Goal: Task Accomplishment & Management: Use online tool/utility

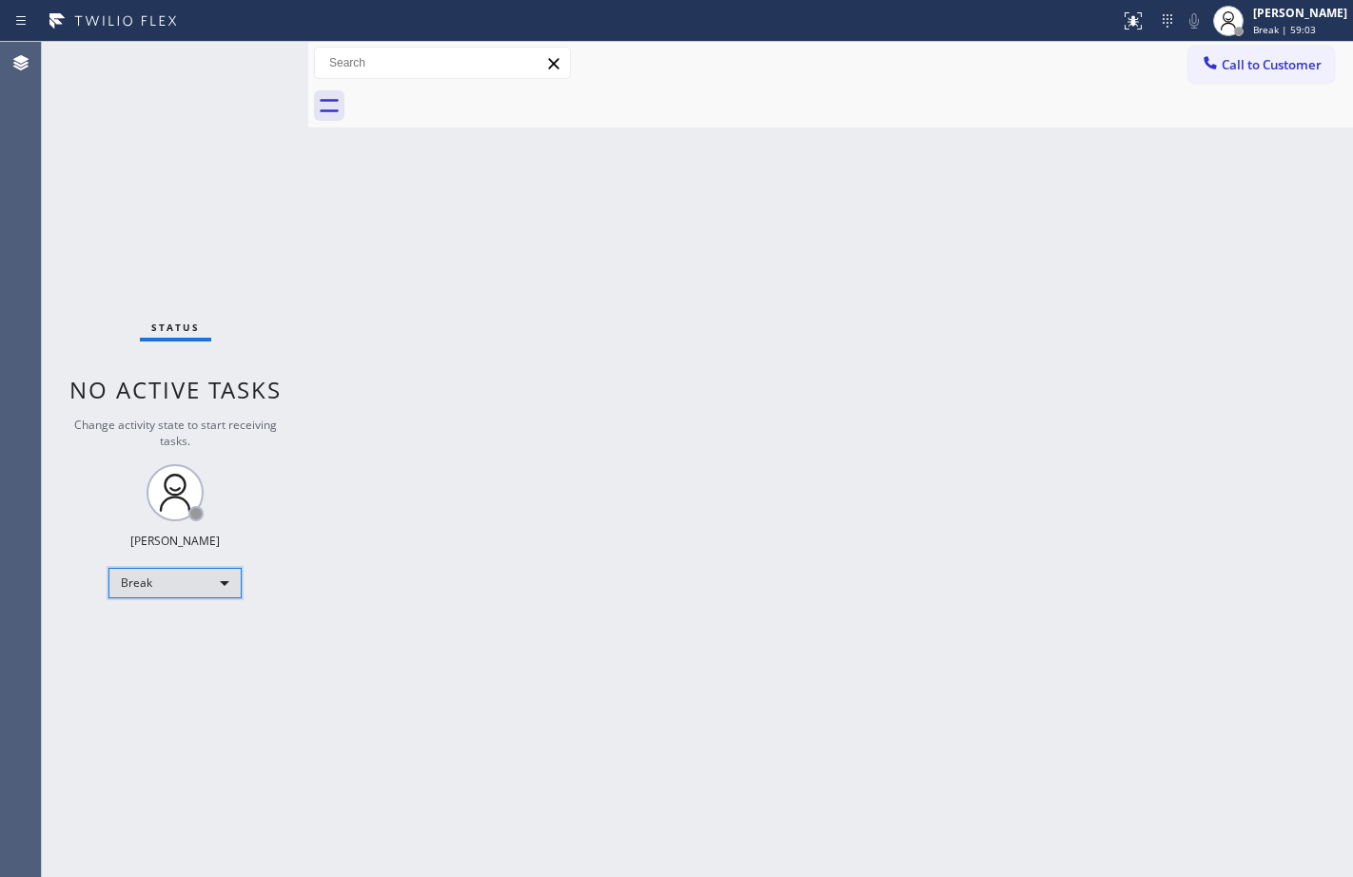
click at [196, 589] on div "Break" at bounding box center [174, 583] width 133 height 30
click at [197, 619] on li "Offline" at bounding box center [173, 609] width 129 height 23
click at [191, 588] on div "Break" at bounding box center [174, 583] width 133 height 30
click at [183, 630] on li "Available" at bounding box center [173, 633] width 129 height 23
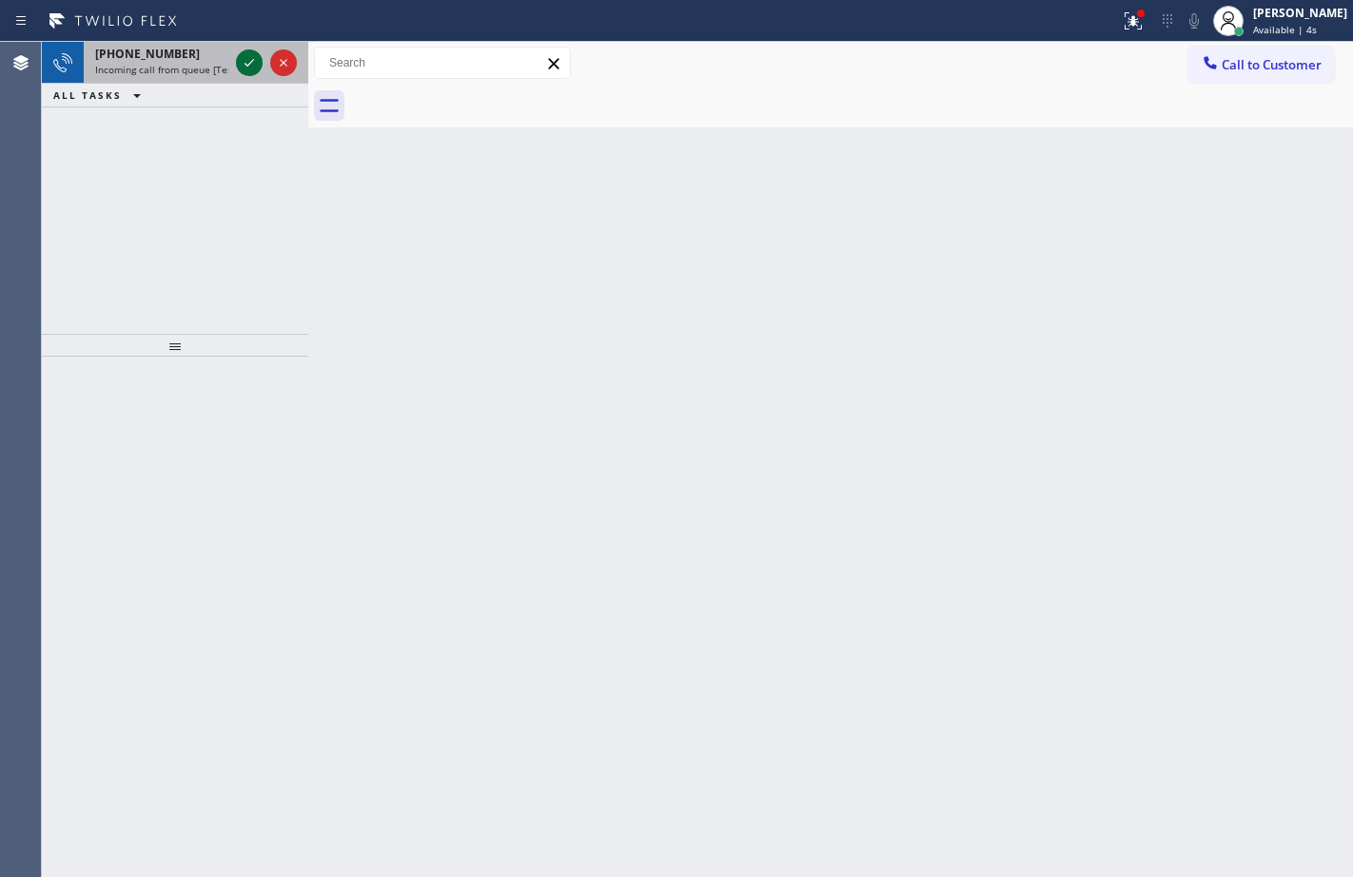
click at [253, 68] on icon at bounding box center [249, 62] width 23 height 23
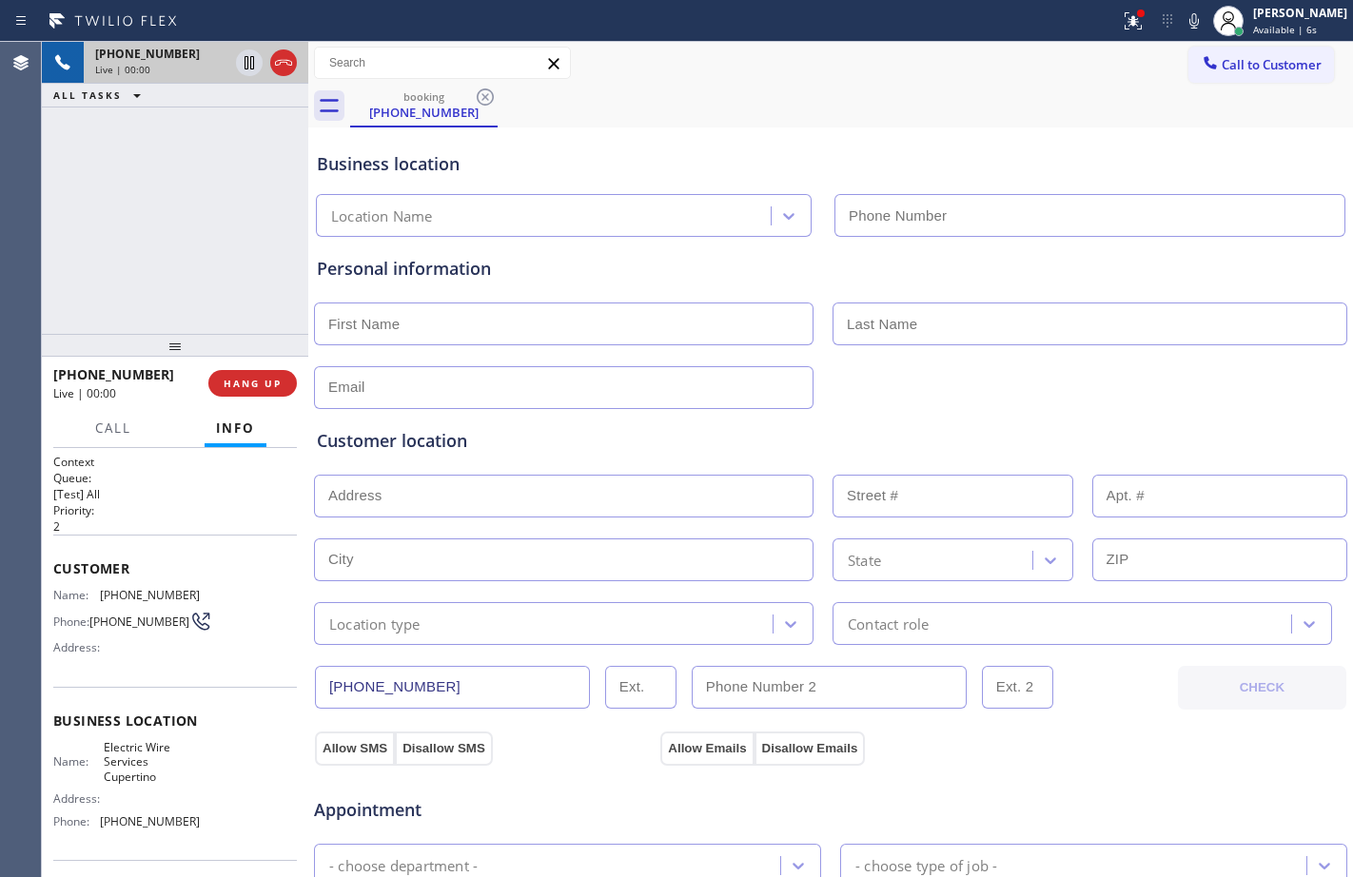
type input "[PHONE_NUMBER]"
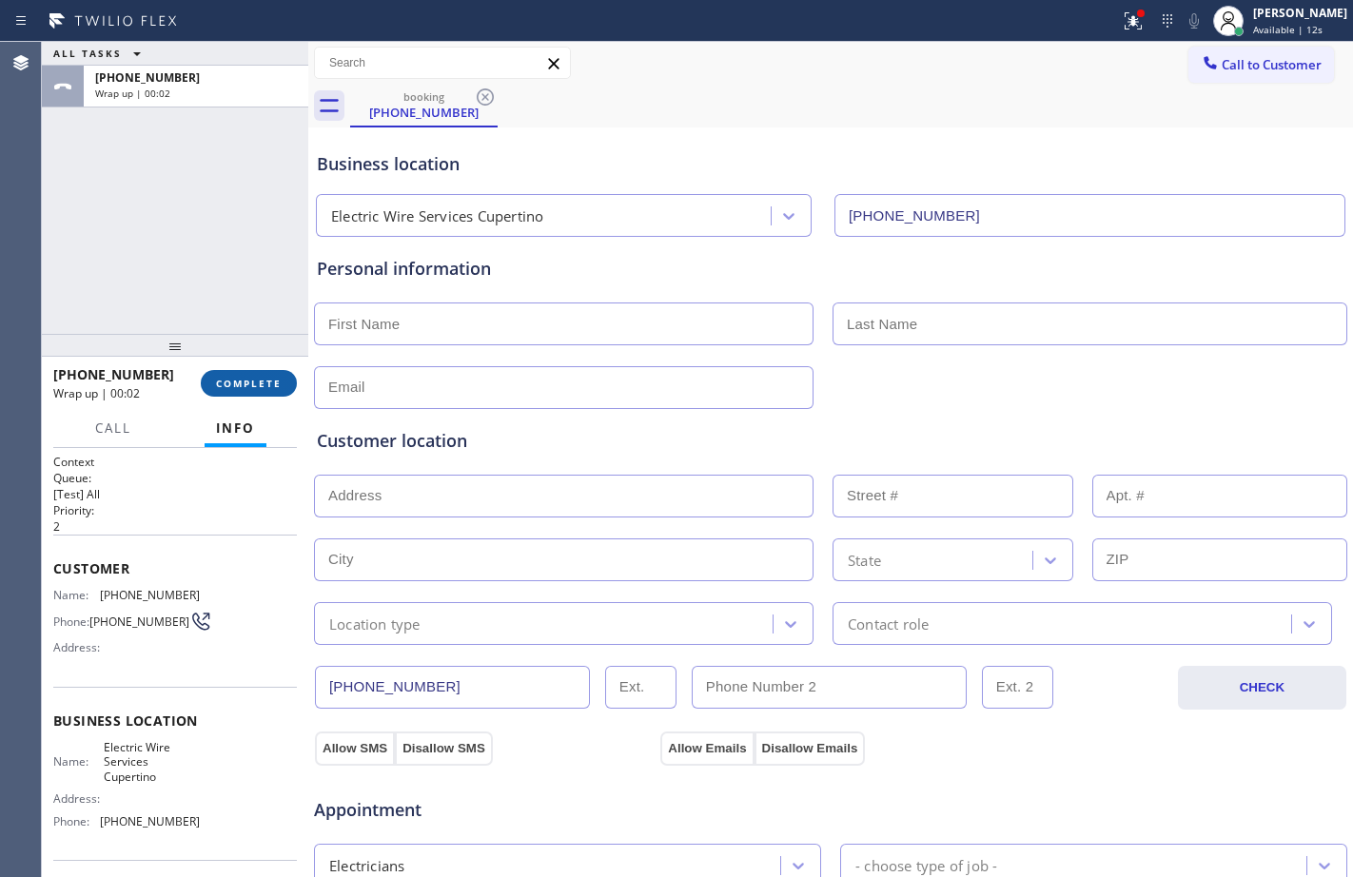
click at [243, 388] on span "COMPLETE" at bounding box center [249, 383] width 66 height 13
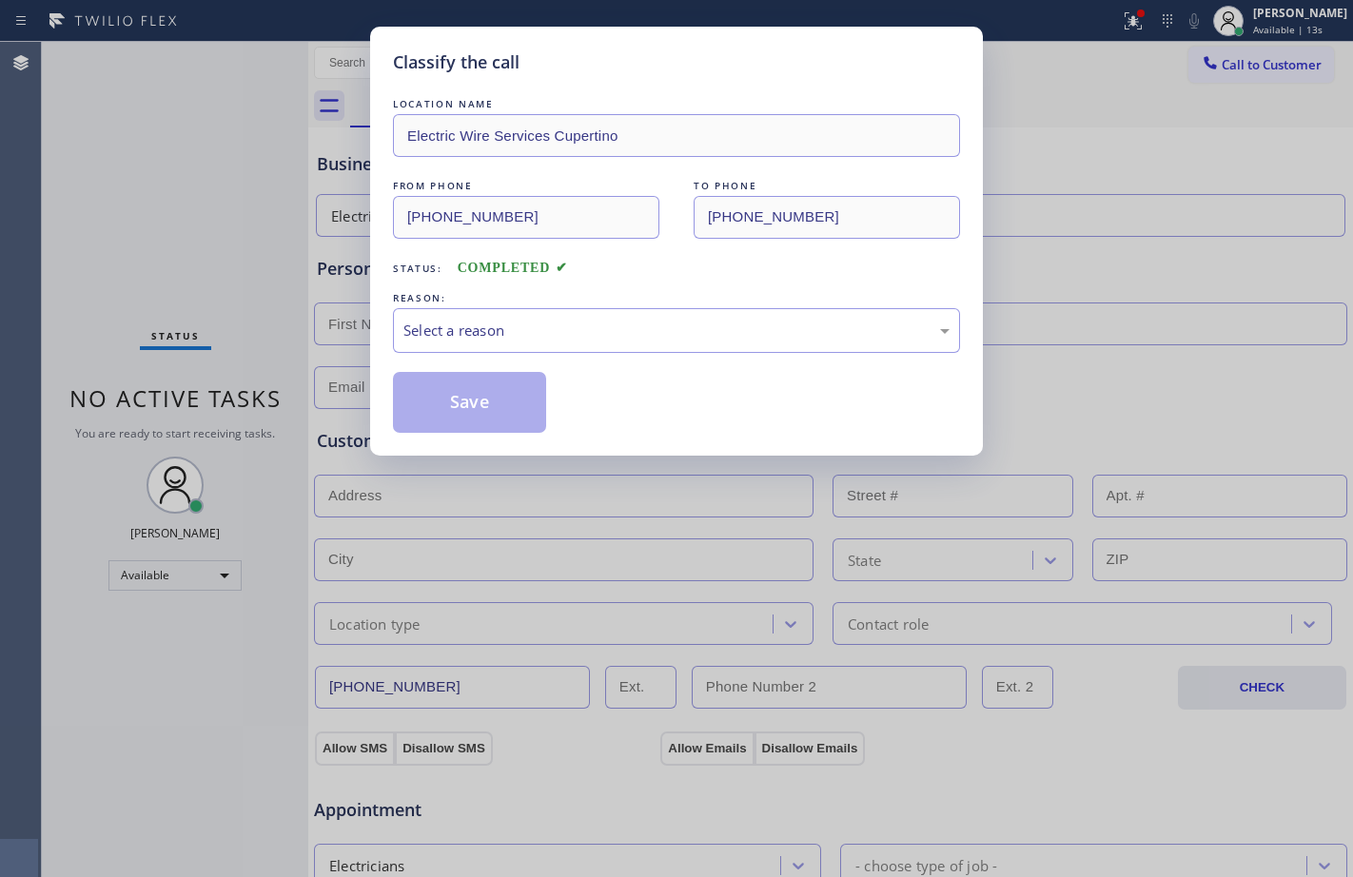
click at [716, 323] on div "Select a reason" at bounding box center [676, 331] width 546 height 22
click at [508, 410] on button "Save" at bounding box center [469, 402] width 153 height 61
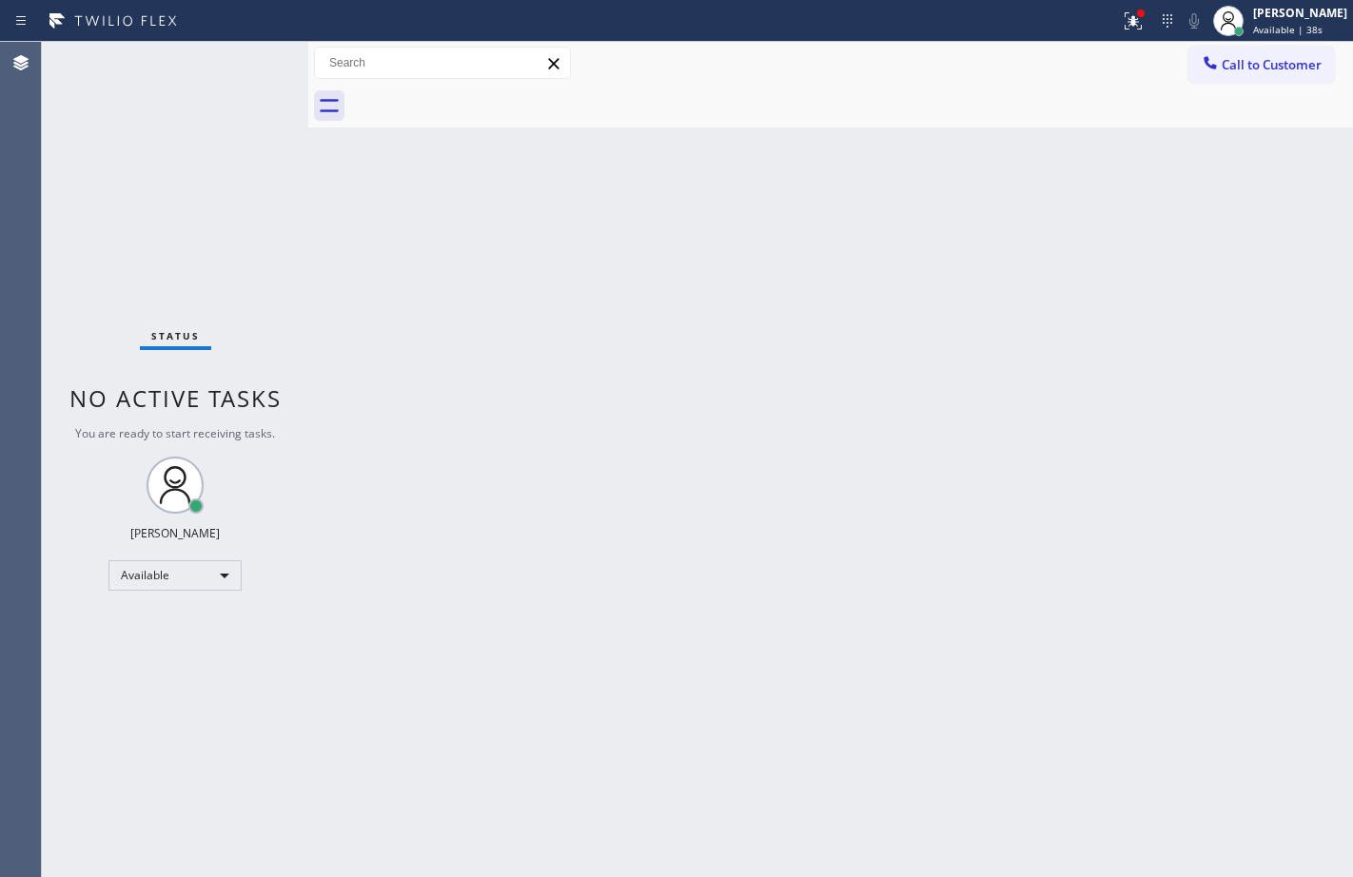
click at [943, 329] on div "Back to Dashboard Change Sender ID Customers Technicians Select a contact Outbo…" at bounding box center [830, 459] width 1045 height 835
click at [1122, 17] on icon at bounding box center [1133, 21] width 23 height 23
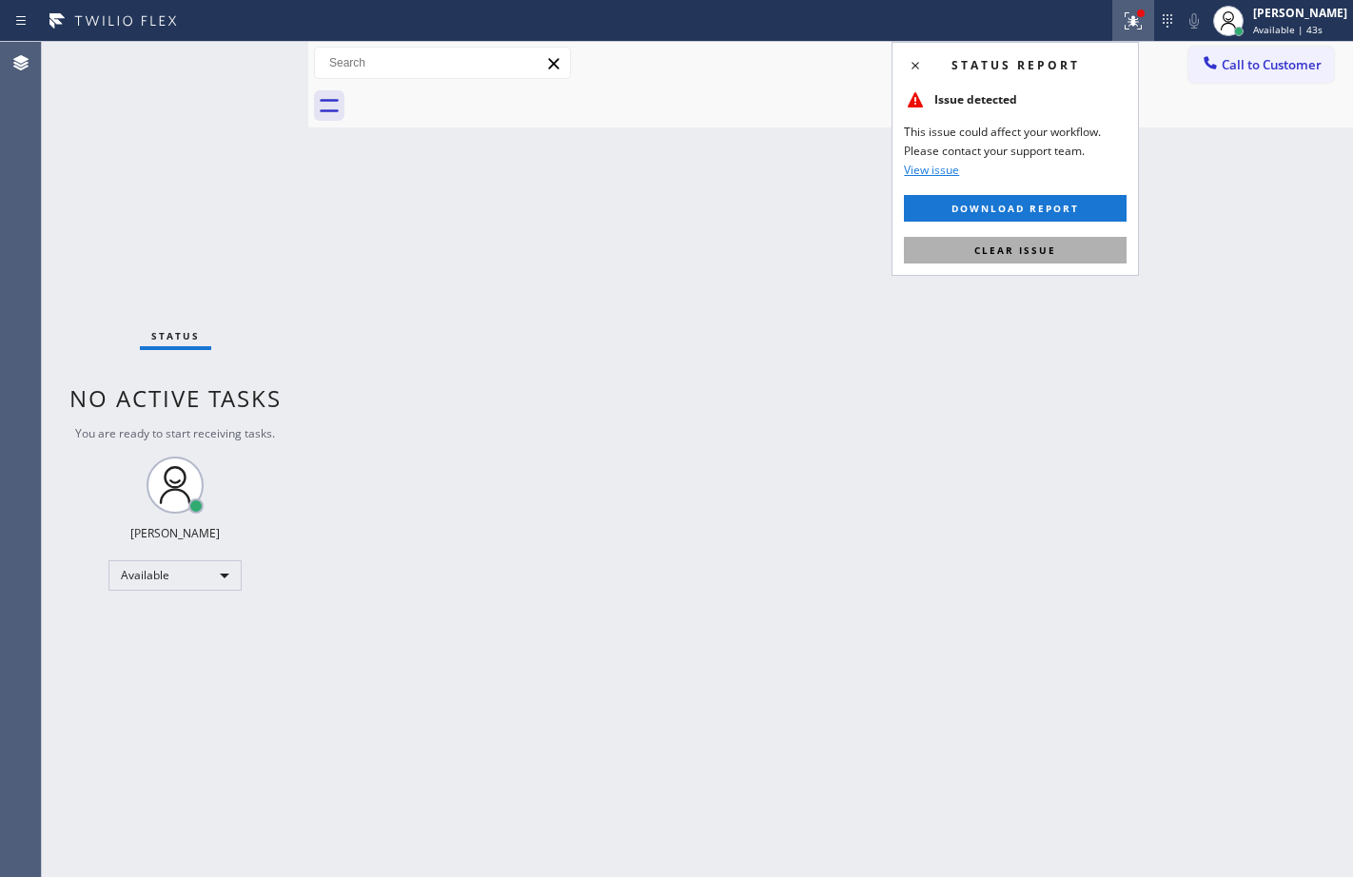
click at [1021, 253] on span "Clear issue" at bounding box center [1015, 250] width 82 height 13
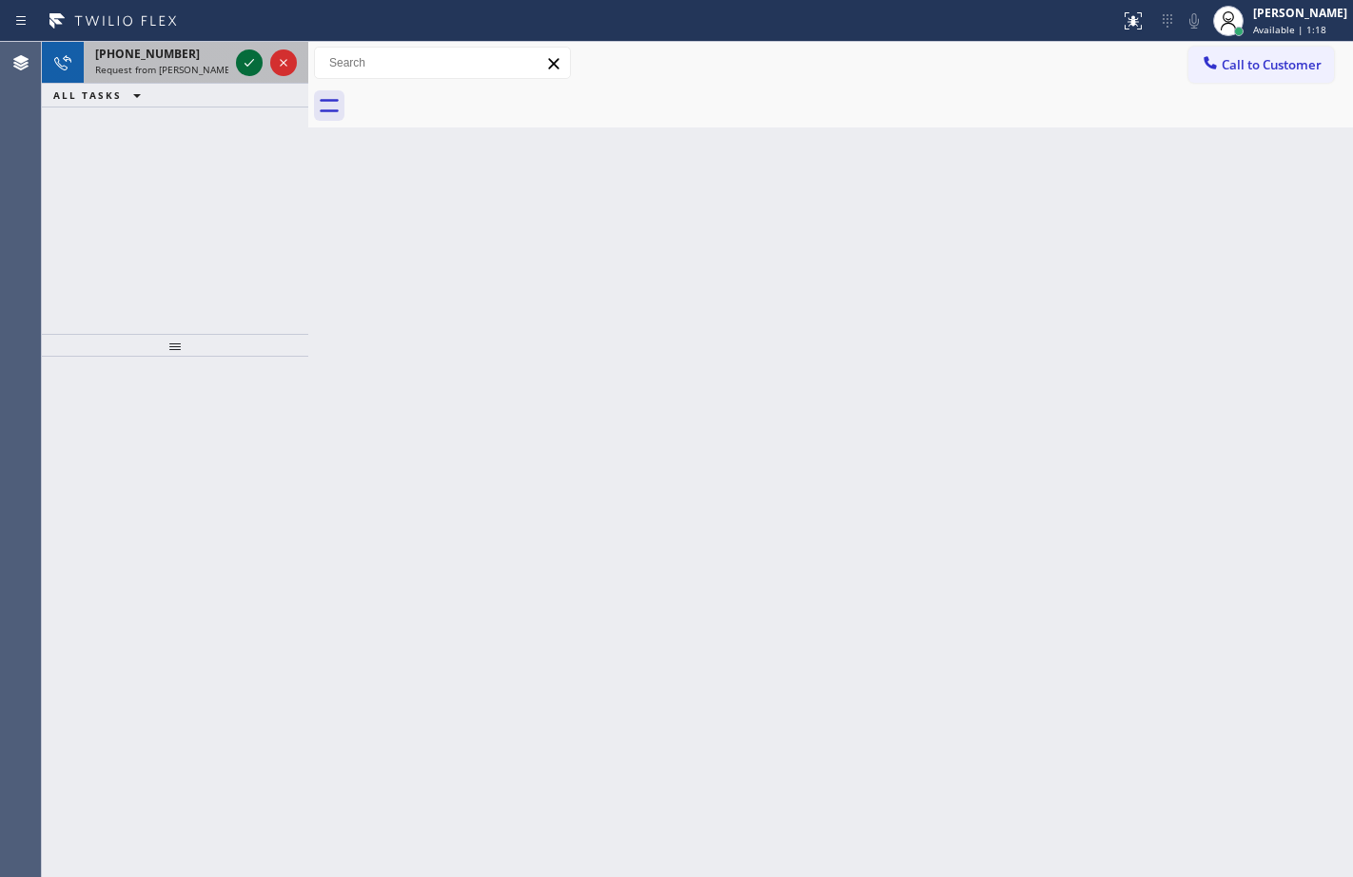
click at [254, 64] on icon at bounding box center [249, 62] width 23 height 23
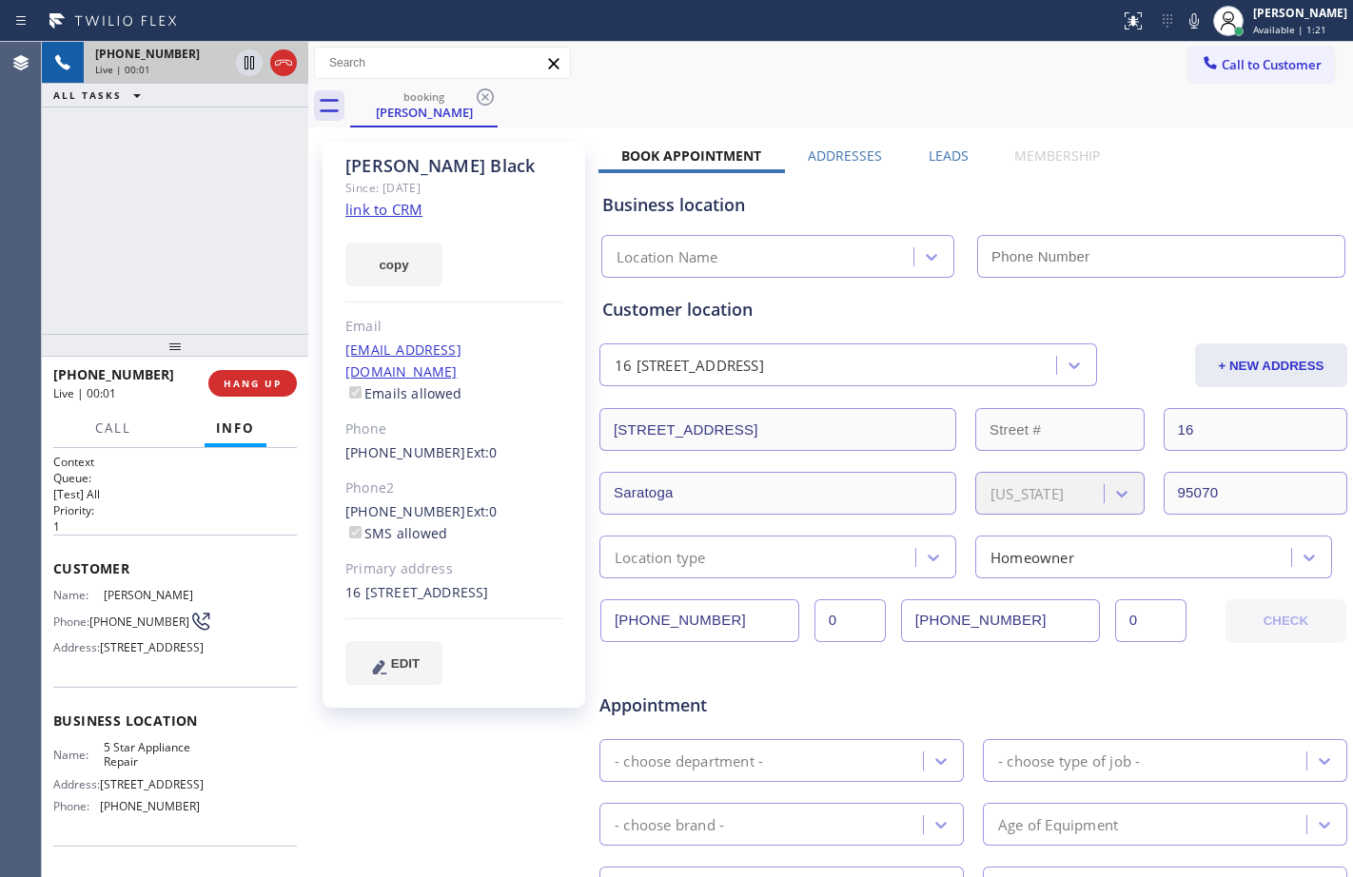
type input "[PHONE_NUMBER]"
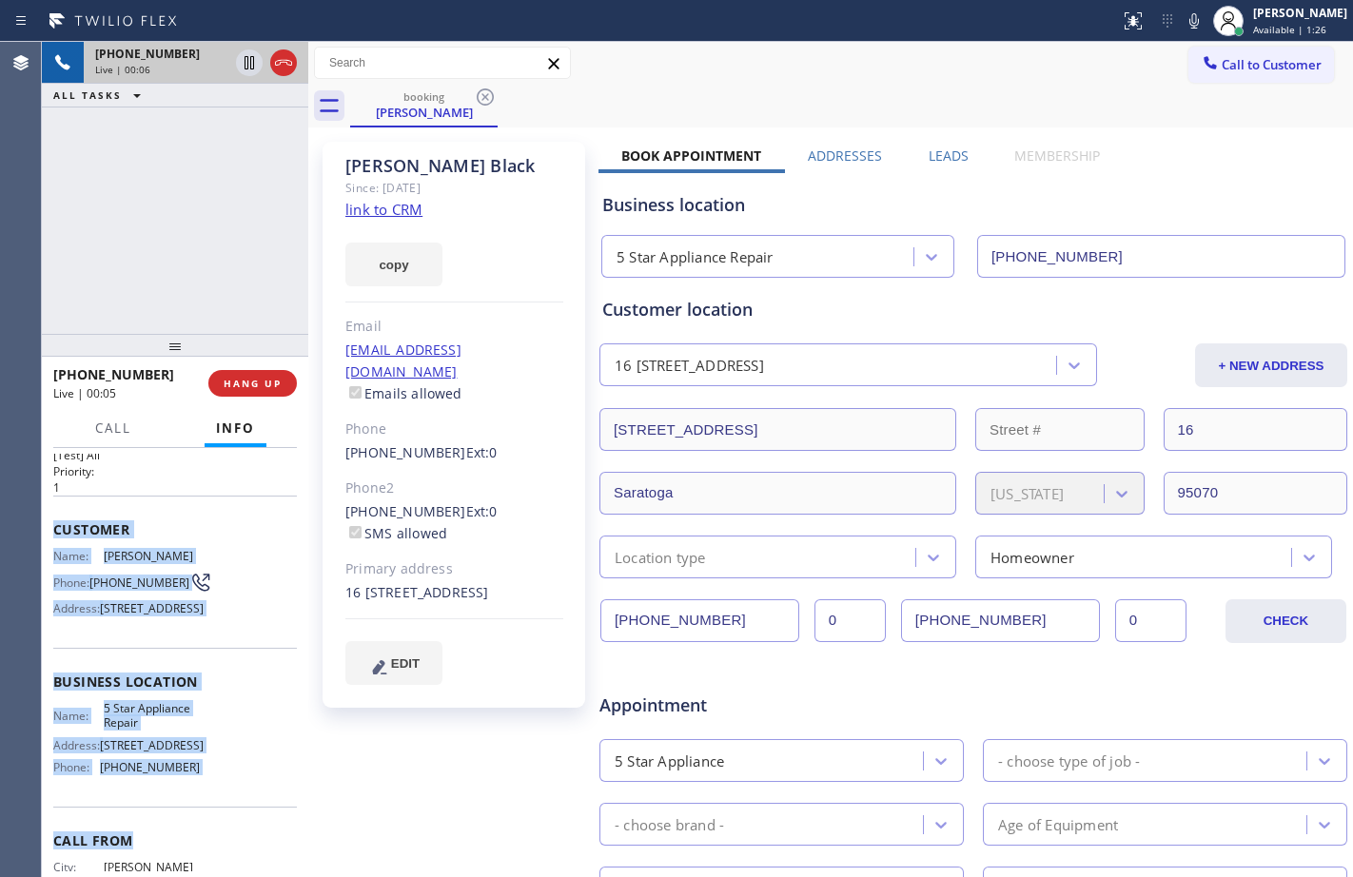
scroll to position [169, 0]
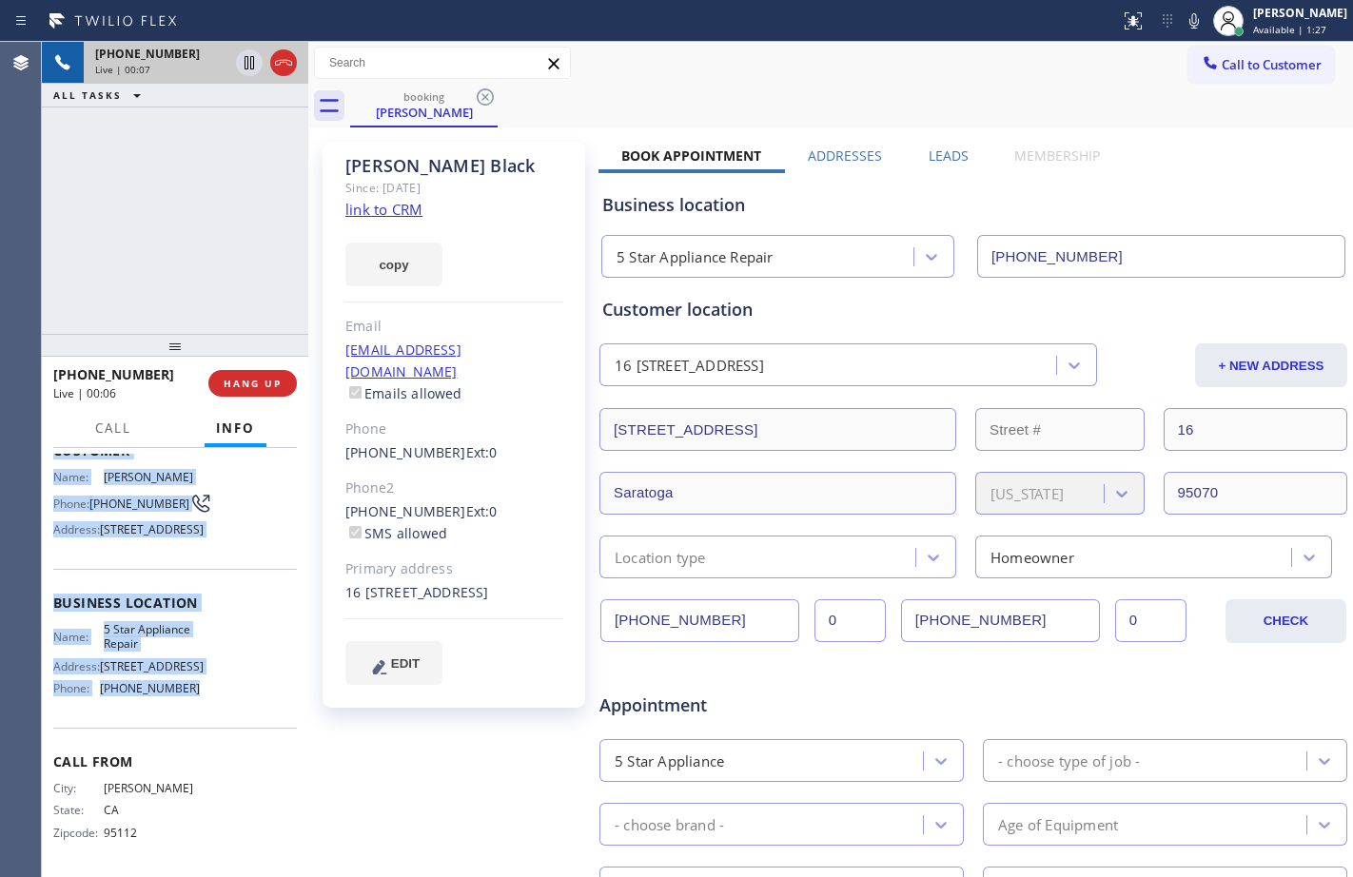
drag, startPoint x: 52, startPoint y: 570, endPoint x: 241, endPoint y: 686, distance: 221.3
click at [241, 686] on div "Context Queue: [Test] All Priority: 1 Customer Name: [PERSON_NAME] Phone: [PHON…" at bounding box center [175, 662] width 266 height 429
copy div "Customer Name: [PERSON_NAME] Phone: [PHONE_NUMBER] Address: [STREET_ADDRESS] Bu…"
click at [403, 203] on link "link to CRM" at bounding box center [383, 209] width 77 height 19
click at [255, 67] on icon at bounding box center [249, 62] width 23 height 23
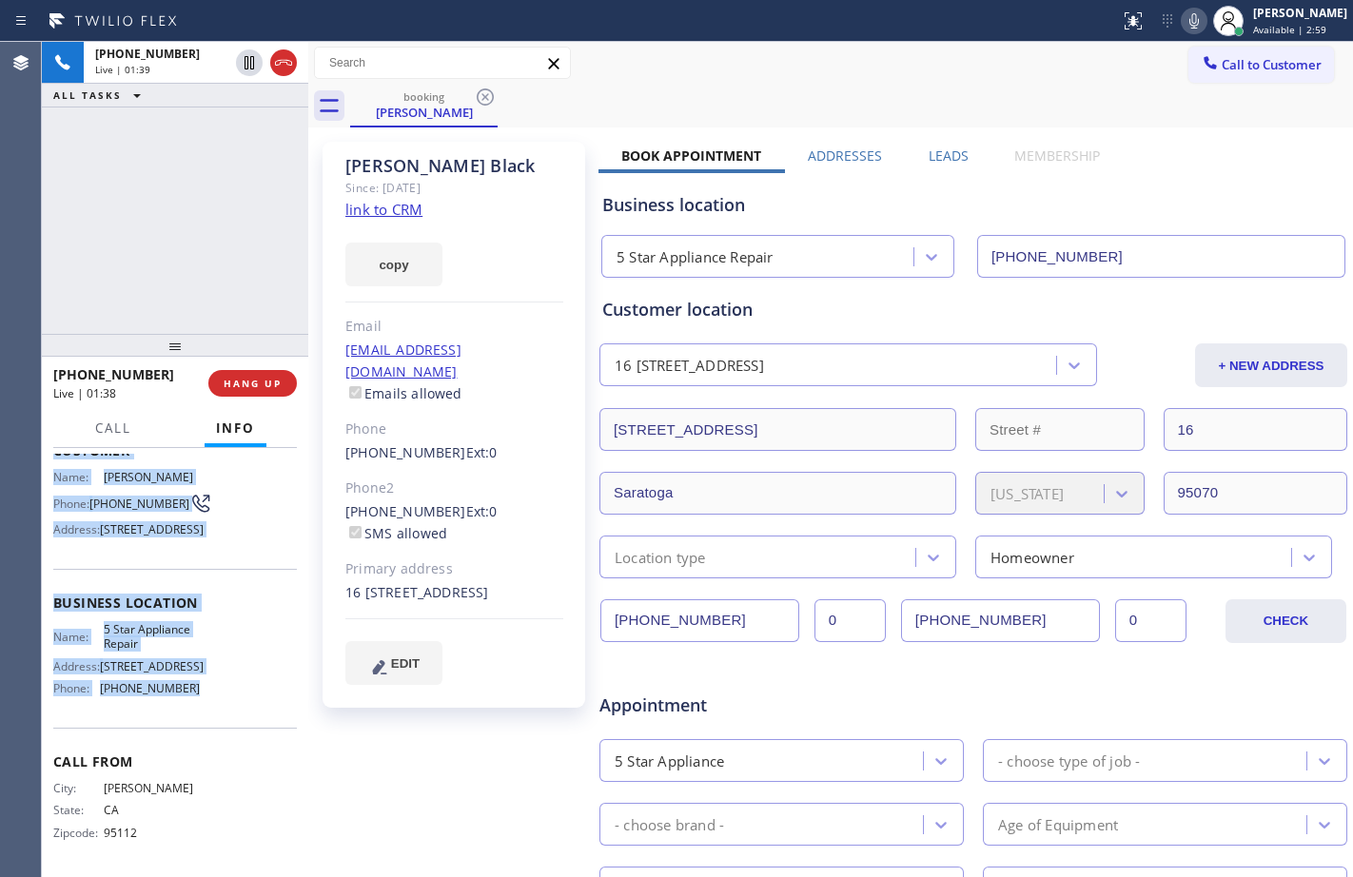
click at [1183, 19] on icon at bounding box center [1194, 21] width 23 height 23
click at [248, 63] on icon at bounding box center [249, 62] width 23 height 23
click at [1185, 17] on icon at bounding box center [1194, 21] width 23 height 23
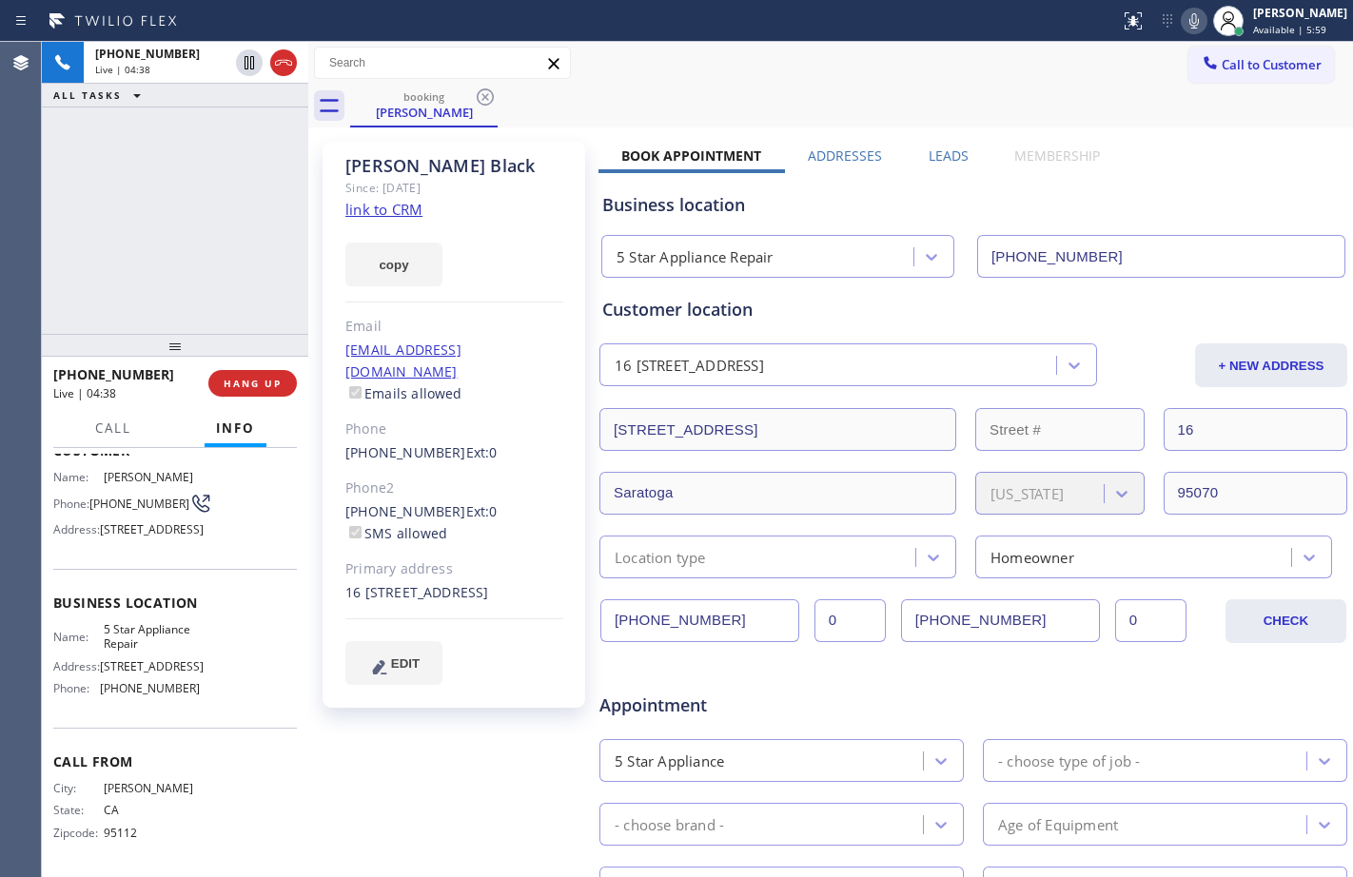
click at [269, 245] on div "[PHONE_NUMBER] Live | 04:38 ALL TASKS ALL TASKS ACTIVE TASKS TASKS IN WRAP UP" at bounding box center [175, 188] width 266 height 292
click at [250, 63] on icon at bounding box center [250, 62] width 10 height 13
click at [1183, 30] on icon at bounding box center [1194, 21] width 23 height 23
click at [257, 64] on icon at bounding box center [249, 62] width 23 height 23
click at [1183, 15] on icon at bounding box center [1194, 21] width 23 height 23
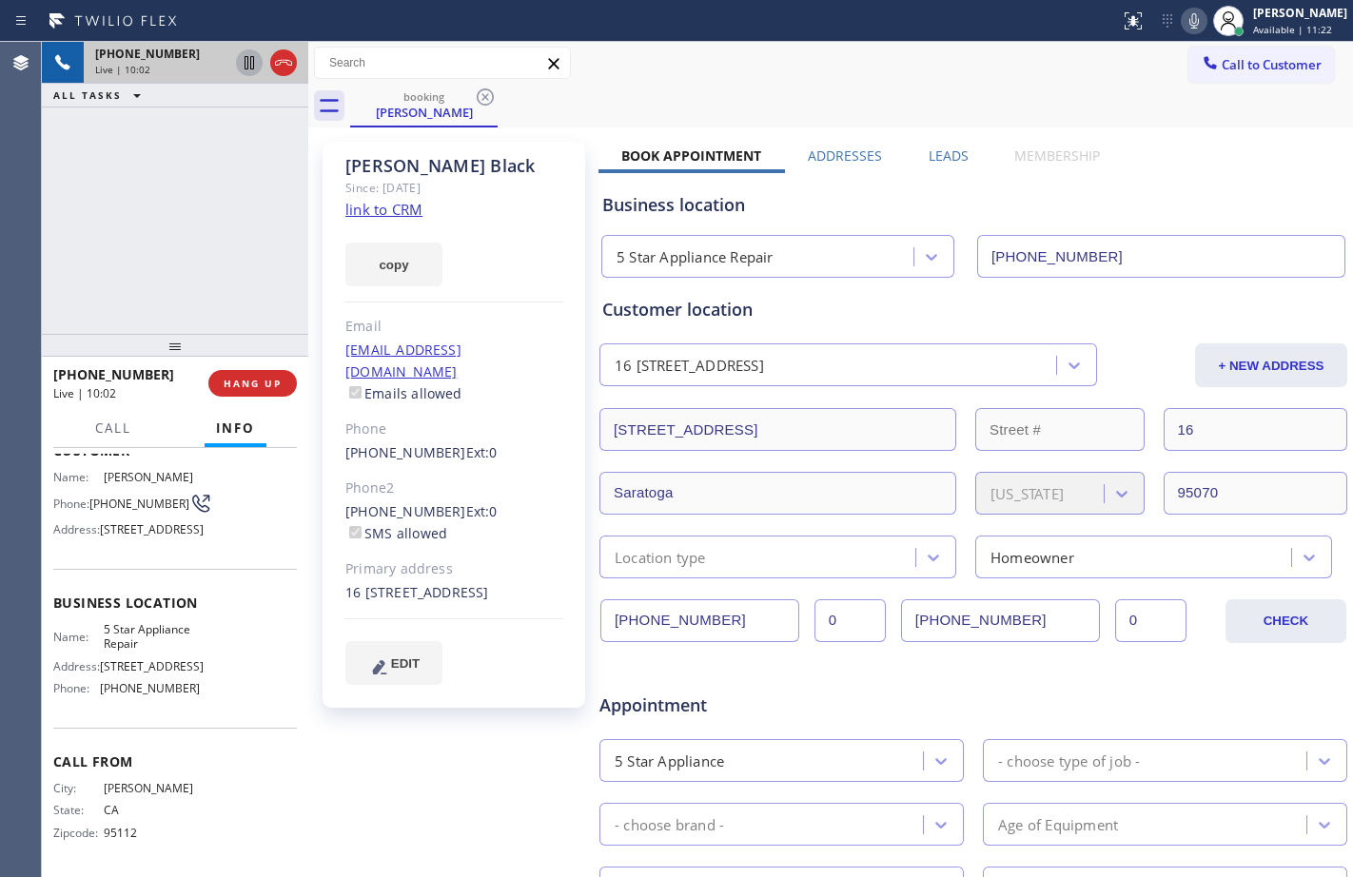
click at [248, 68] on icon at bounding box center [250, 62] width 10 height 13
click at [1186, 23] on icon at bounding box center [1194, 21] width 23 height 23
click at [212, 162] on div "[PHONE_NUMBER] Live | 12:12 ALL TASKS ALL TASKS ACTIVE TASKS TASKS IN WRAP UP" at bounding box center [175, 188] width 266 height 292
click at [120, 432] on span "Call" at bounding box center [113, 428] width 36 height 17
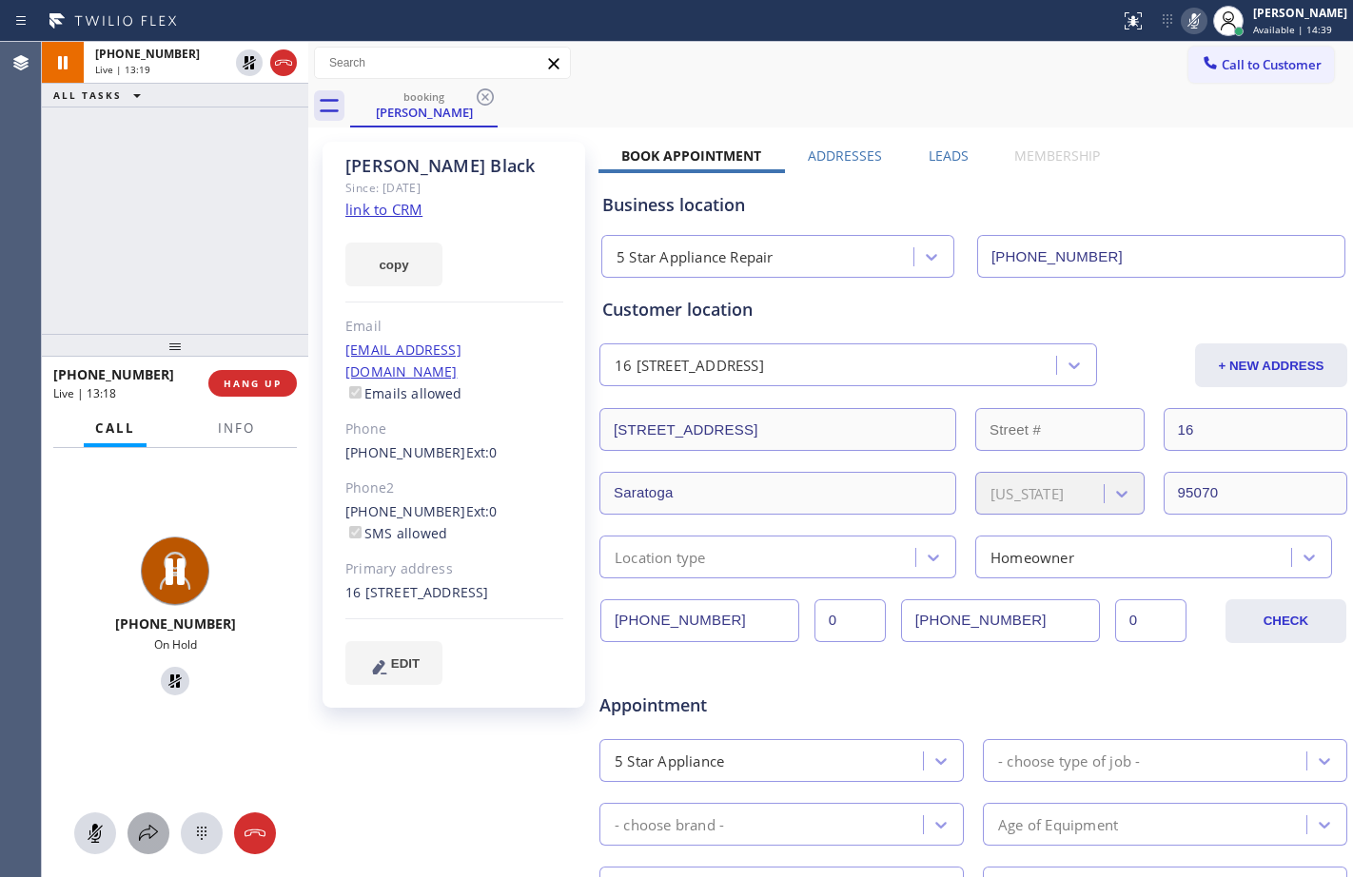
click at [165, 829] on div at bounding box center [148, 833] width 42 height 23
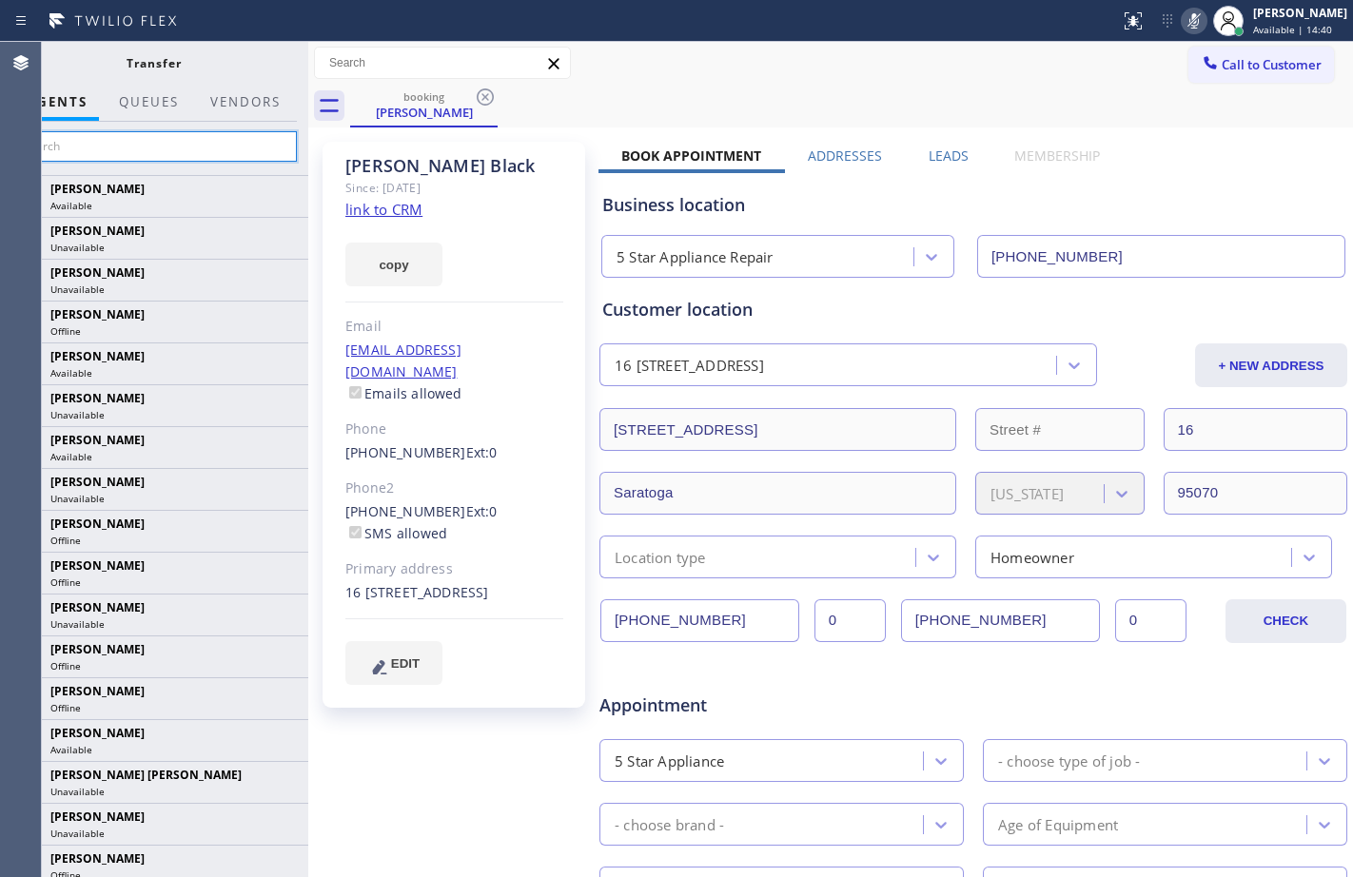
click at [234, 142] on input "text" at bounding box center [153, 146] width 286 height 30
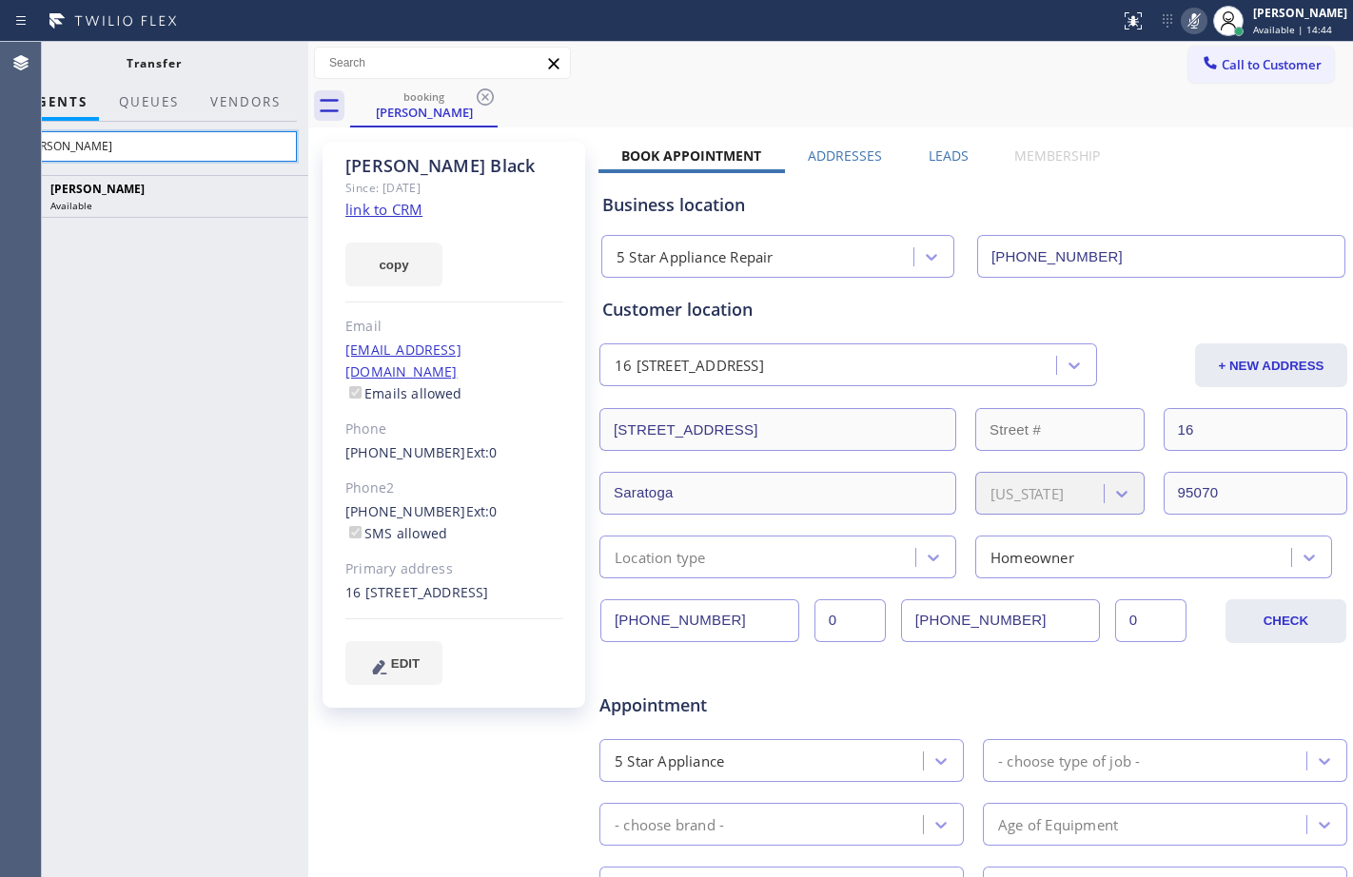
type input "[PERSON_NAME]"
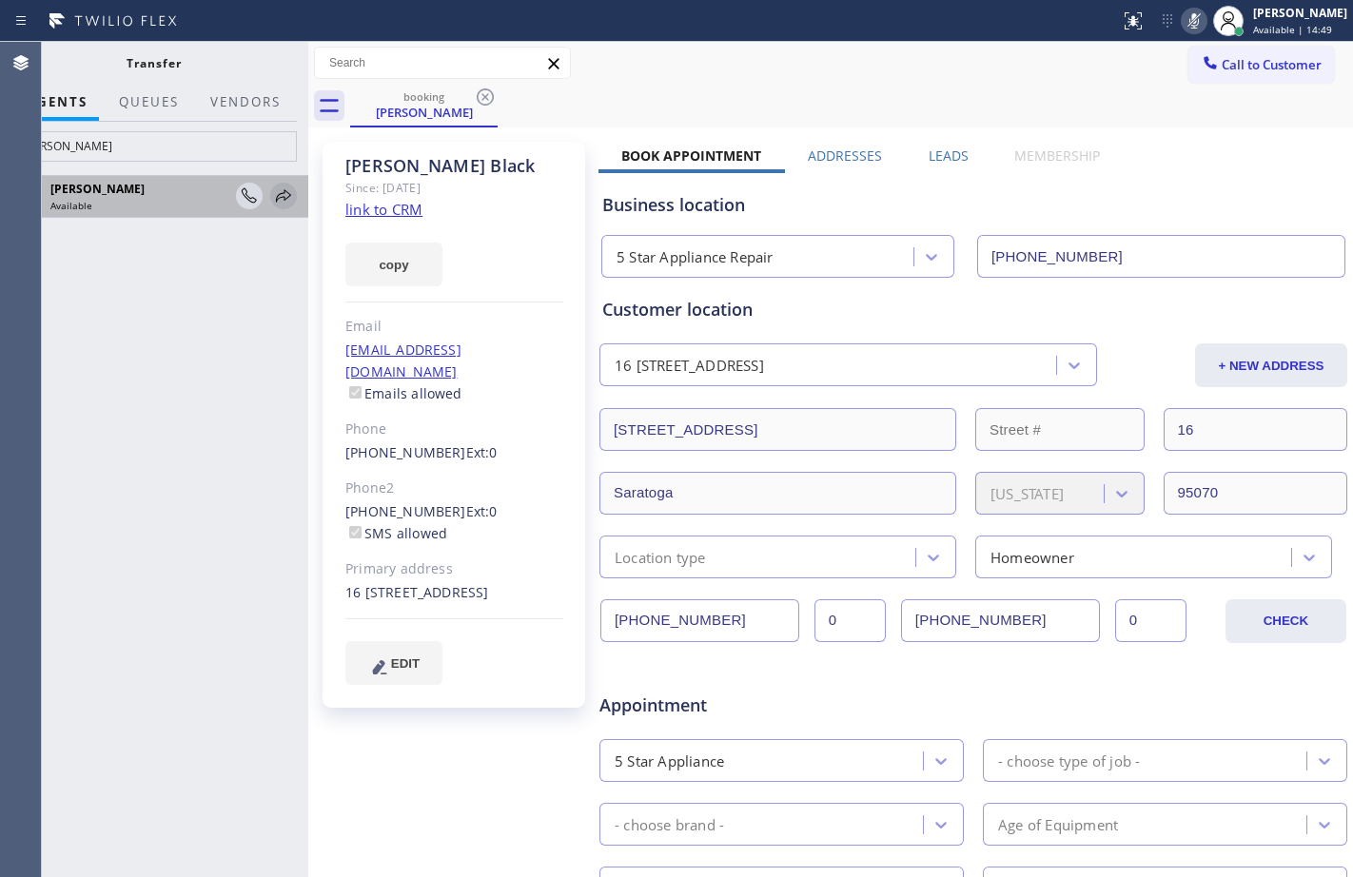
click at [276, 199] on icon at bounding box center [283, 196] width 23 height 23
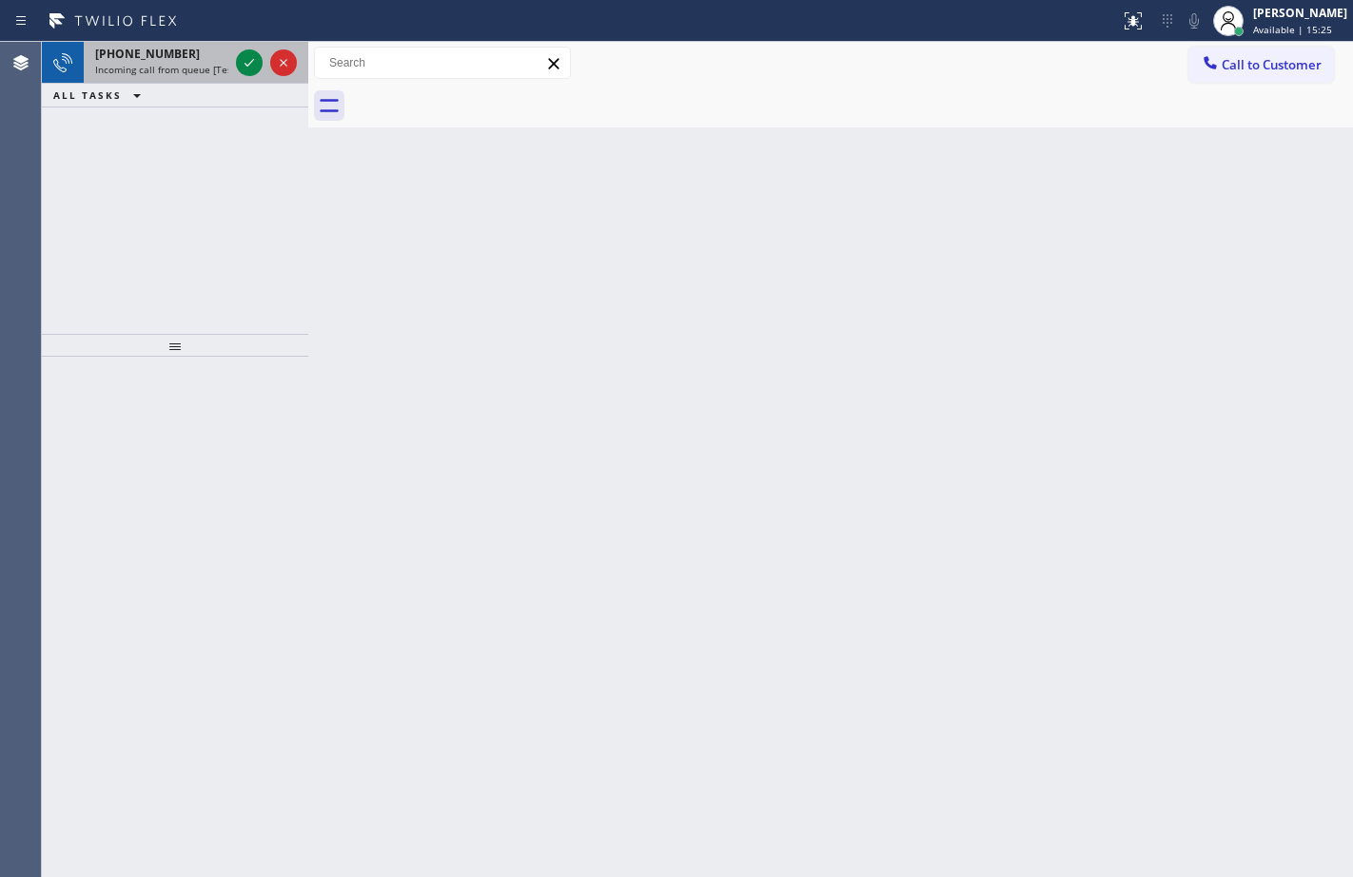
click at [186, 58] on div "[PHONE_NUMBER]" at bounding box center [161, 54] width 133 height 16
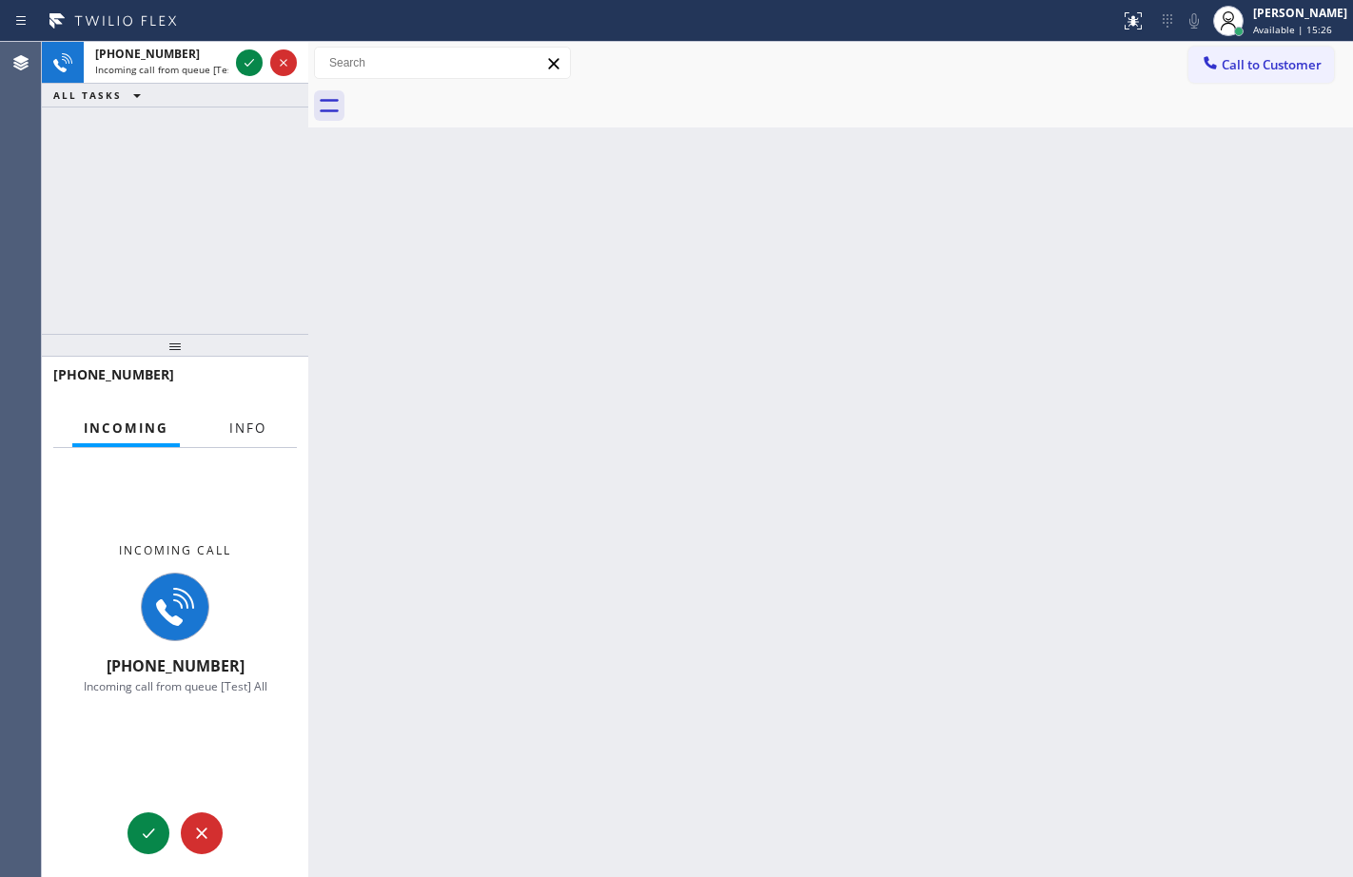
click at [248, 434] on span "Info" at bounding box center [247, 428] width 37 height 17
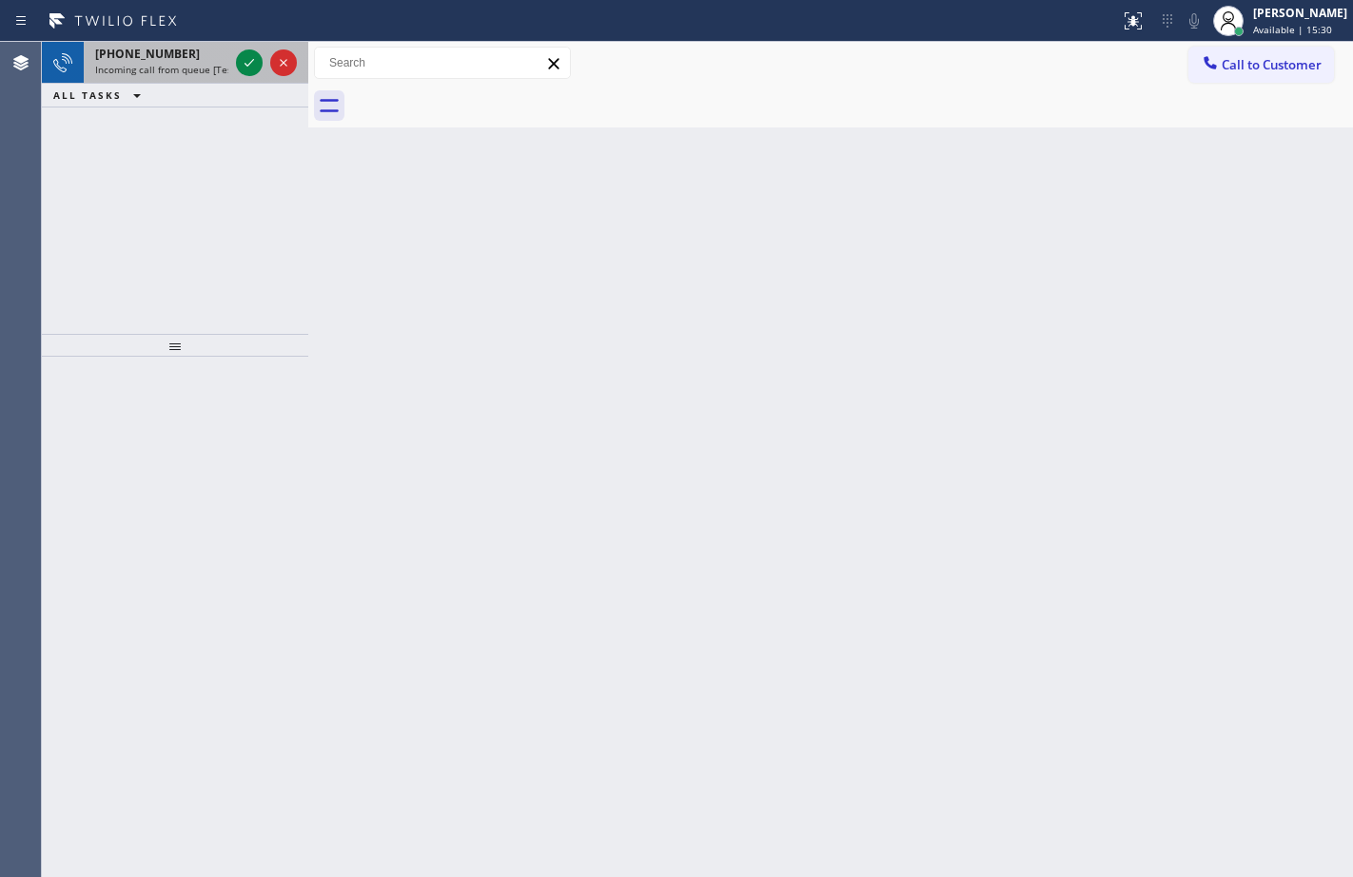
click at [162, 63] on span "Incoming call from queue [Test] All" at bounding box center [174, 69] width 158 height 13
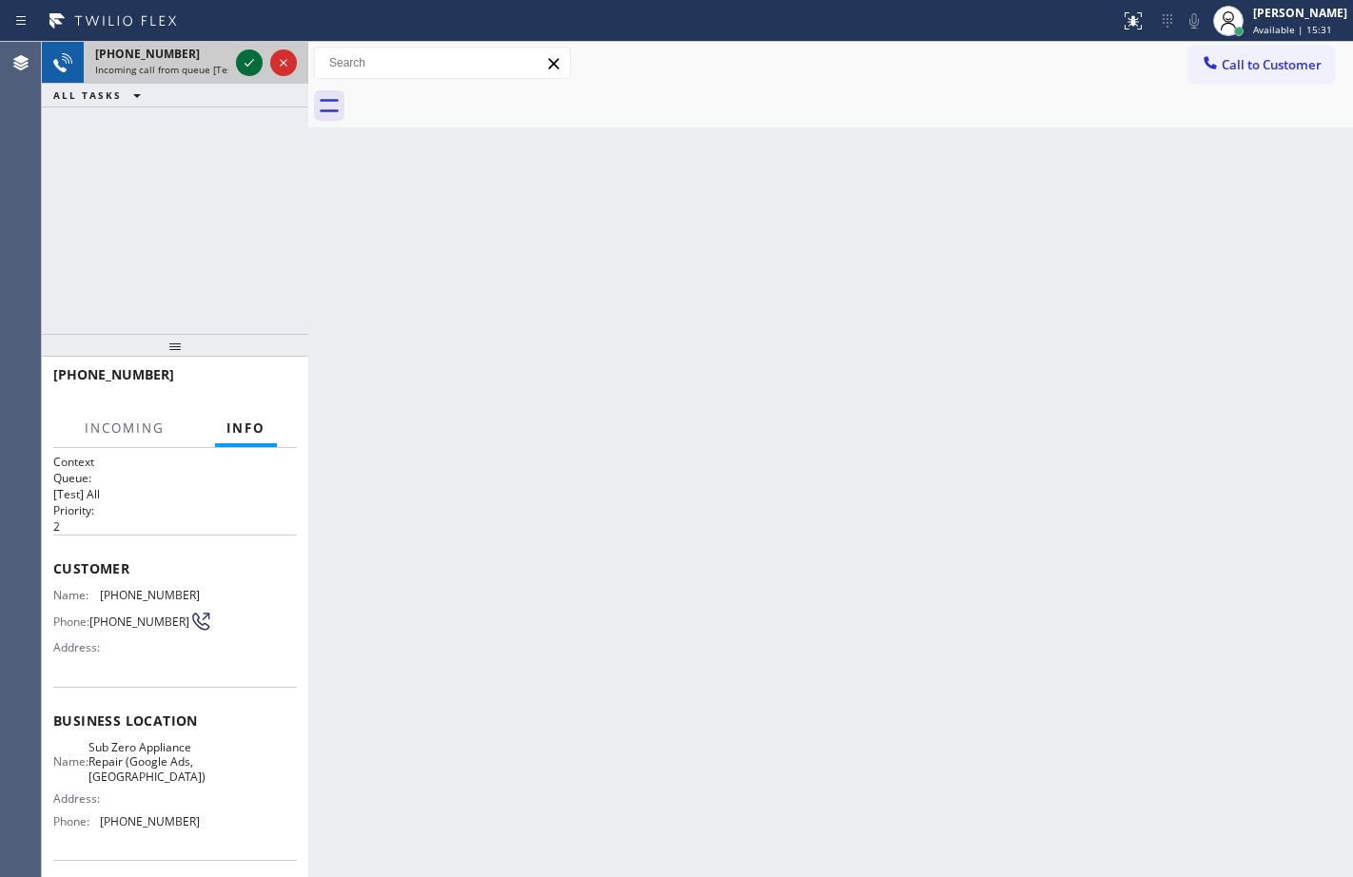
click at [250, 56] on icon at bounding box center [249, 62] width 23 height 23
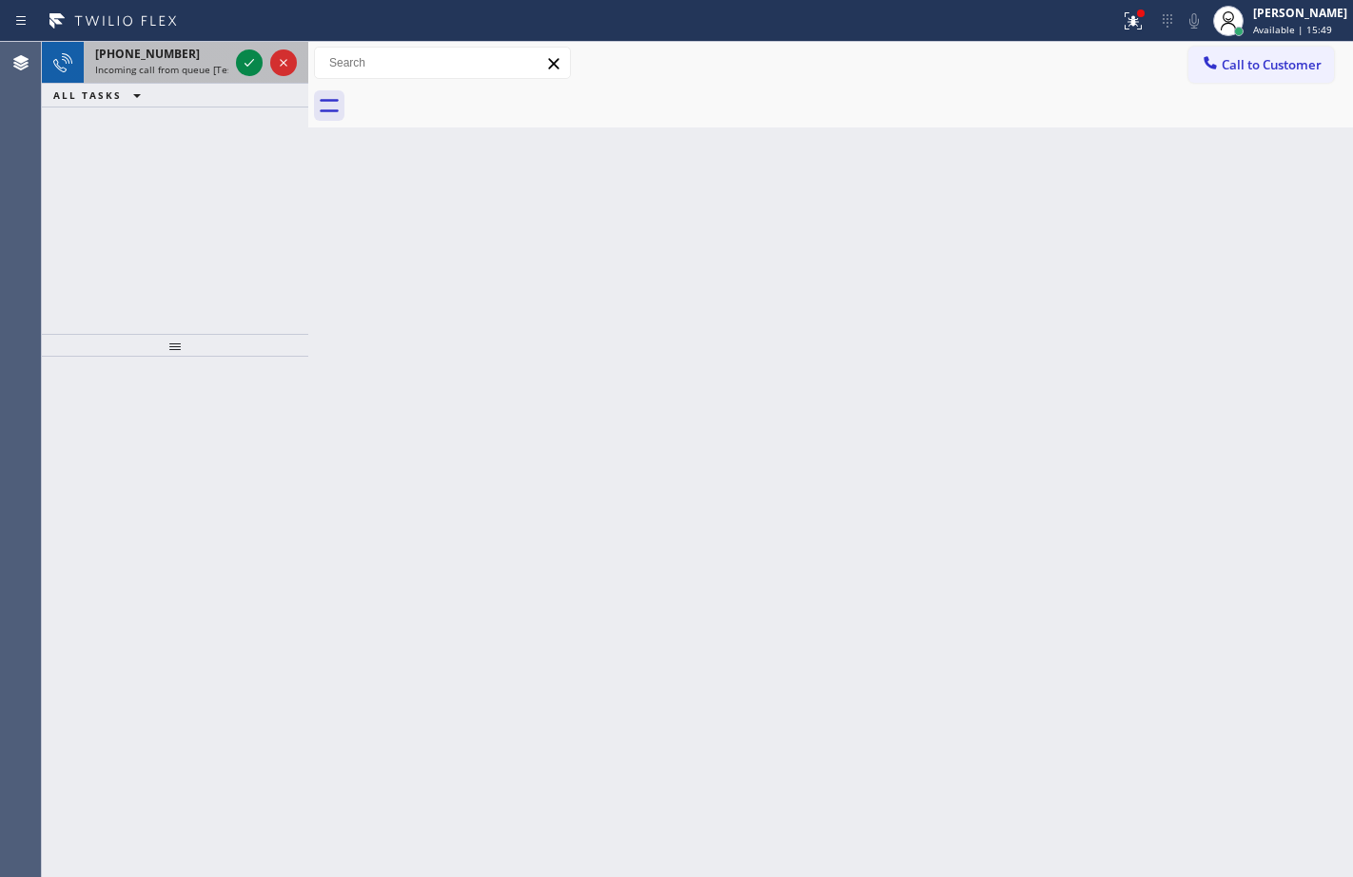
click at [167, 62] on div "[PHONE_NUMBER] Incoming call from queue [Test] All" at bounding box center [158, 63] width 148 height 42
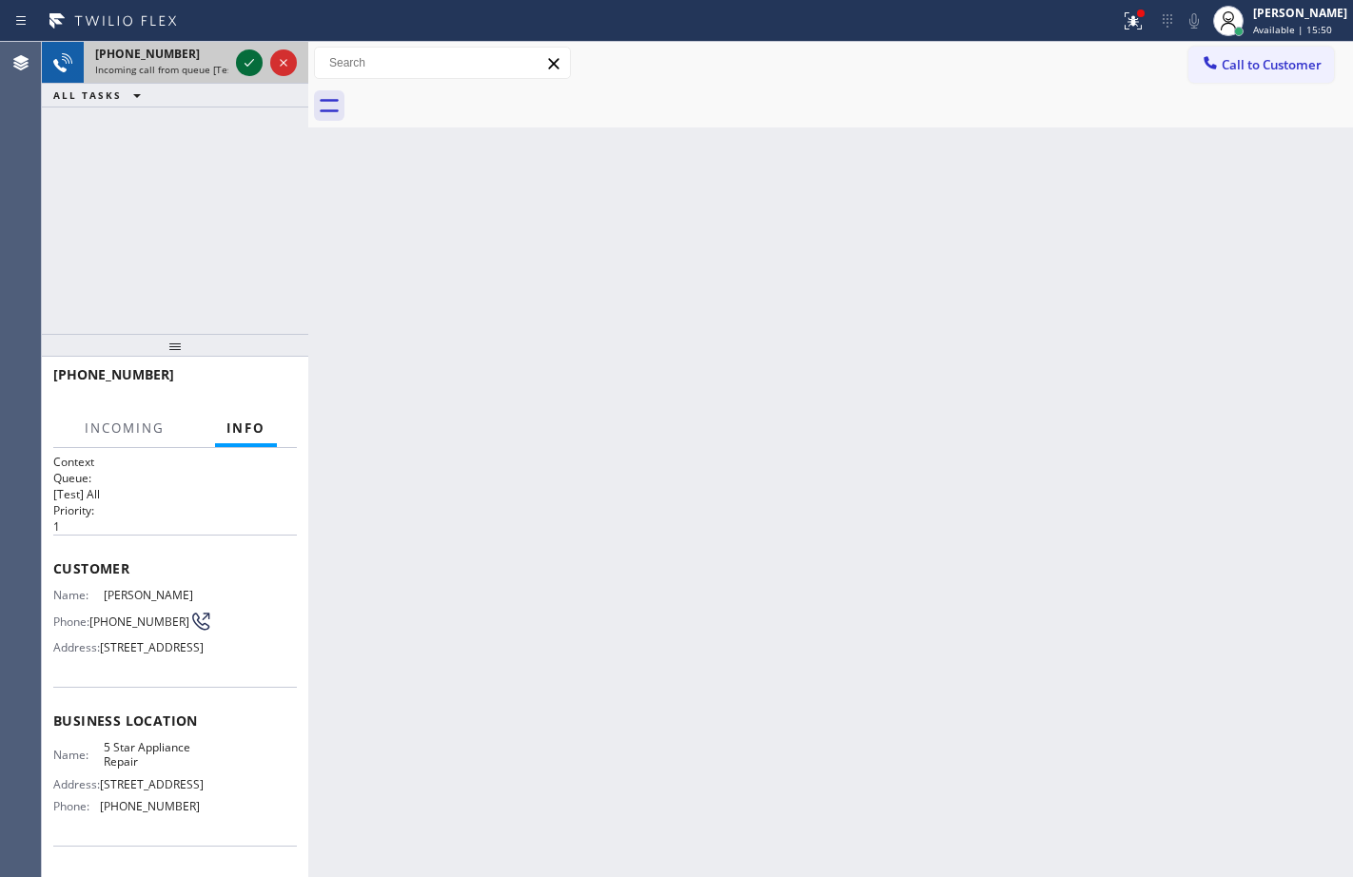
click at [251, 60] on icon at bounding box center [249, 62] width 23 height 23
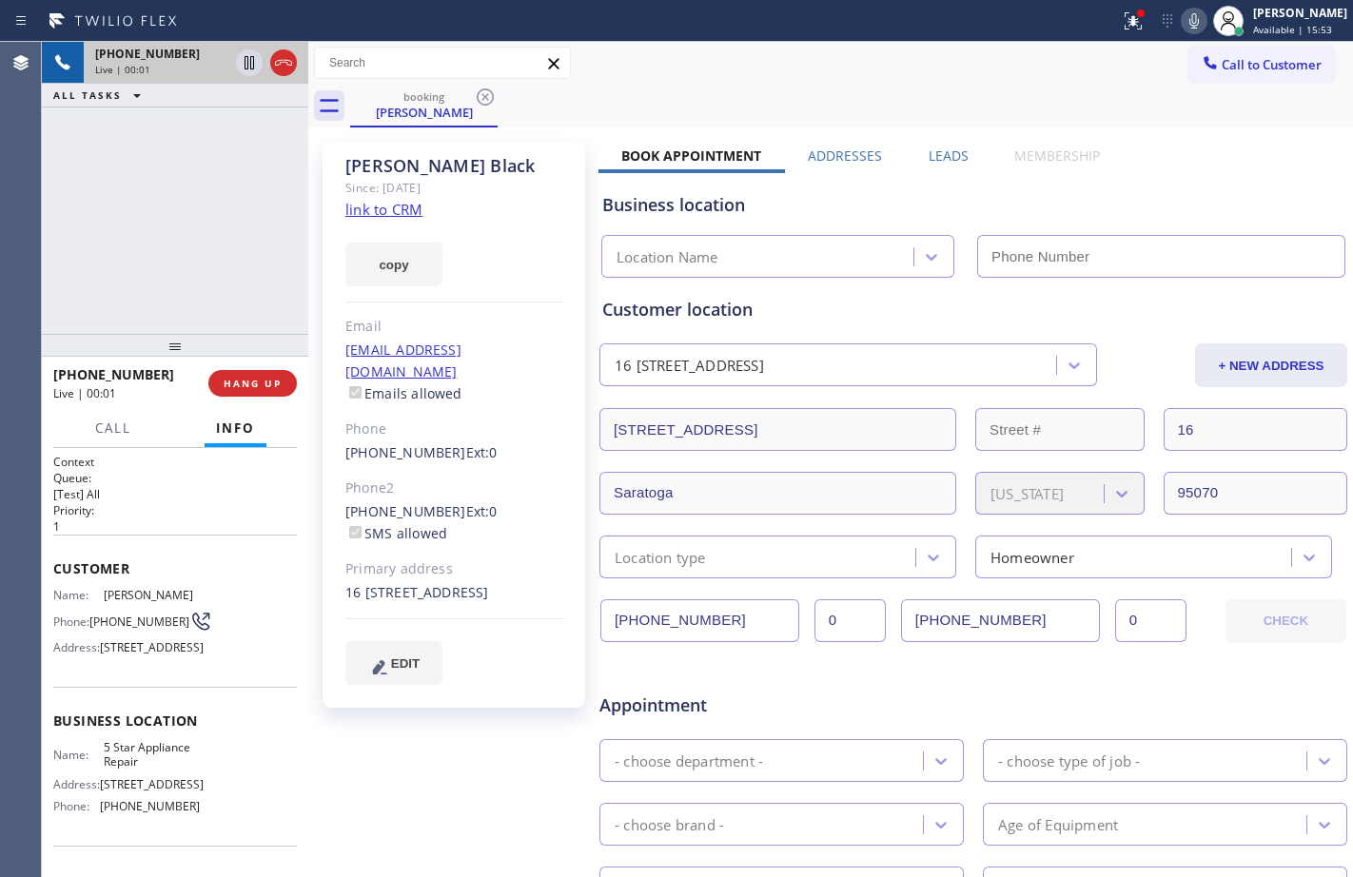
type input "[PHONE_NUMBER]"
click at [258, 65] on icon at bounding box center [249, 62] width 23 height 23
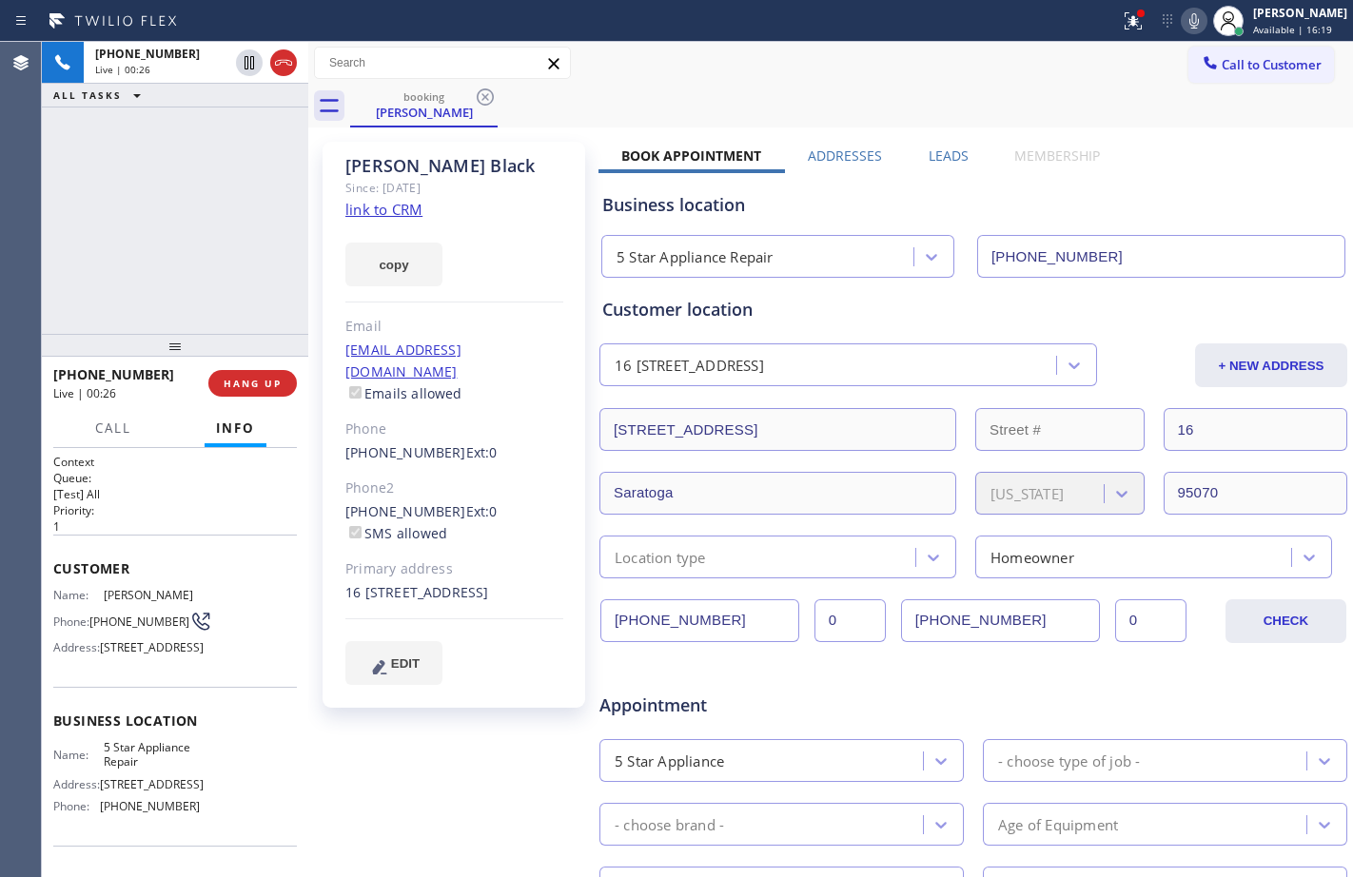
click at [1183, 29] on icon at bounding box center [1194, 21] width 23 height 23
click at [1122, 26] on icon at bounding box center [1133, 21] width 23 height 23
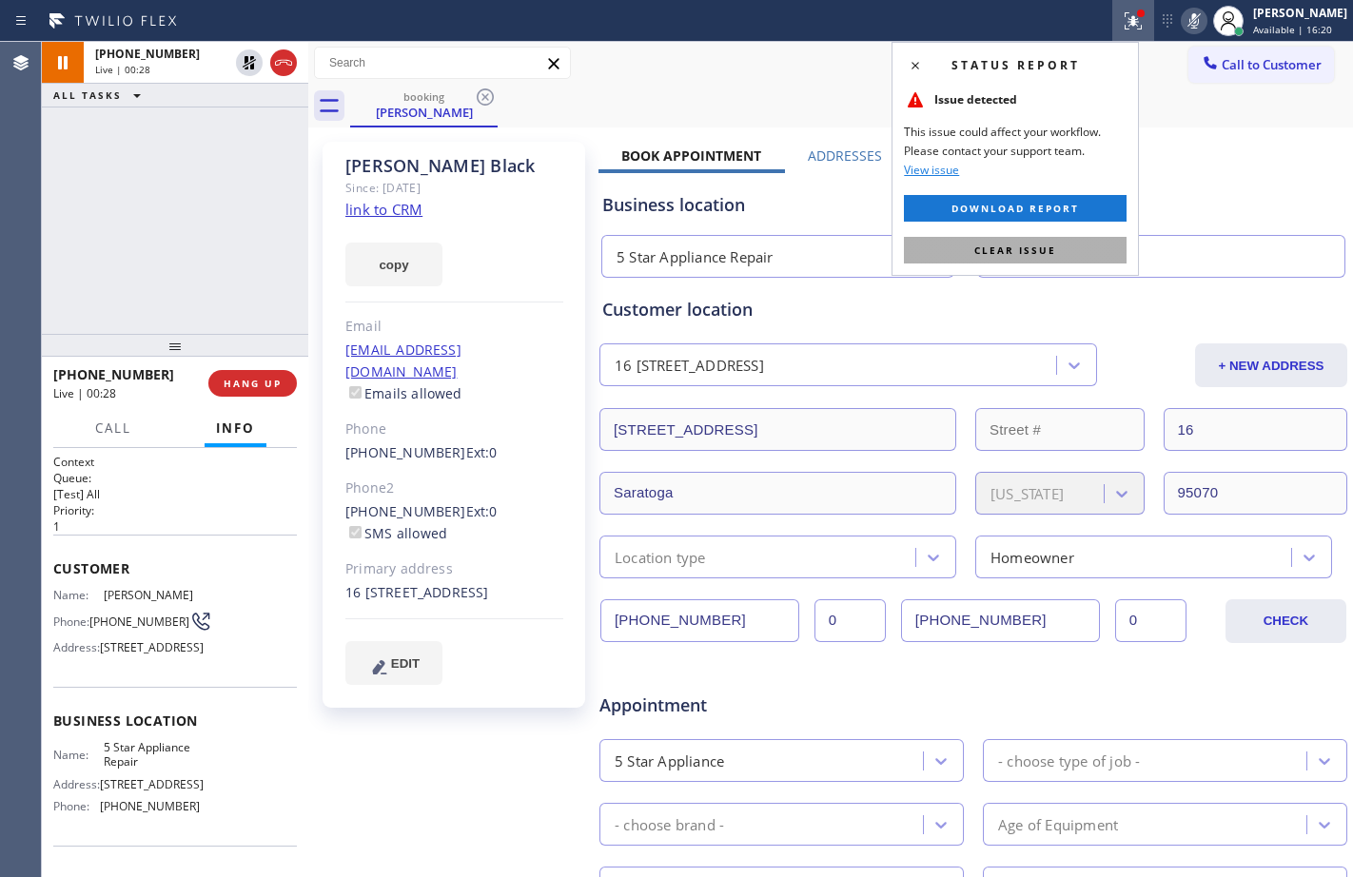
drag, startPoint x: 1041, startPoint y: 246, endPoint x: 1018, endPoint y: 278, distance: 38.8
click at [1042, 249] on span "Clear issue" at bounding box center [1015, 250] width 82 height 13
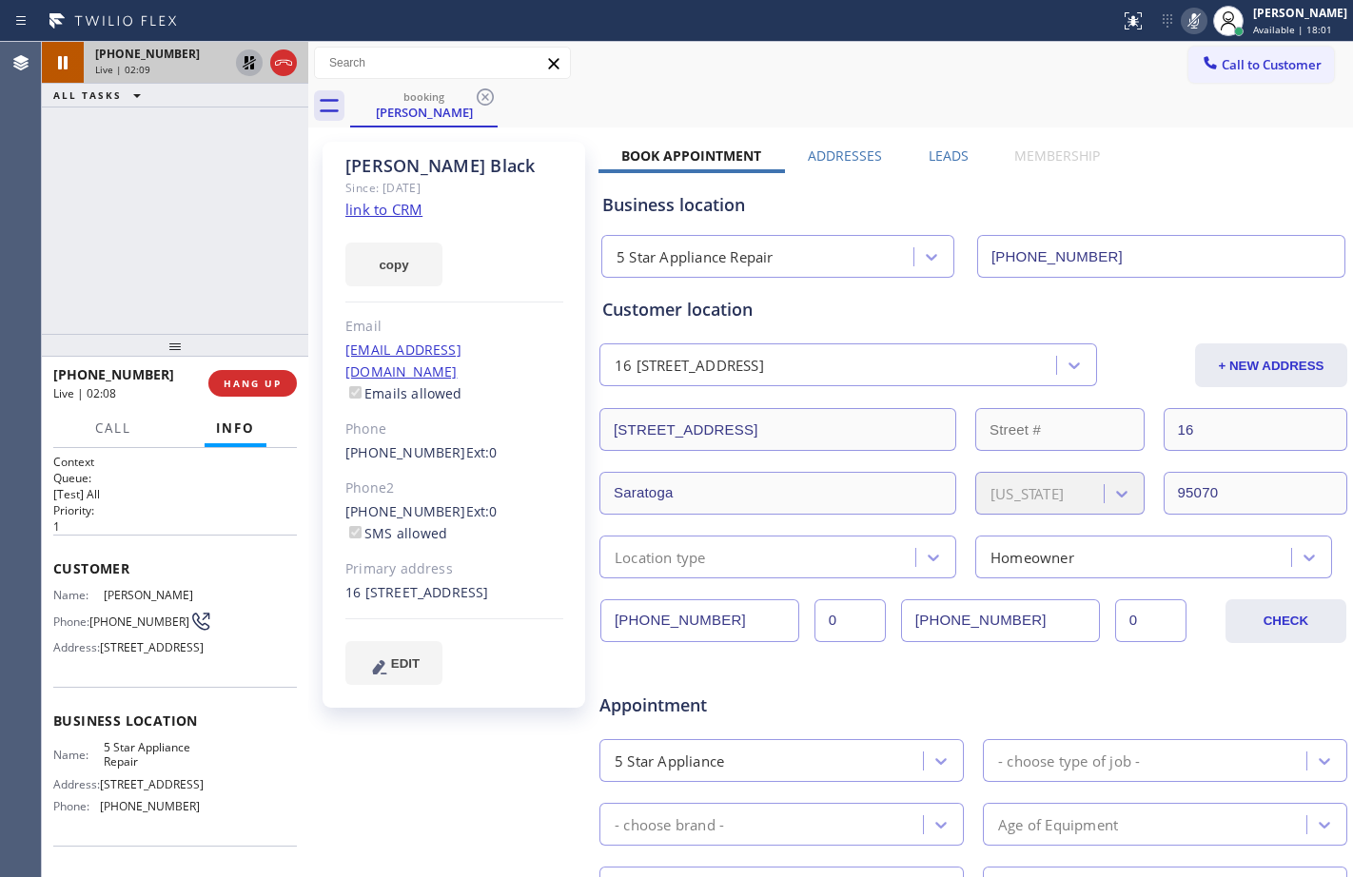
click at [243, 70] on icon at bounding box center [249, 62] width 23 height 23
click at [1189, 25] on icon at bounding box center [1194, 20] width 10 height 15
click at [254, 389] on span "HANG UP" at bounding box center [253, 383] width 58 height 13
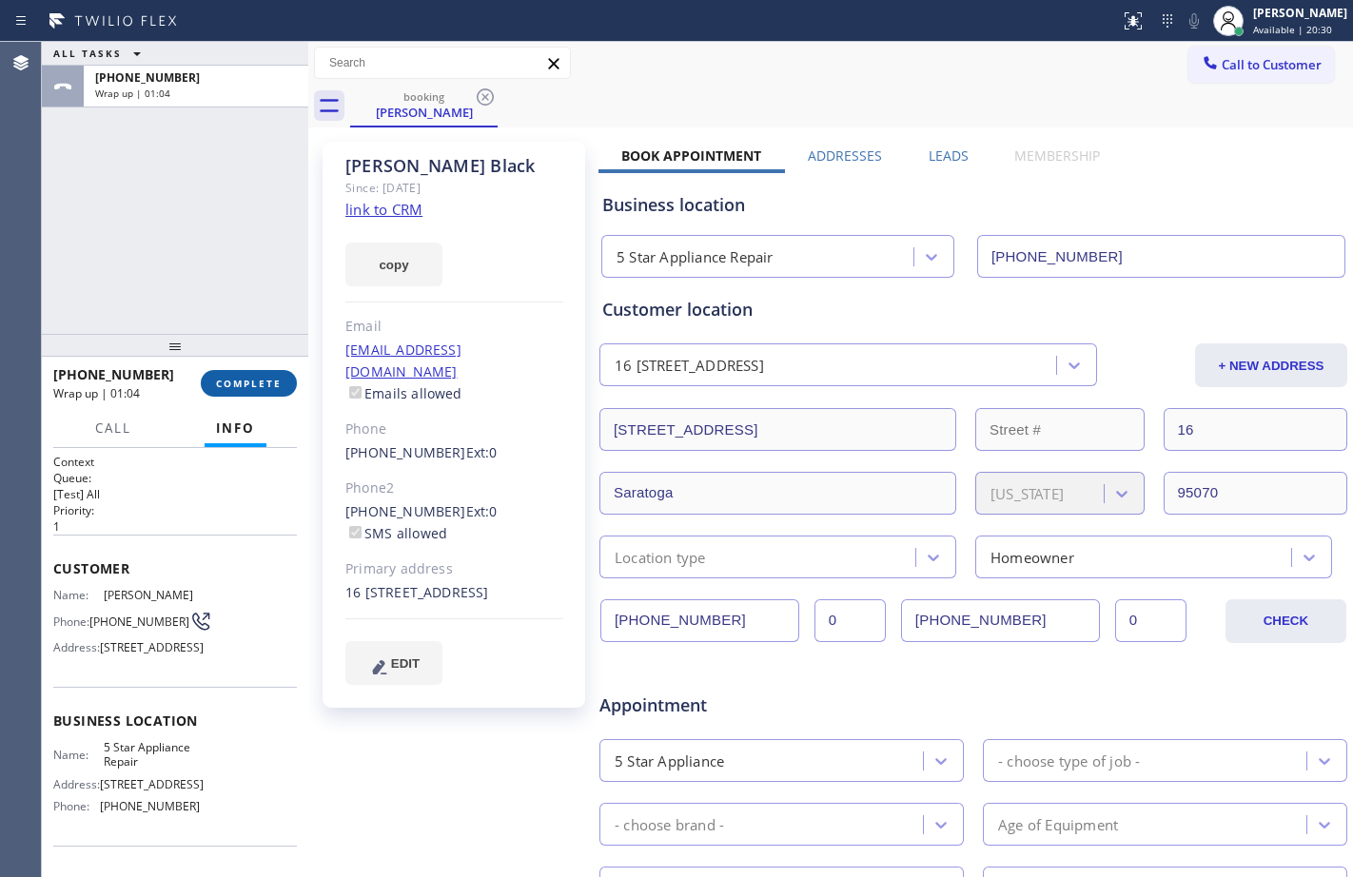
click at [251, 377] on span "COMPLETE" at bounding box center [249, 383] width 66 height 13
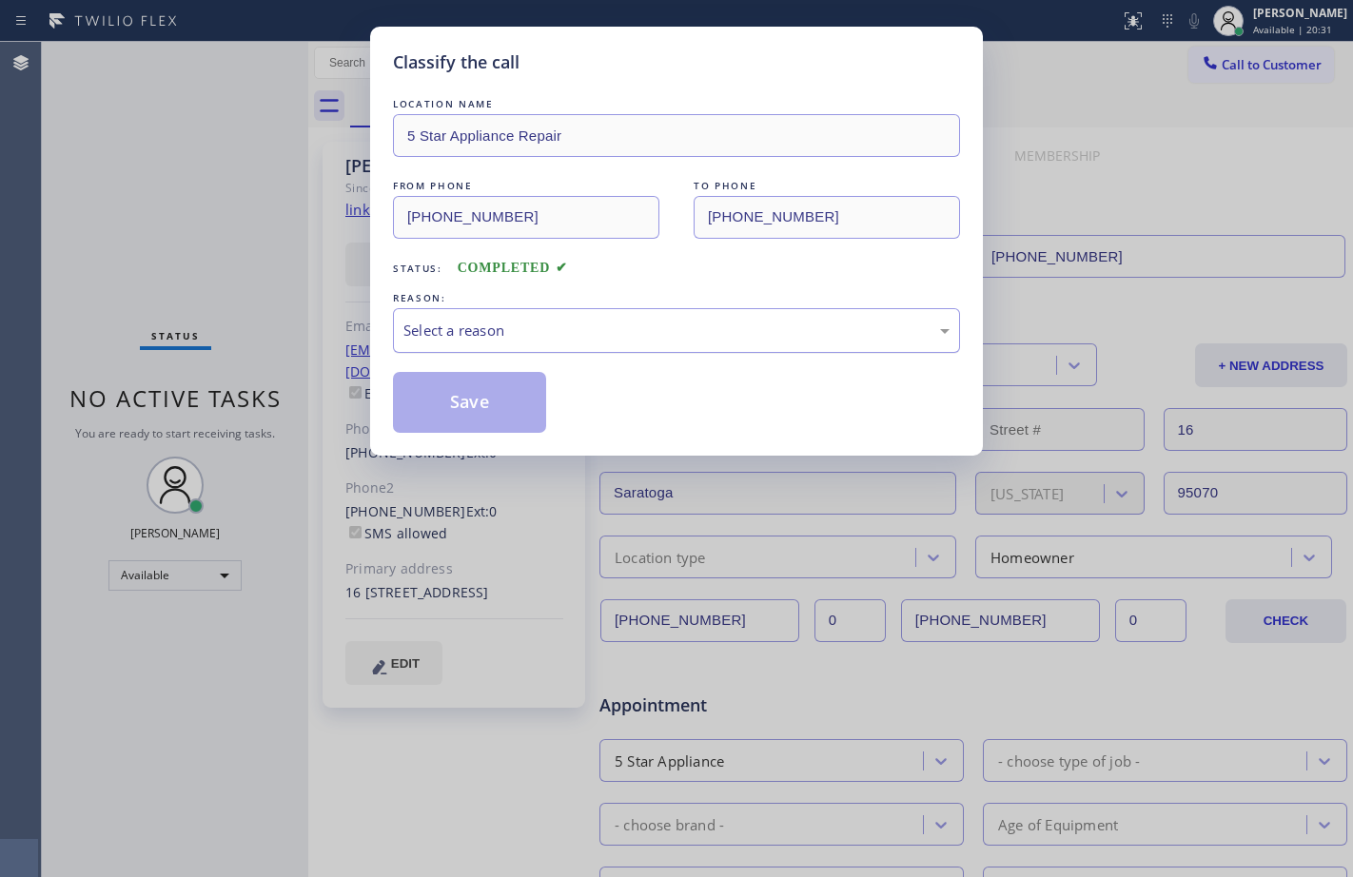
click at [740, 328] on div "Select a reason" at bounding box center [676, 331] width 546 height 22
click at [510, 400] on button "Save" at bounding box center [469, 402] width 153 height 61
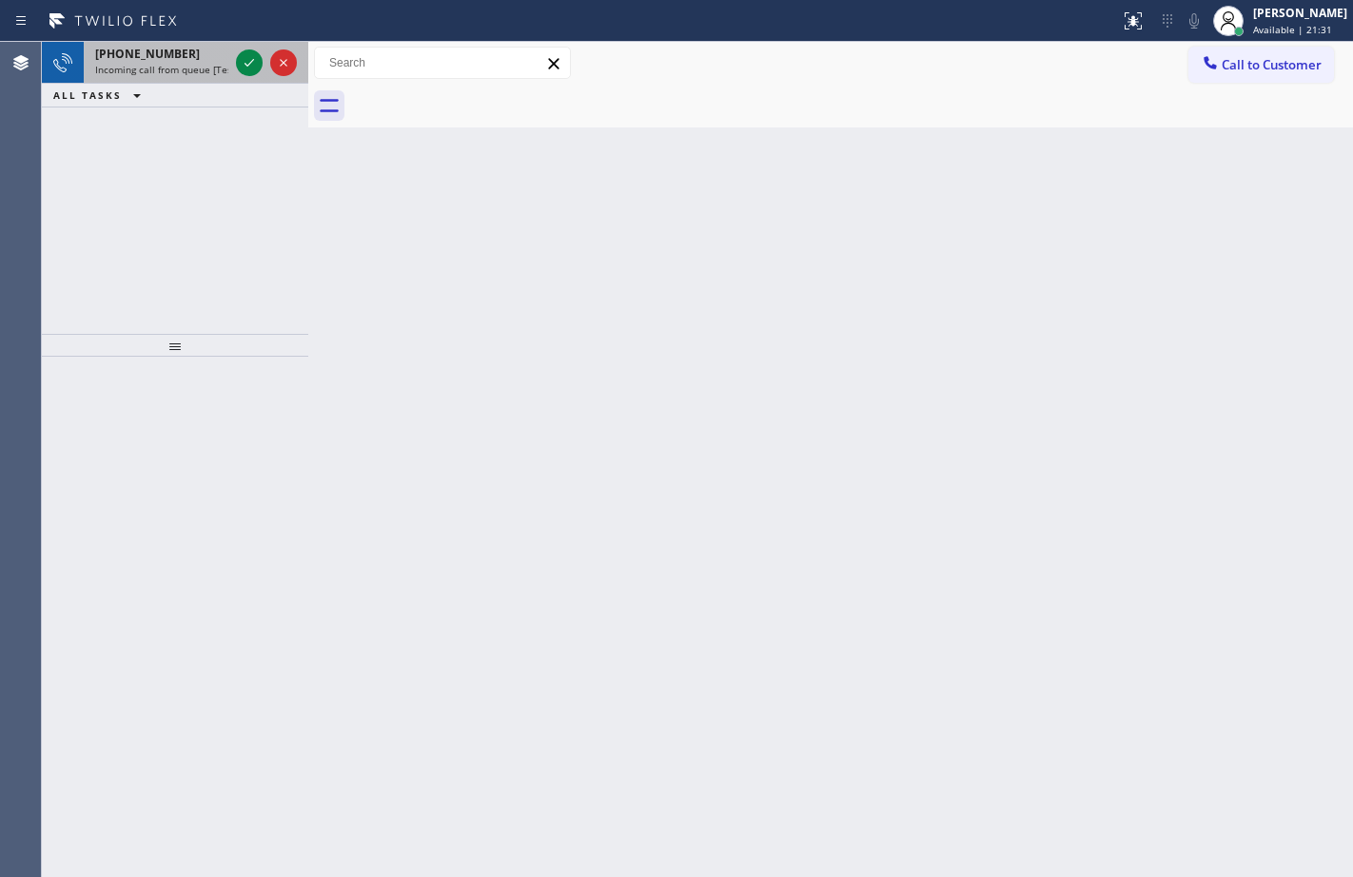
click at [146, 56] on span "[PHONE_NUMBER]" at bounding box center [147, 54] width 105 height 16
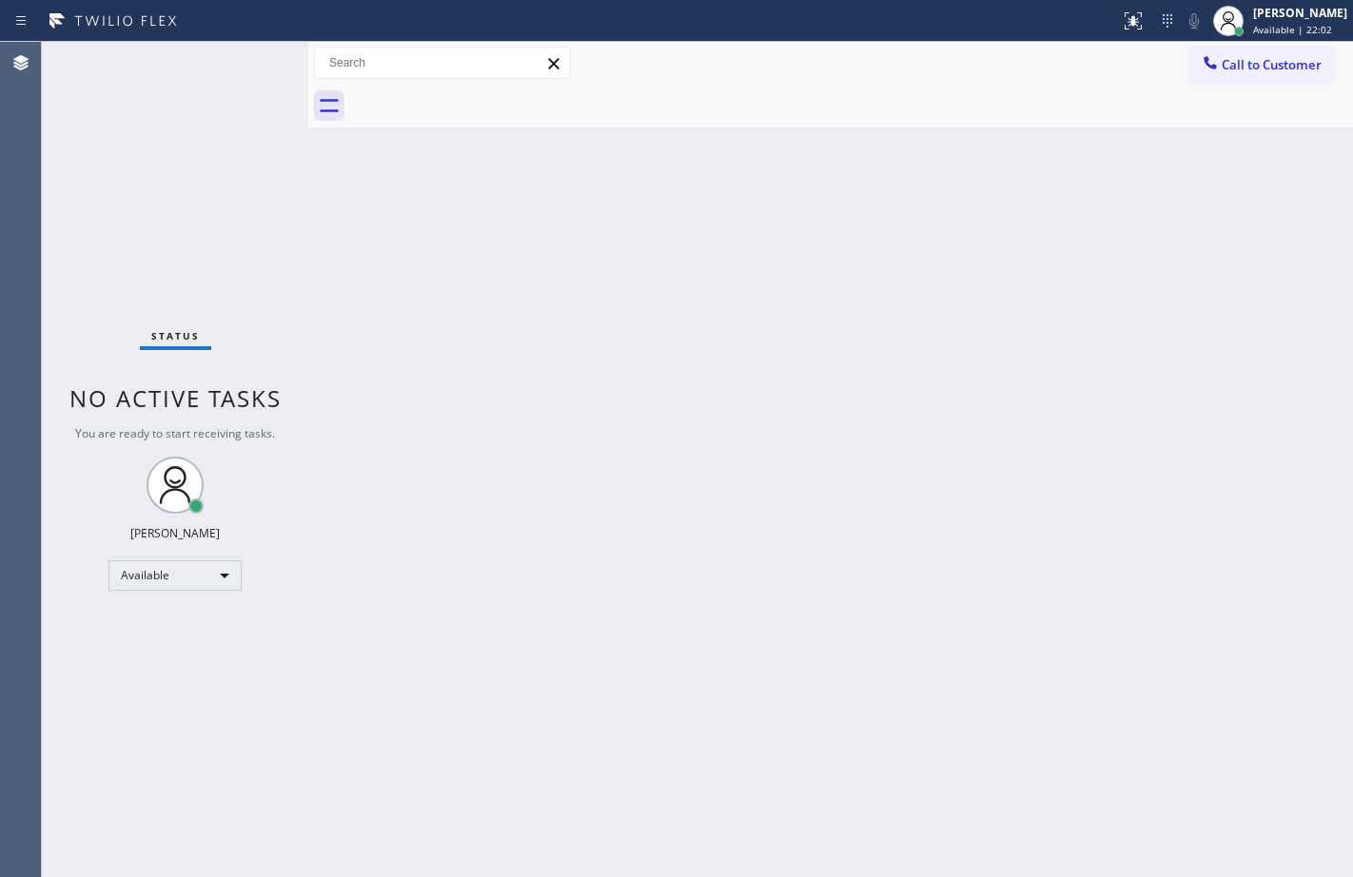
click at [714, 846] on div "Back to Dashboard Change Sender ID Customers Technicians Select a contact Outbo…" at bounding box center [830, 459] width 1045 height 835
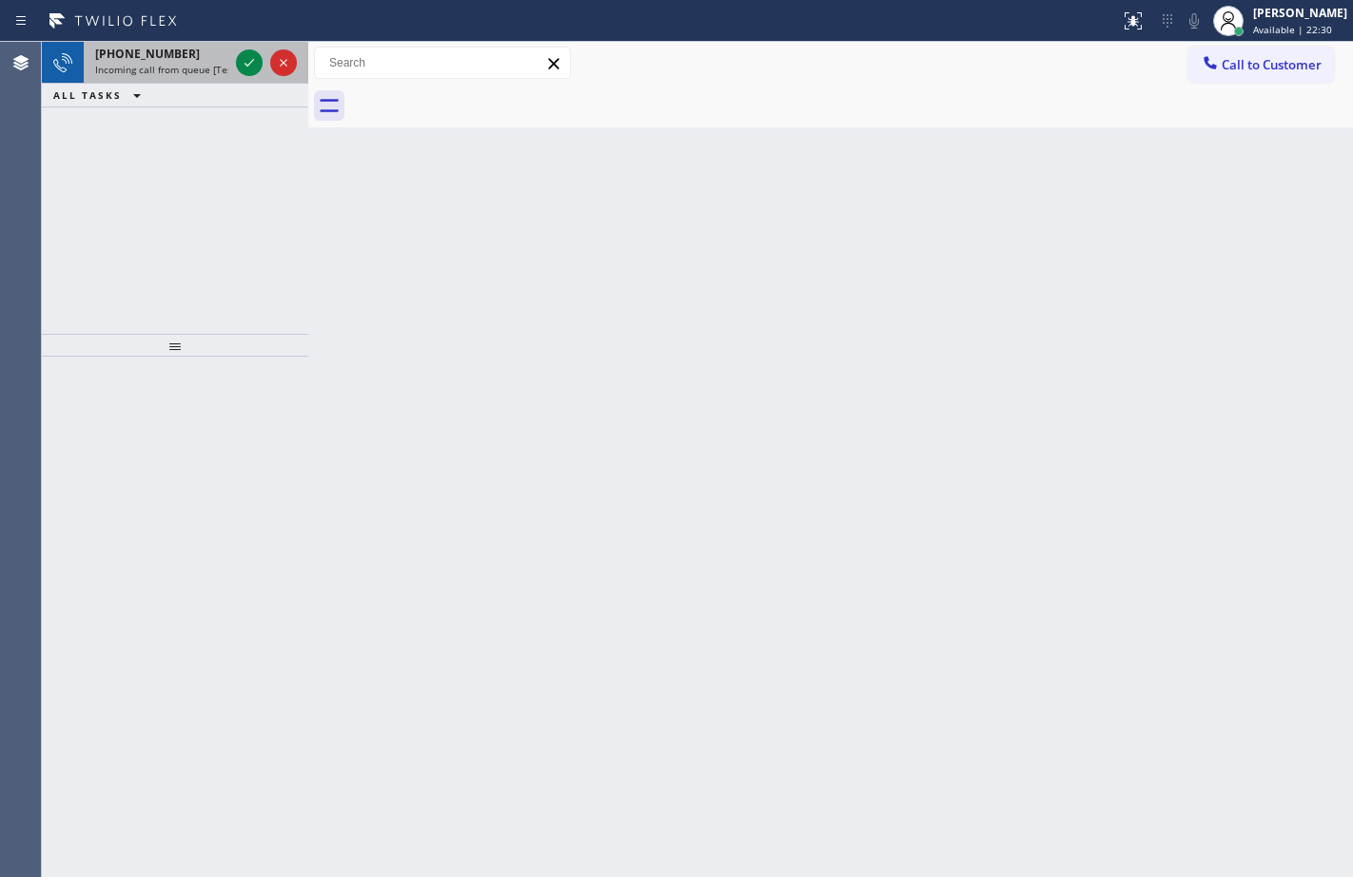
click at [161, 71] on span "Incoming call from queue [Test] All" at bounding box center [174, 69] width 158 height 13
drag, startPoint x: 170, startPoint y: 49, endPoint x: 209, endPoint y: 46, distance: 39.2
click at [170, 49] on span "[PHONE_NUMBER]" at bounding box center [147, 54] width 105 height 16
click at [246, 74] on button at bounding box center [249, 62] width 27 height 27
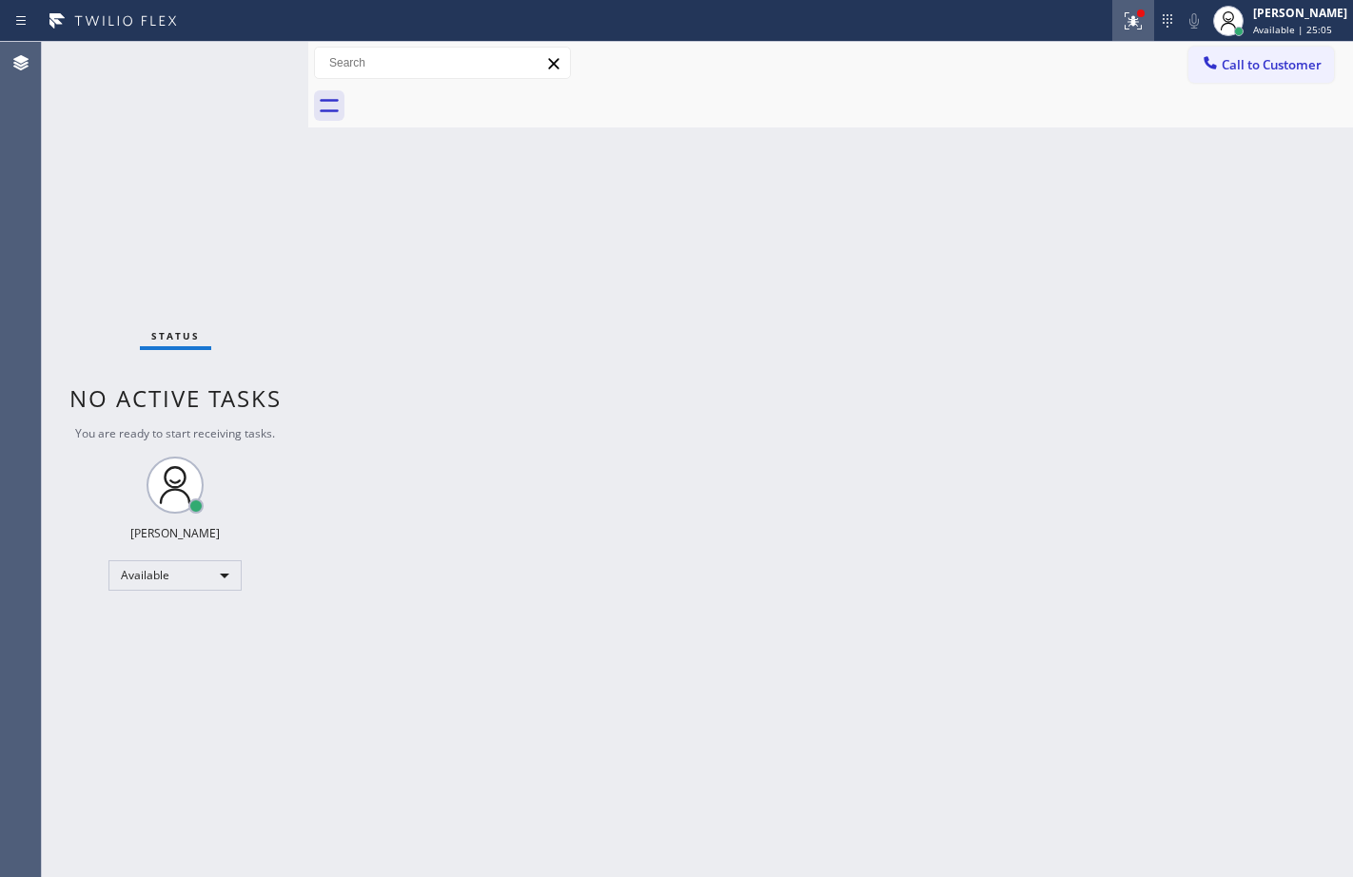
click at [1125, 12] on icon at bounding box center [1130, 18] width 11 height 13
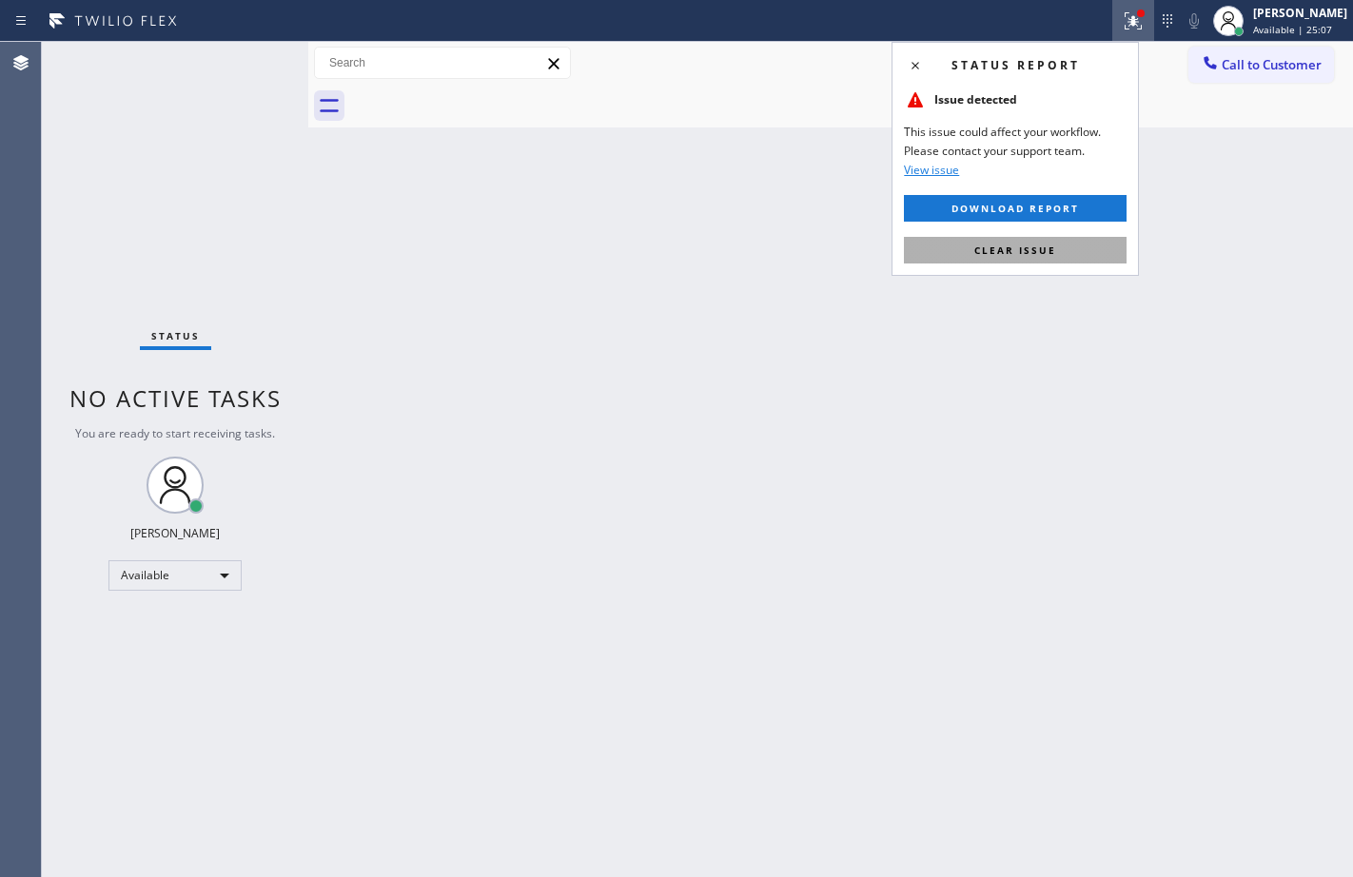
click at [1060, 242] on button "Clear issue" at bounding box center [1015, 250] width 223 height 27
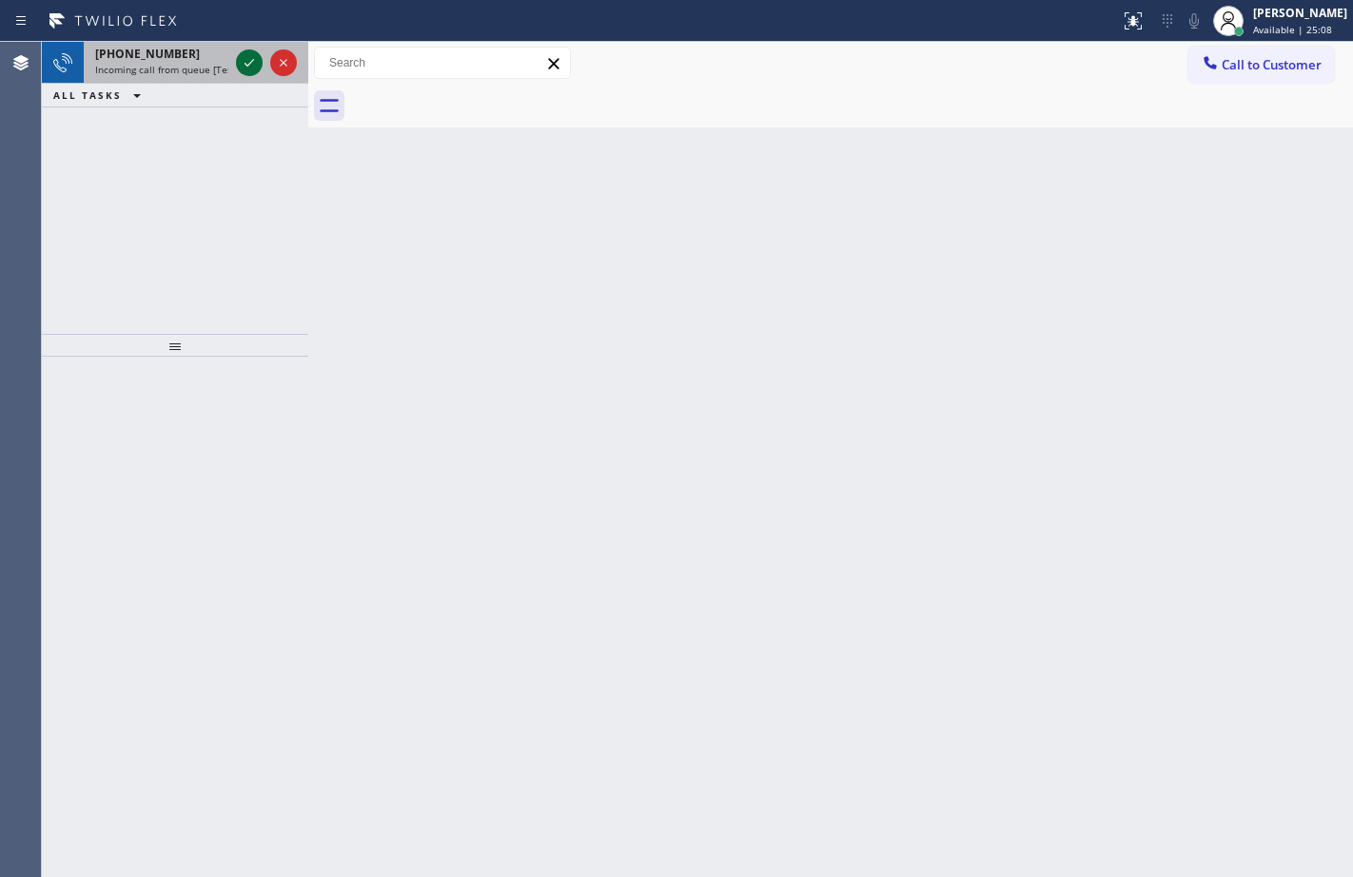
click at [249, 72] on icon at bounding box center [249, 62] width 23 height 23
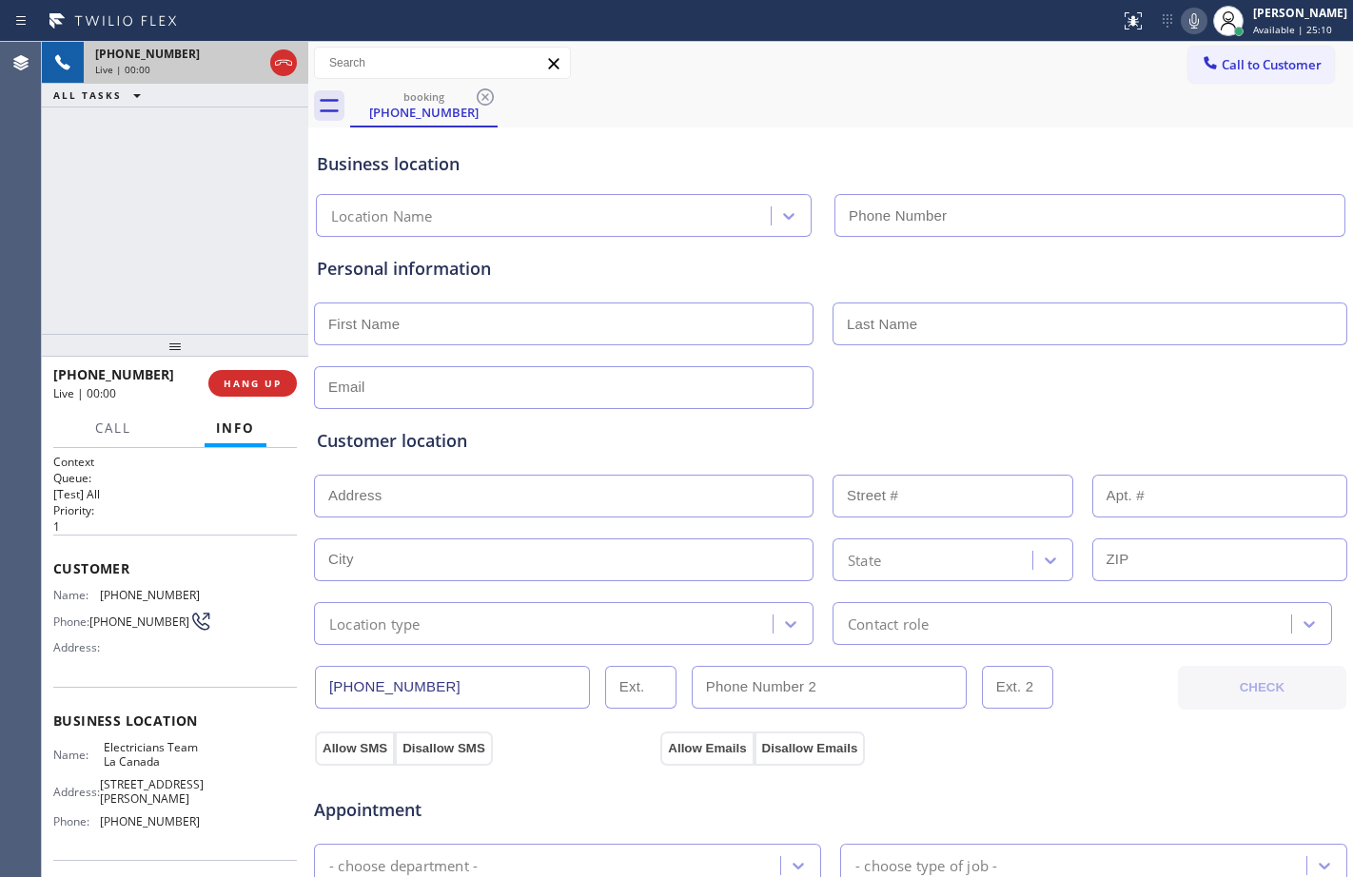
type input "[PHONE_NUMBER]"
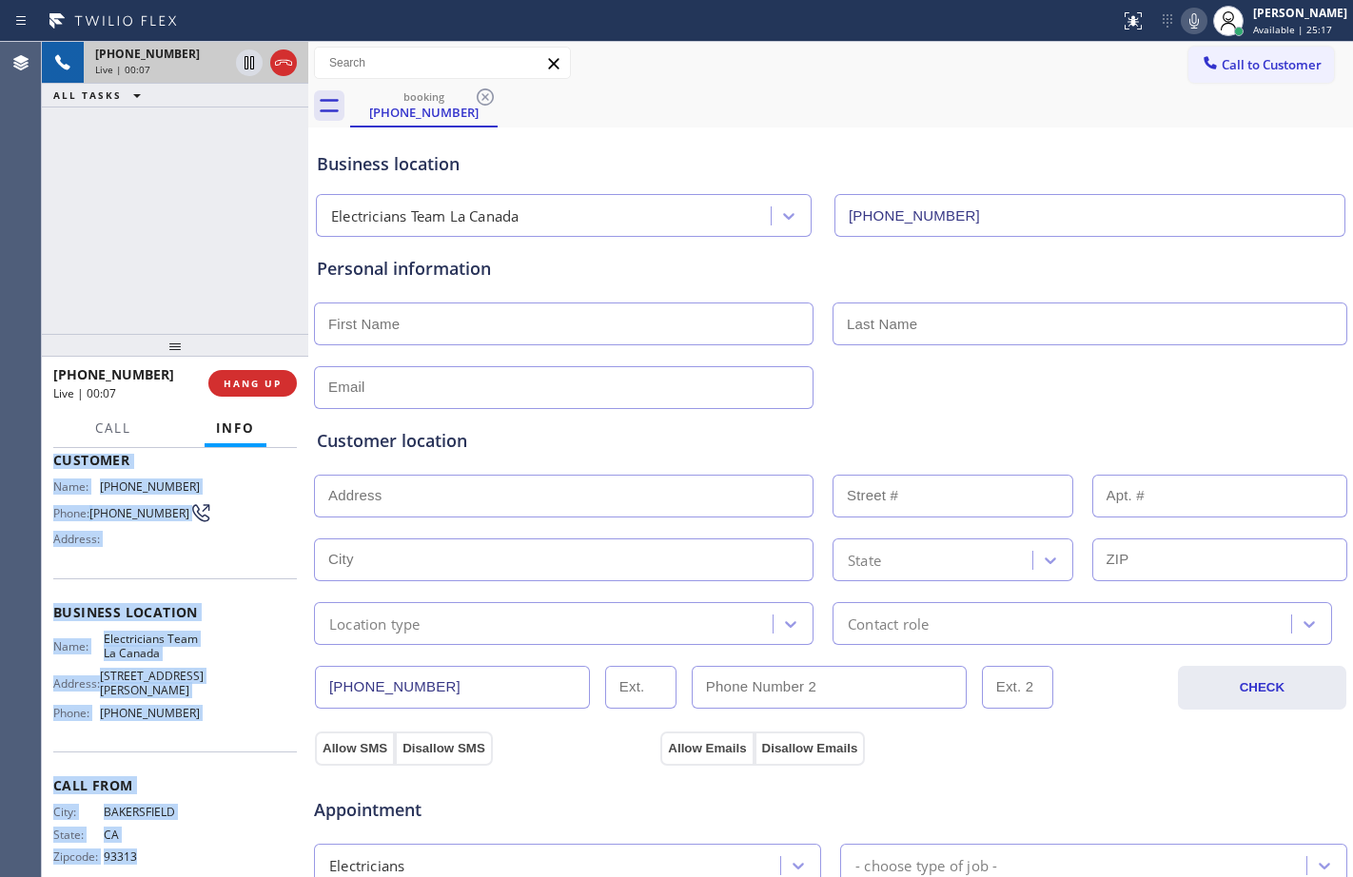
scroll to position [140, 0]
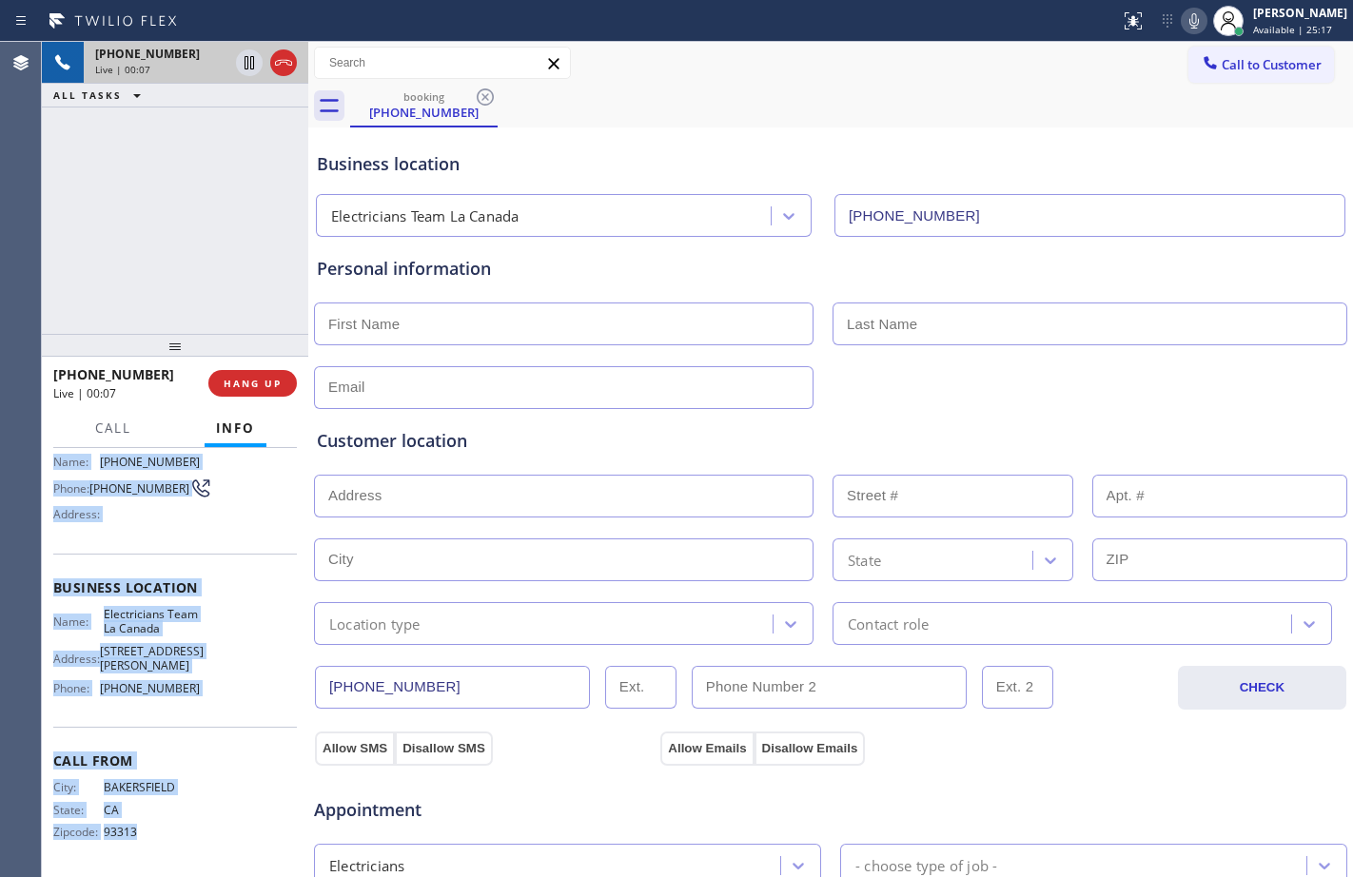
drag, startPoint x: 54, startPoint y: 570, endPoint x: 216, endPoint y: 753, distance: 244.0
click at [210, 792] on div "Context Queue: [Test] All Priority: 1 Customer Name: [PHONE_NUMBER] Phone: [PHO…" at bounding box center [175, 596] width 244 height 551
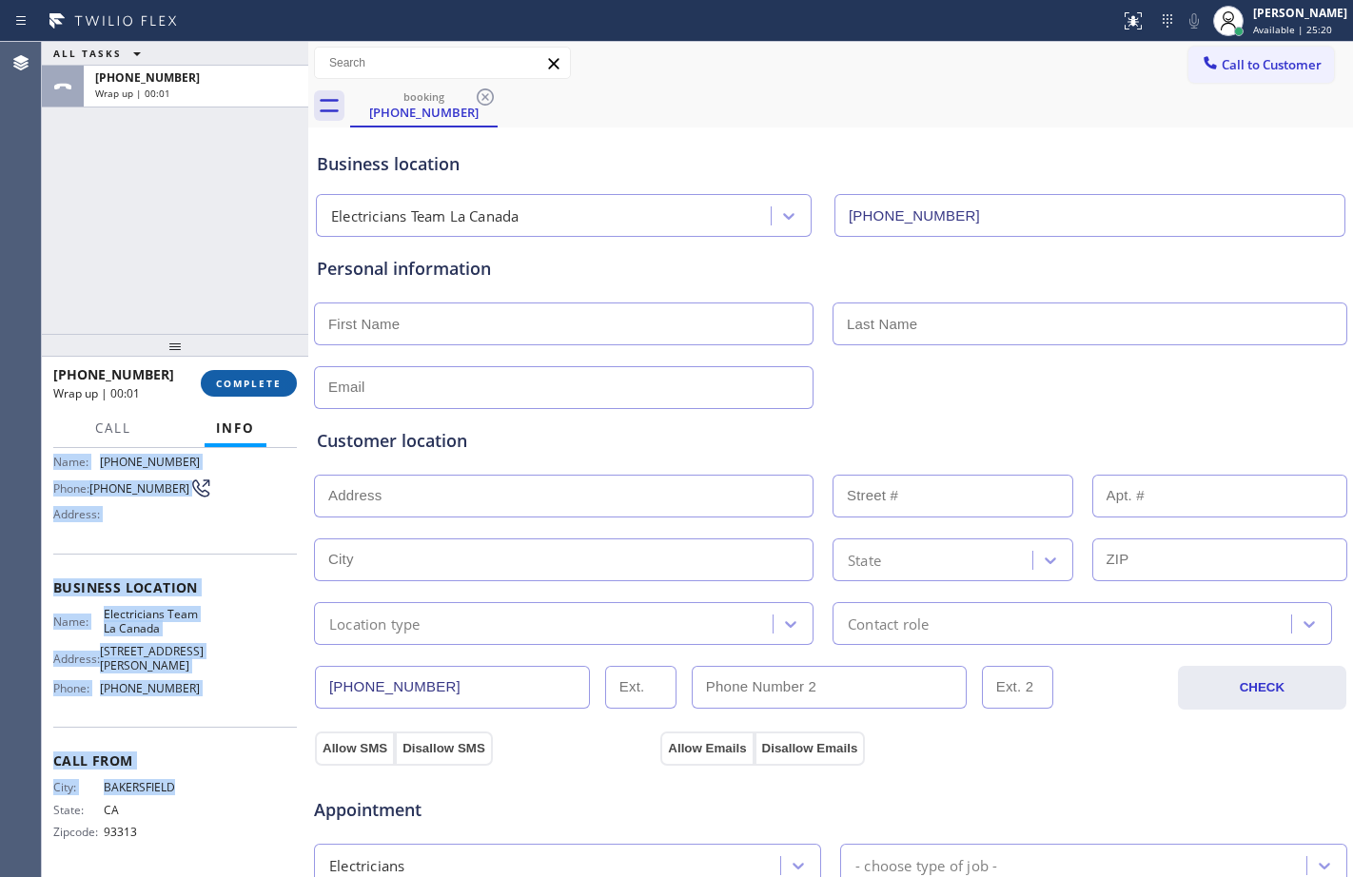
click at [255, 392] on button "COMPLETE" at bounding box center [249, 383] width 96 height 27
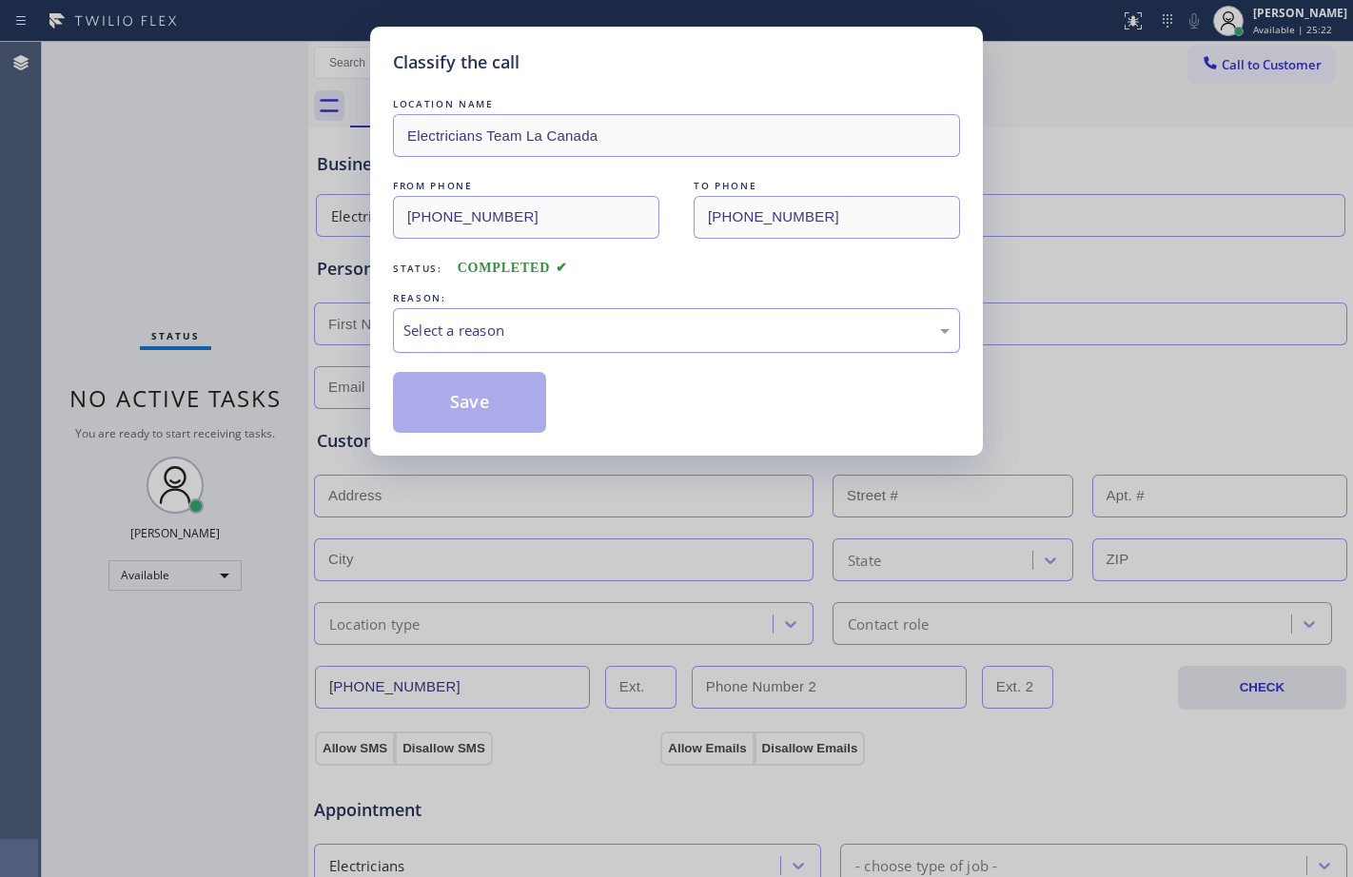
click at [799, 344] on div "Select a reason" at bounding box center [676, 330] width 567 height 45
click at [500, 405] on button "Save" at bounding box center [469, 402] width 153 height 61
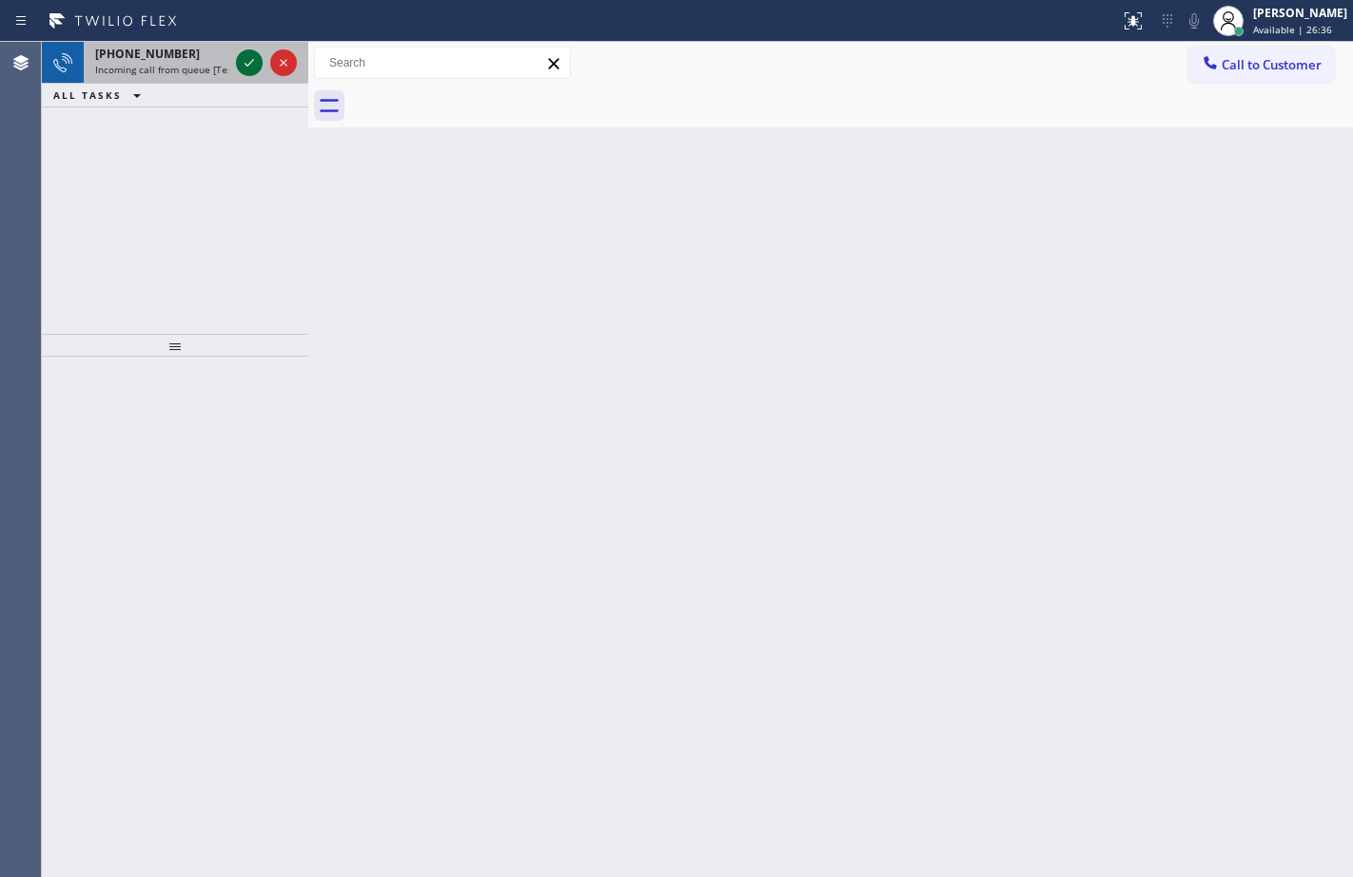
click at [241, 63] on icon at bounding box center [249, 62] width 23 height 23
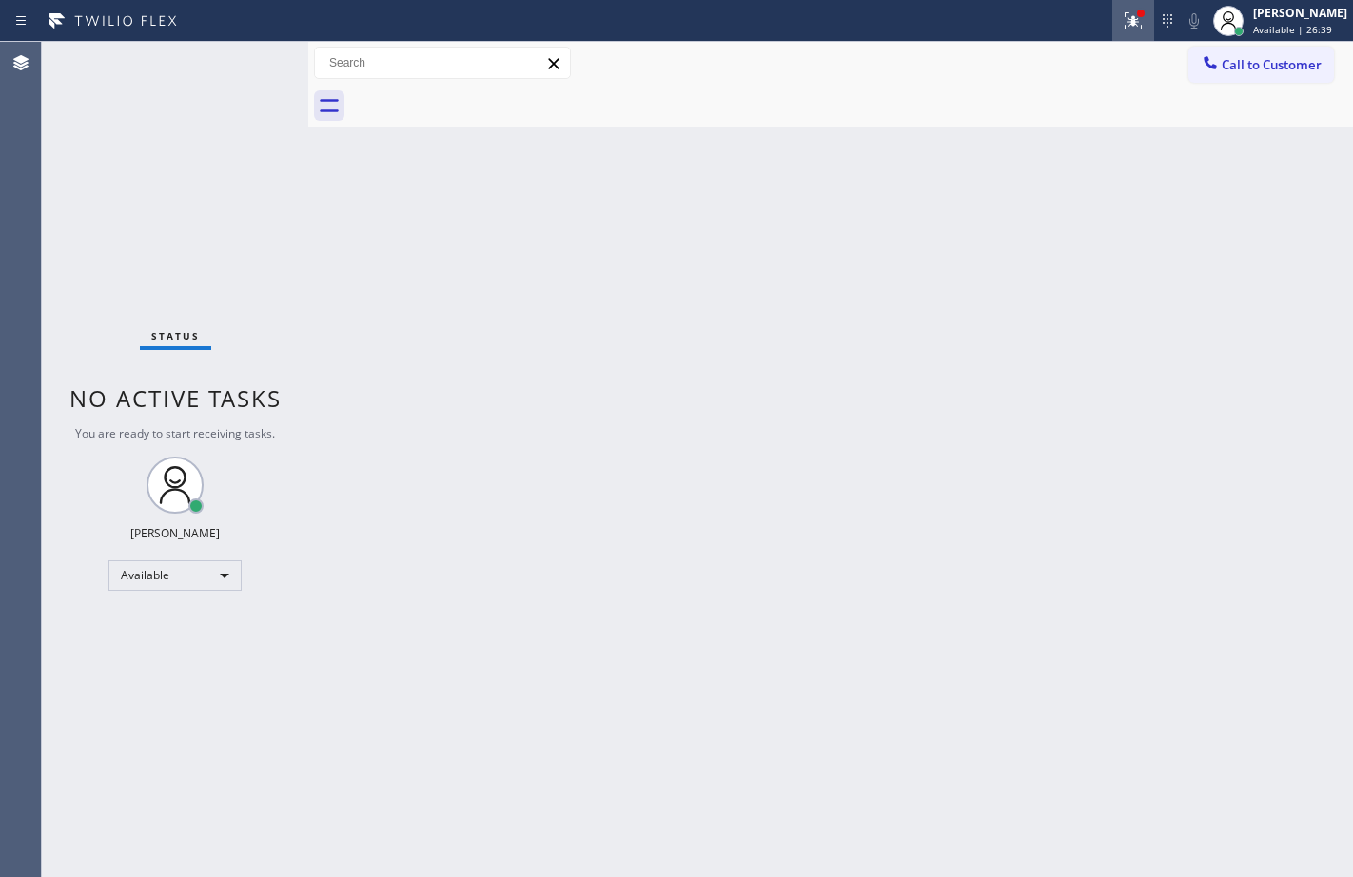
click at [1112, 32] on button at bounding box center [1133, 21] width 42 height 42
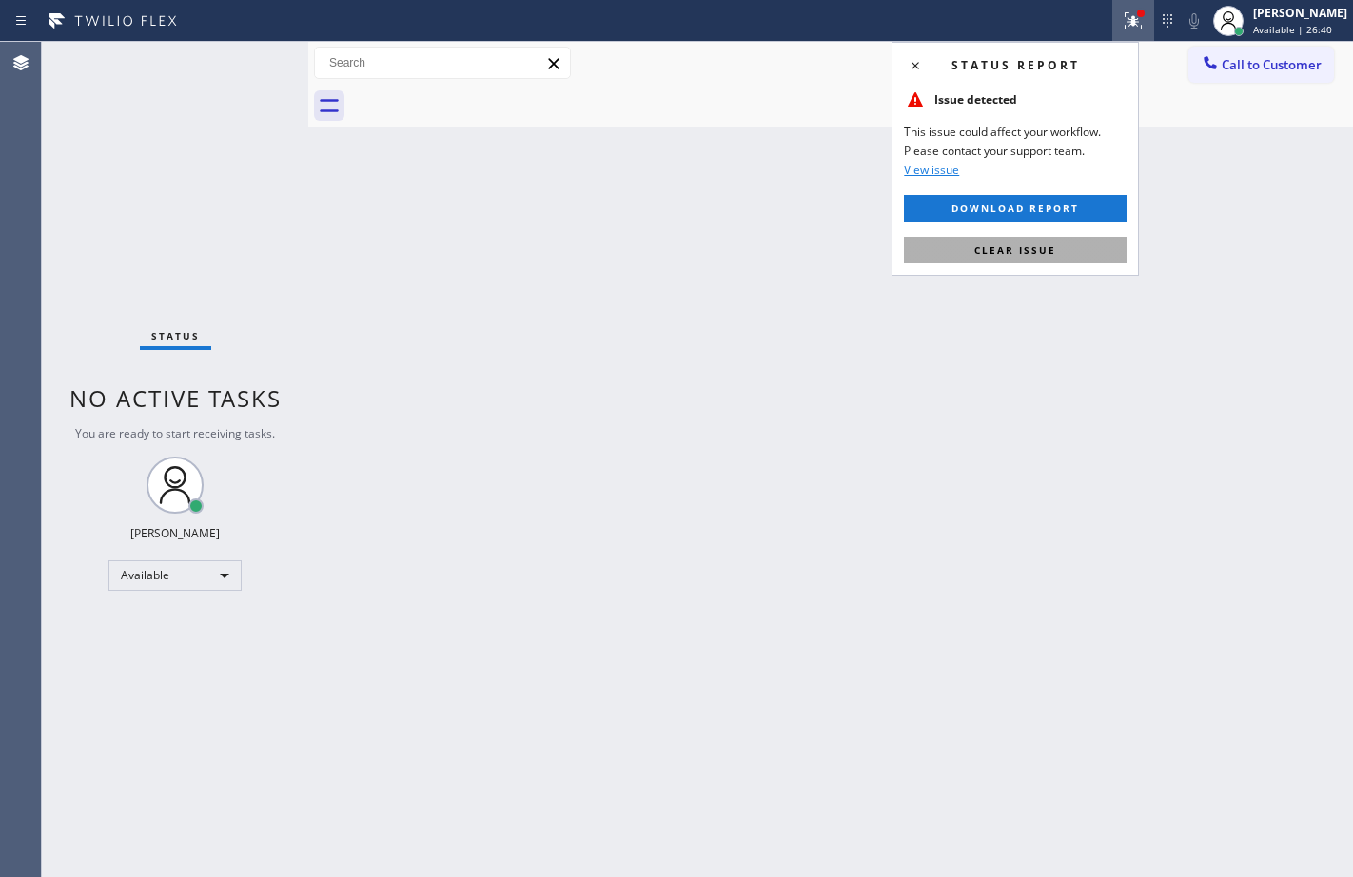
click at [1103, 247] on button "Clear issue" at bounding box center [1015, 250] width 223 height 27
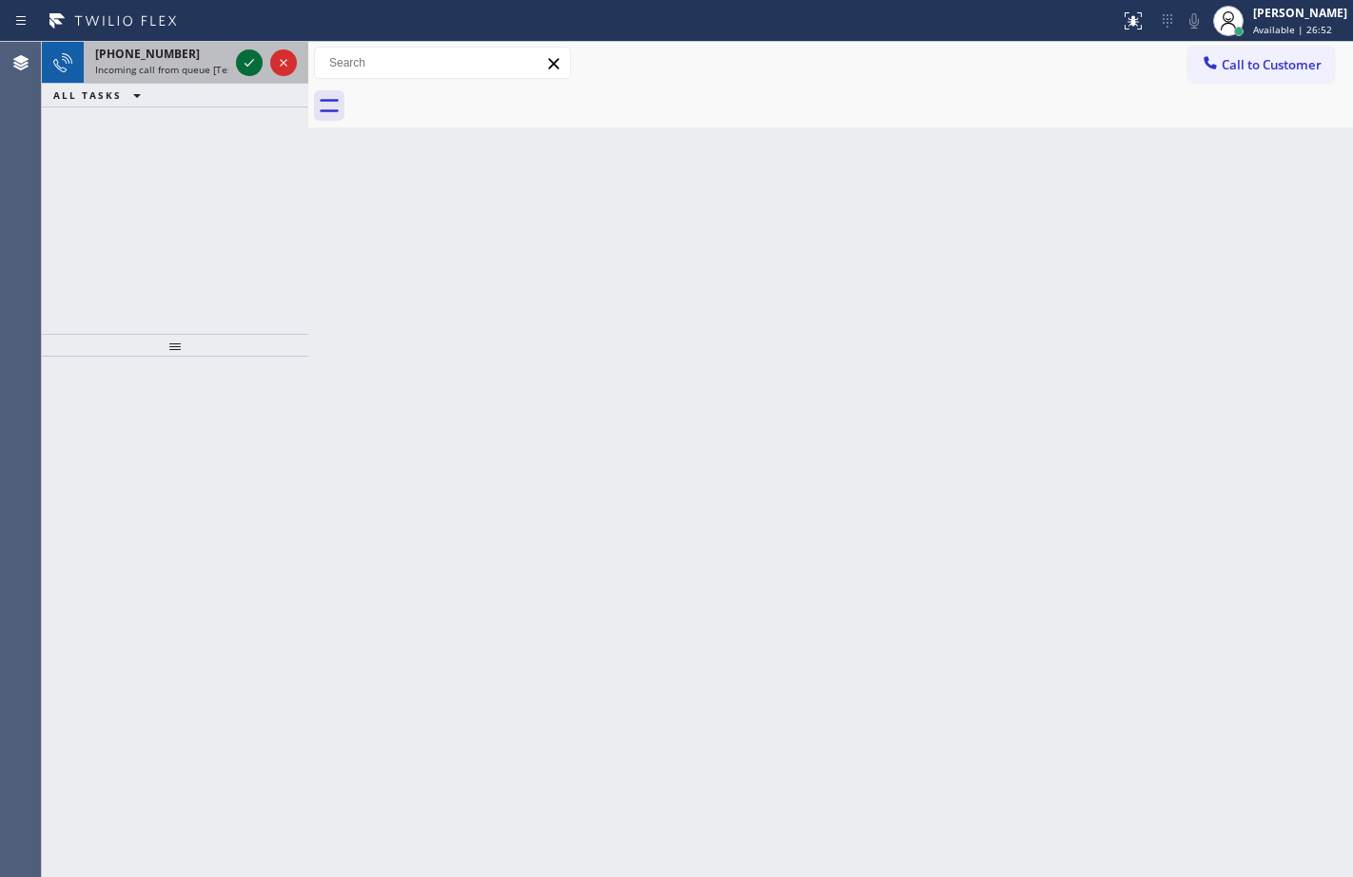
click at [240, 68] on icon at bounding box center [249, 62] width 23 height 23
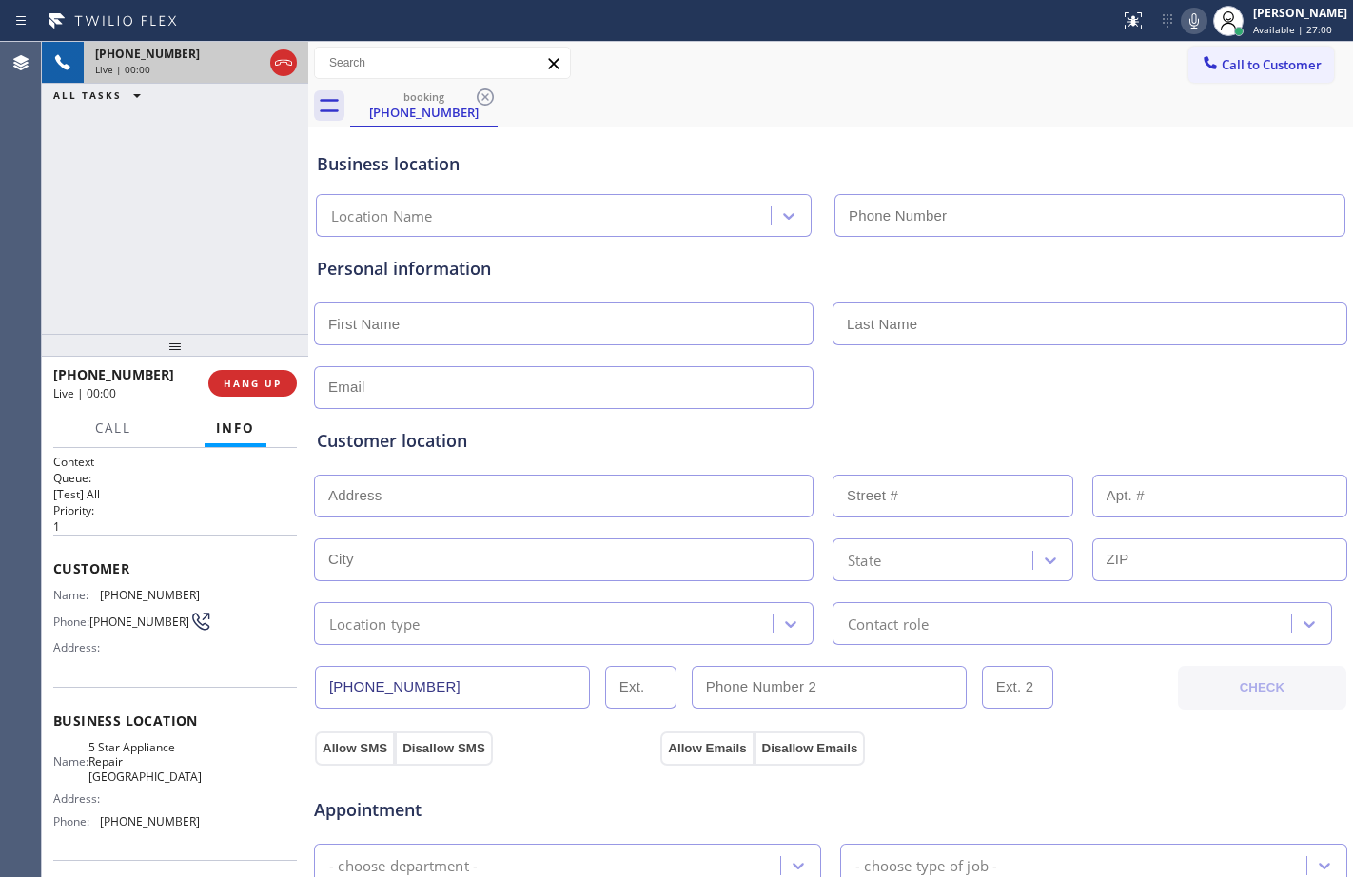
type input "[PHONE_NUMBER]"
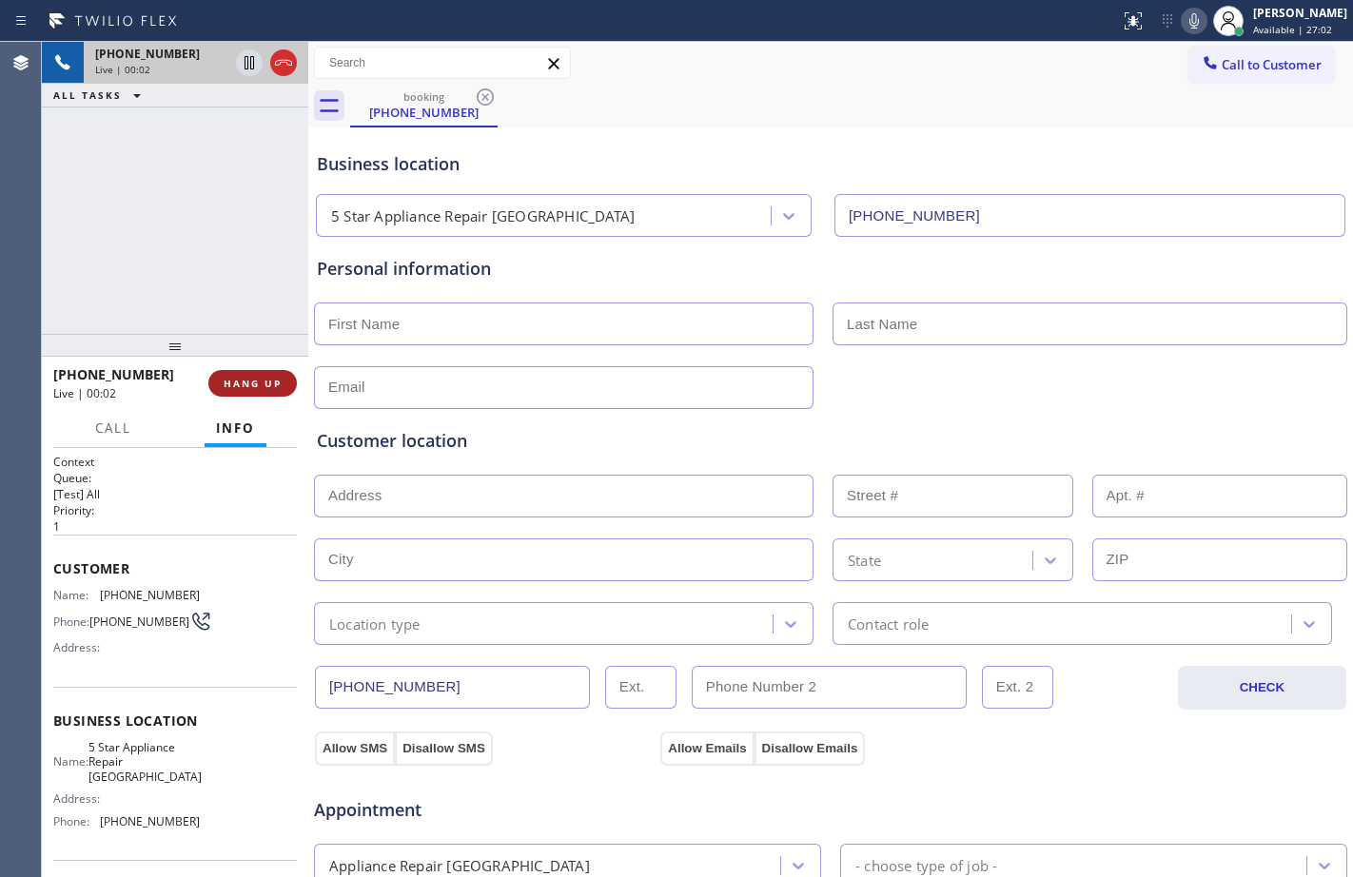
click at [268, 383] on span "HANG UP" at bounding box center [253, 383] width 58 height 13
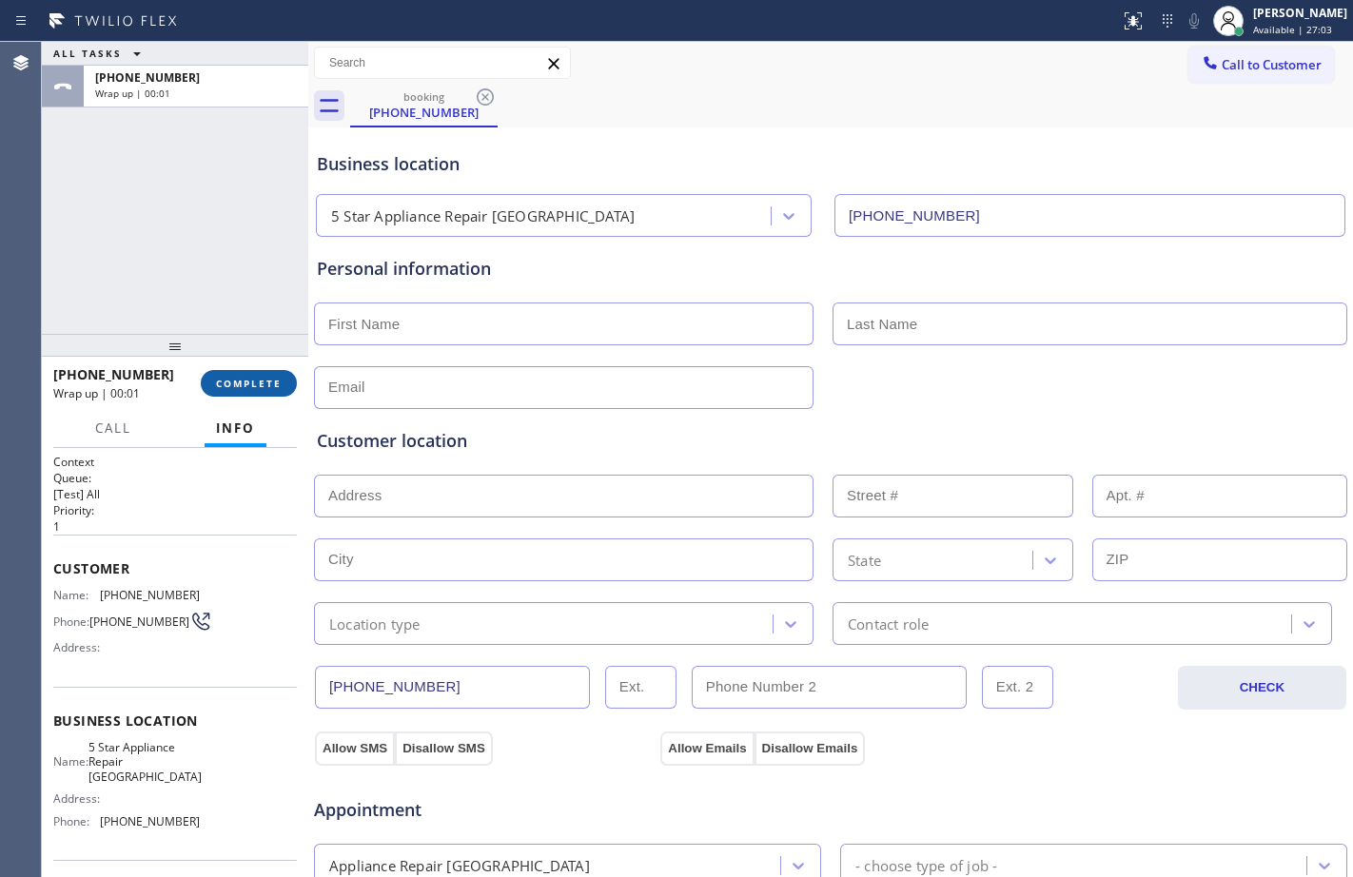
click at [268, 383] on span "COMPLETE" at bounding box center [249, 383] width 66 height 13
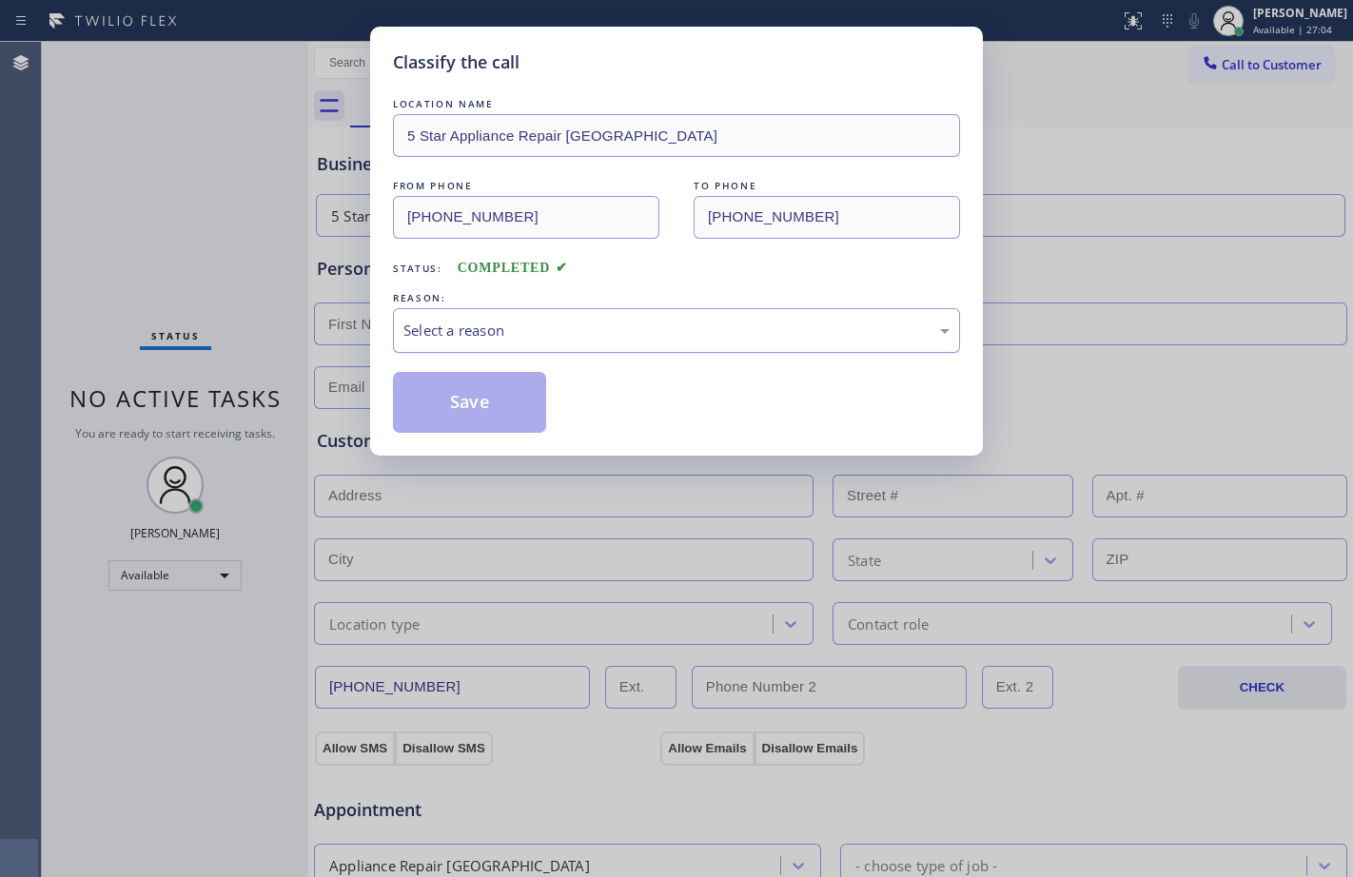
click at [696, 343] on div "Select a reason" at bounding box center [676, 330] width 567 height 45
click at [489, 392] on button "Save" at bounding box center [469, 402] width 153 height 61
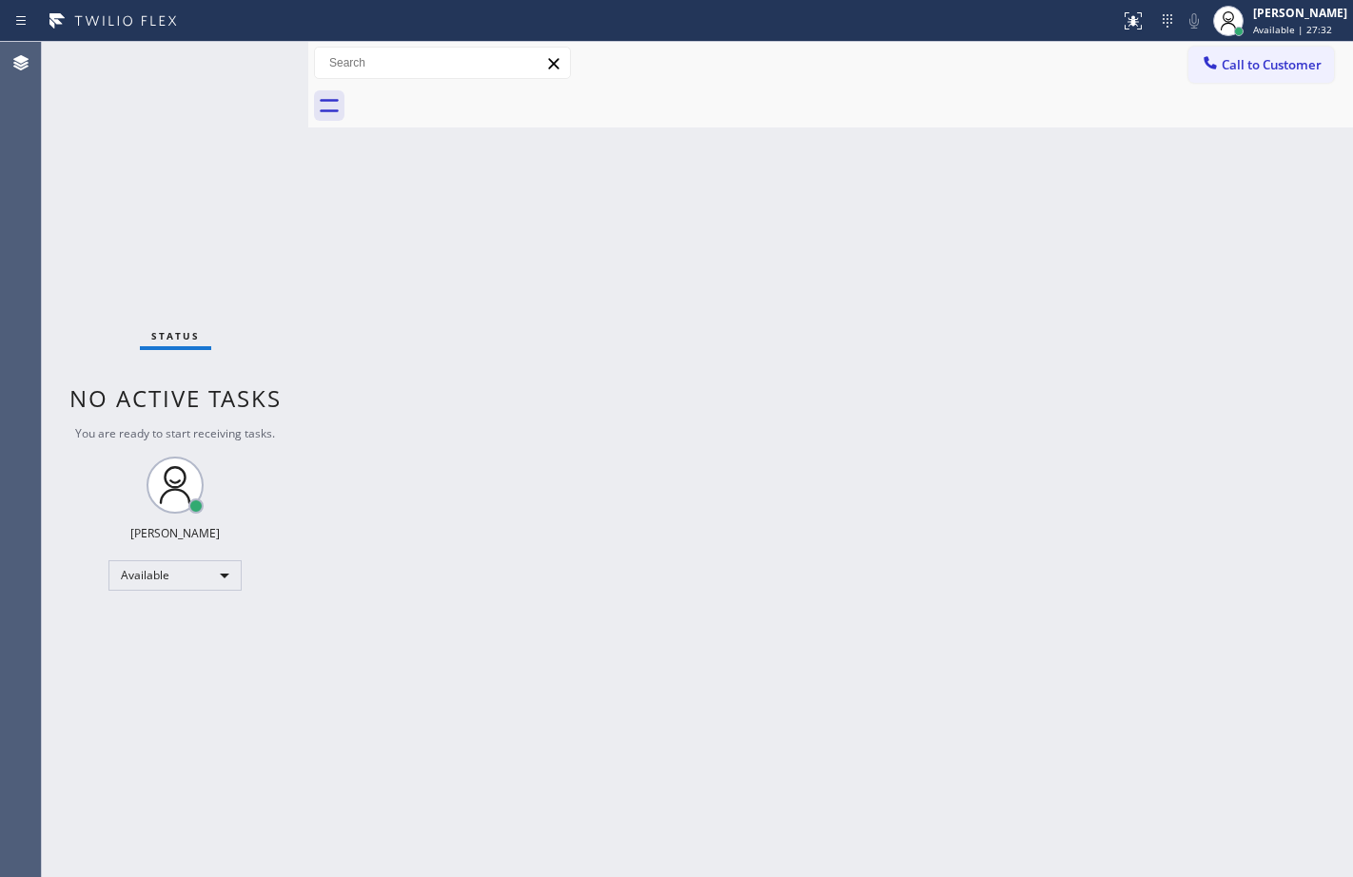
click at [1291, 117] on div at bounding box center [851, 106] width 1003 height 43
click at [915, 575] on div "Back to Dashboard Change Sender ID Customers Technicians Select a contact Outbo…" at bounding box center [830, 459] width 1045 height 835
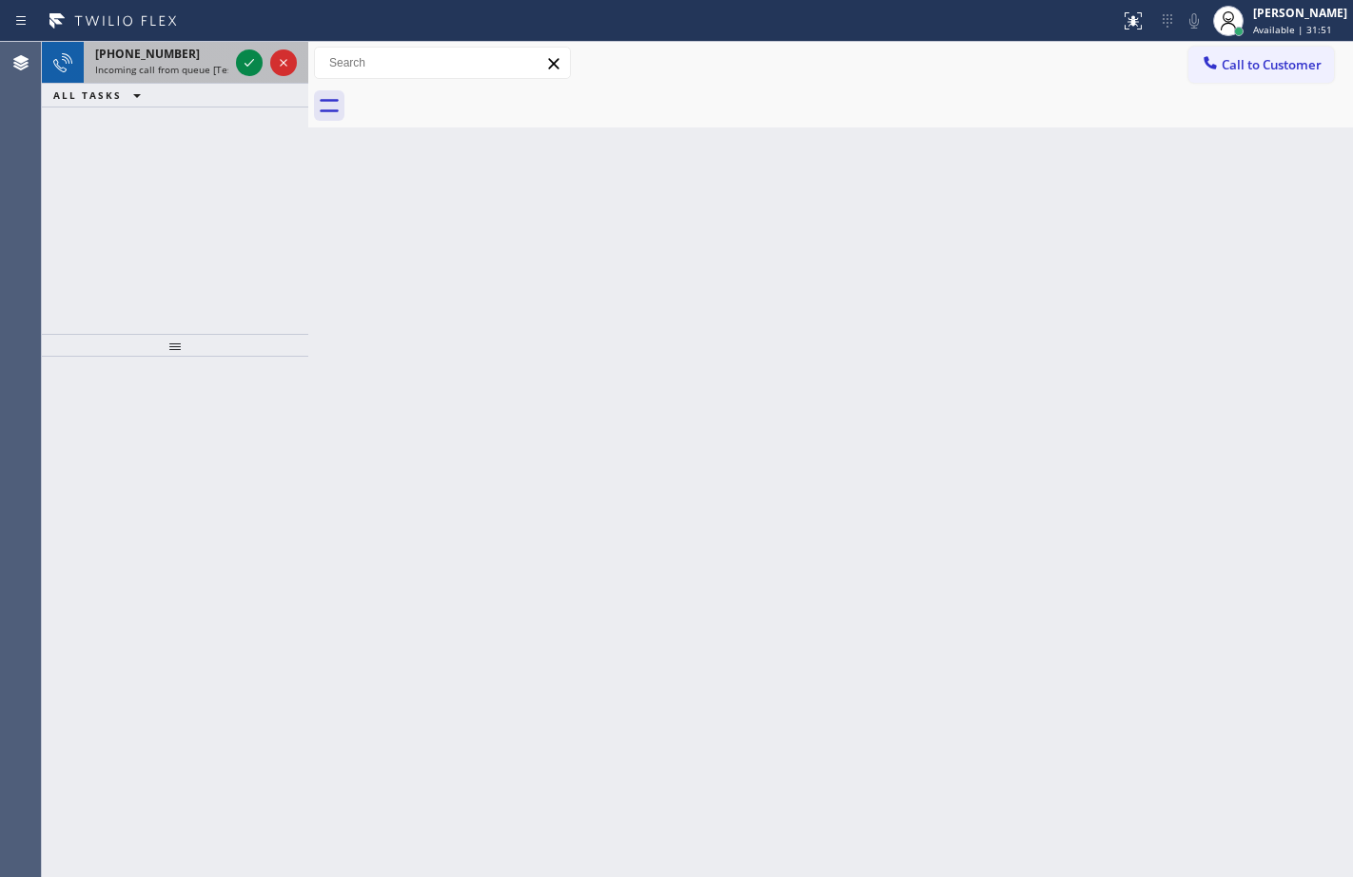
click at [165, 49] on span "[PHONE_NUMBER]" at bounding box center [147, 54] width 105 height 16
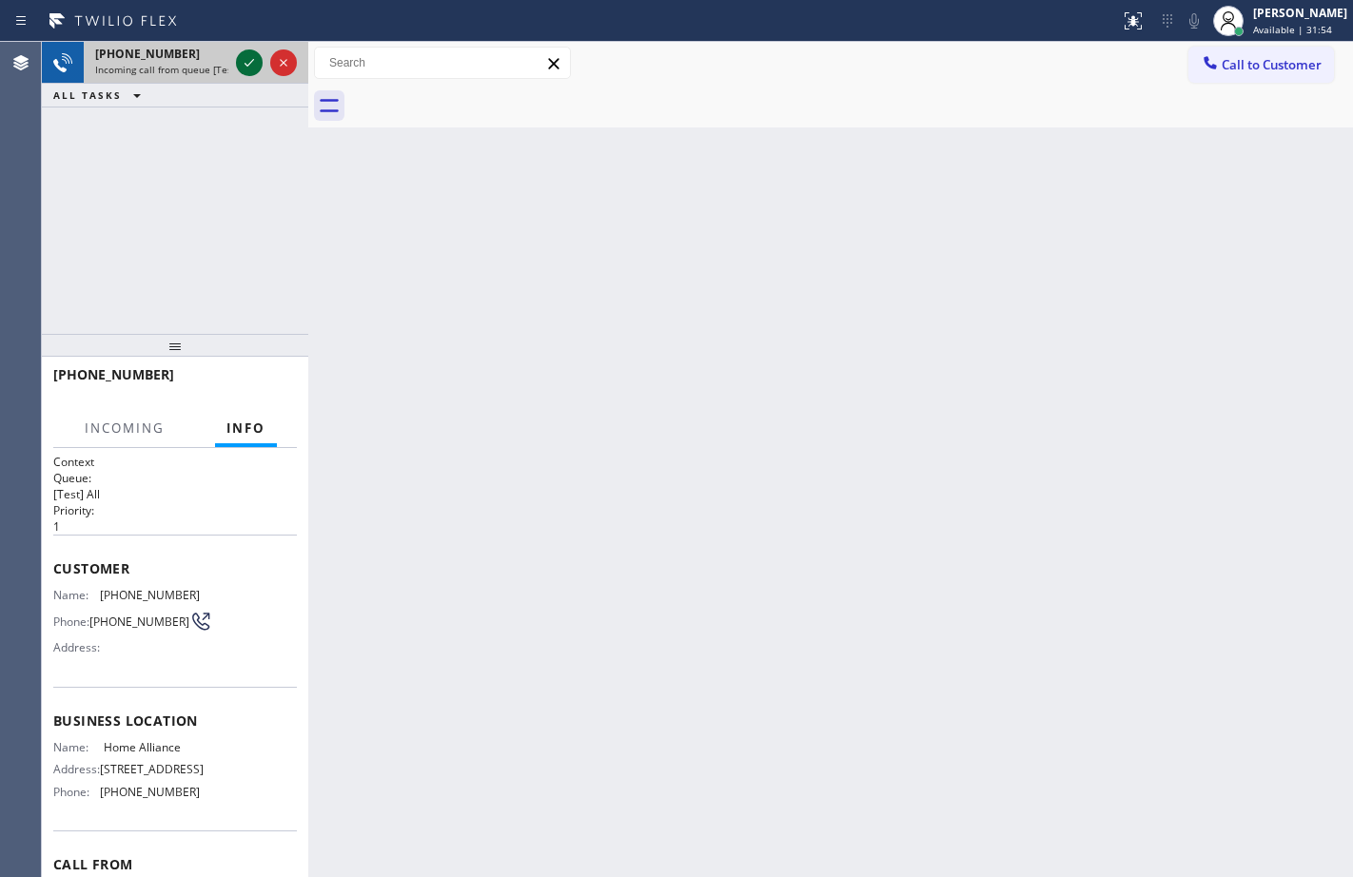
click at [254, 75] on button at bounding box center [249, 62] width 27 height 27
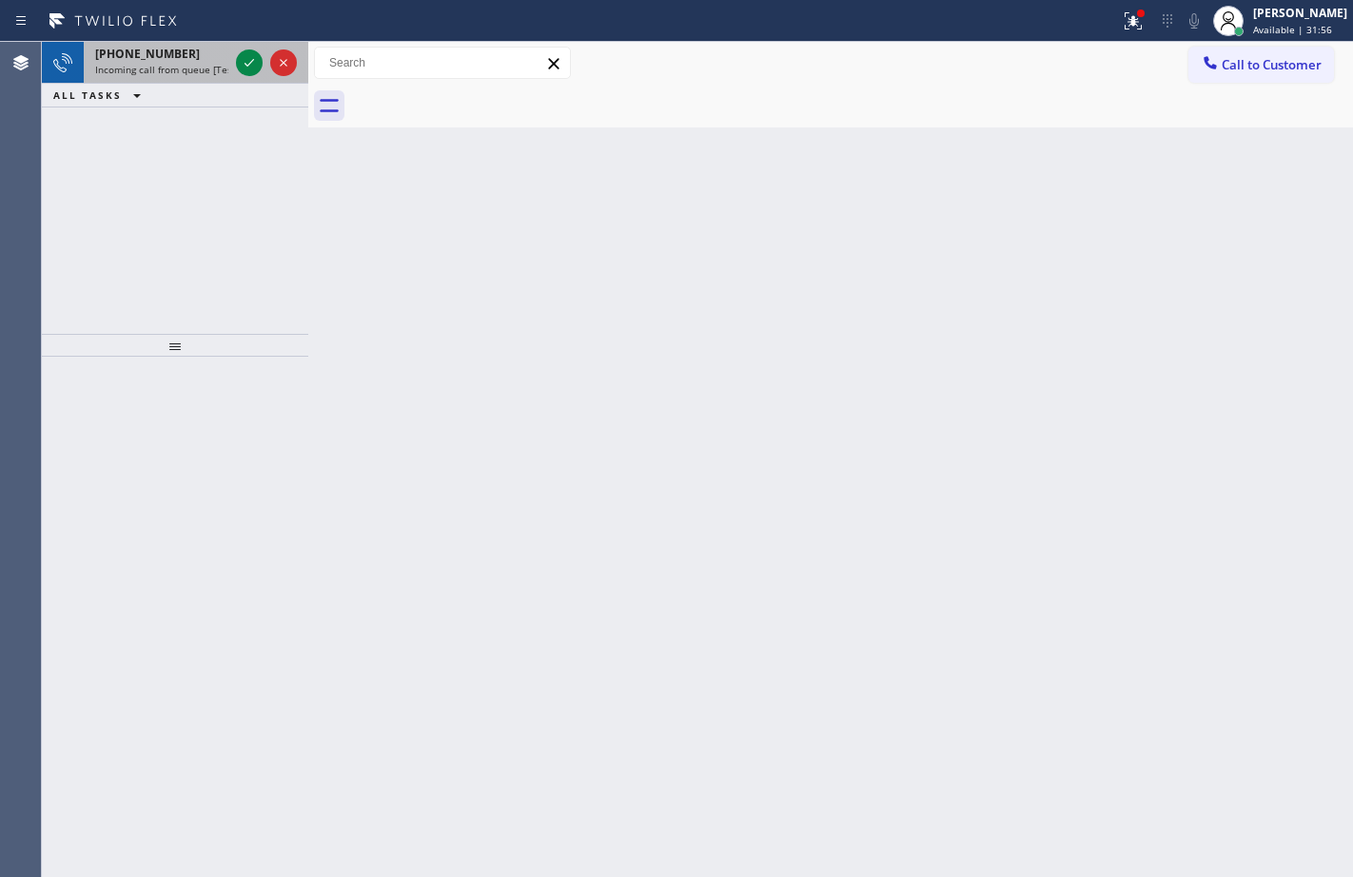
click at [159, 66] on span "Incoming call from queue [Test] All" at bounding box center [174, 69] width 158 height 13
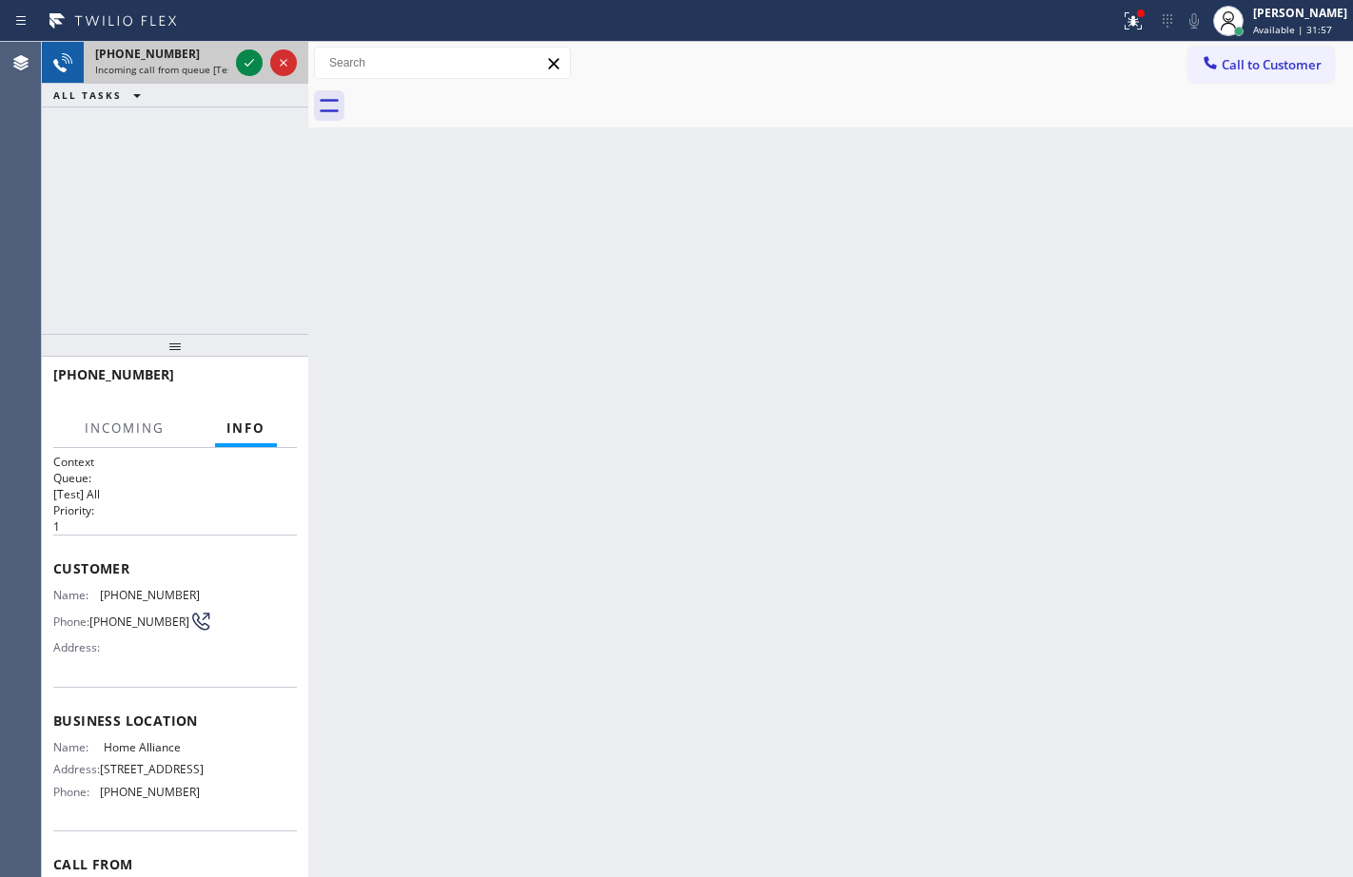
click at [266, 69] on div at bounding box center [266, 63] width 69 height 42
click at [245, 73] on icon at bounding box center [249, 62] width 23 height 23
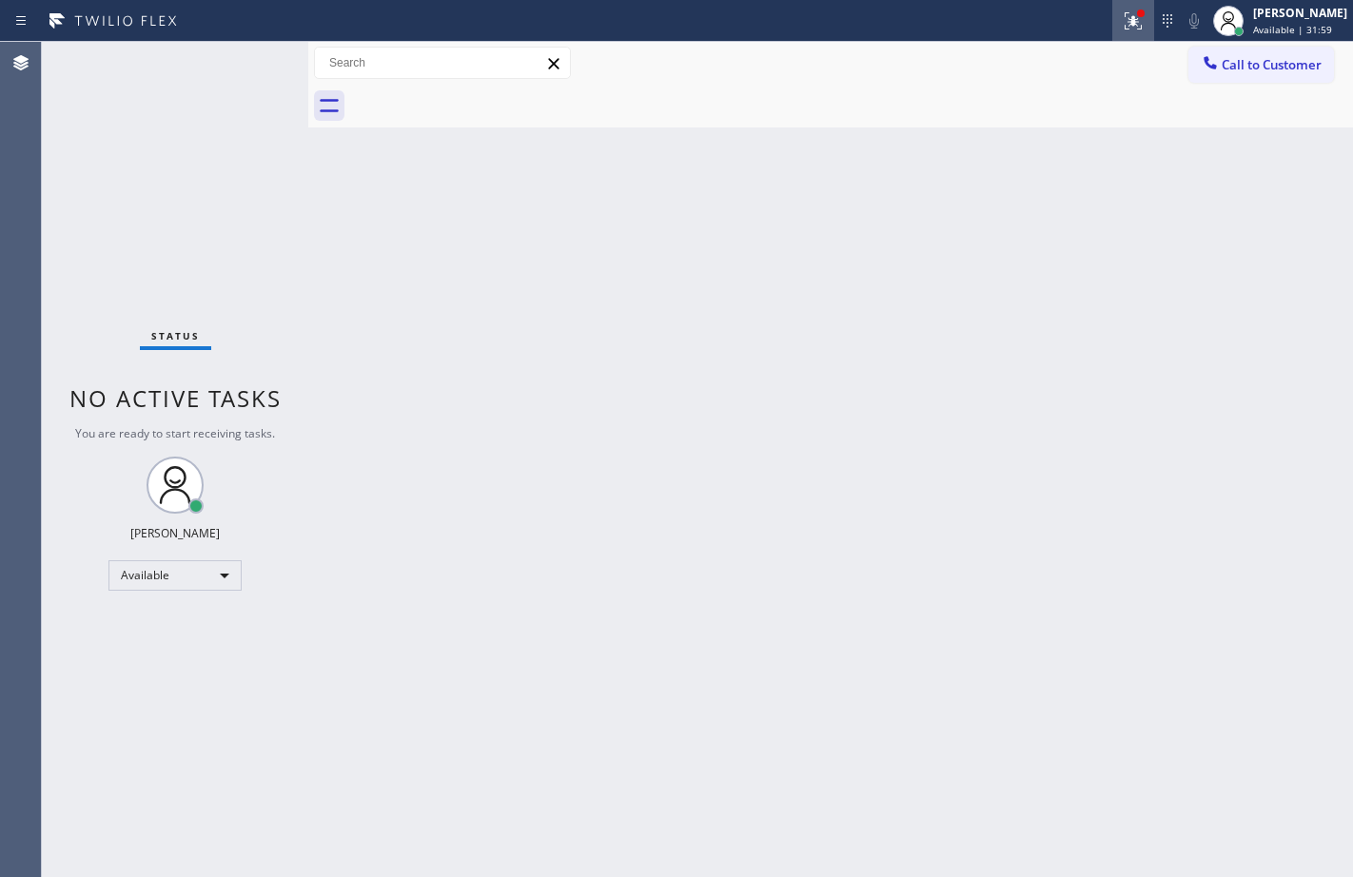
click at [1122, 27] on icon at bounding box center [1133, 21] width 23 height 23
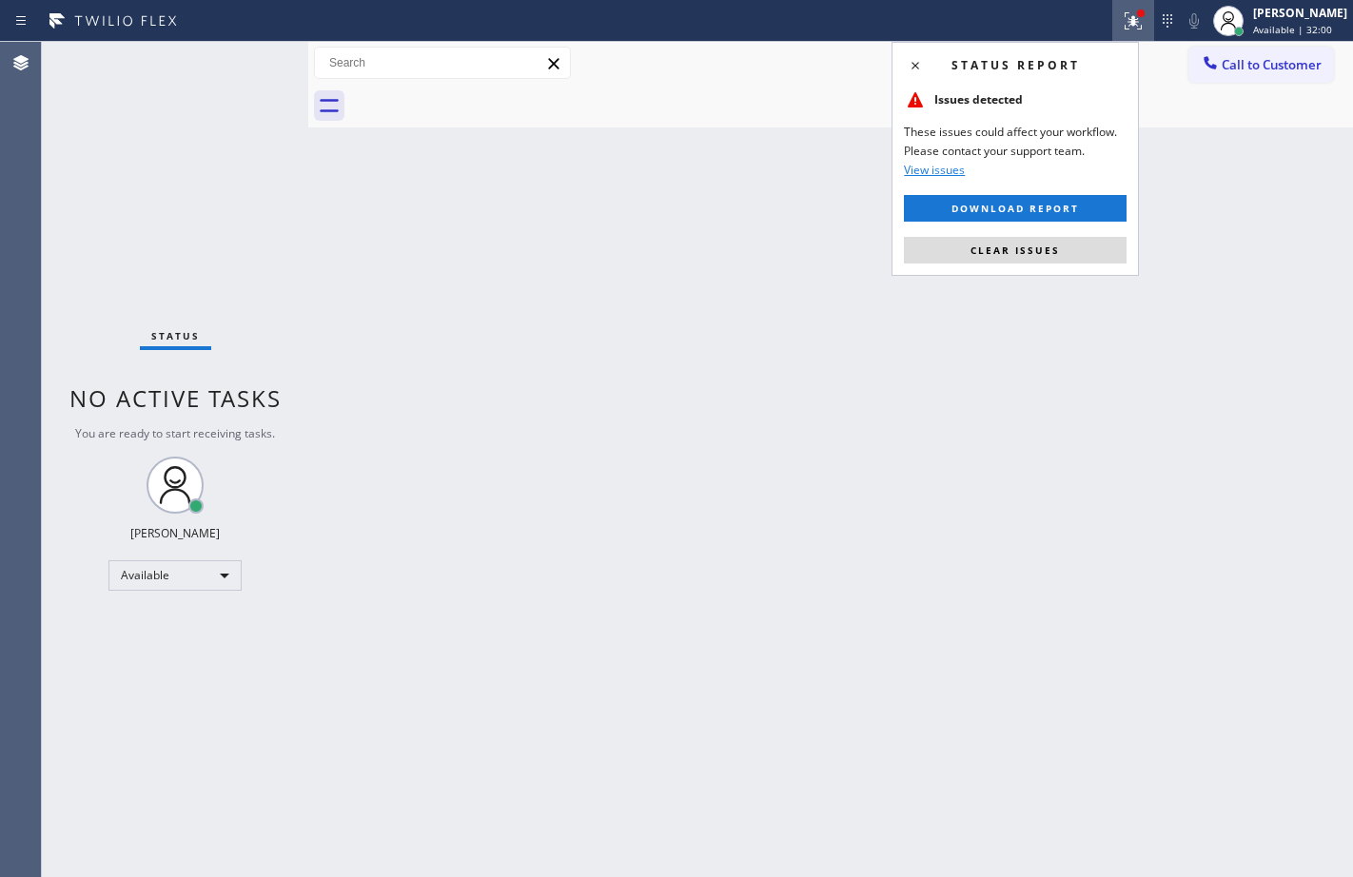
click at [1070, 245] on button "Clear issues" at bounding box center [1015, 250] width 223 height 27
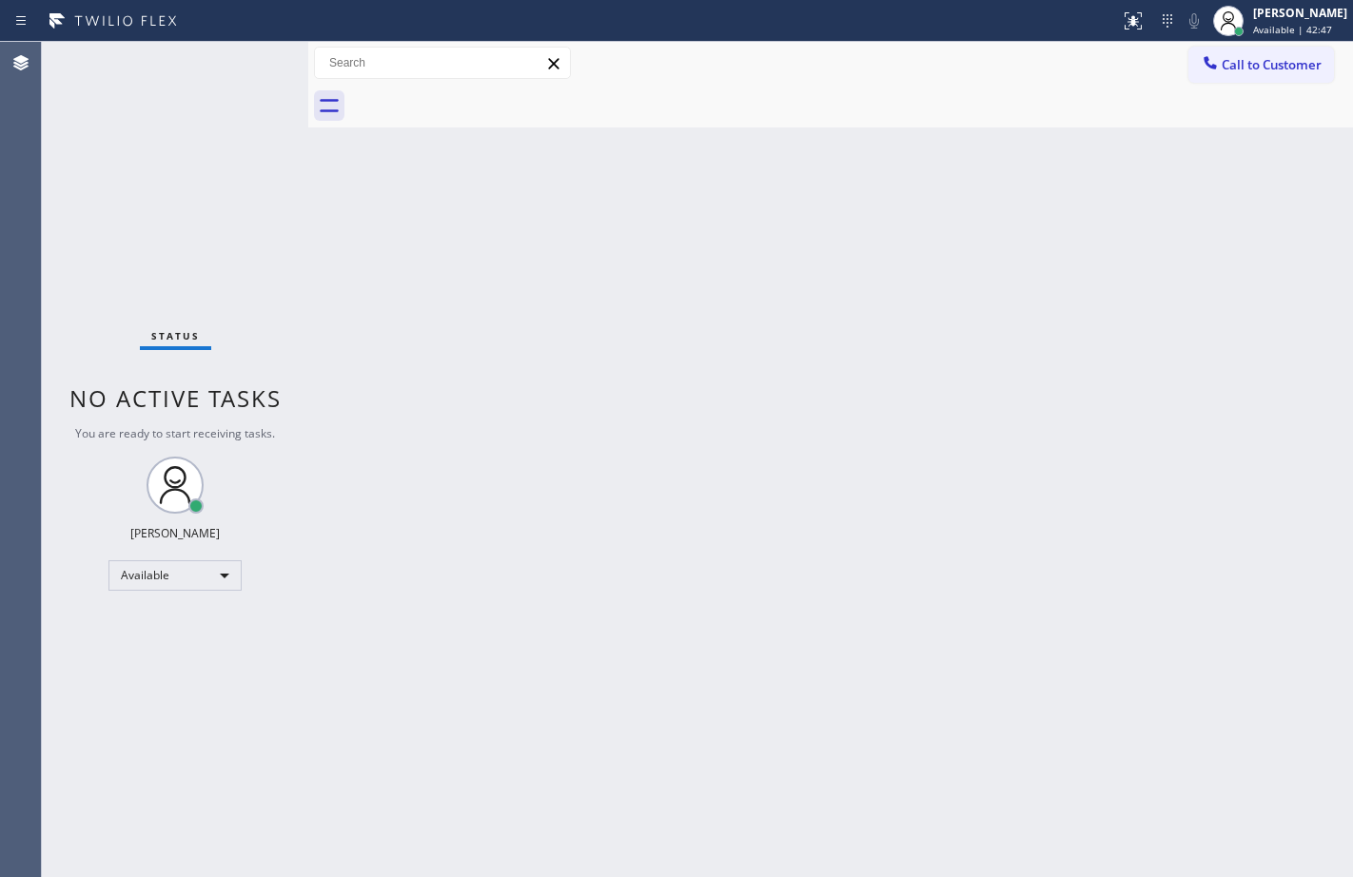
click at [284, 294] on div "Status No active tasks You are ready to start receiving tasks. [PERSON_NAME] Av…" at bounding box center [175, 459] width 266 height 835
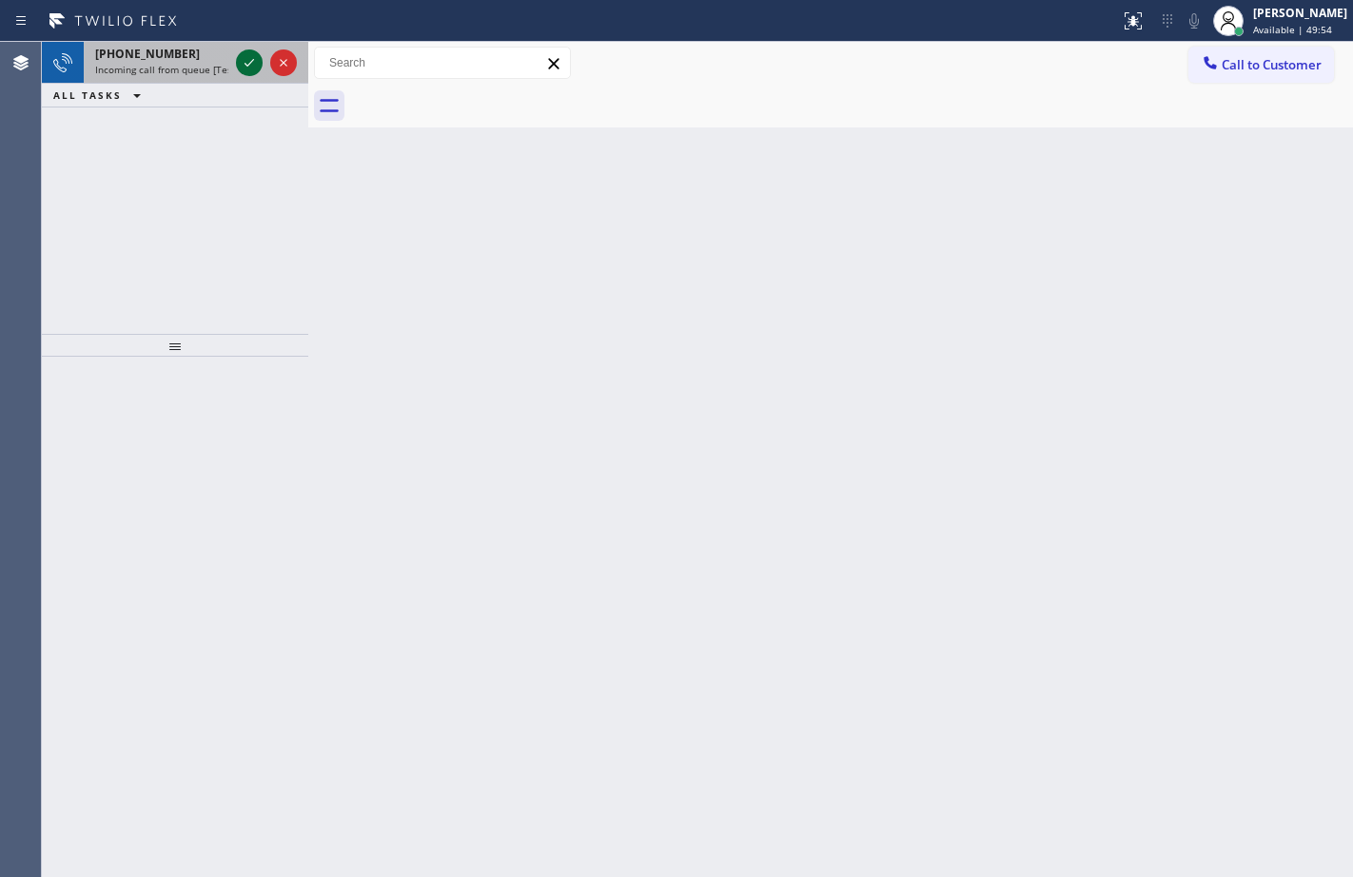
click at [253, 53] on icon at bounding box center [249, 62] width 23 height 23
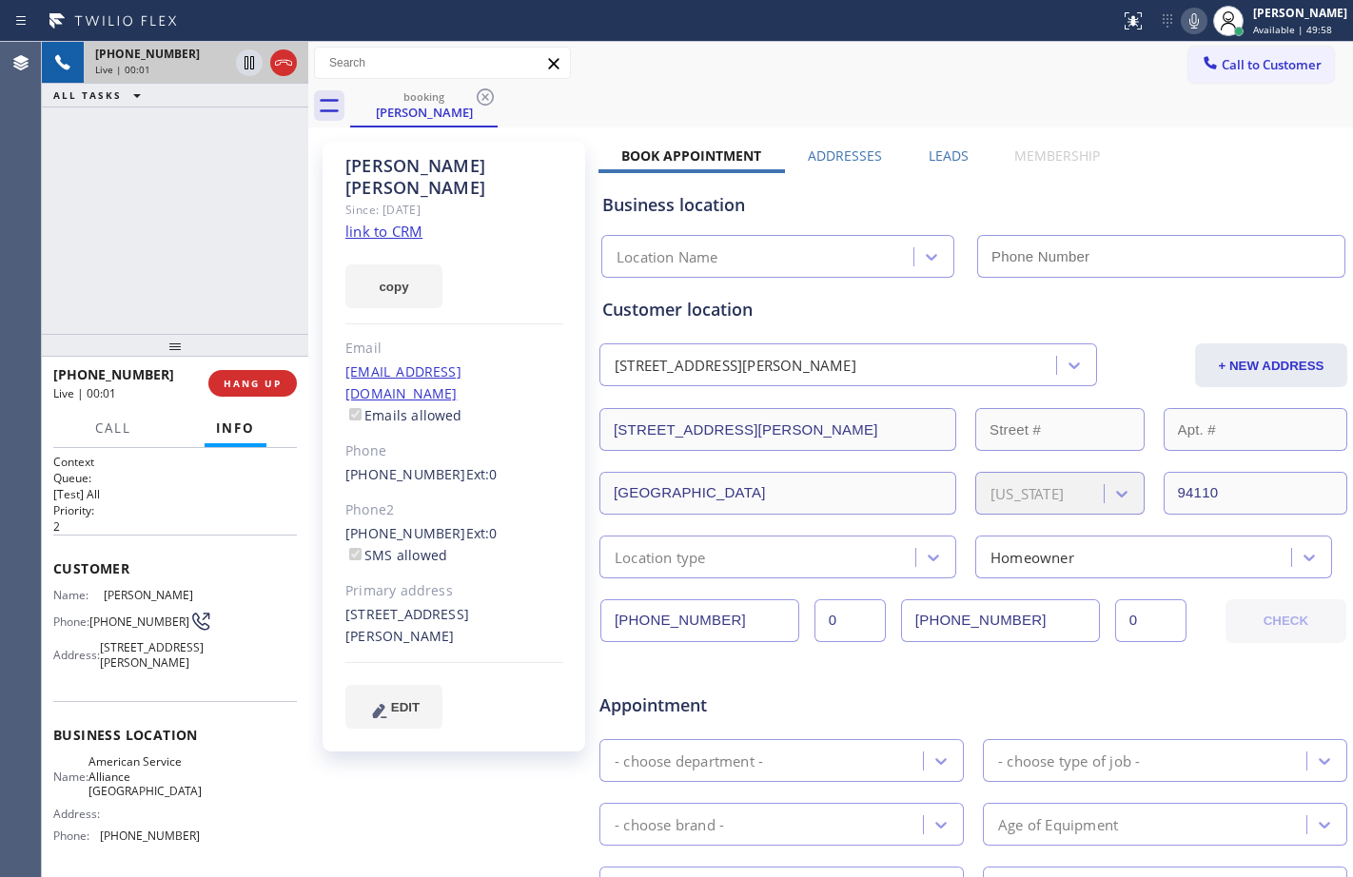
type input "[PHONE_NUMBER]"
click at [396, 222] on link "link to CRM" at bounding box center [383, 231] width 77 height 19
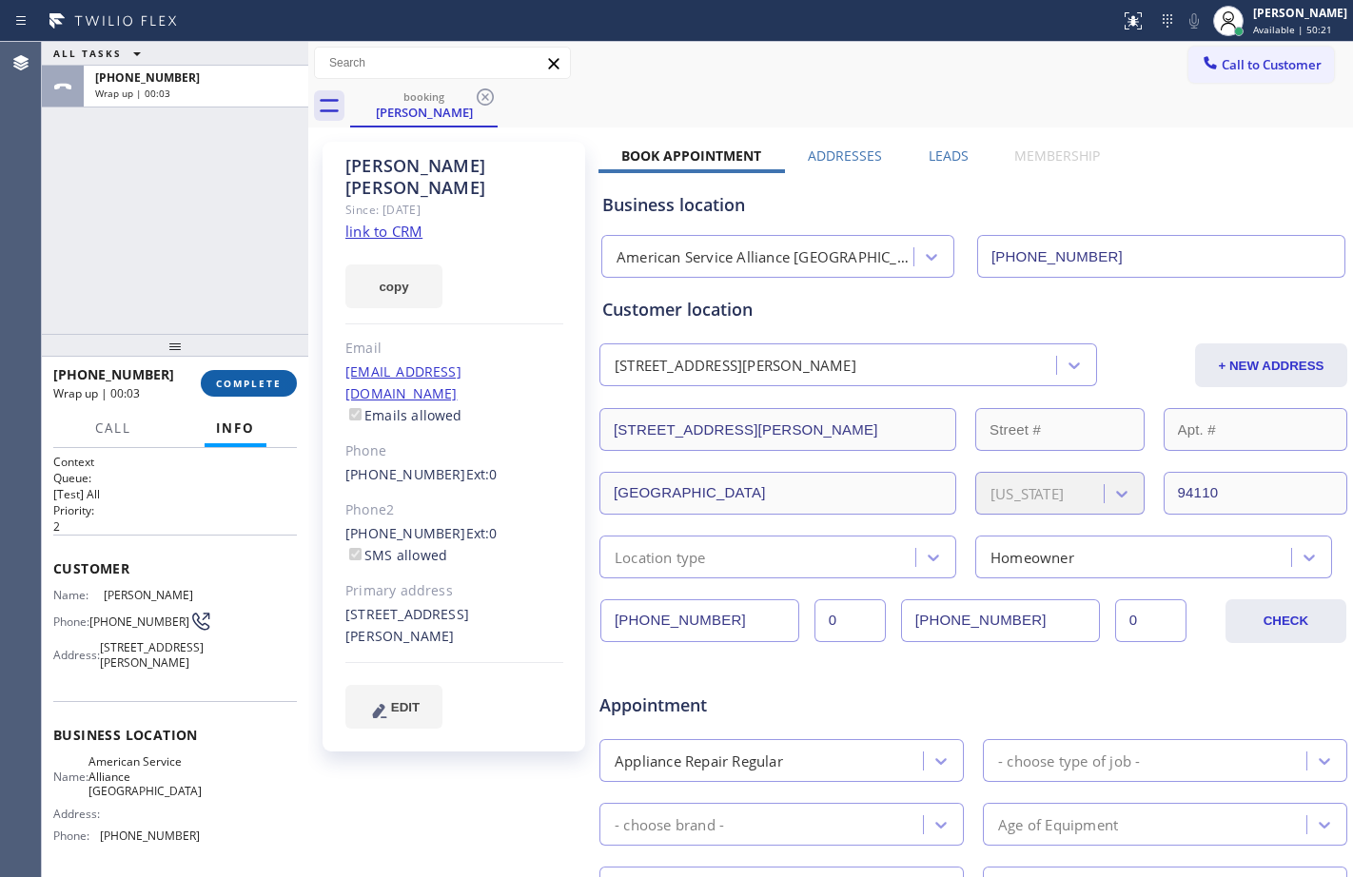
click at [230, 395] on button "COMPLETE" at bounding box center [249, 383] width 96 height 27
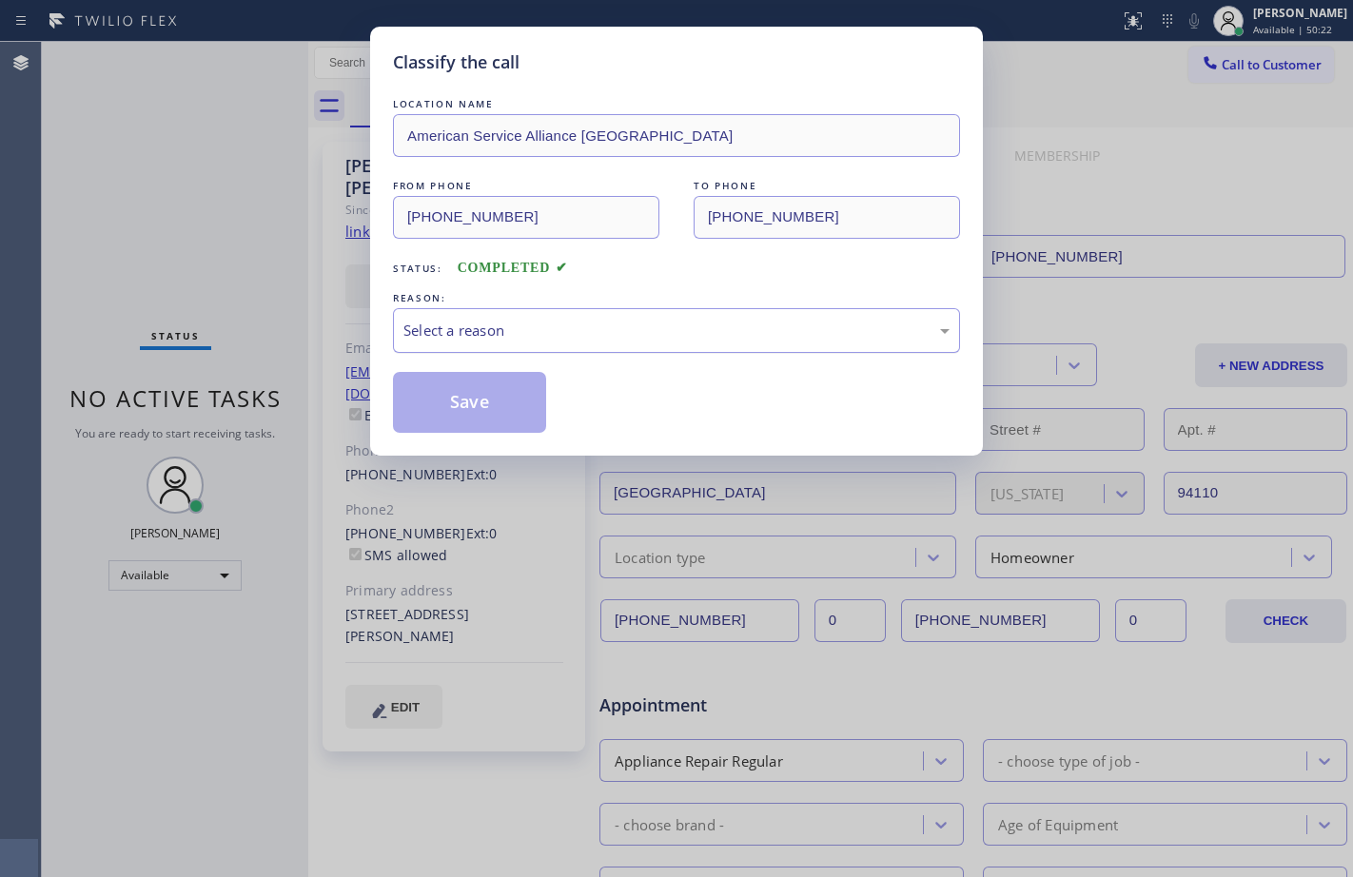
click at [587, 324] on div "Select a reason" at bounding box center [676, 331] width 546 height 22
click at [483, 403] on button "Save" at bounding box center [469, 402] width 153 height 61
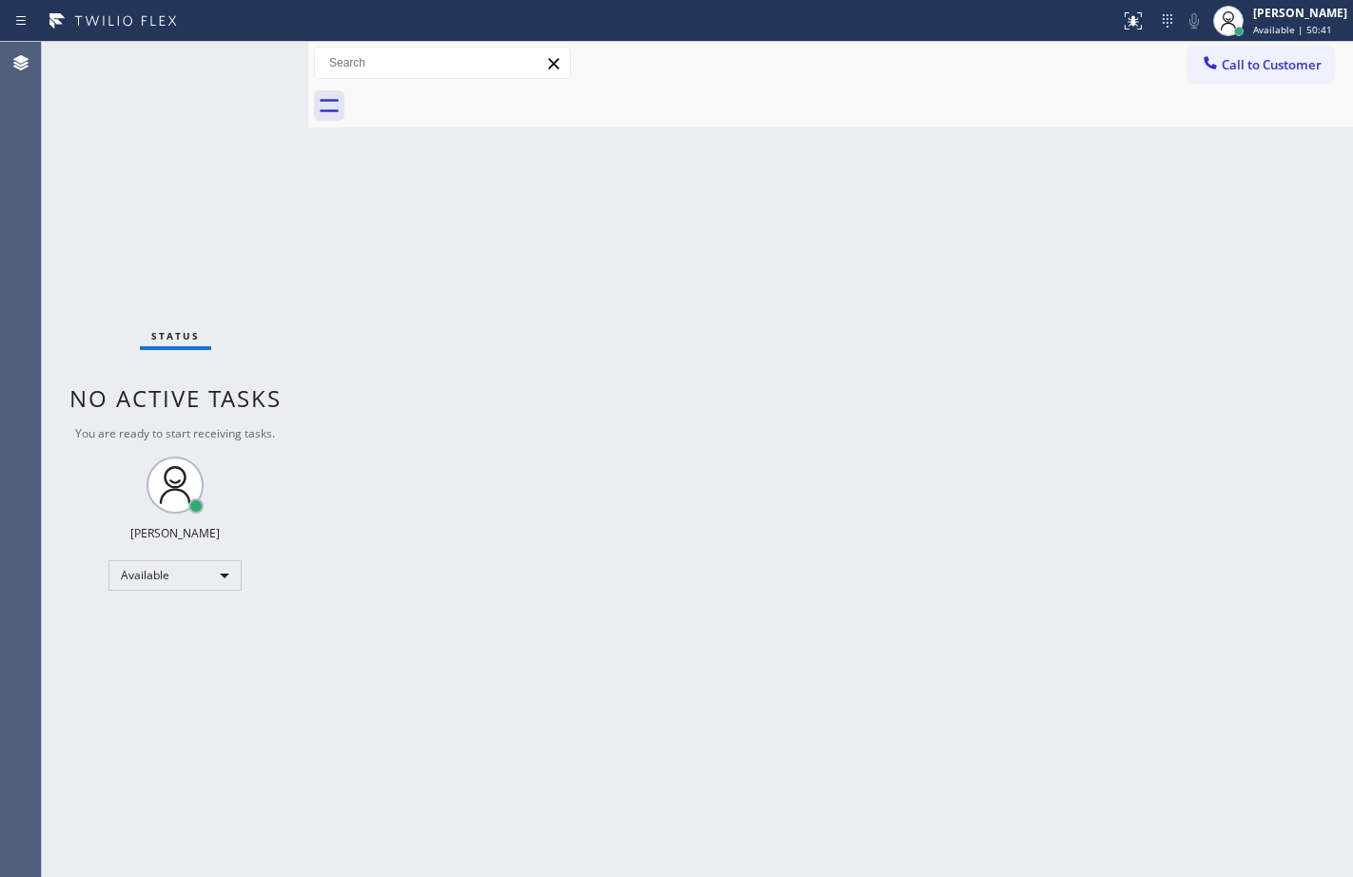
click at [346, 258] on div "Back to Dashboard Change Sender ID Customers Technicians Select a contact Outbo…" at bounding box center [830, 459] width 1045 height 835
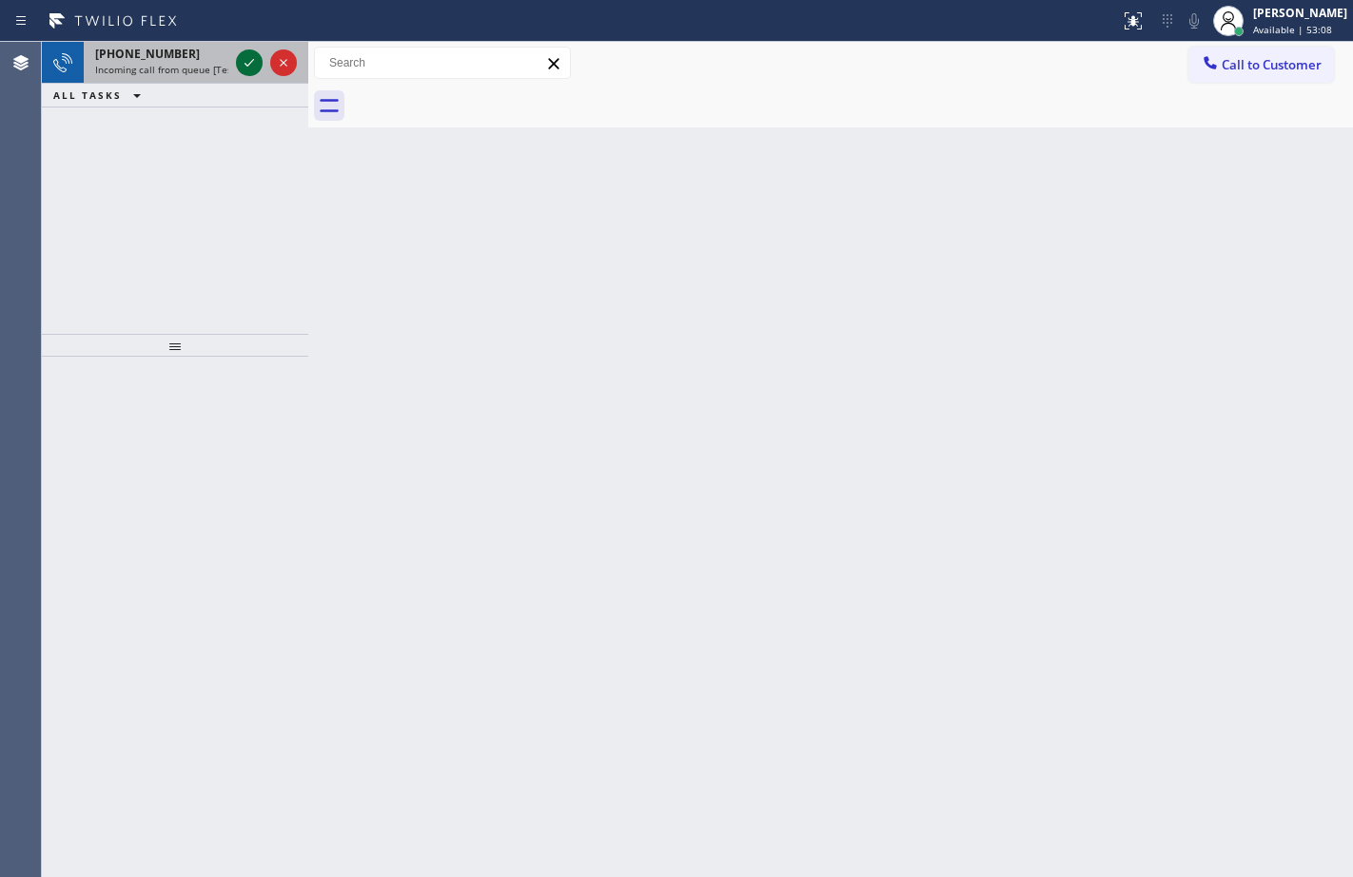
click at [254, 66] on icon at bounding box center [249, 62] width 23 height 23
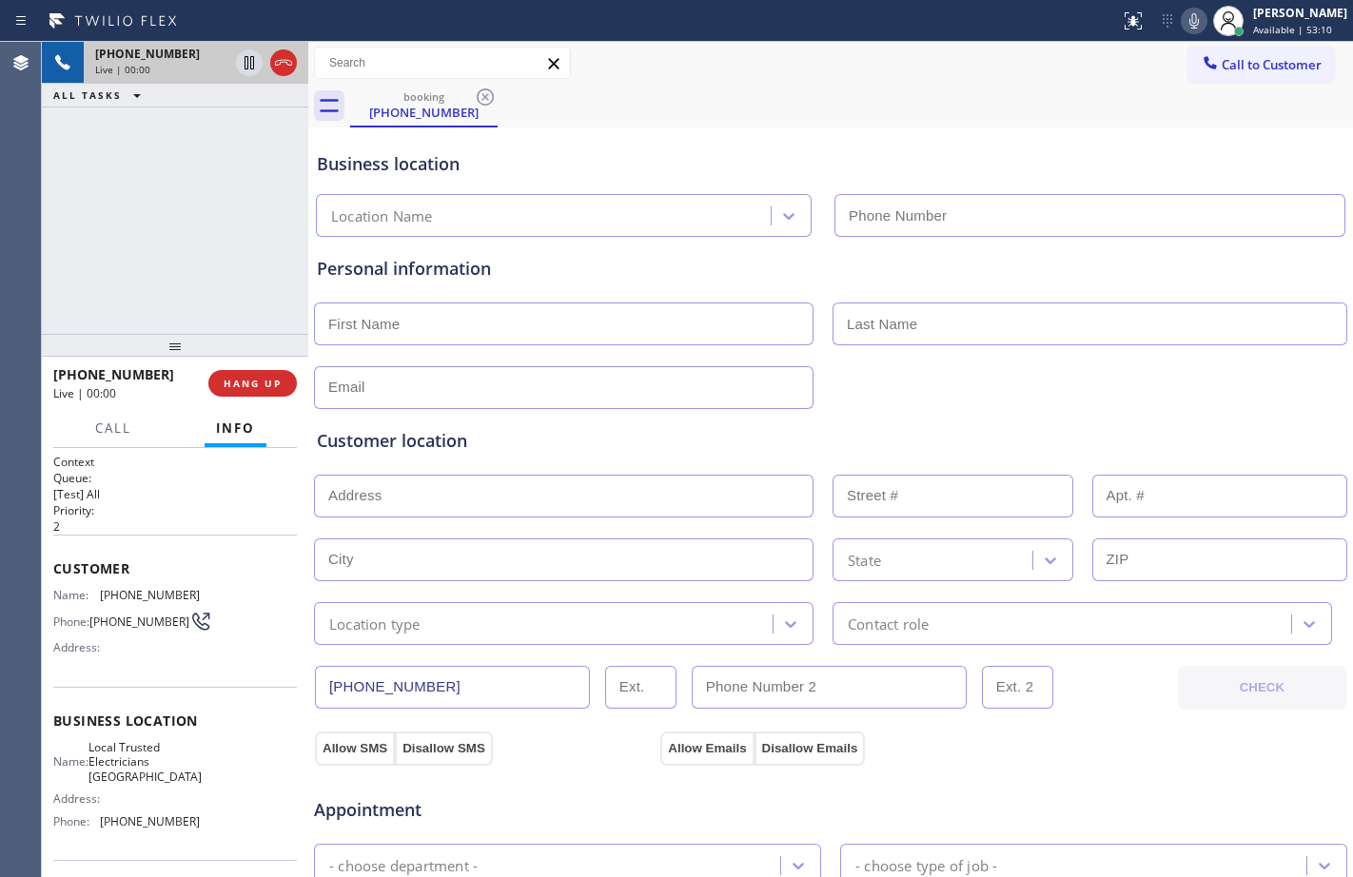
type input "[PHONE_NUMBER]"
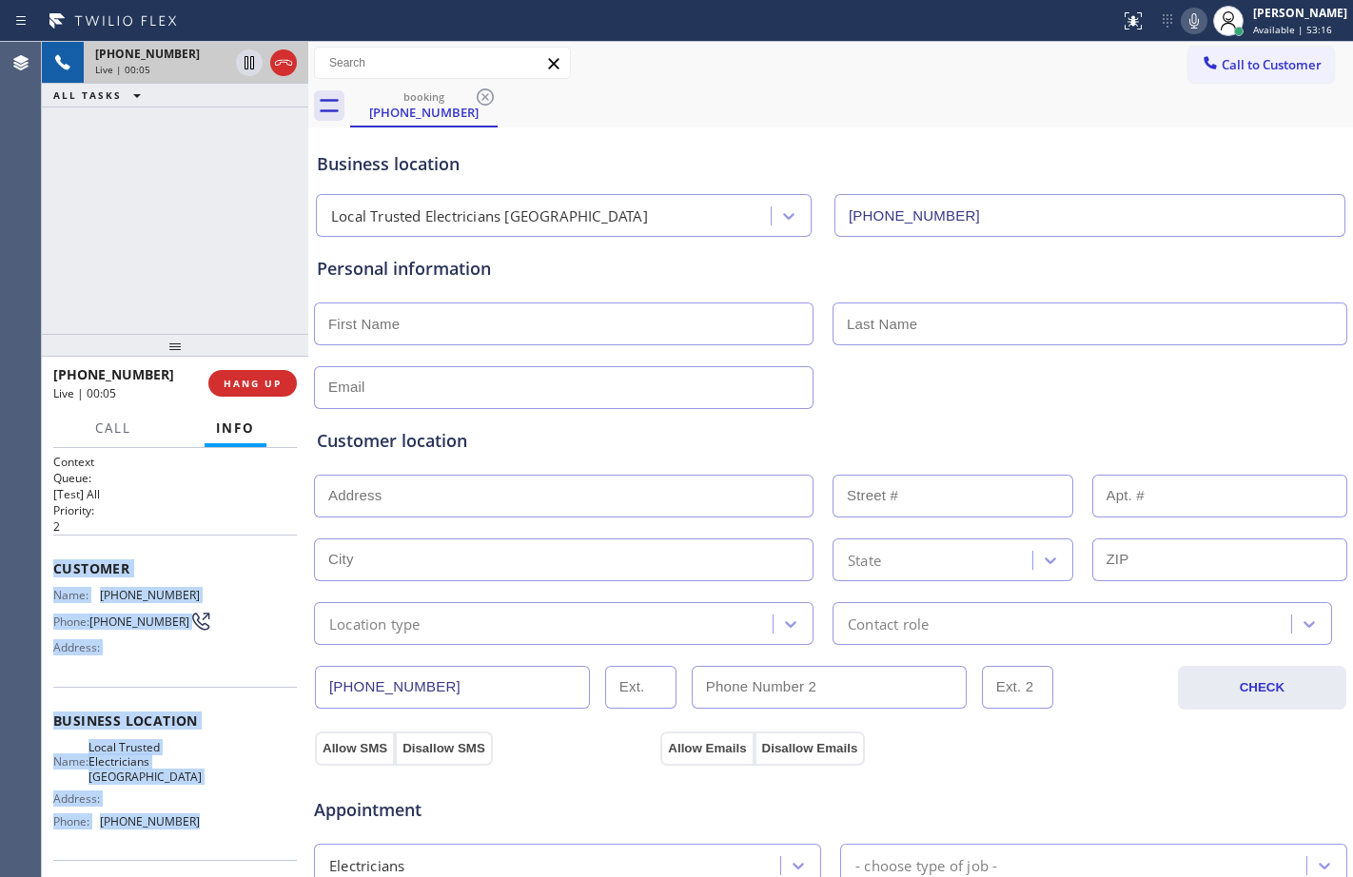
drag, startPoint x: 51, startPoint y: 565, endPoint x: 230, endPoint y: 824, distance: 314.6
click at [230, 824] on div "Context Queue: [Test] All Priority: 2 Customer Name: [PHONE_NUMBER] Phone: [PHO…" at bounding box center [175, 662] width 266 height 429
copy div "Customer Name: [PHONE_NUMBER] Phone: [PHONE_NUMBER] Address: Business location …"
click at [265, 383] on span "HANG UP" at bounding box center [253, 383] width 58 height 13
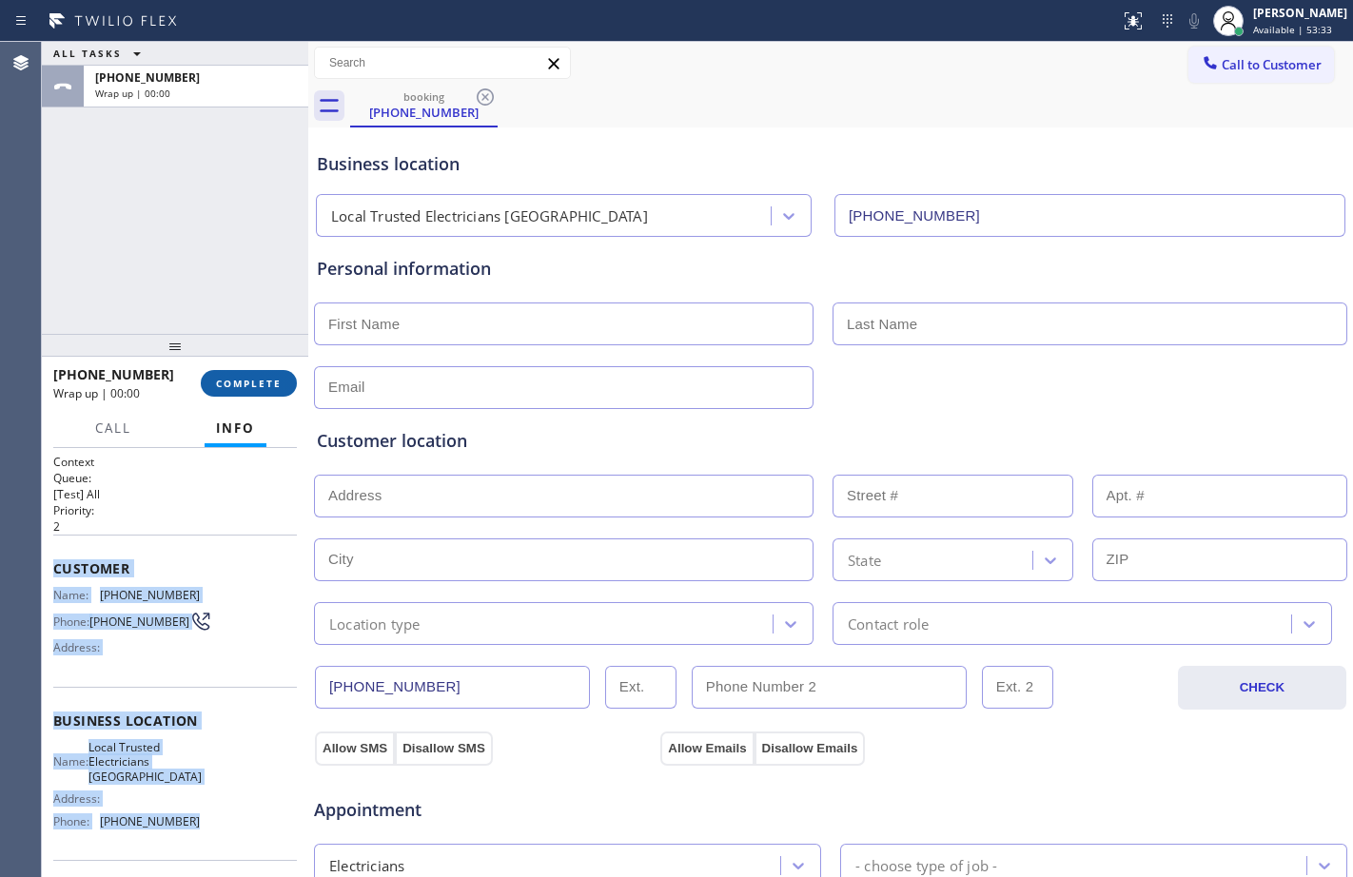
click at [265, 383] on span "COMPLETE" at bounding box center [249, 383] width 66 height 13
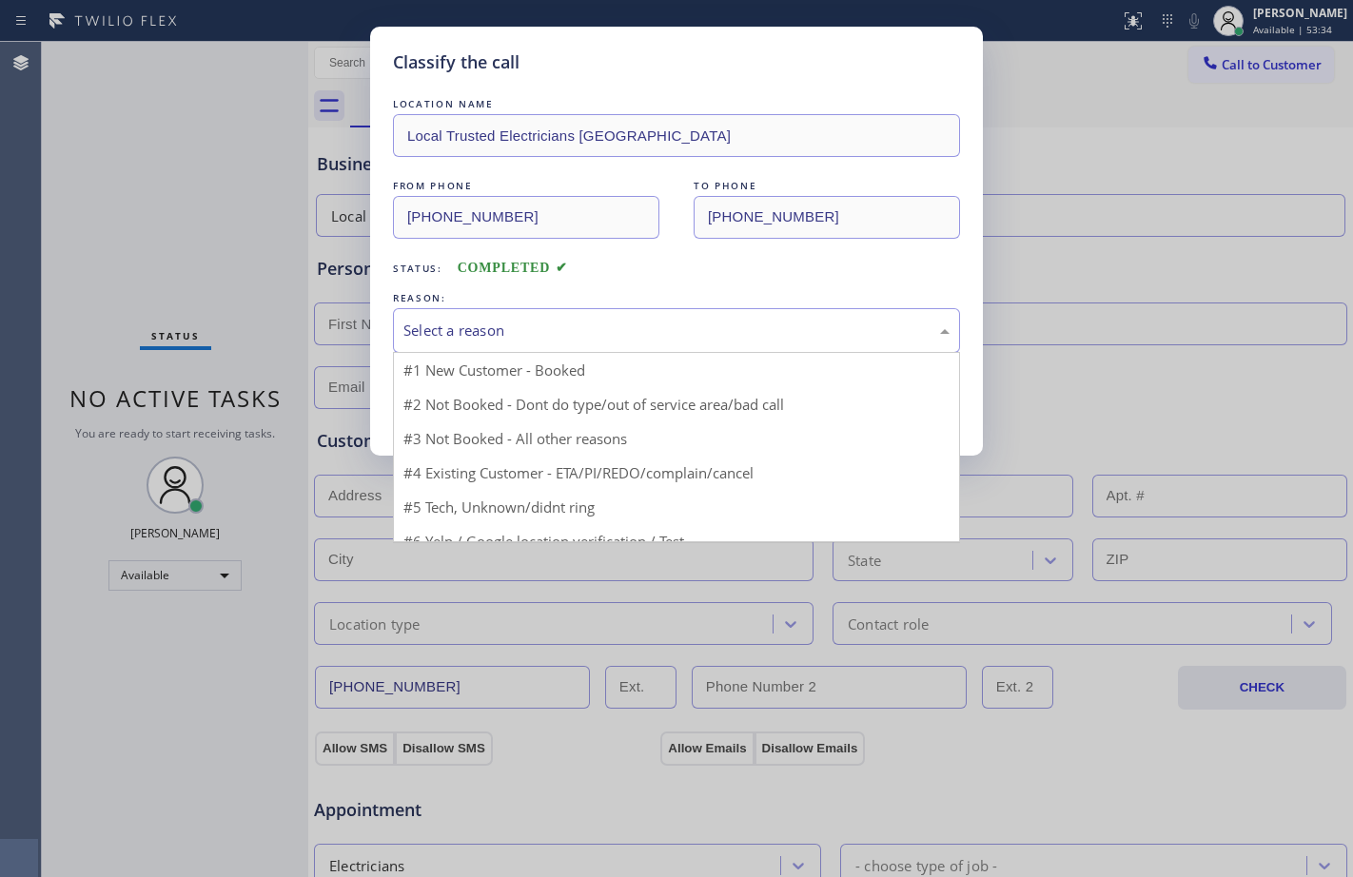
click at [547, 312] on div "Select a reason" at bounding box center [676, 330] width 567 height 45
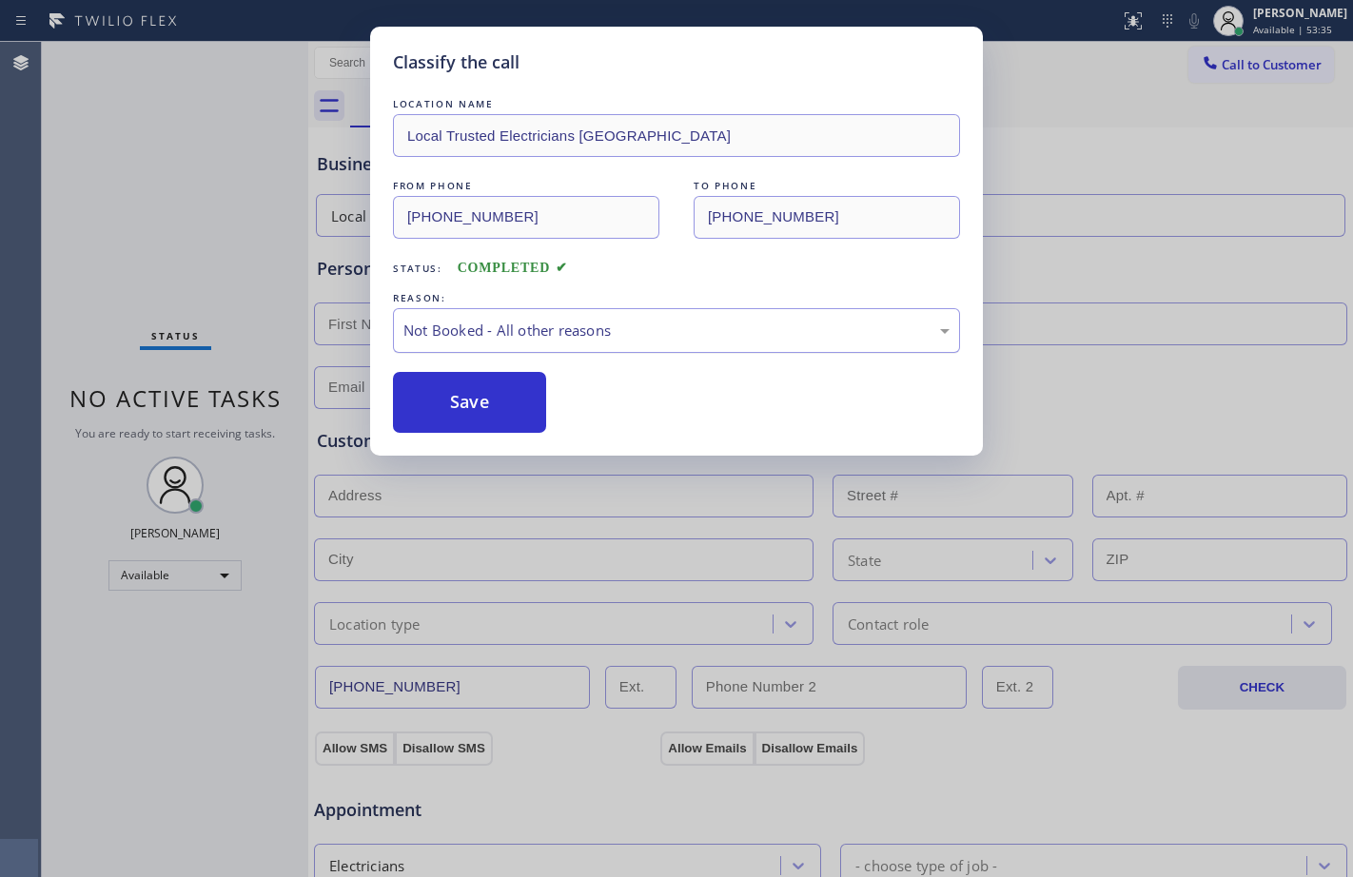
click at [489, 308] on div "Not Booked - All other reasons" at bounding box center [676, 330] width 567 height 45
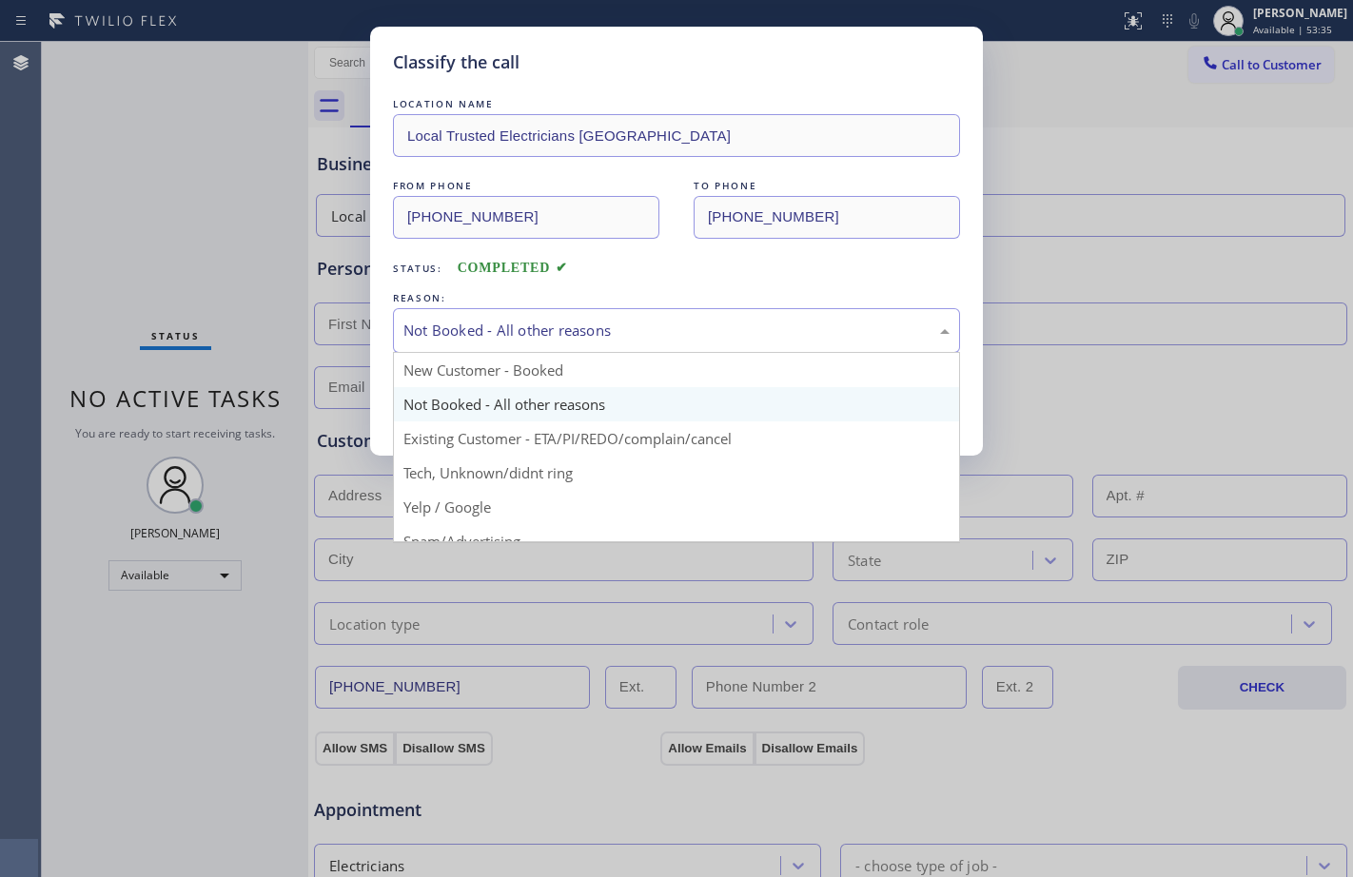
click at [480, 322] on div "Not Booked - All other reasons" at bounding box center [676, 331] width 546 height 22
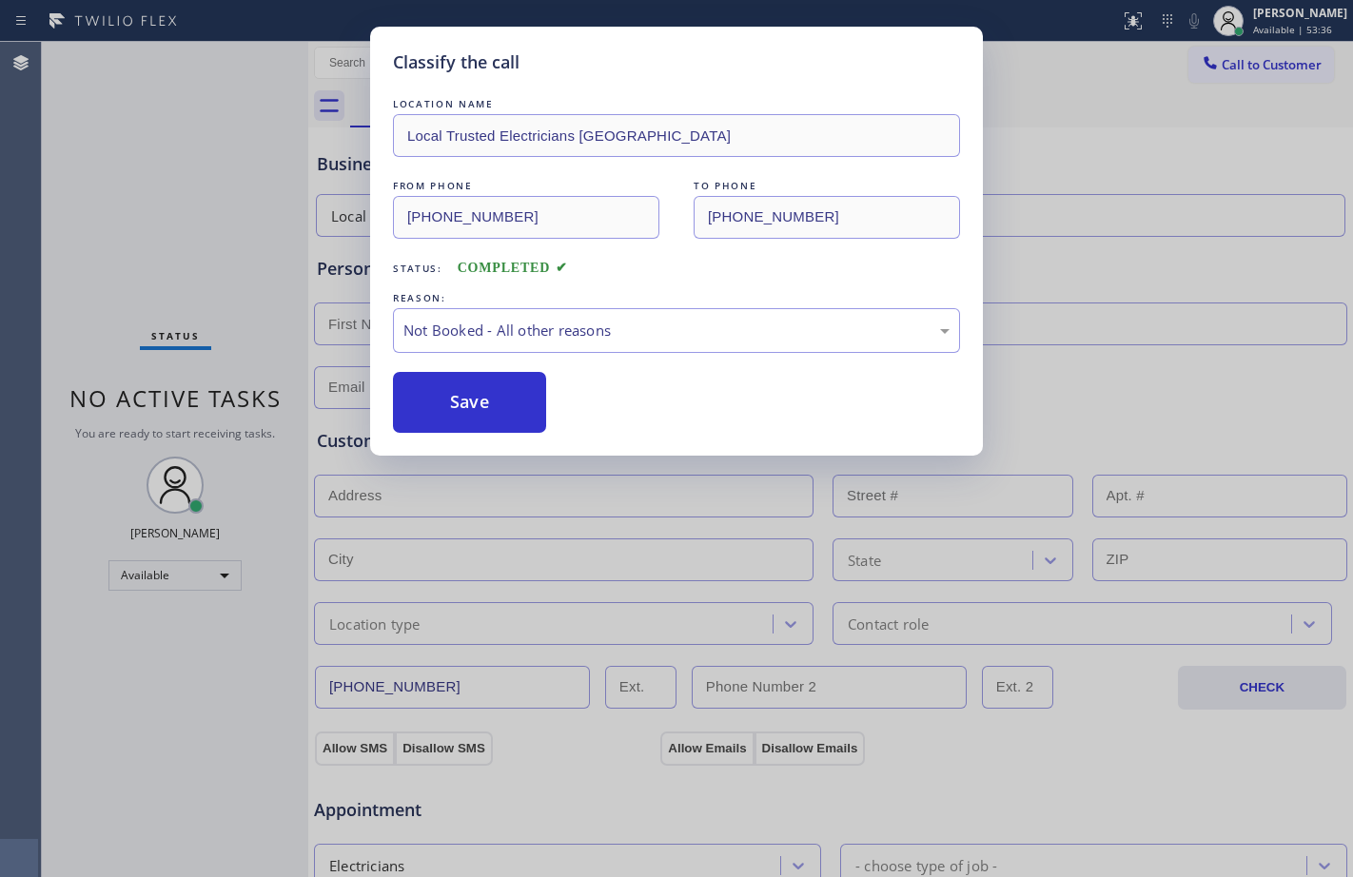
click at [484, 305] on div "REASON:" at bounding box center [676, 298] width 567 height 20
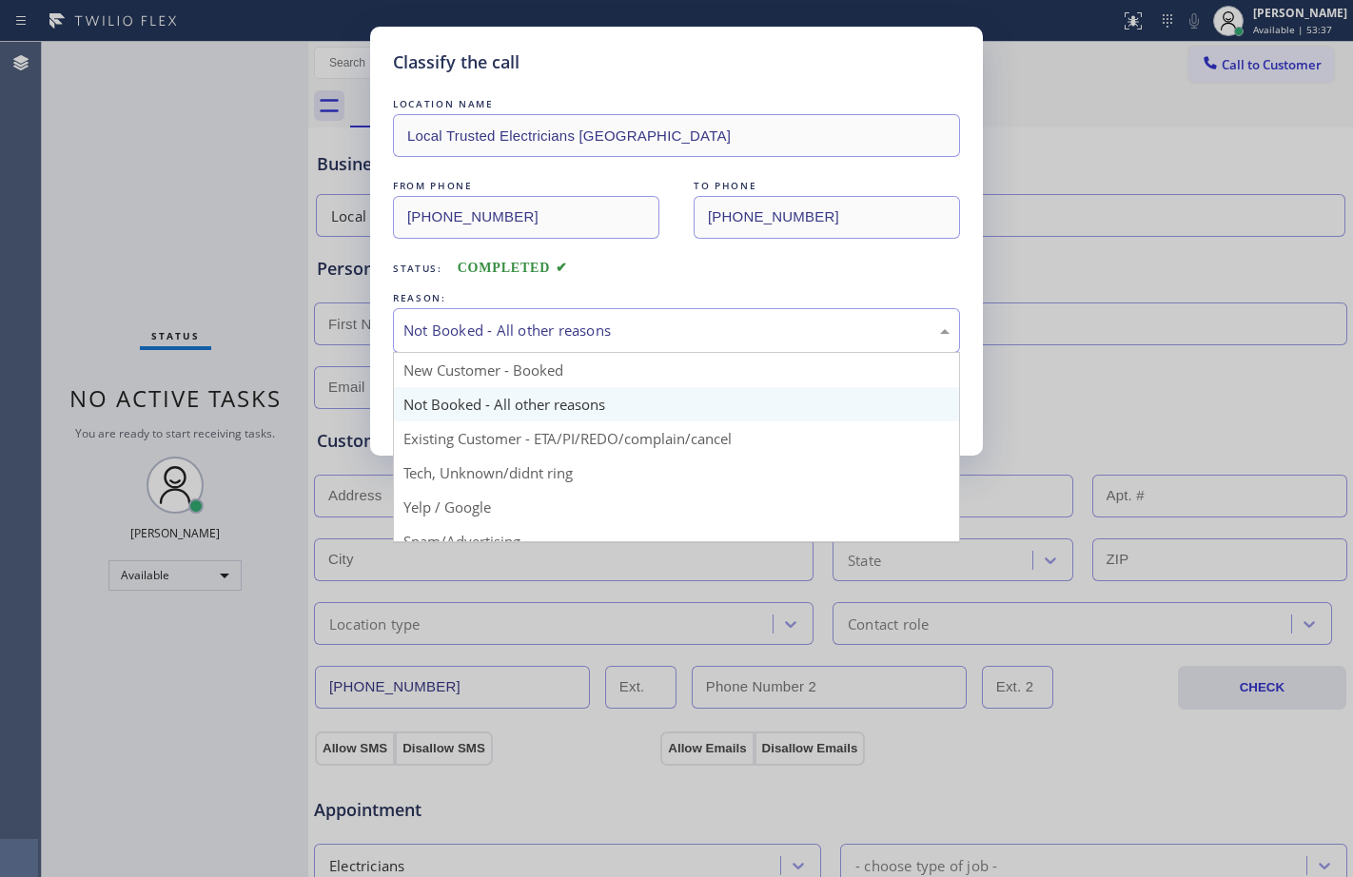
click at [481, 314] on div "Not Booked - All other reasons" at bounding box center [676, 330] width 567 height 45
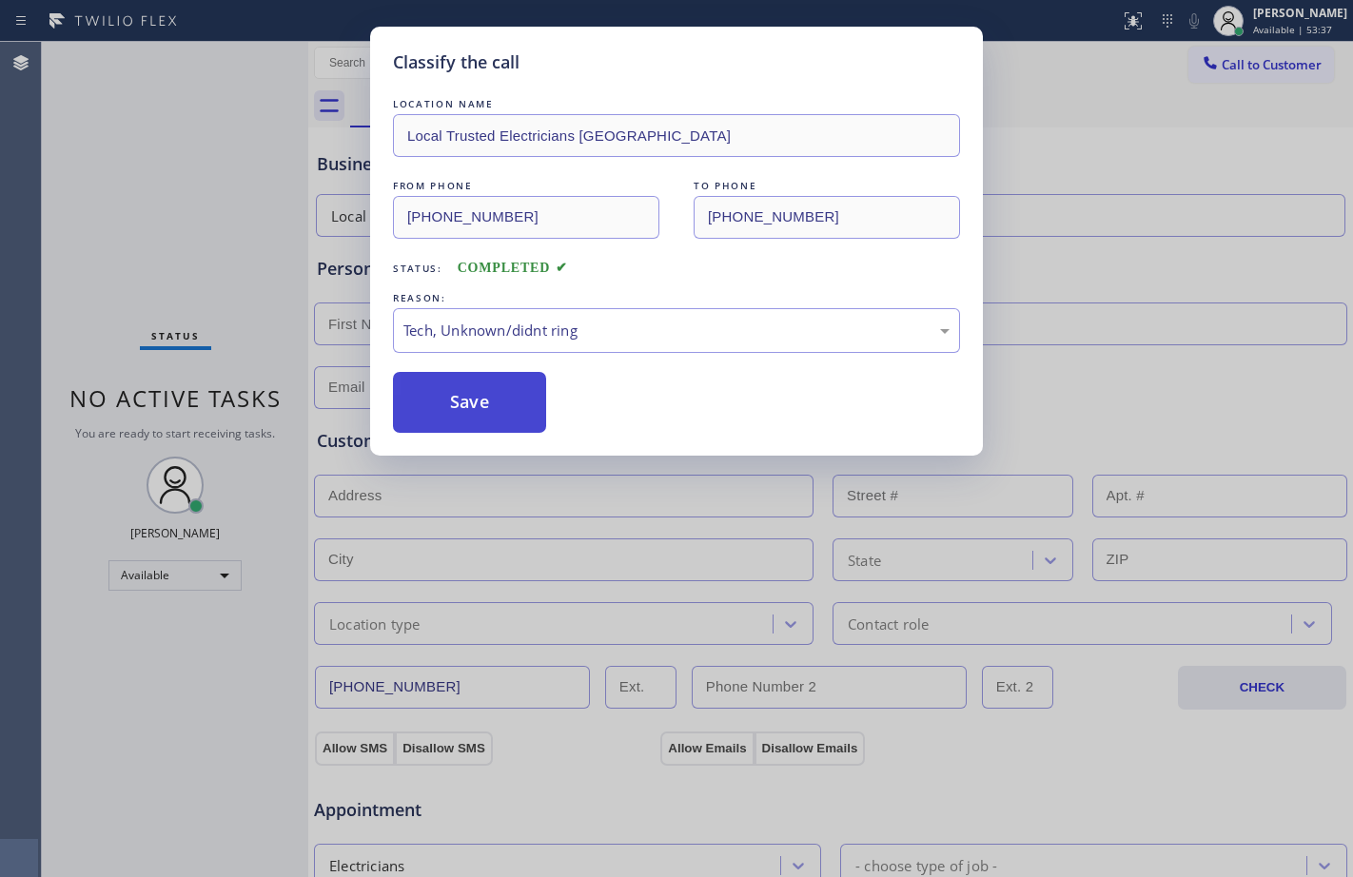
click at [467, 398] on button "Save" at bounding box center [469, 402] width 153 height 61
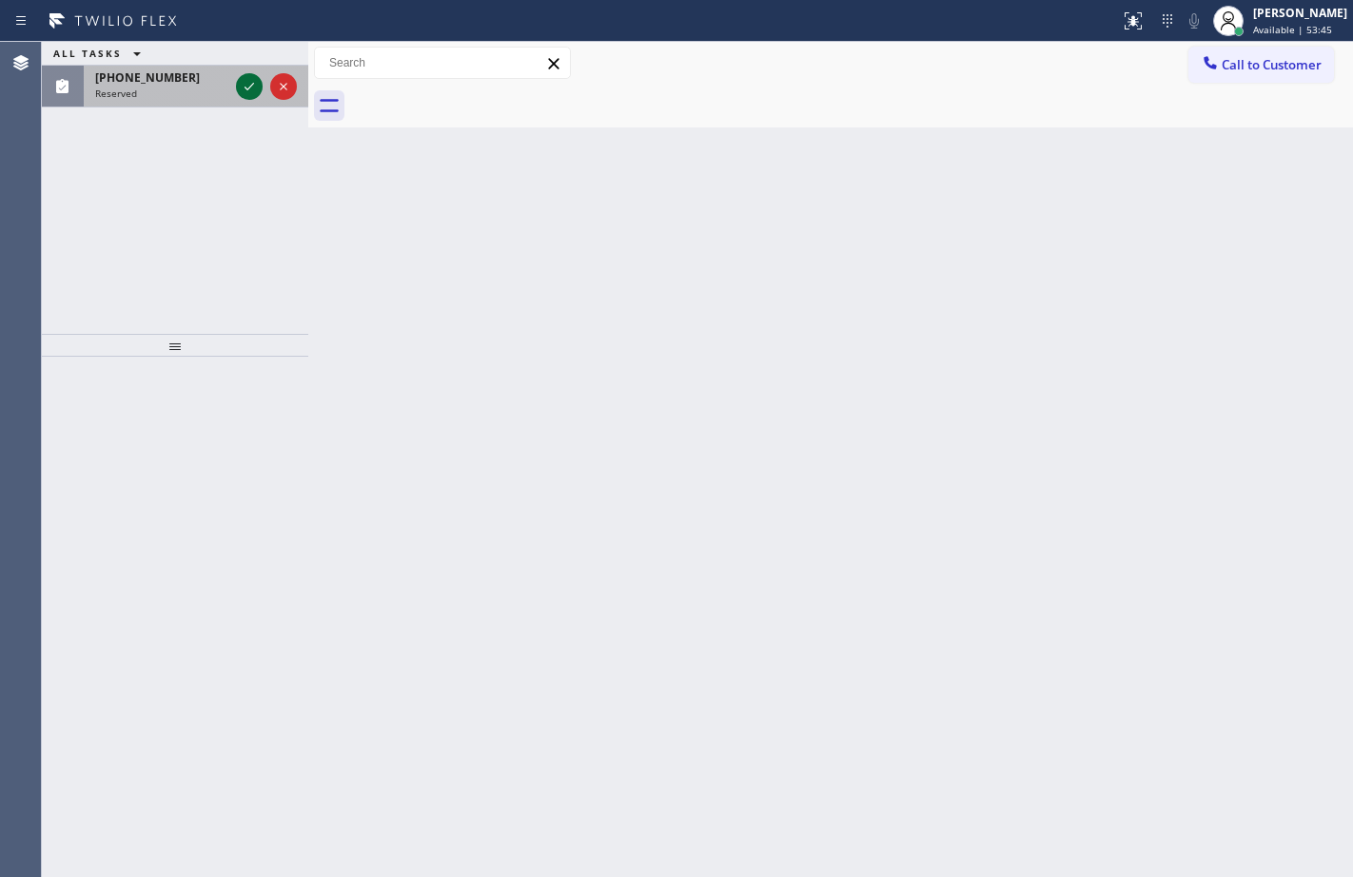
click at [245, 84] on icon at bounding box center [249, 86] width 23 height 23
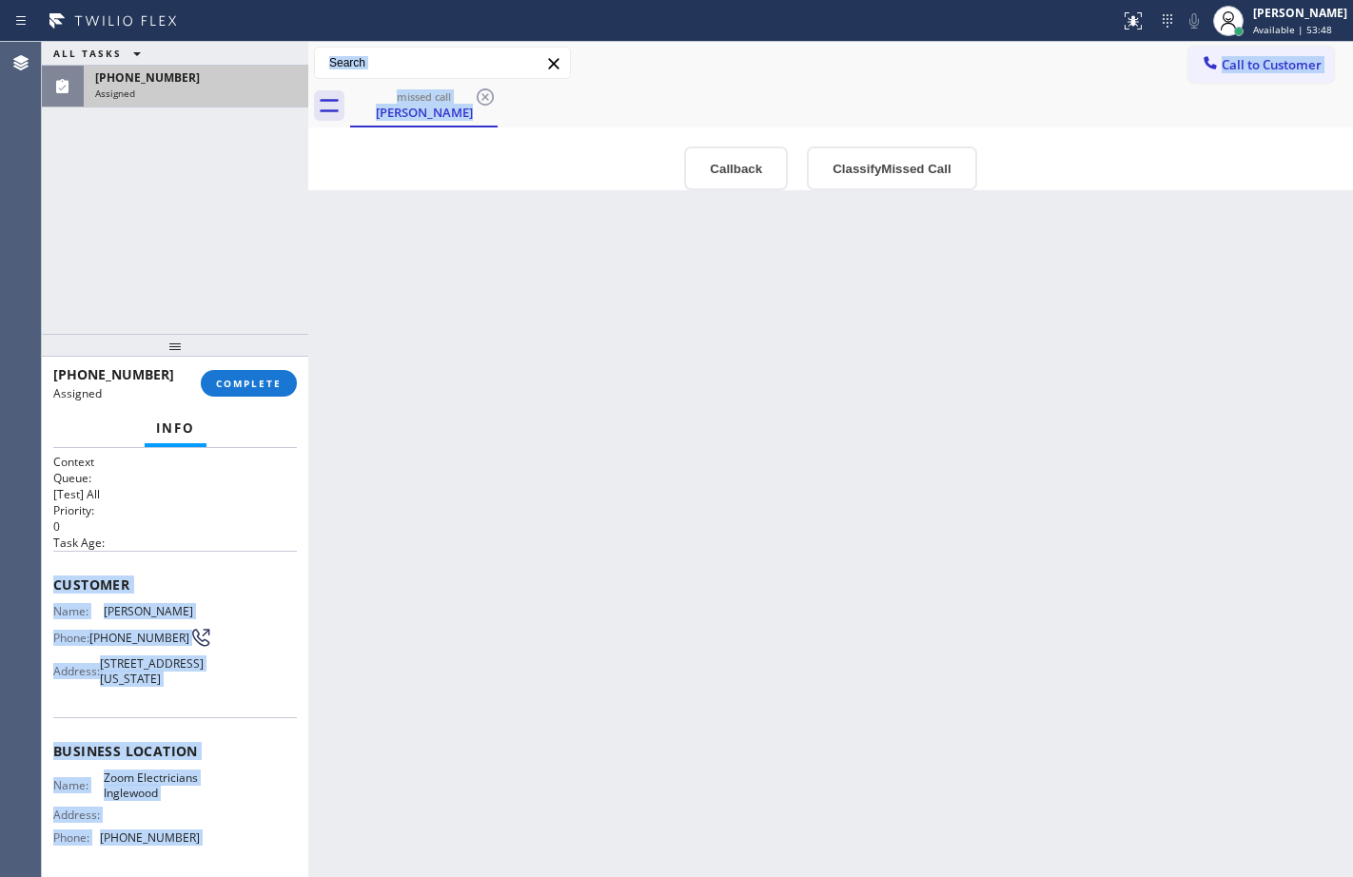
scroll to position [200, 0]
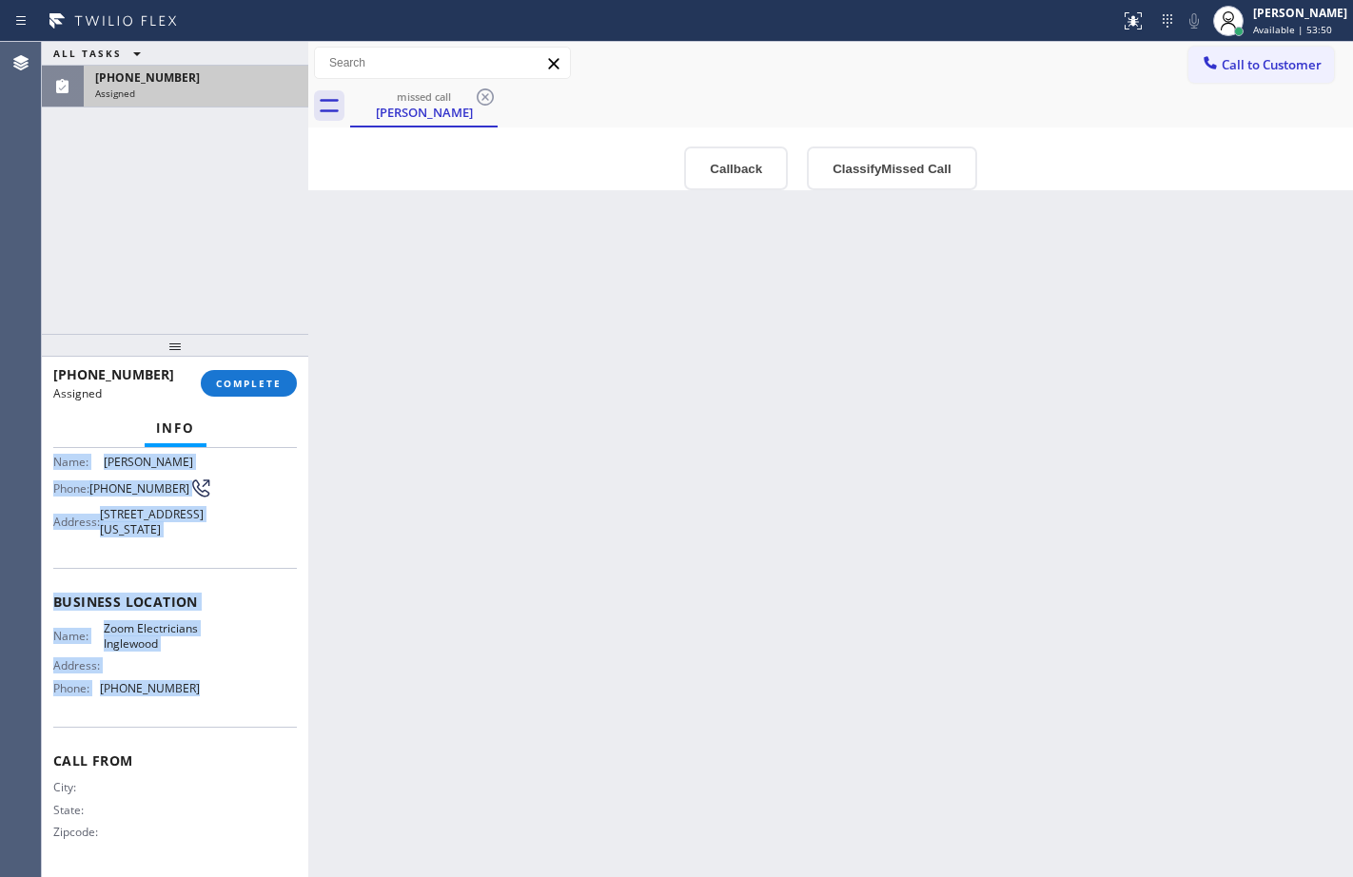
drag, startPoint x: 57, startPoint y: 588, endPoint x: 226, endPoint y: 689, distance: 197.1
click at [226, 689] on div "Context Queue: [Test] All Priority: 0 Task Age: Customer Name: [PERSON_NAME] Ph…" at bounding box center [175, 587] width 244 height 567
copy div "Customer Name: [PERSON_NAME] Phone: [PHONE_NUMBER] Address: [STREET_ADDRESS][US…"
click at [270, 392] on button "COMPLETE" at bounding box center [249, 383] width 96 height 27
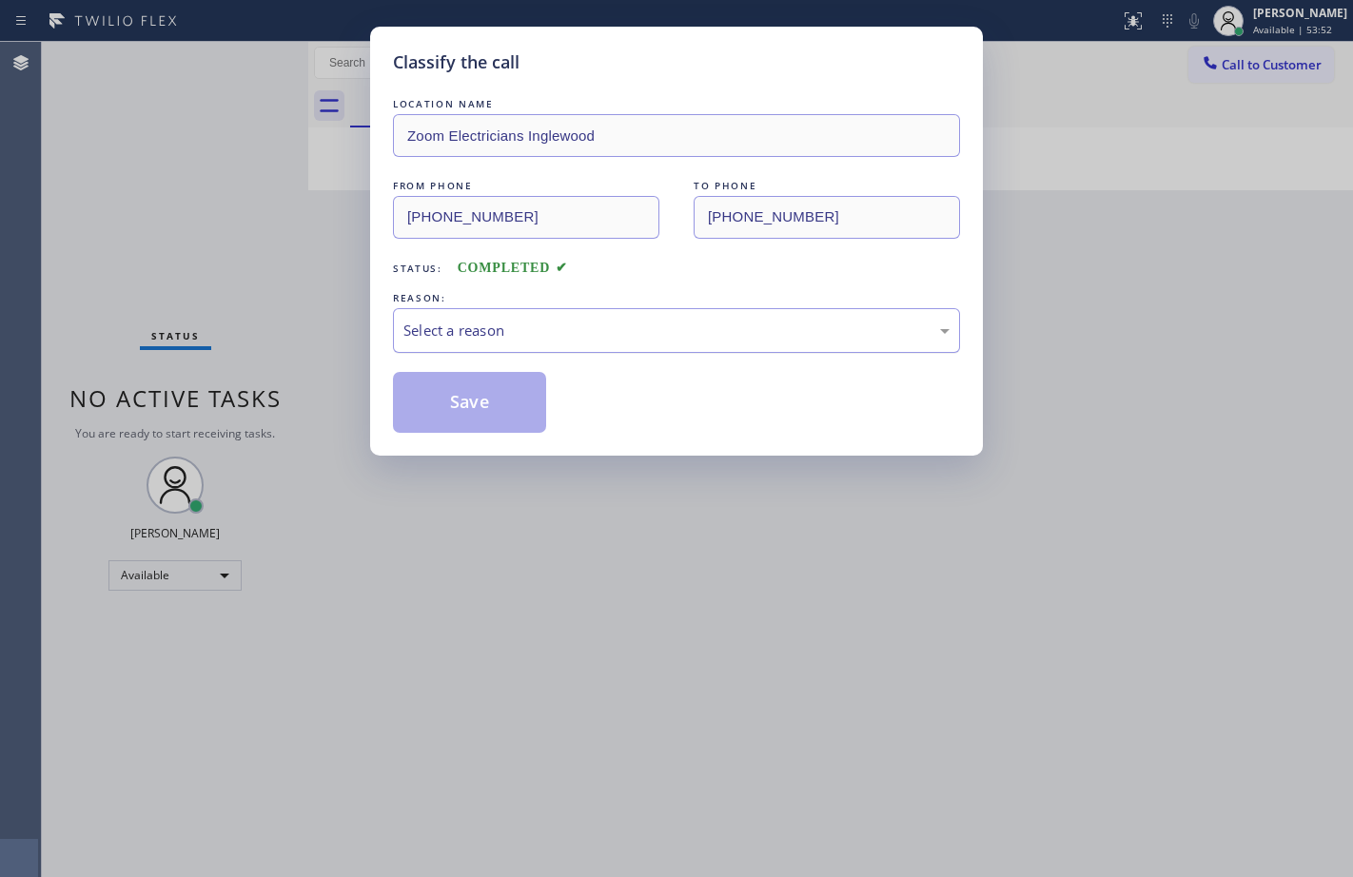
click at [737, 314] on div "Select a reason" at bounding box center [676, 330] width 567 height 45
click at [494, 426] on button "Save" at bounding box center [469, 402] width 153 height 61
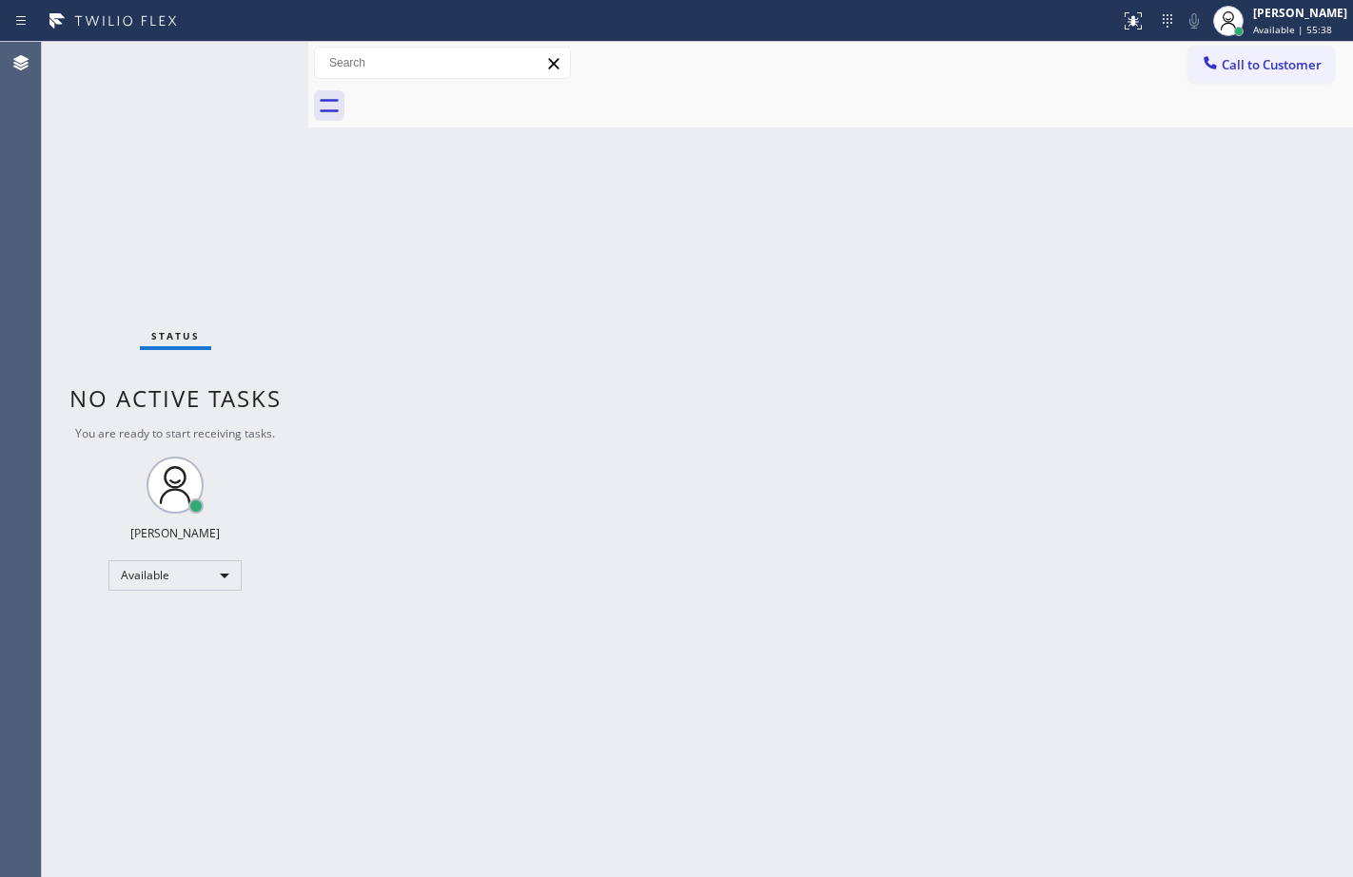
click at [245, 225] on div "Status No active tasks You are ready to start receiving tasks. [PERSON_NAME] Av…" at bounding box center [175, 459] width 266 height 835
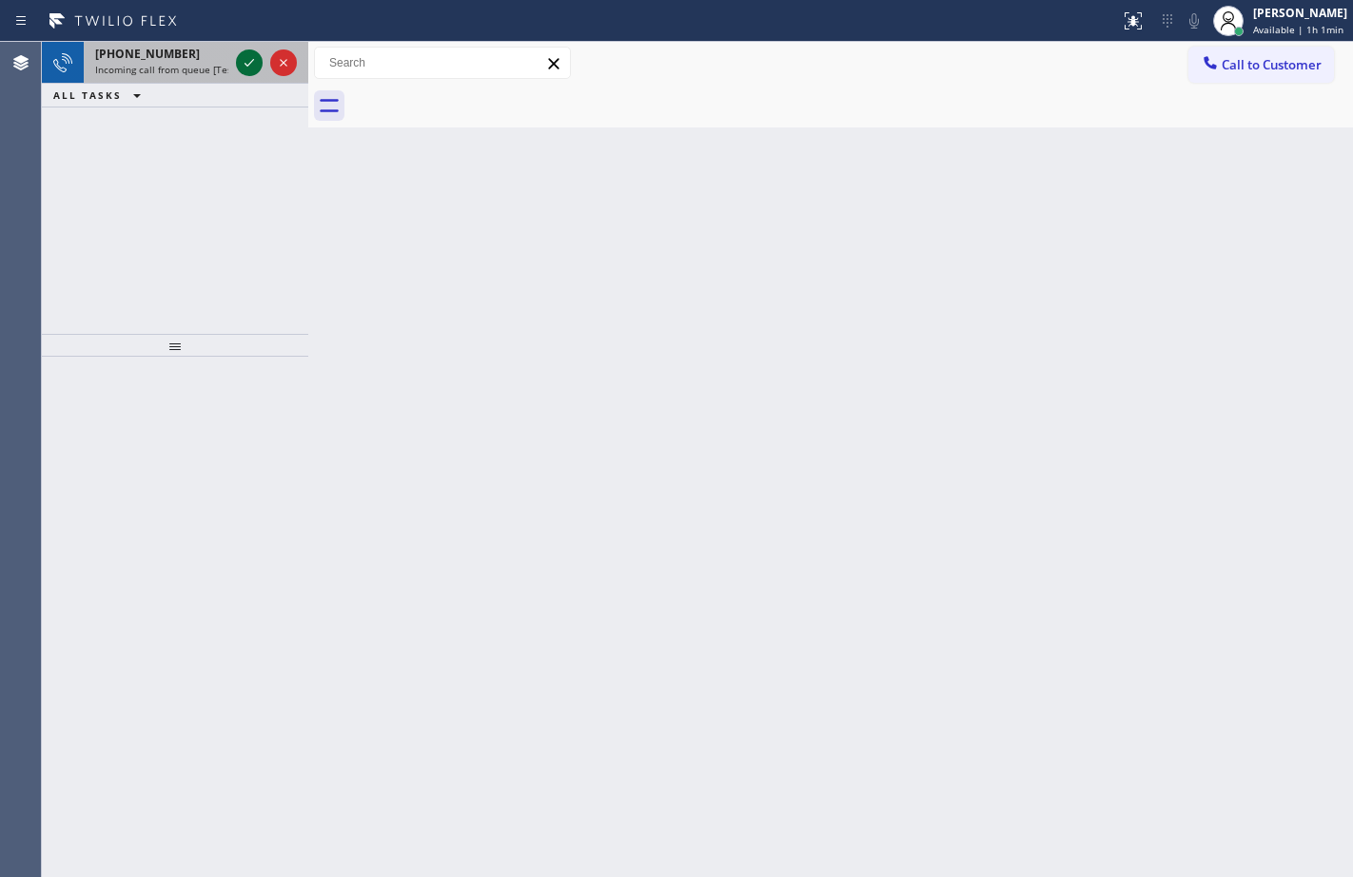
click at [248, 67] on icon at bounding box center [249, 62] width 23 height 23
click at [249, 55] on icon at bounding box center [249, 62] width 23 height 23
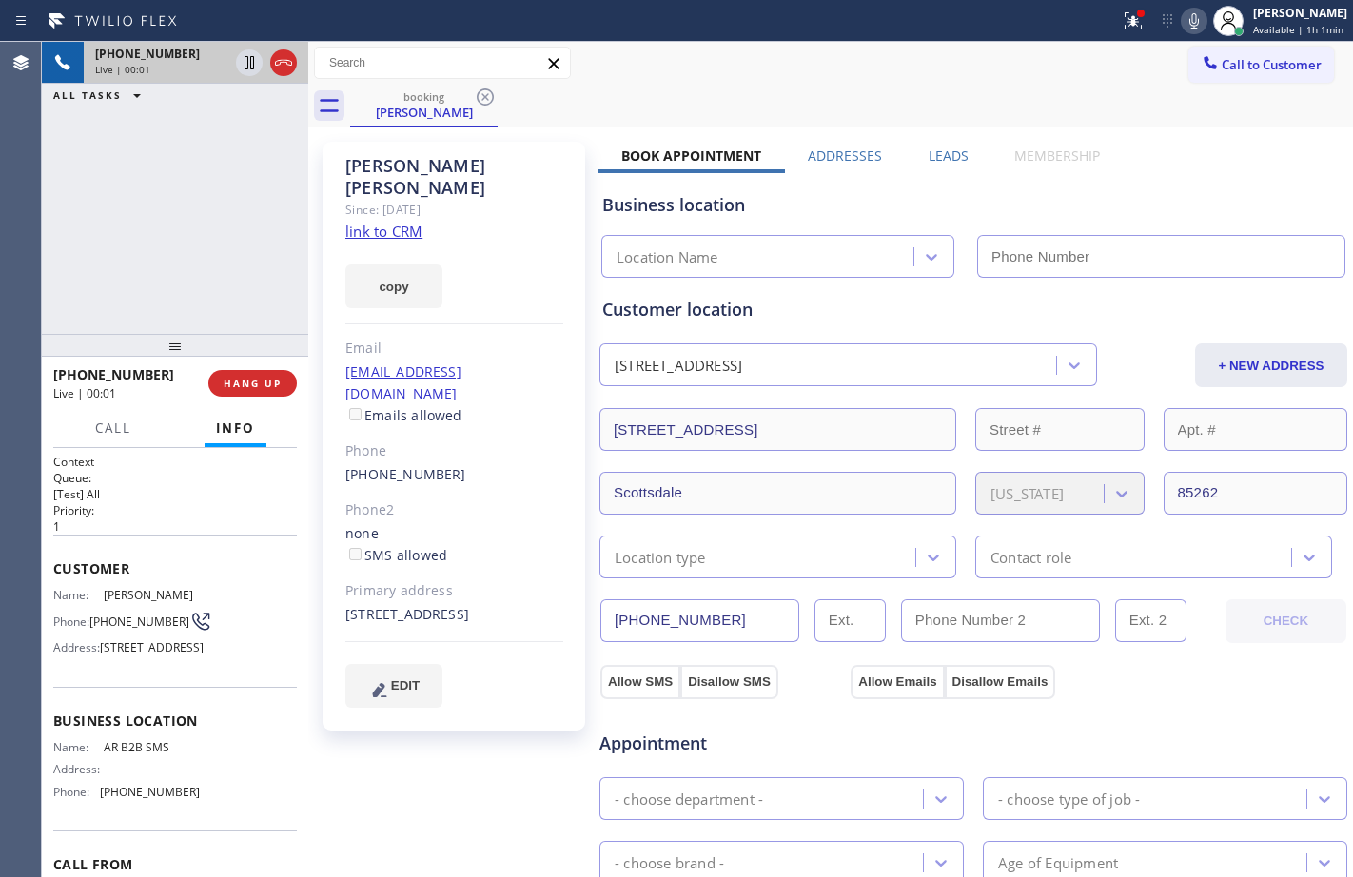
type input "[PHONE_NUMBER]"
click at [393, 222] on link "link to CRM" at bounding box center [383, 231] width 77 height 19
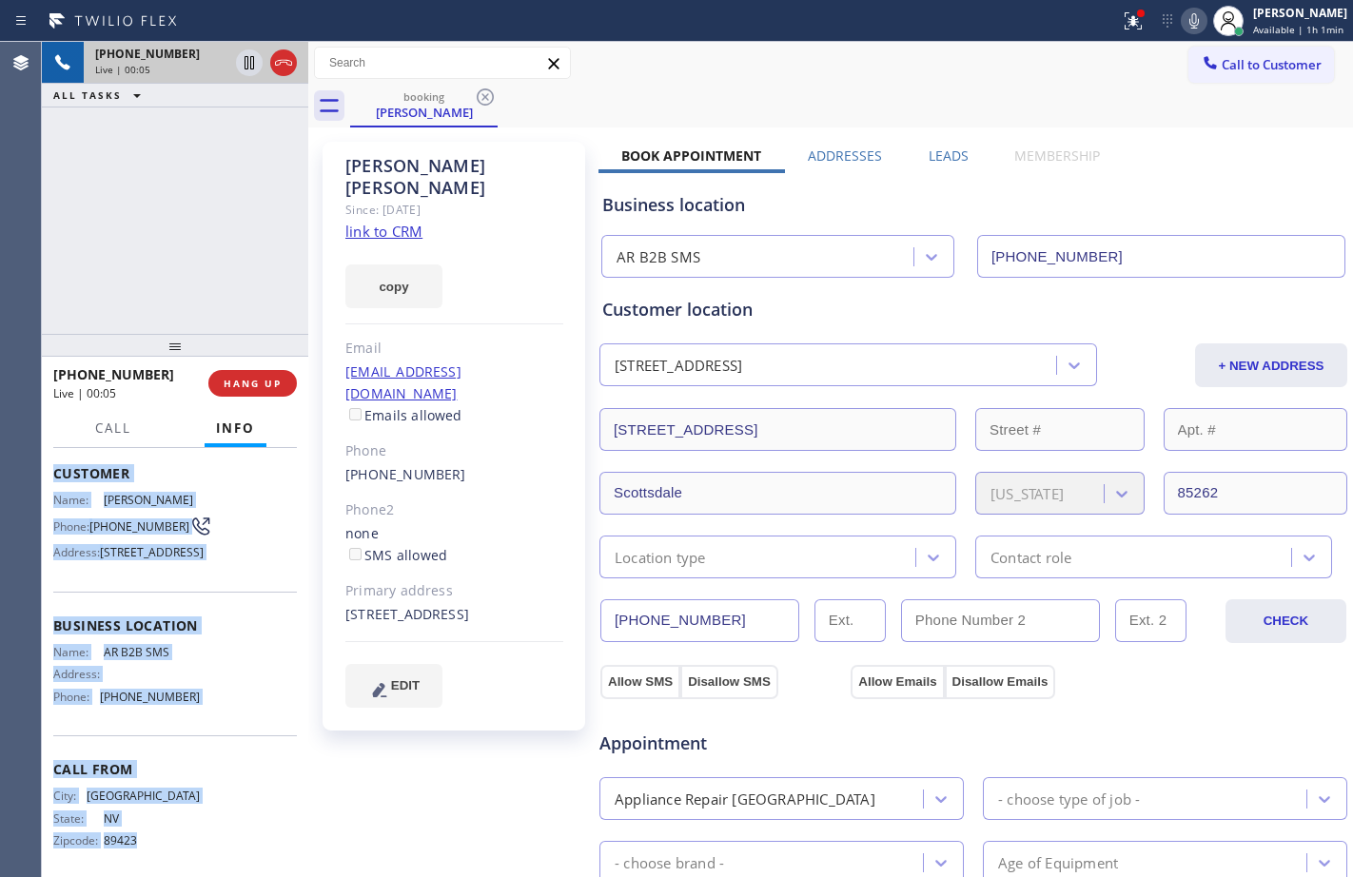
scroll to position [154, 0]
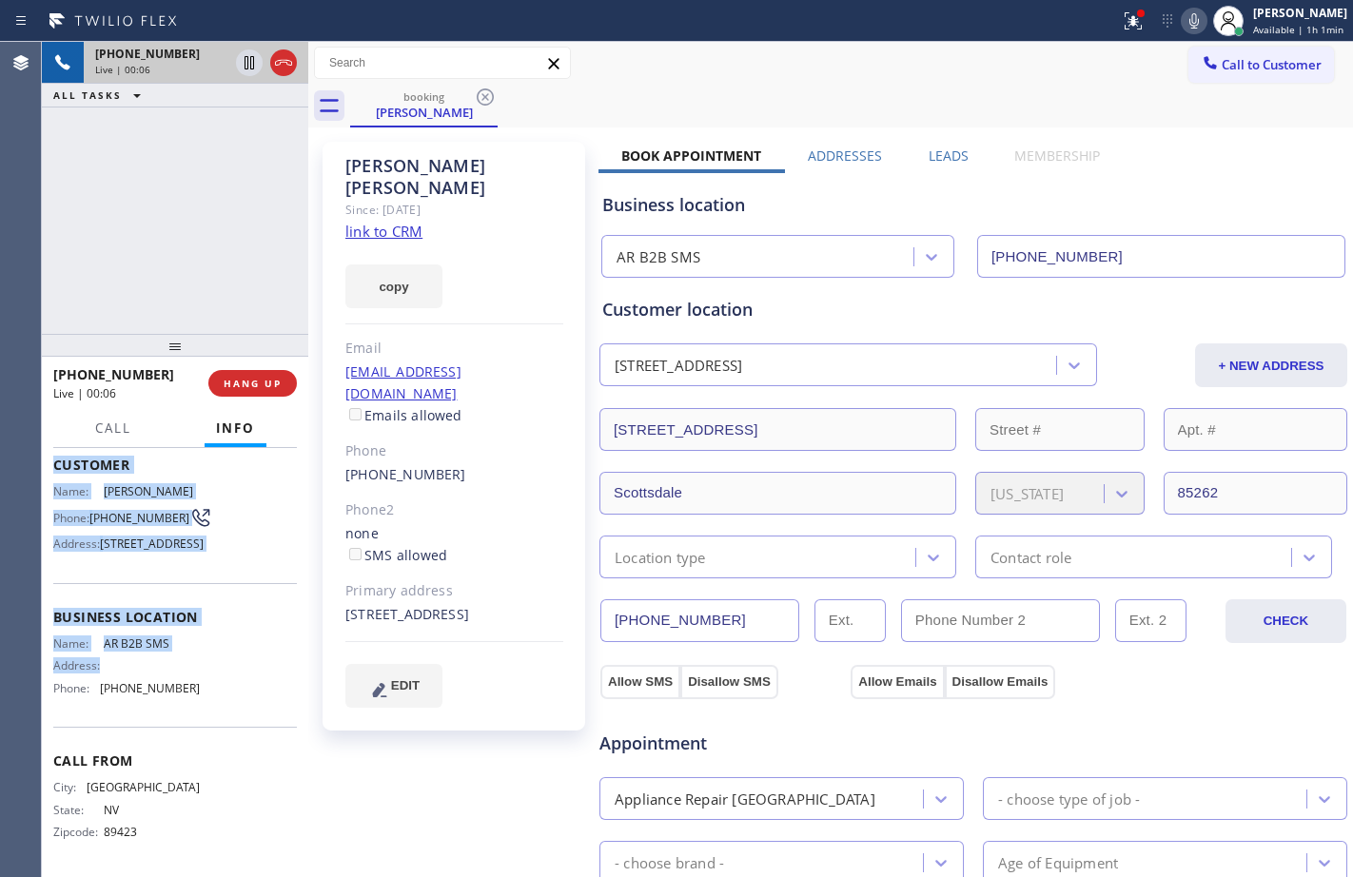
drag, startPoint x: 50, startPoint y: 564, endPoint x: 226, endPoint y: 677, distance: 208.8
click at [226, 677] on div "Context Queue: [Test] All Priority: 1 Customer Name: [PERSON_NAME] Phone: [PHON…" at bounding box center [175, 662] width 266 height 429
copy div "Customer Name: [PERSON_NAME] Phone: [PHONE_NUMBER] Address: [STREET_ADDRESS] Bu…"
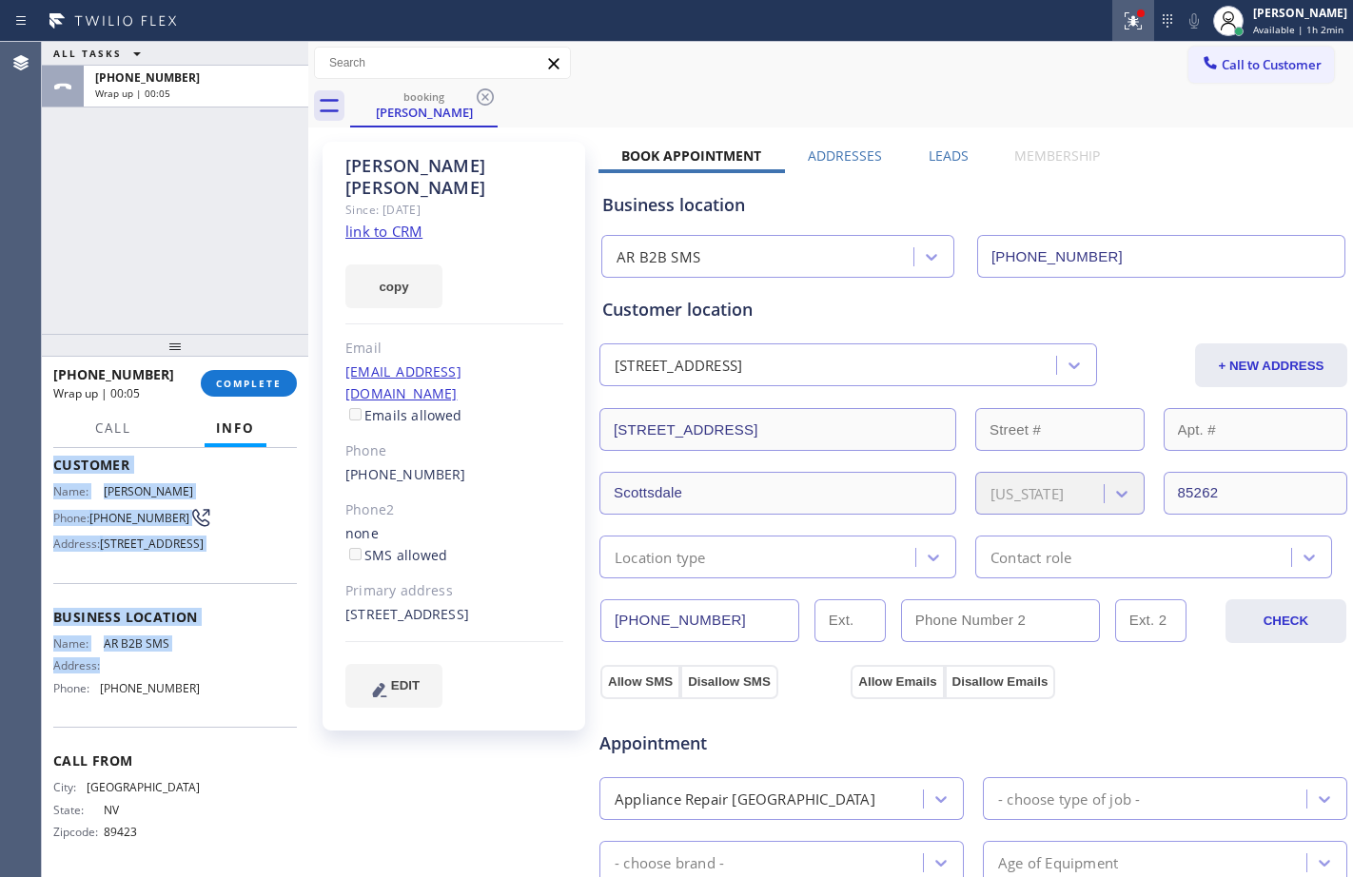
click at [1123, 24] on icon at bounding box center [1133, 21] width 23 height 23
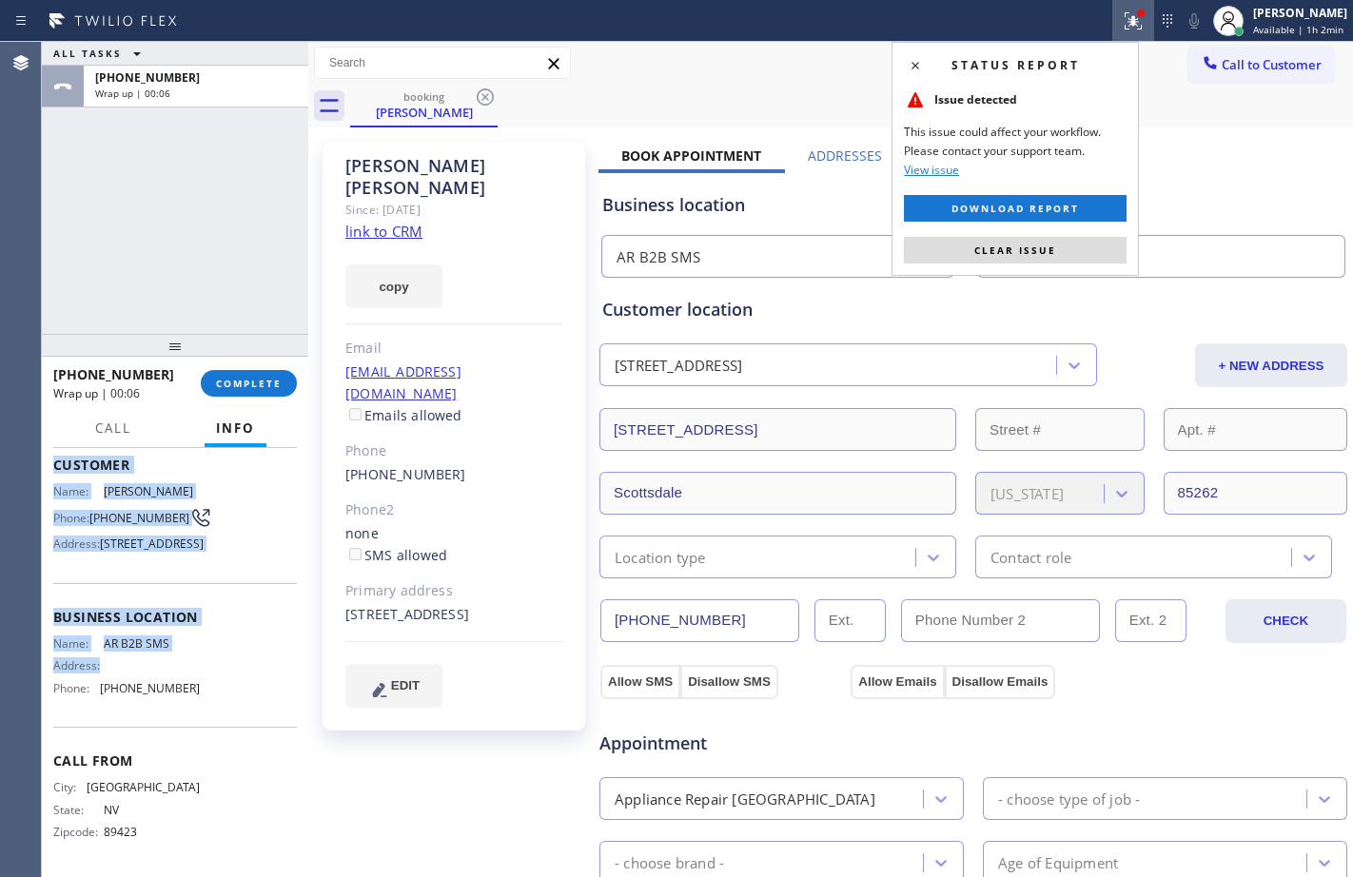
drag, startPoint x: 1054, startPoint y: 239, endPoint x: 1040, endPoint y: 243, distance: 14.8
click at [1052, 240] on button "Clear issue" at bounding box center [1015, 250] width 223 height 27
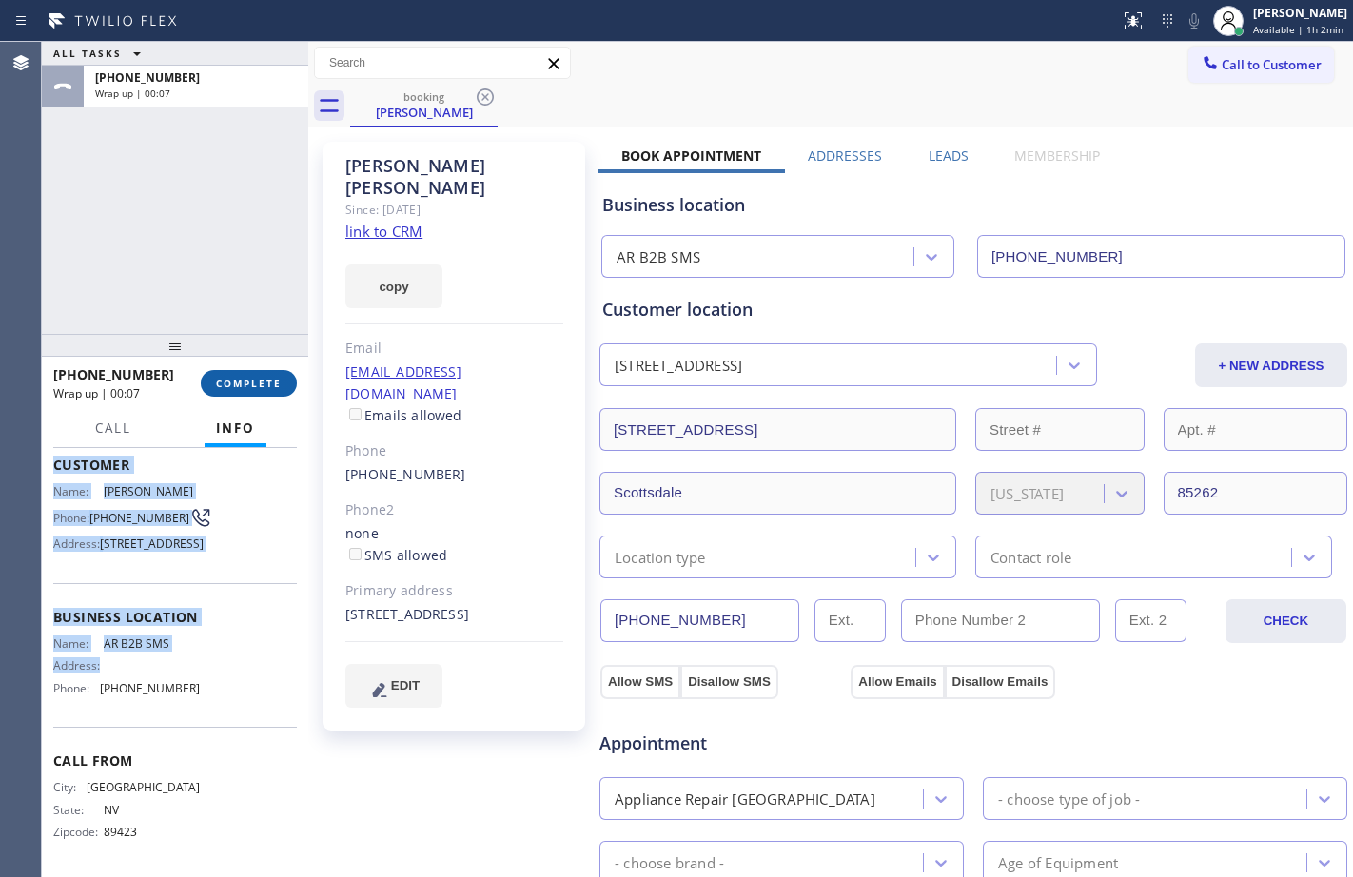
click at [247, 391] on button "COMPLETE" at bounding box center [249, 383] width 96 height 27
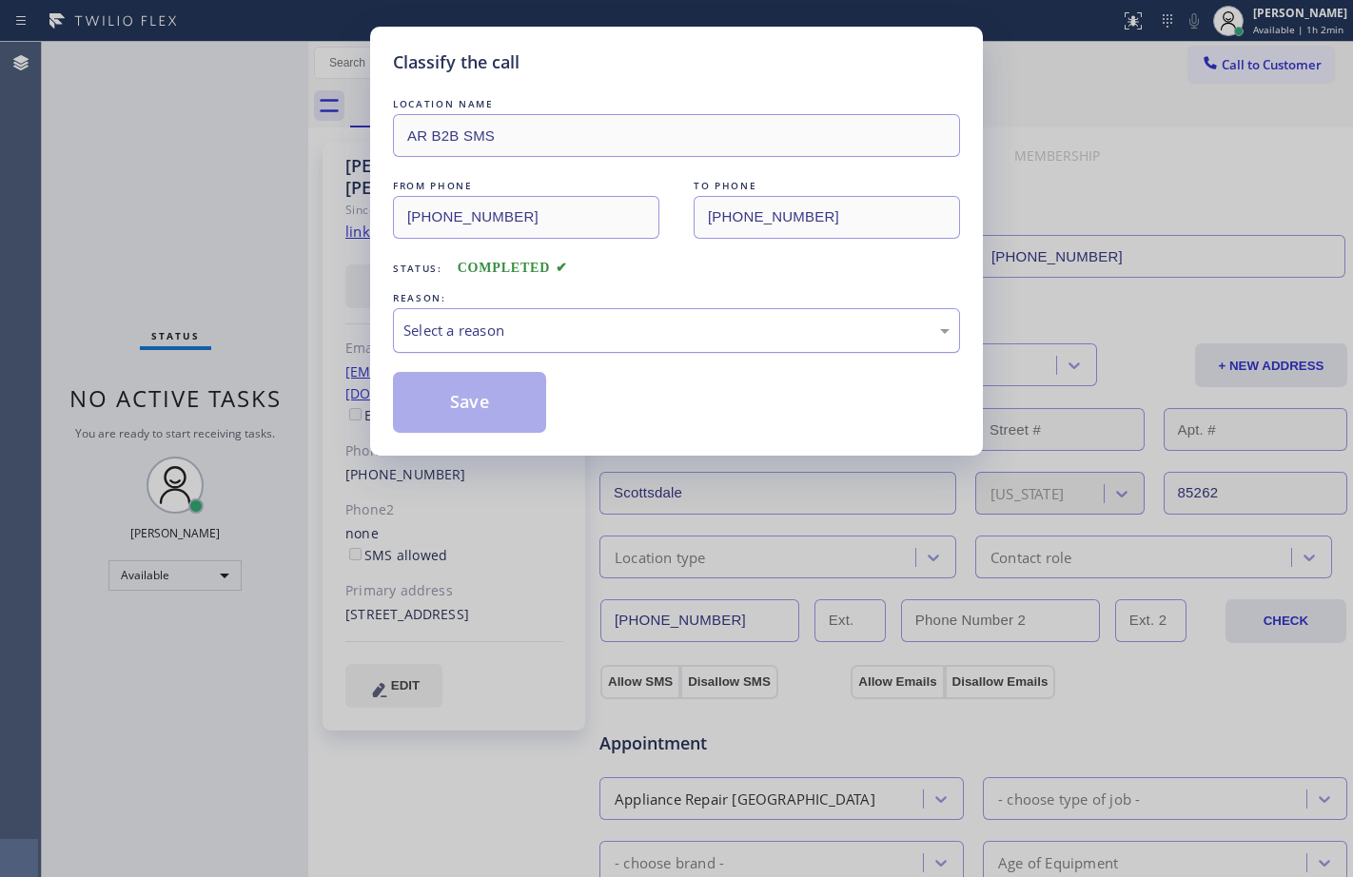
click at [661, 332] on div "Select a reason" at bounding box center [676, 331] width 546 height 22
click at [492, 408] on button "Save" at bounding box center [469, 402] width 153 height 61
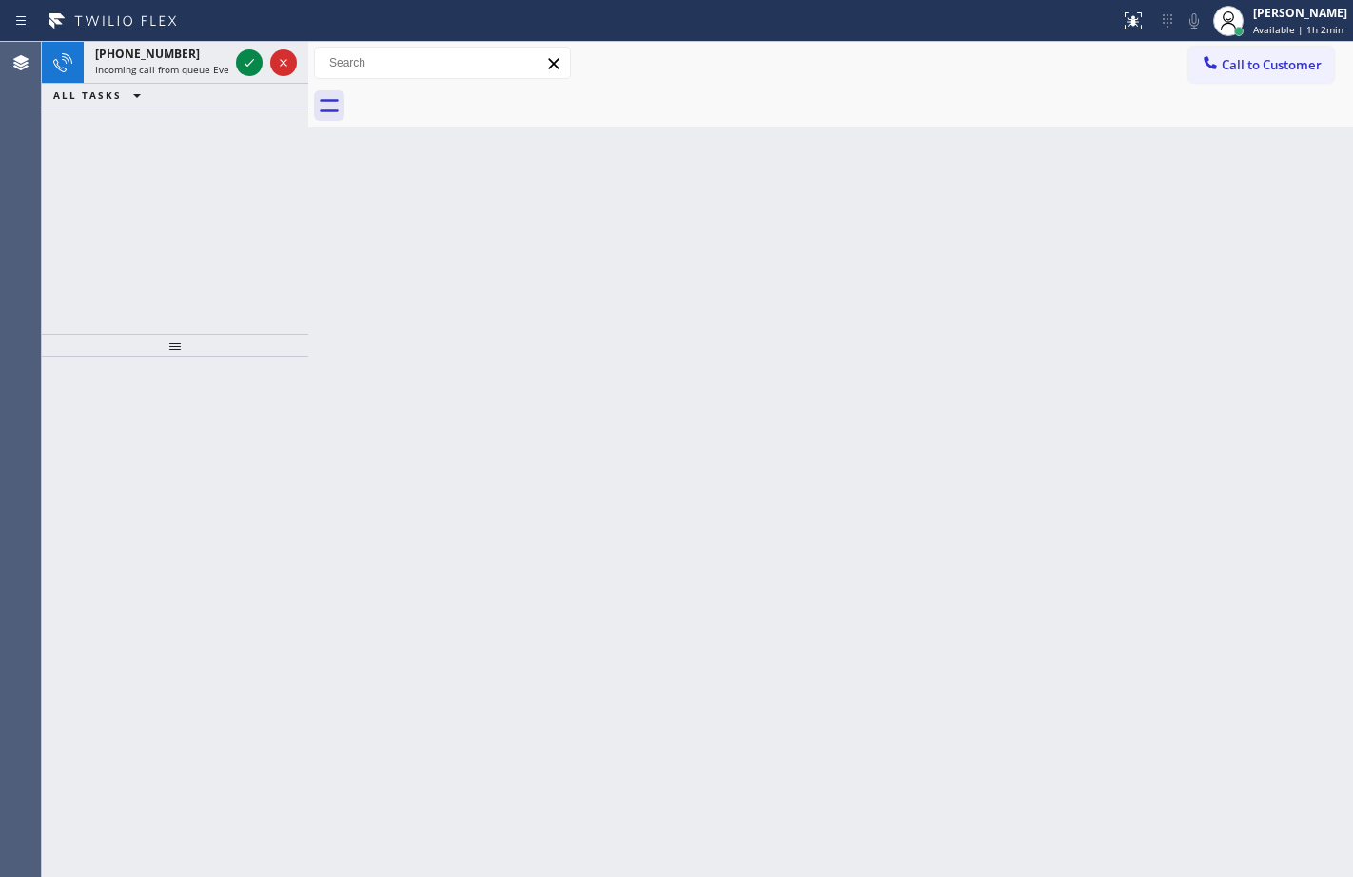
drag, startPoint x: 187, startPoint y: 73, endPoint x: 223, endPoint y: 110, distance: 51.2
click at [187, 73] on span "Incoming call from queue Everybody" at bounding box center [177, 69] width 165 height 13
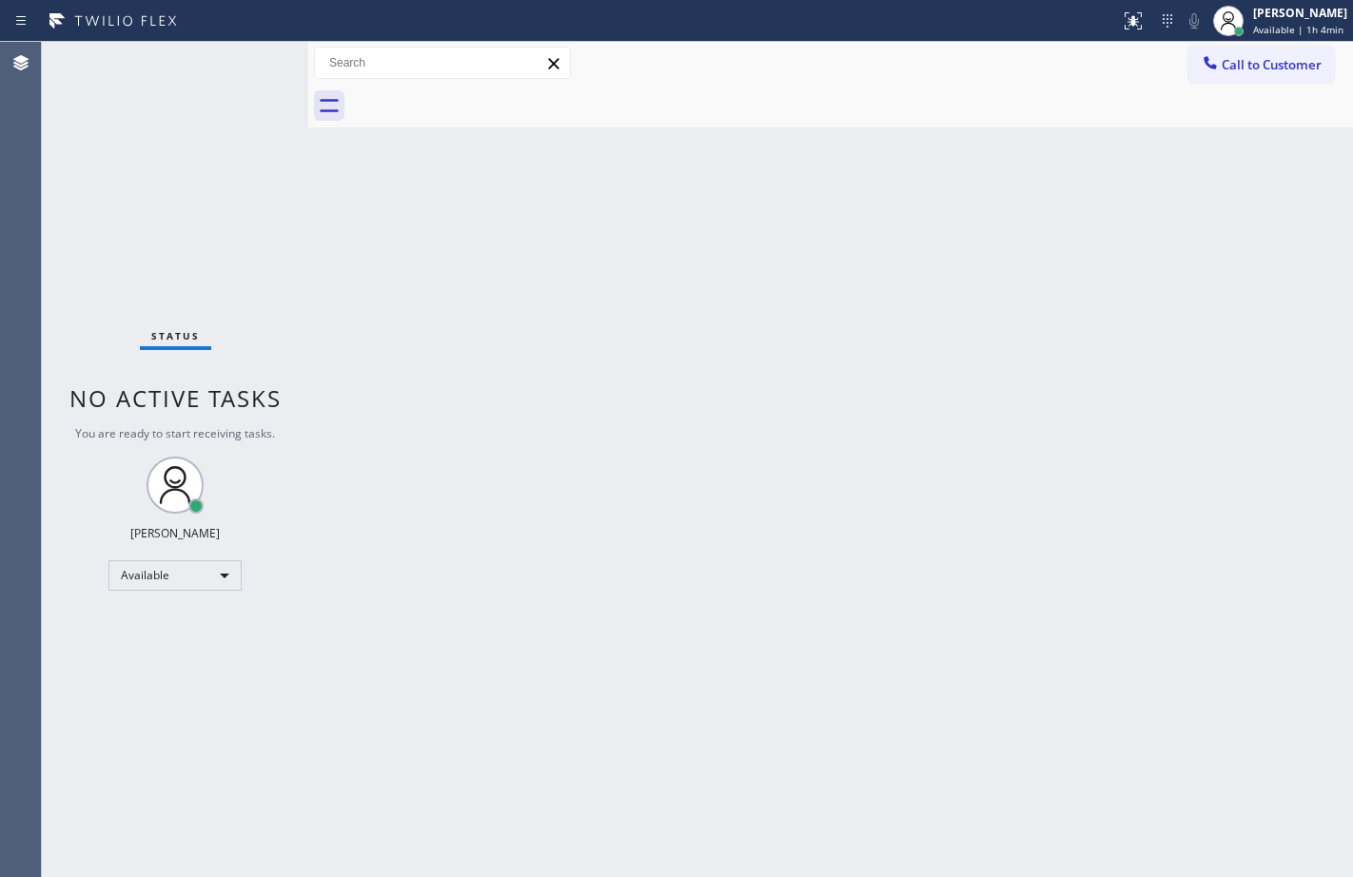
click at [243, 198] on div "Status No active tasks You are ready to start receiving tasks. [PERSON_NAME] Av…" at bounding box center [175, 459] width 266 height 835
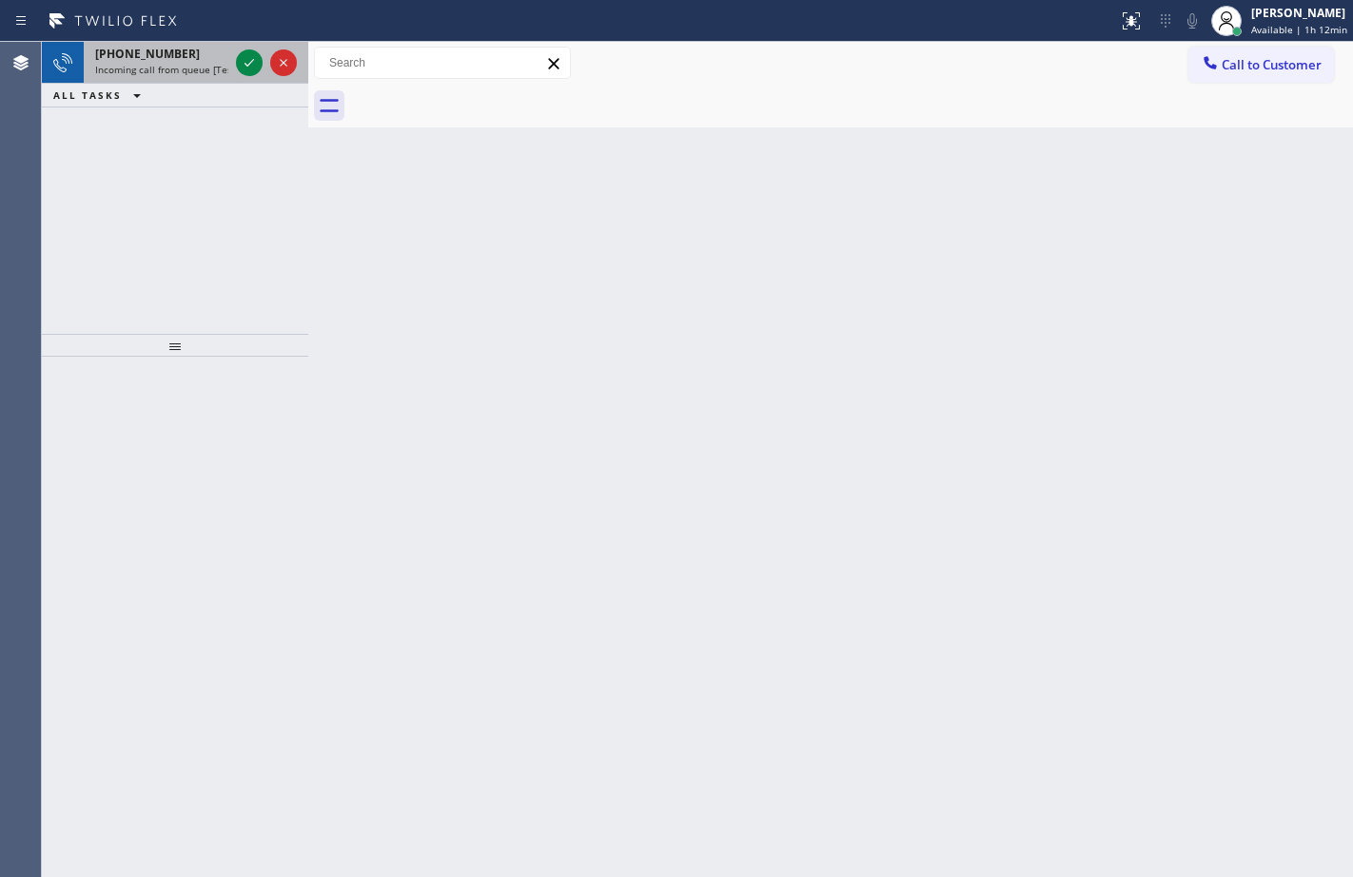
click at [263, 56] on div at bounding box center [266, 63] width 69 height 42
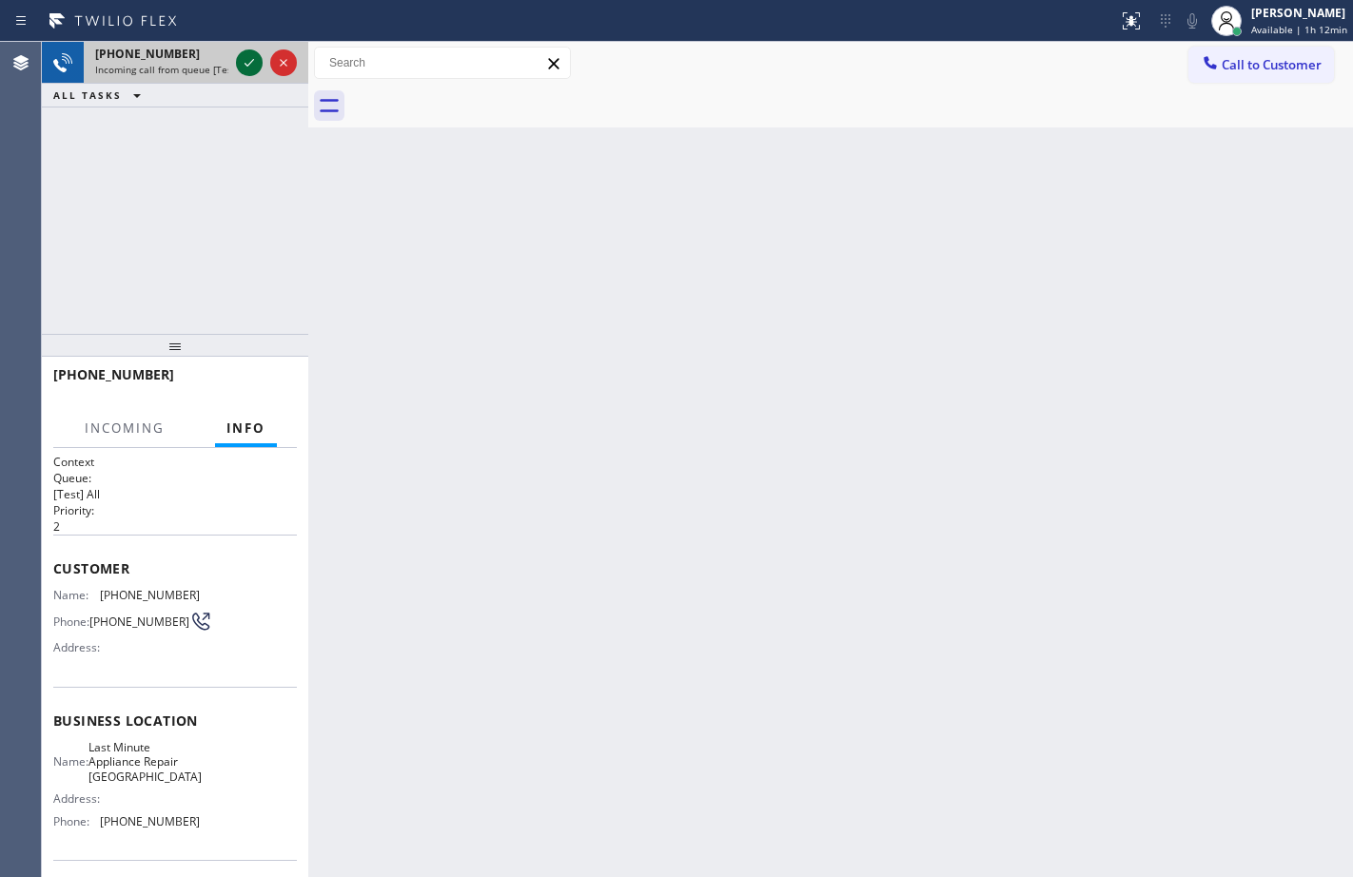
click at [252, 64] on icon at bounding box center [249, 62] width 23 height 23
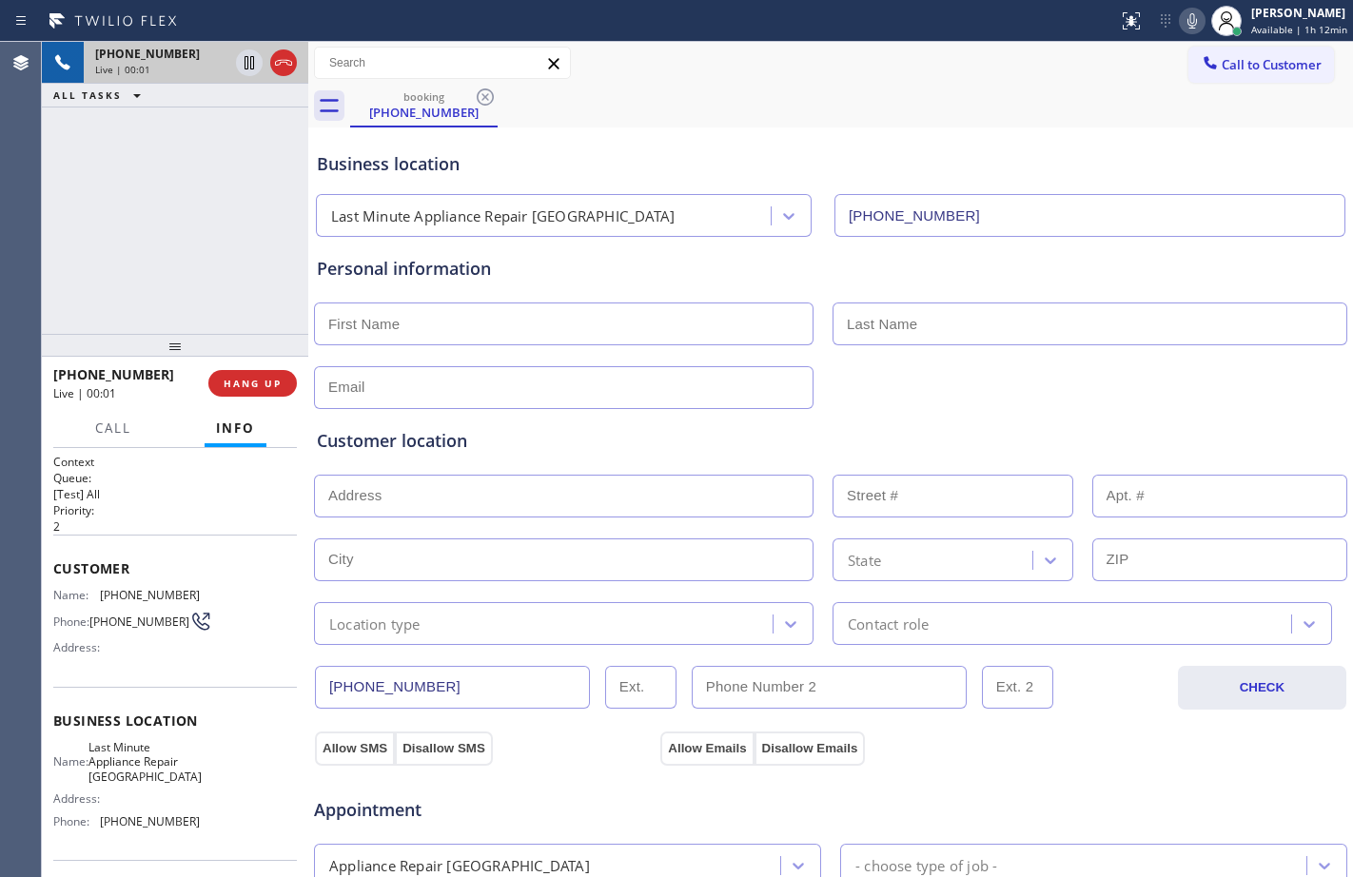
type input "[PHONE_NUMBER]"
click at [238, 378] on span "HANG UP" at bounding box center [253, 383] width 58 height 13
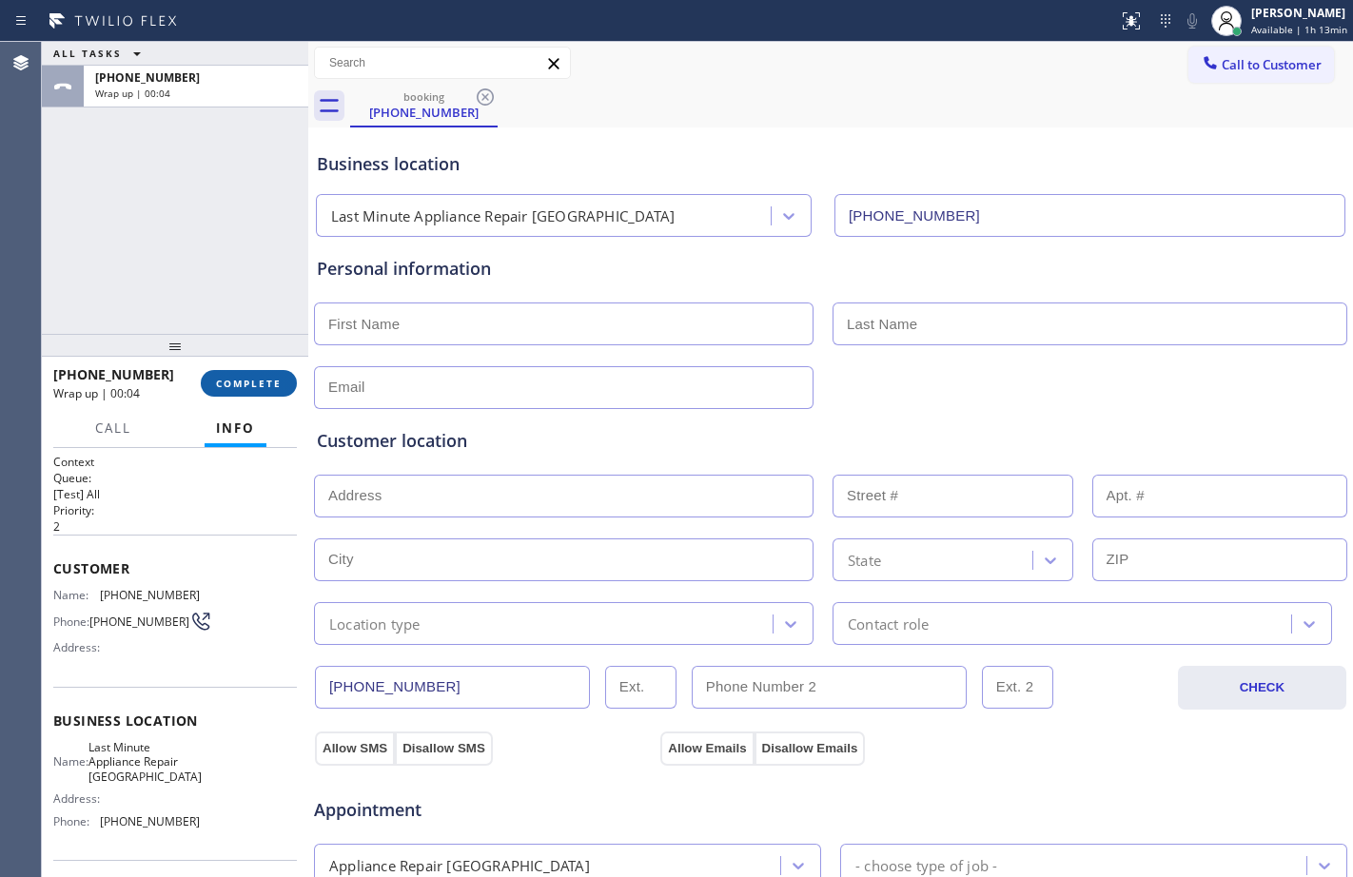
click at [249, 381] on span "COMPLETE" at bounding box center [249, 383] width 66 height 13
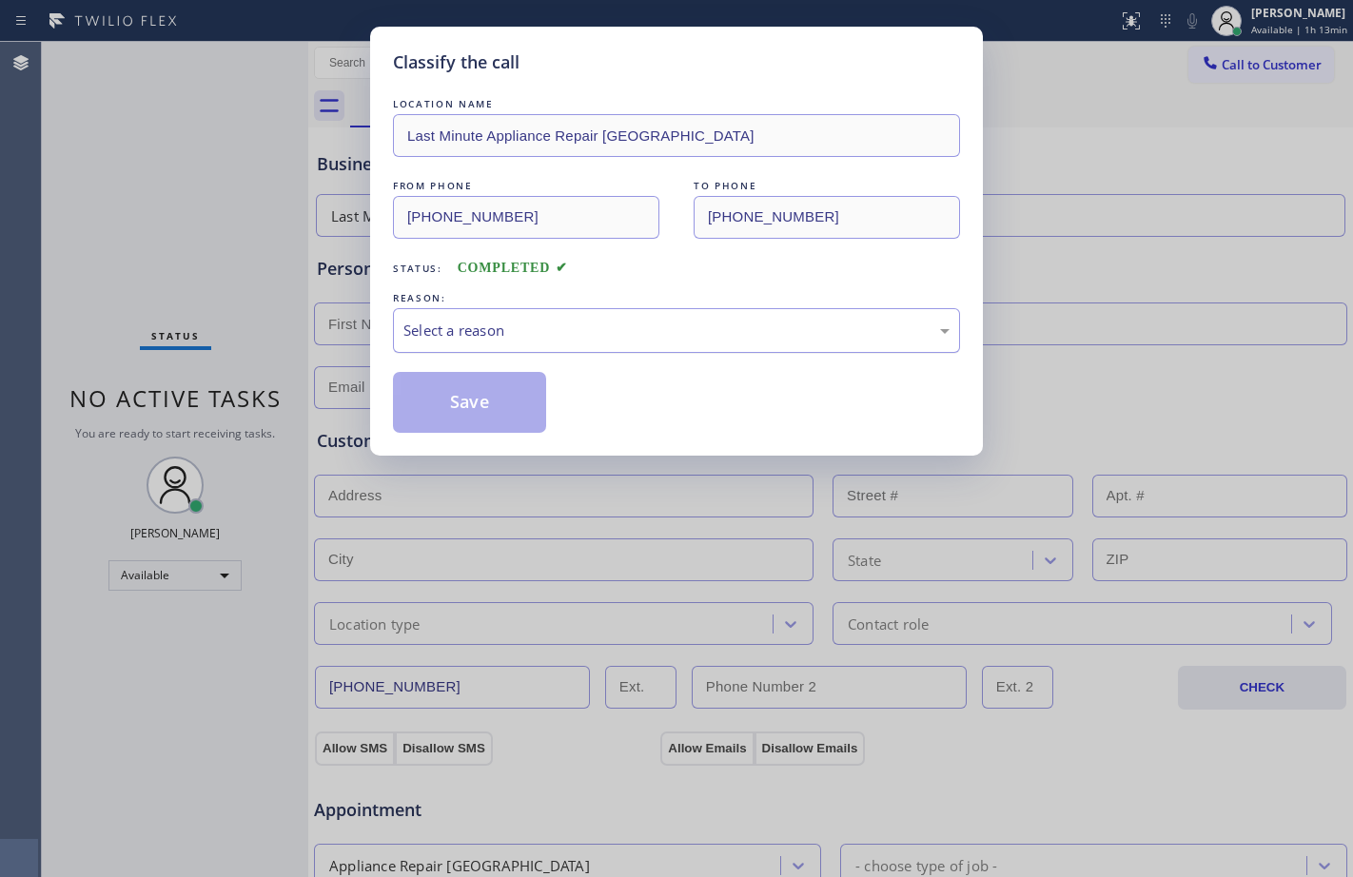
click at [715, 342] on div "Select a reason" at bounding box center [676, 330] width 567 height 45
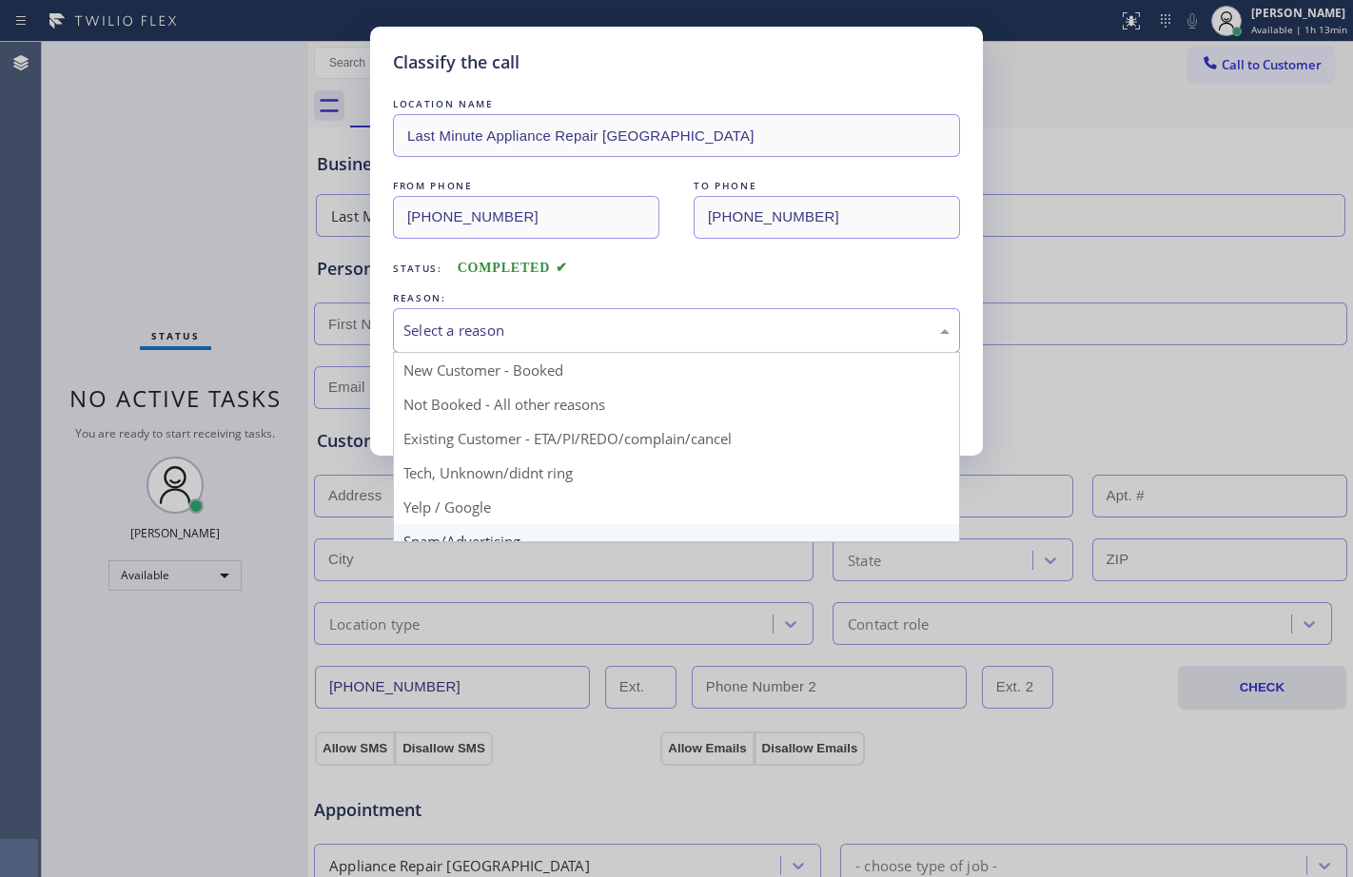
scroll to position [120, 0]
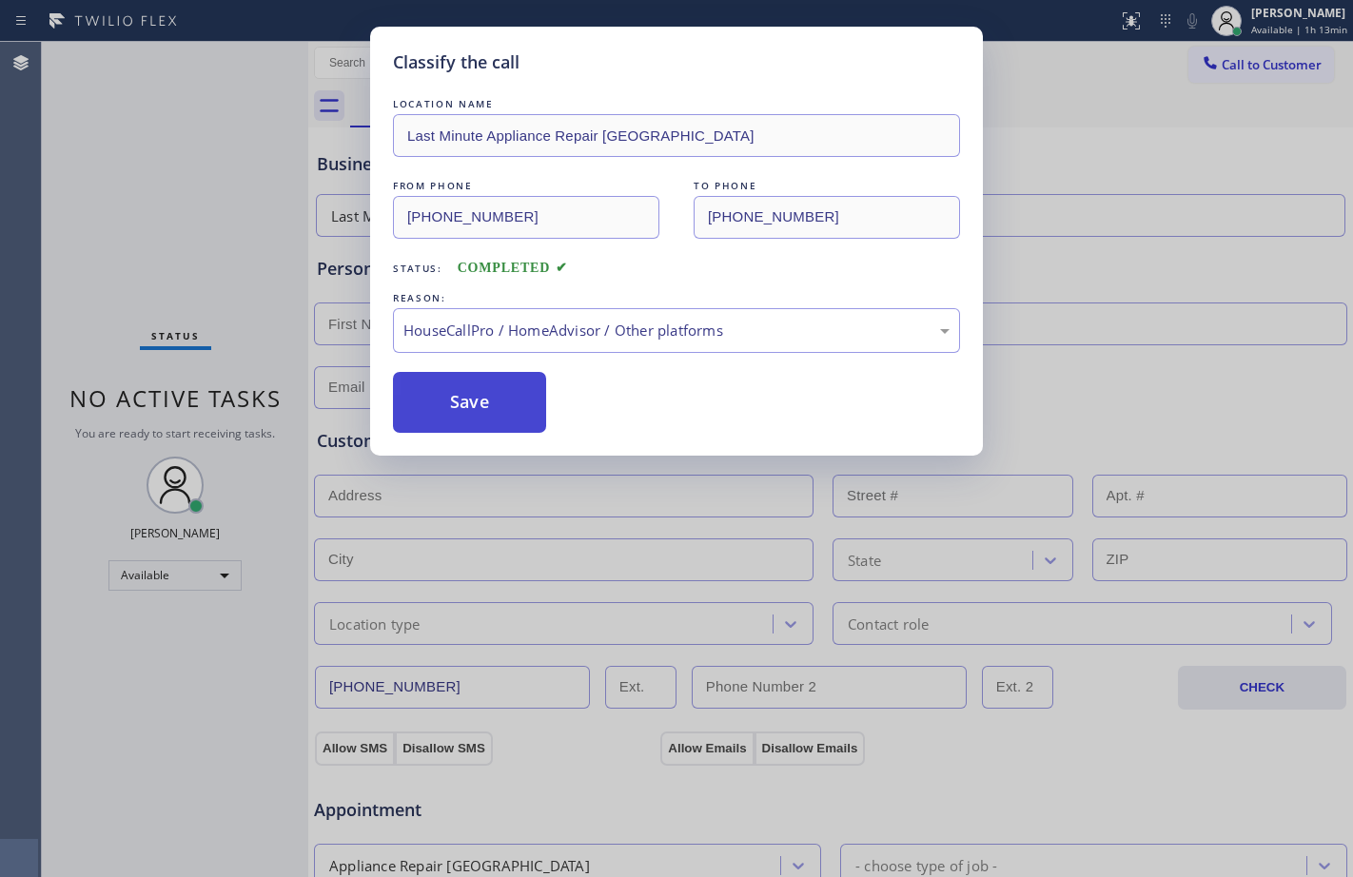
click at [460, 421] on button "Save" at bounding box center [469, 402] width 153 height 61
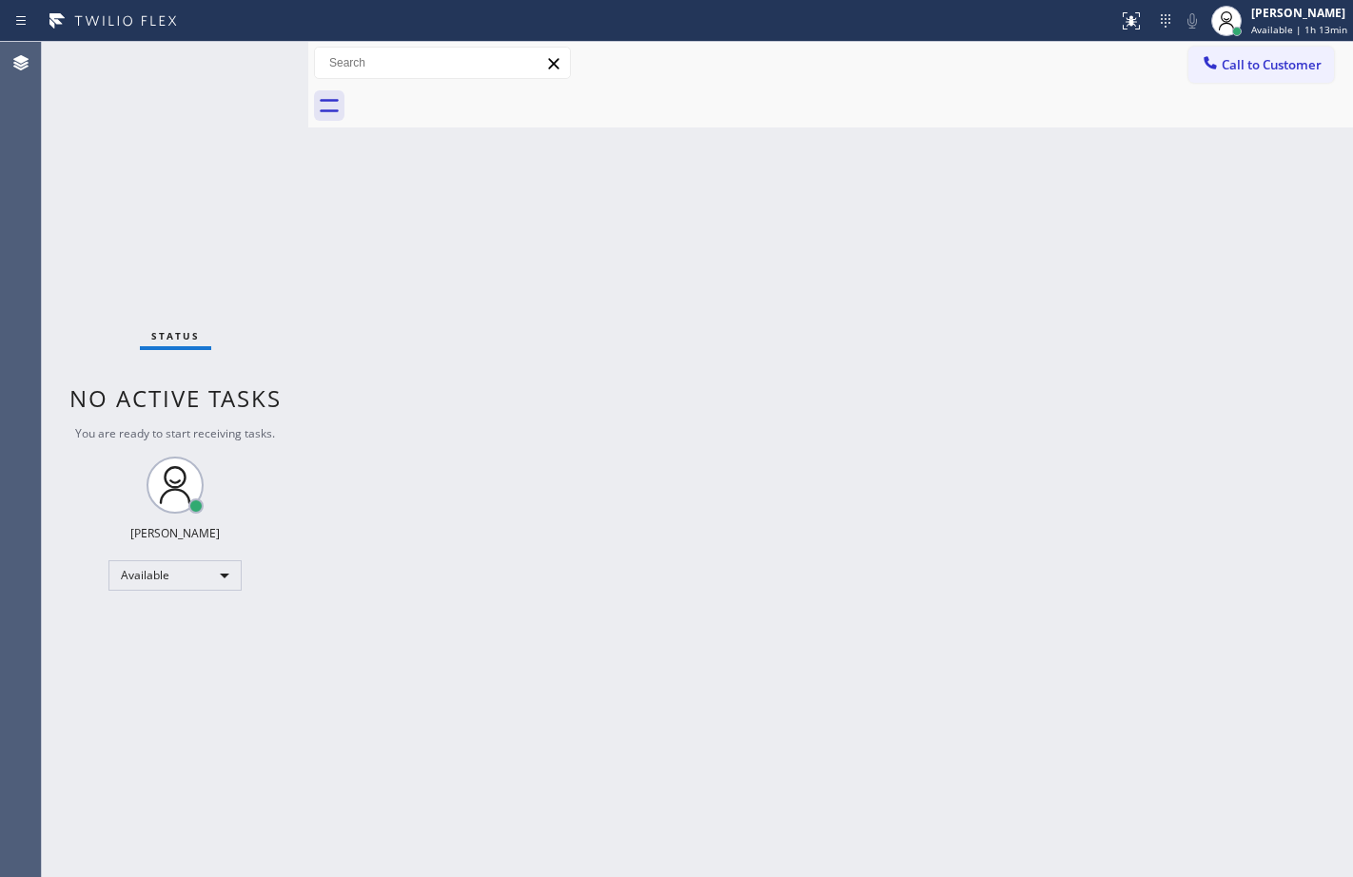
drag, startPoint x: 237, startPoint y: 245, endPoint x: 240, endPoint y: 257, distance: 12.7
click at [241, 247] on div "Status No active tasks You are ready to start receiving tasks. [PERSON_NAME] Av…" at bounding box center [175, 459] width 266 height 835
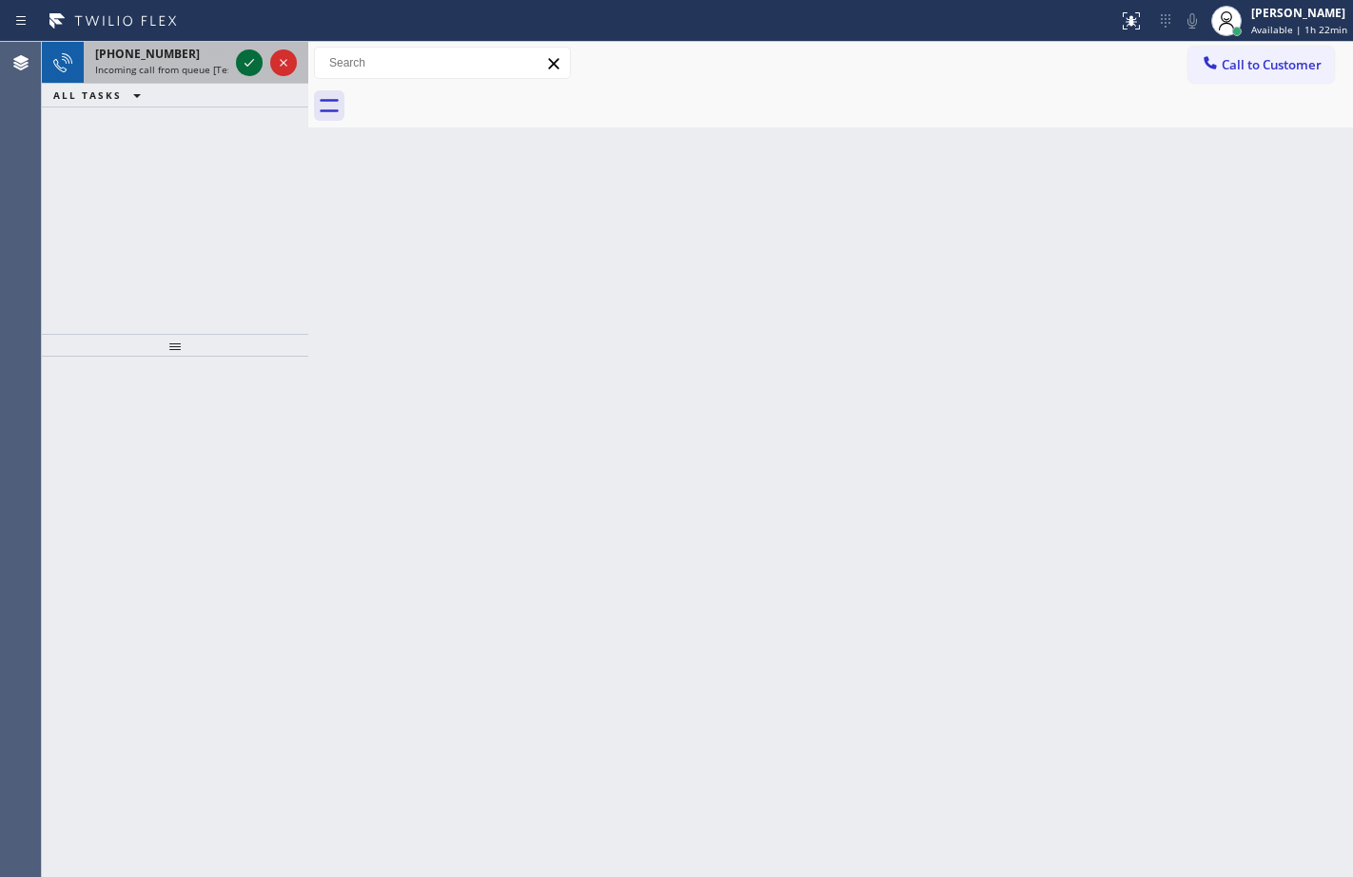
click at [249, 63] on icon at bounding box center [249, 62] width 23 height 23
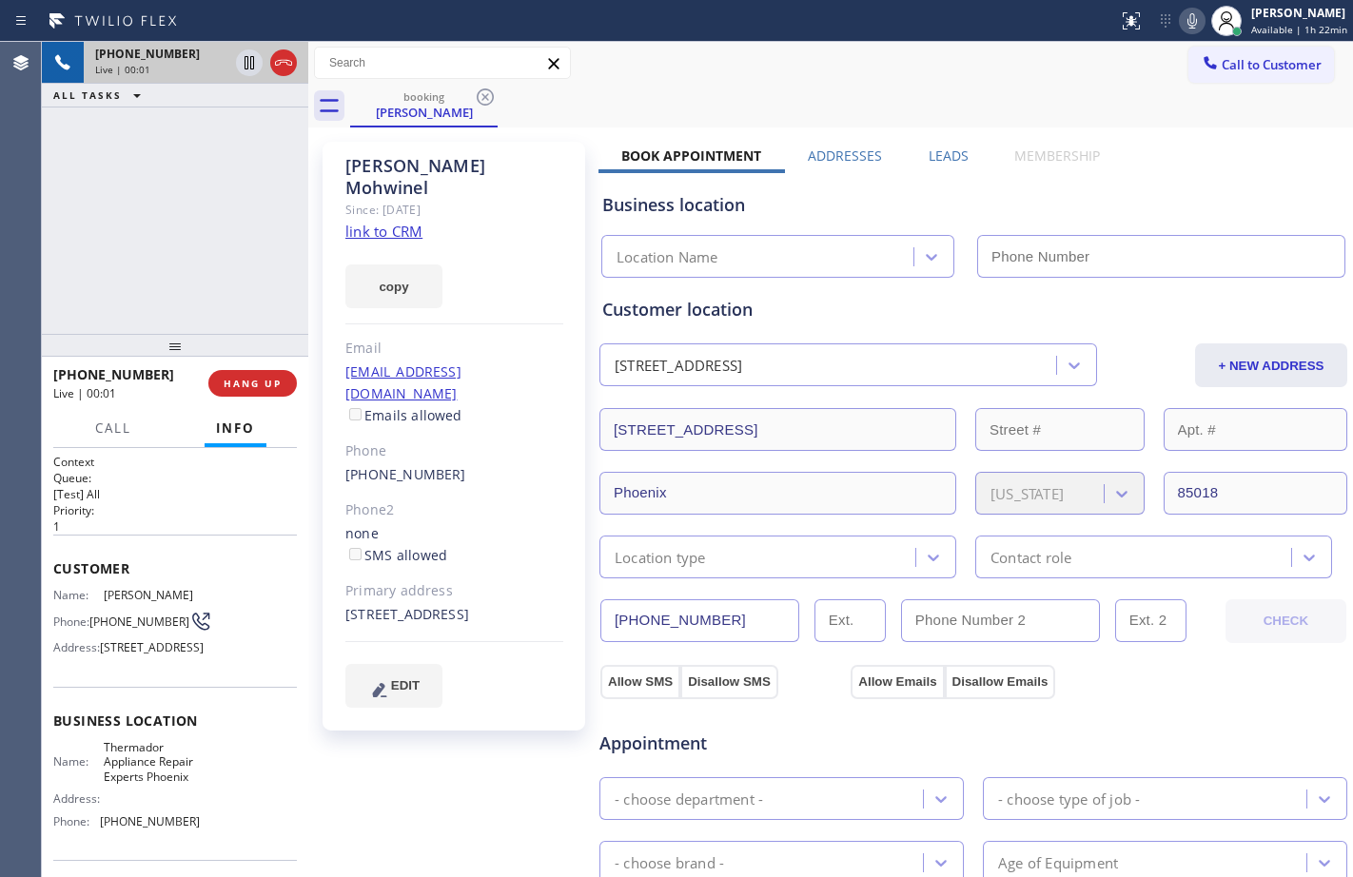
type input "[PHONE_NUMBER]"
click at [404, 222] on link "link to CRM" at bounding box center [383, 231] width 77 height 19
click at [53, 569] on span "Customer" at bounding box center [175, 568] width 244 height 18
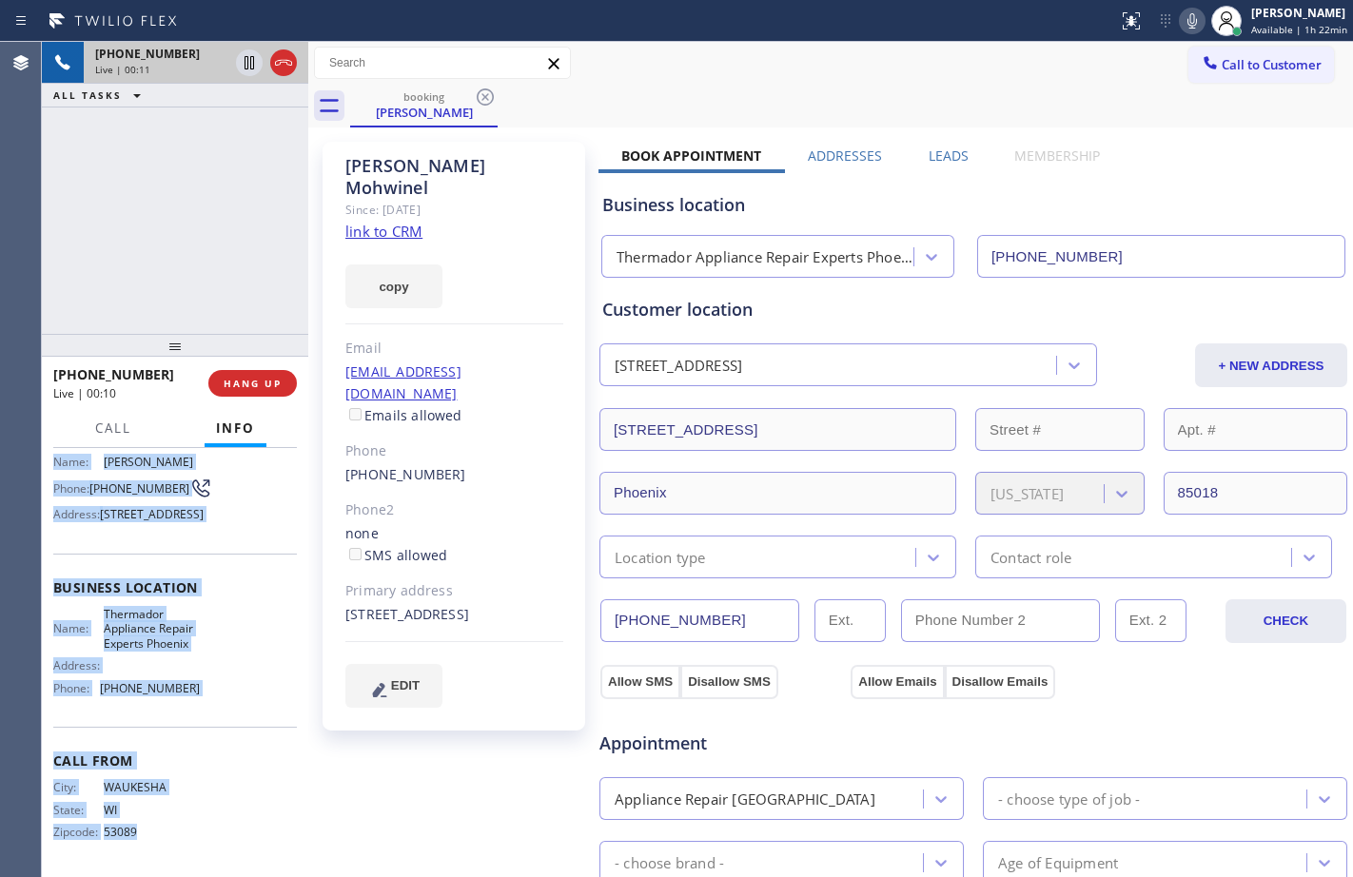
scroll to position [199, 0]
drag, startPoint x: 53, startPoint y: 569, endPoint x: 178, endPoint y: 708, distance: 186.6
click at [178, 708] on div "Context Queue: [Test] All Priority: 1 Customer Name: [PERSON_NAME] Phone: [PHON…" at bounding box center [175, 596] width 244 height 551
copy div "Customer Name: [PERSON_NAME] Phone: [PHONE_NUMBER] Address: [STREET_ADDRESS] Bu…"
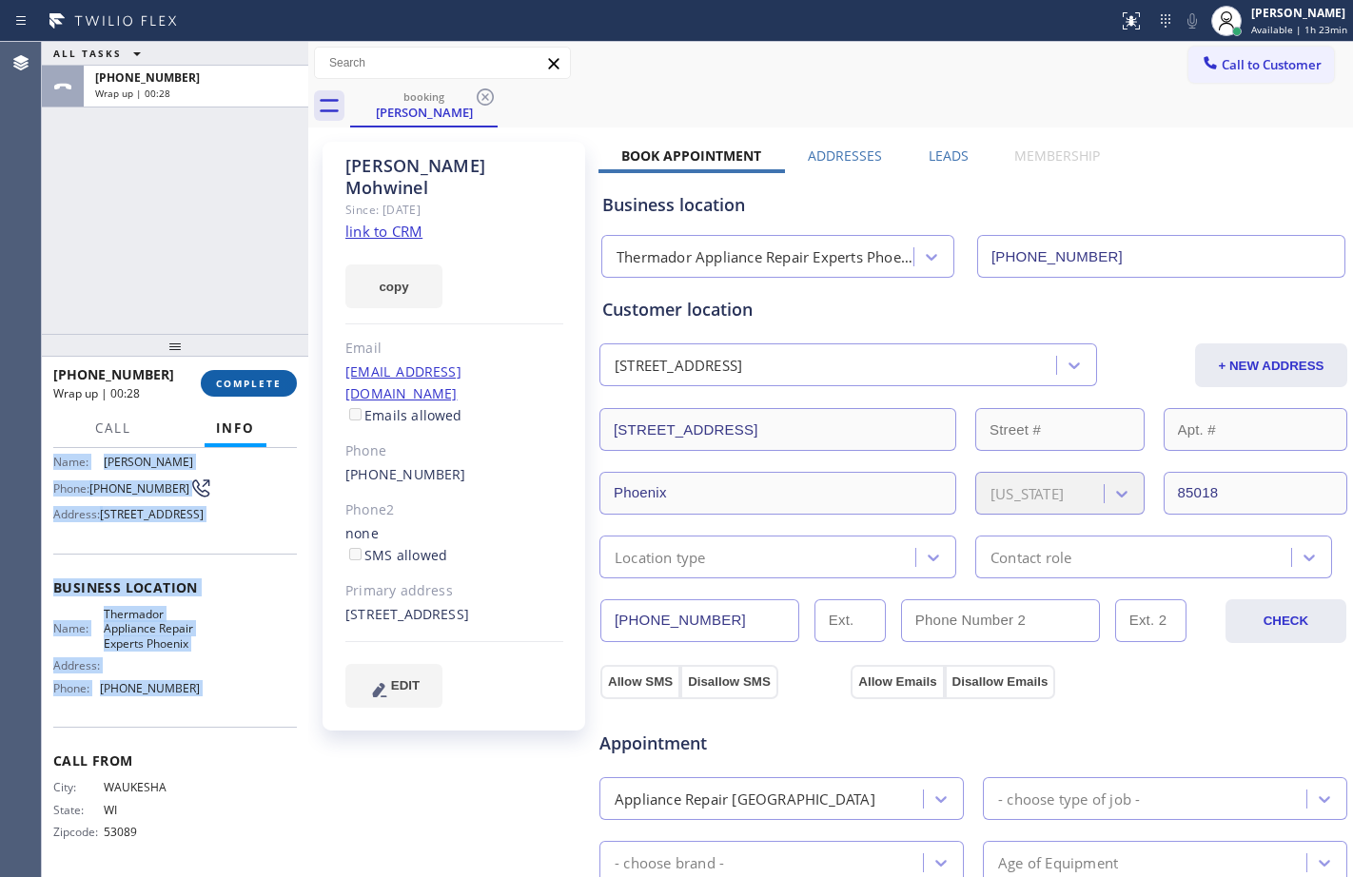
click at [273, 382] on span "COMPLETE" at bounding box center [249, 383] width 66 height 13
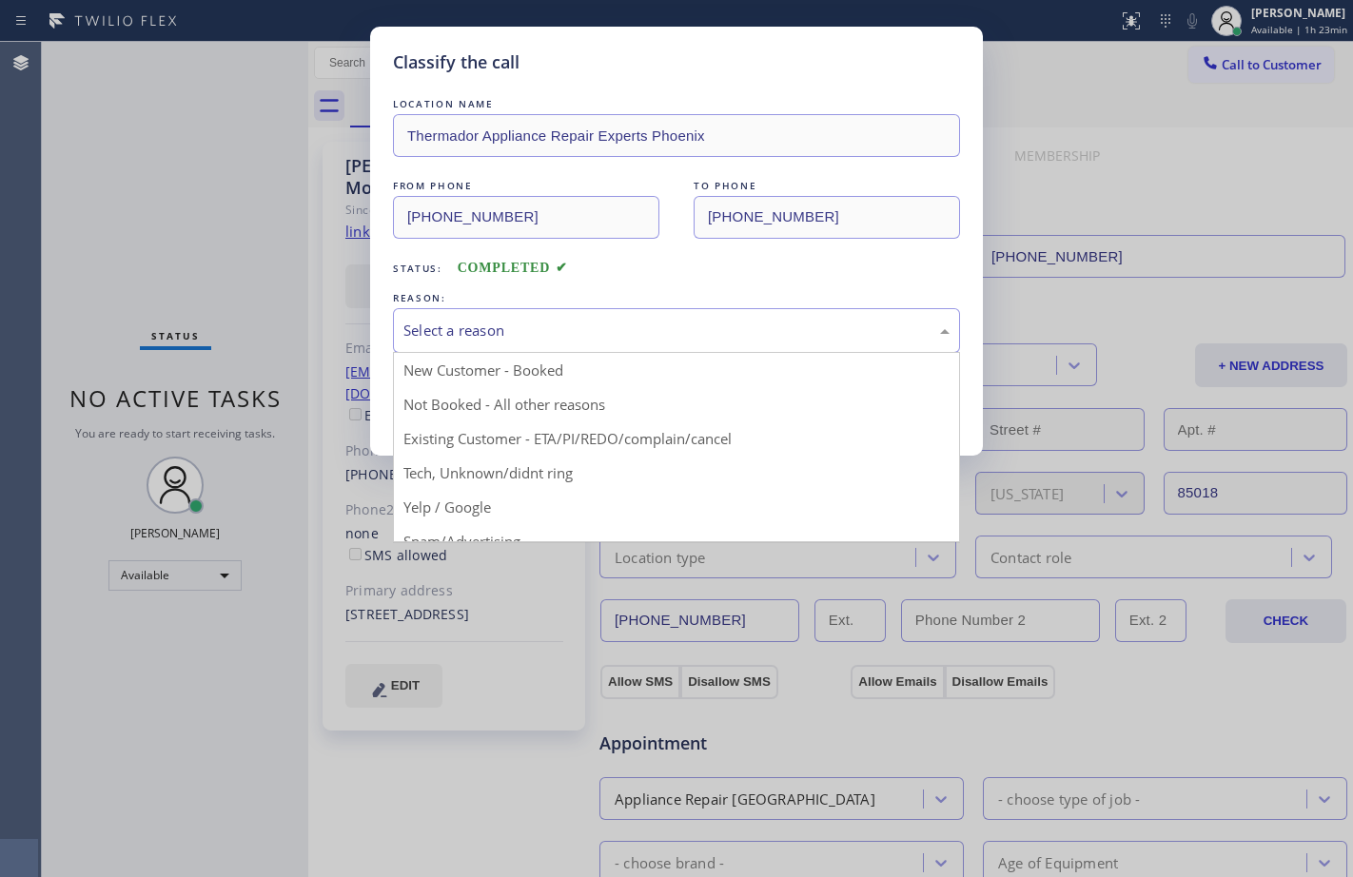
click at [512, 310] on div "Select a reason" at bounding box center [676, 330] width 567 height 45
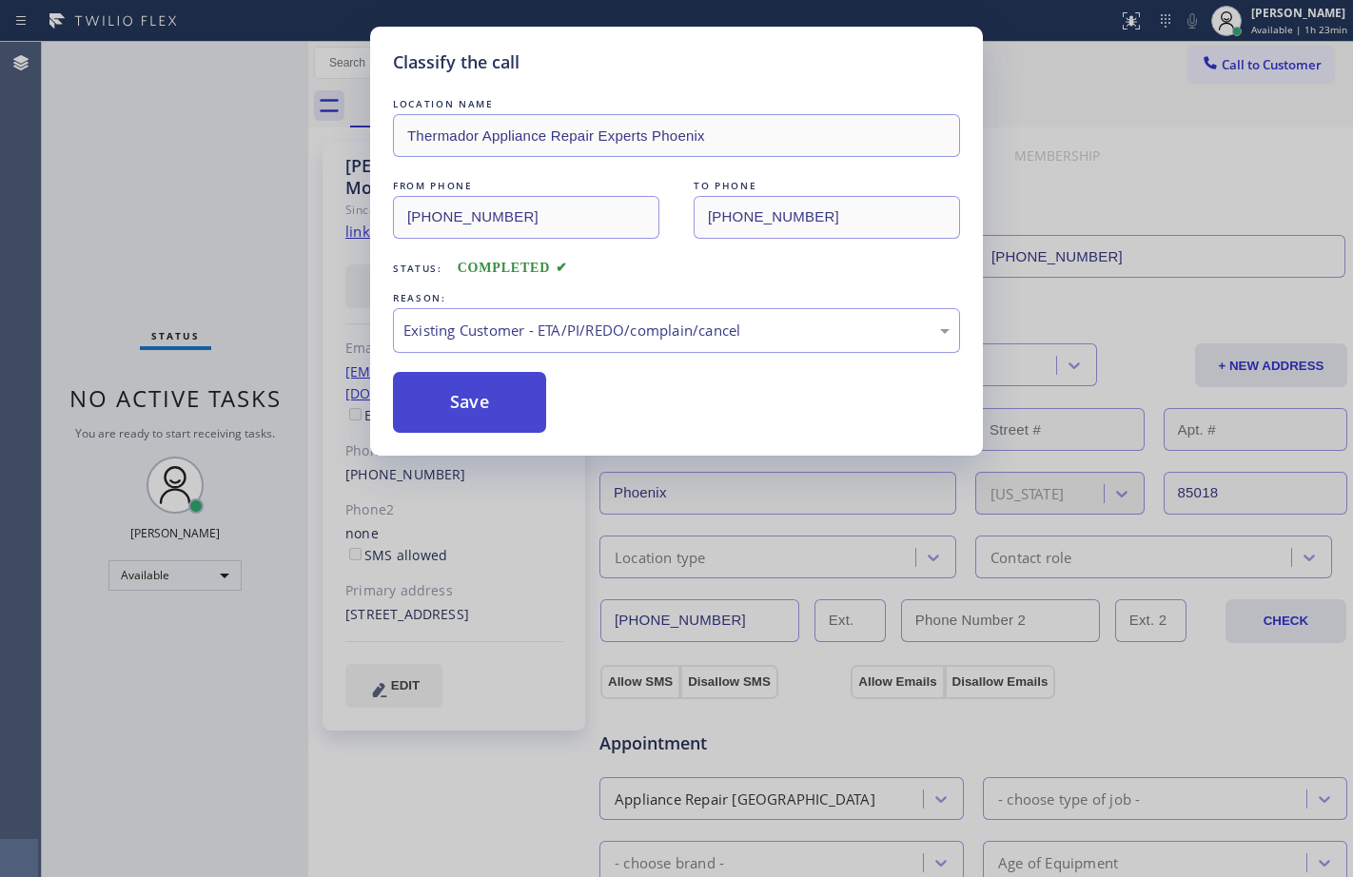
click at [474, 394] on button "Save" at bounding box center [469, 402] width 153 height 61
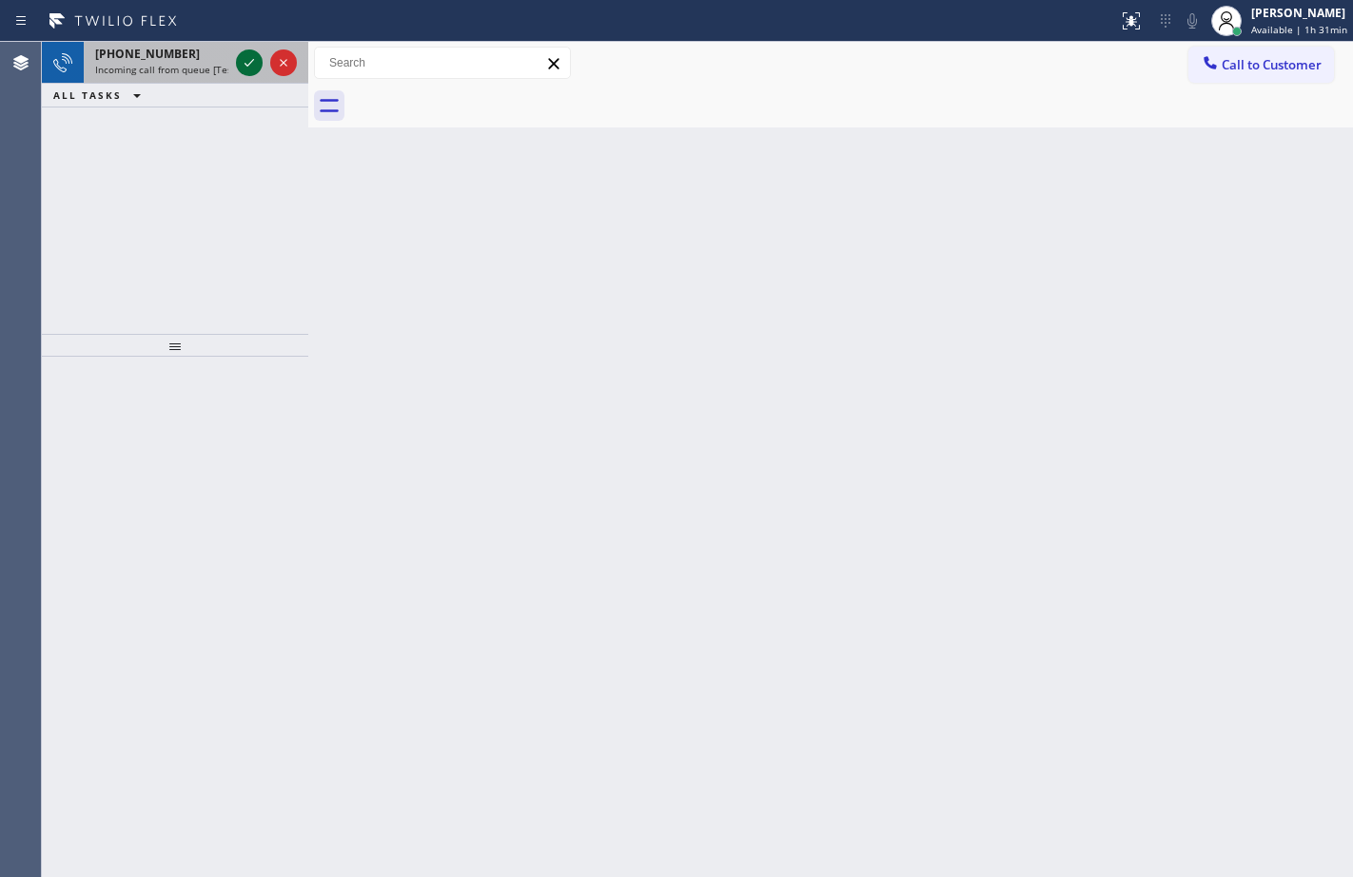
click at [243, 54] on icon at bounding box center [249, 62] width 23 height 23
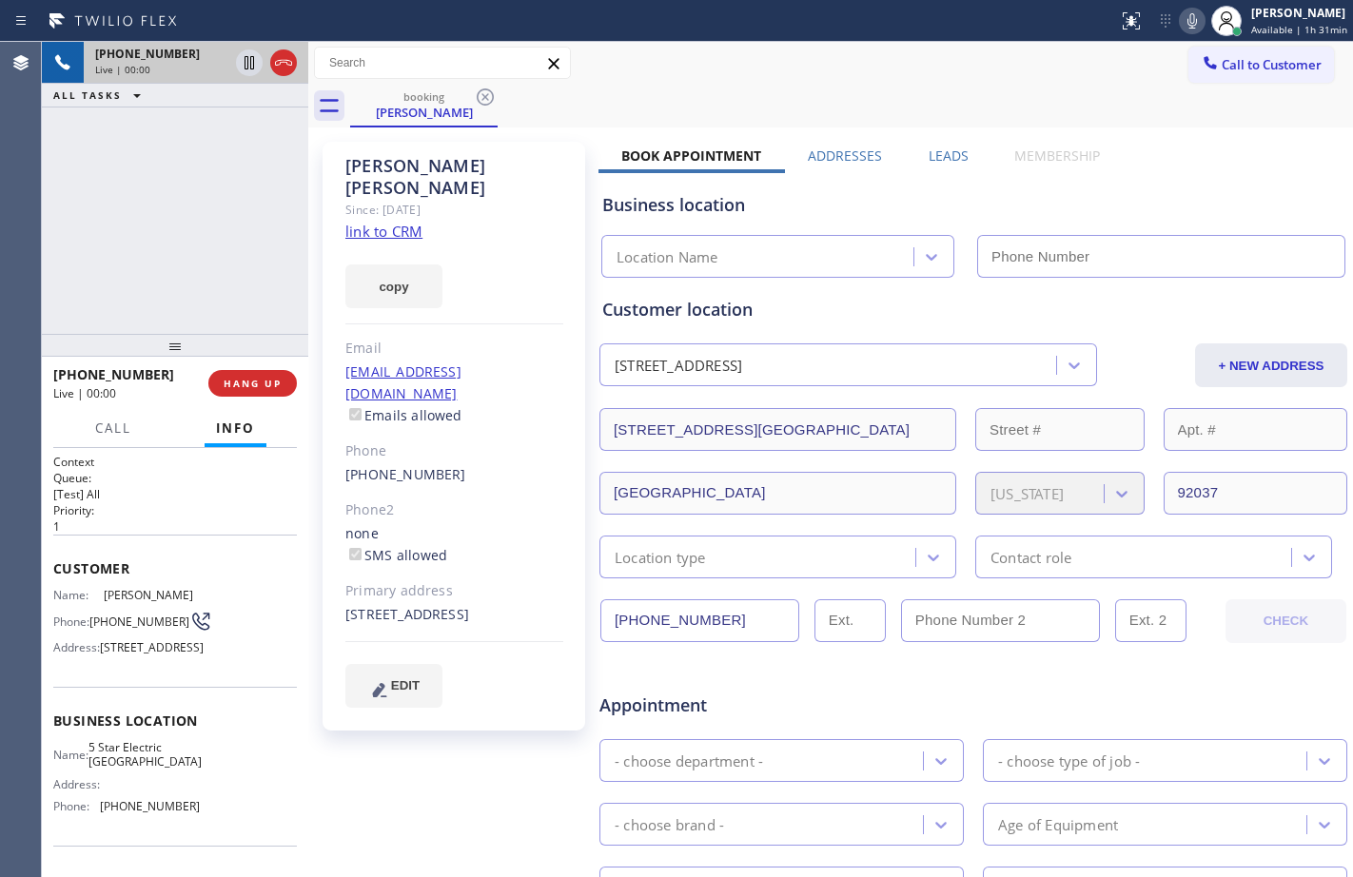
type input "[PHONE_NUMBER]"
click at [391, 222] on link "link to CRM" at bounding box center [383, 231] width 77 height 19
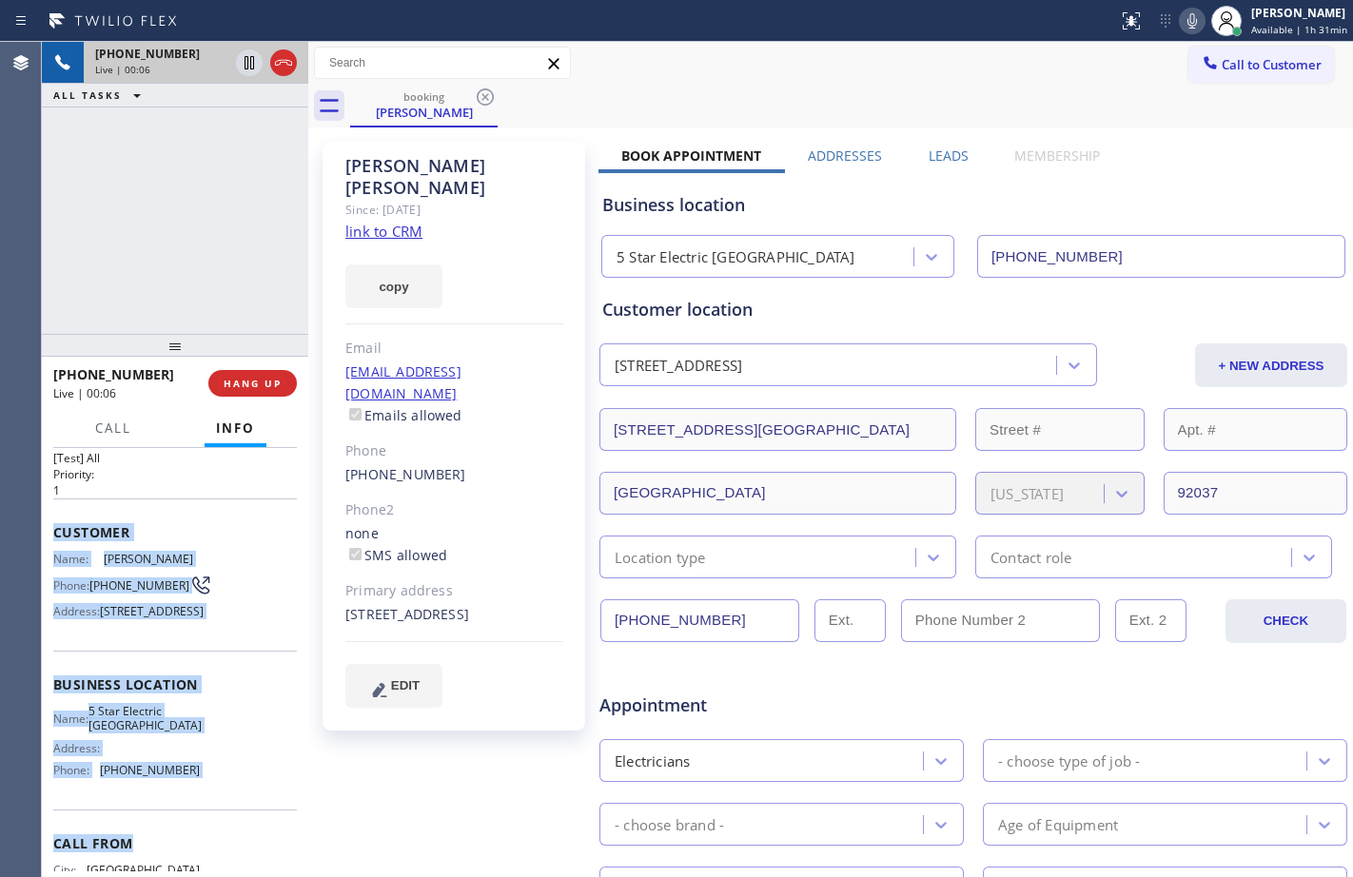
scroll to position [95, 0]
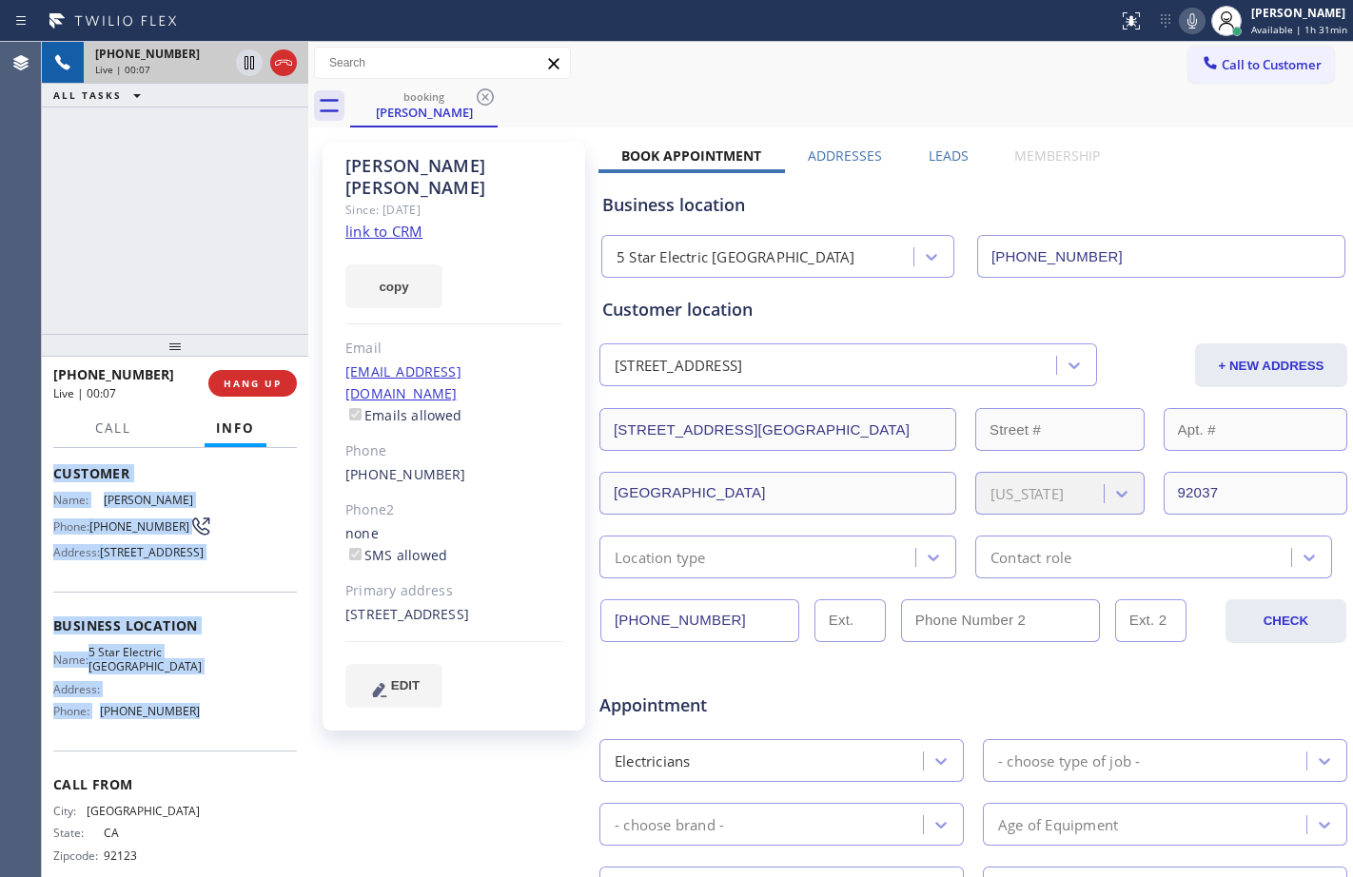
drag, startPoint x: 46, startPoint y: 569, endPoint x: 209, endPoint y: 766, distance: 256.1
click at [209, 766] on div "Context Queue: [Test] All Priority: 1 Customer Name: [PERSON_NAME] Phone: [PHON…" at bounding box center [175, 662] width 266 height 429
copy div "Customer Name: [PERSON_NAME] Phone: [PHONE_NUMBER] Address: [STREET_ADDRESS] Bu…"
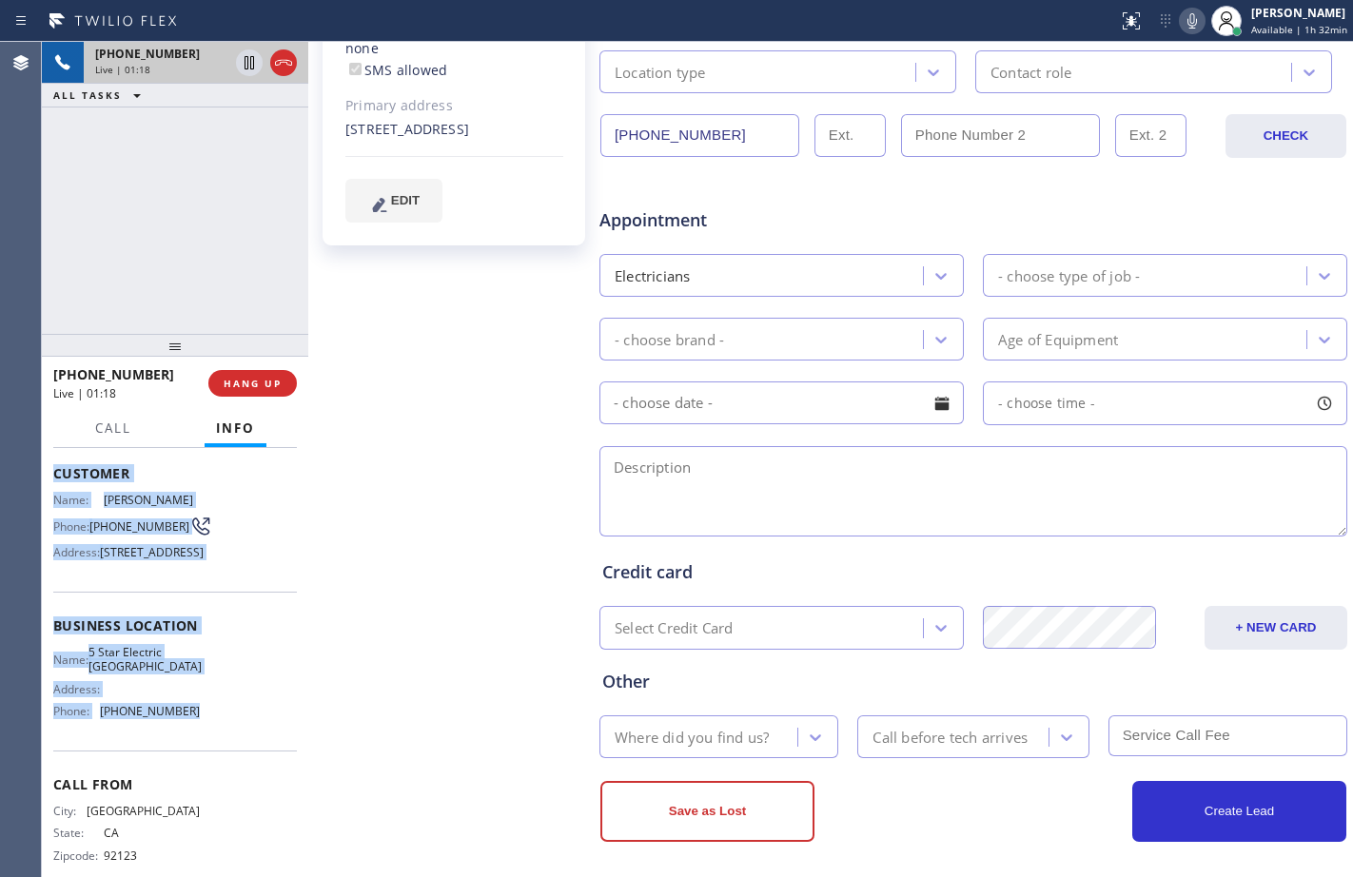
scroll to position [493, 0]
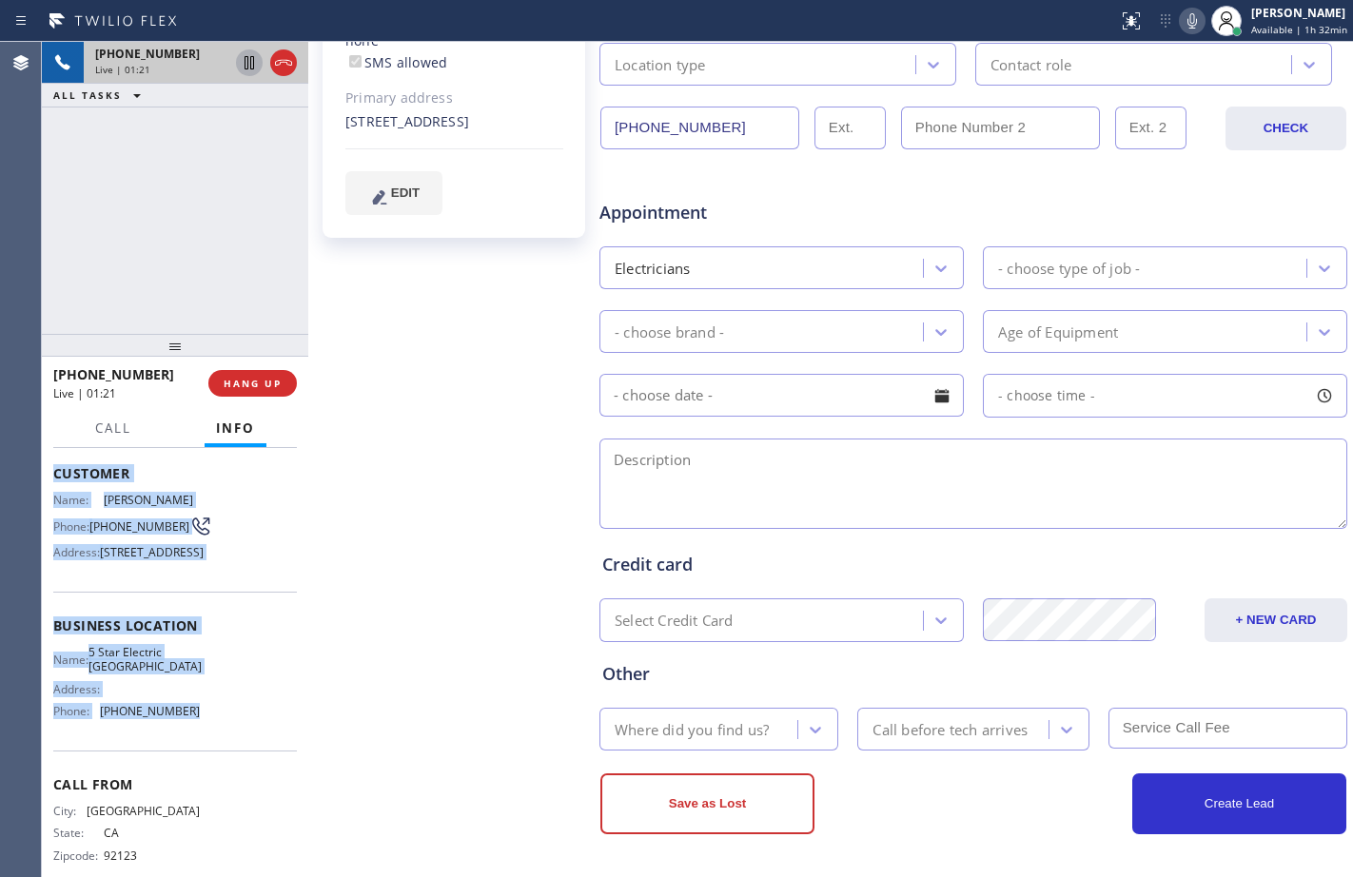
click at [252, 66] on icon at bounding box center [249, 62] width 23 height 23
click at [1182, 19] on icon at bounding box center [1192, 21] width 23 height 23
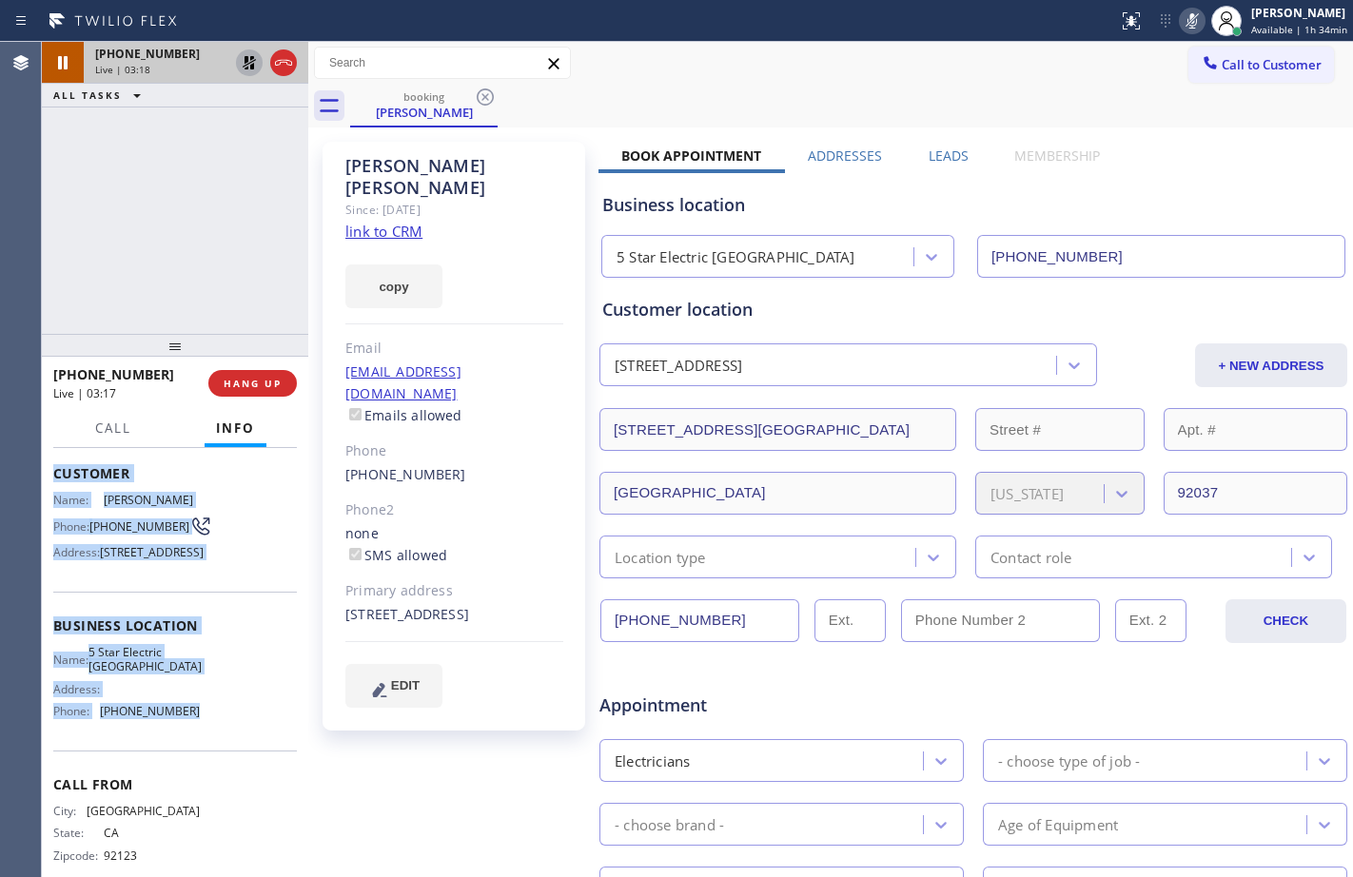
click at [246, 65] on icon at bounding box center [249, 62] width 13 height 13
click at [1181, 23] on icon at bounding box center [1192, 21] width 23 height 23
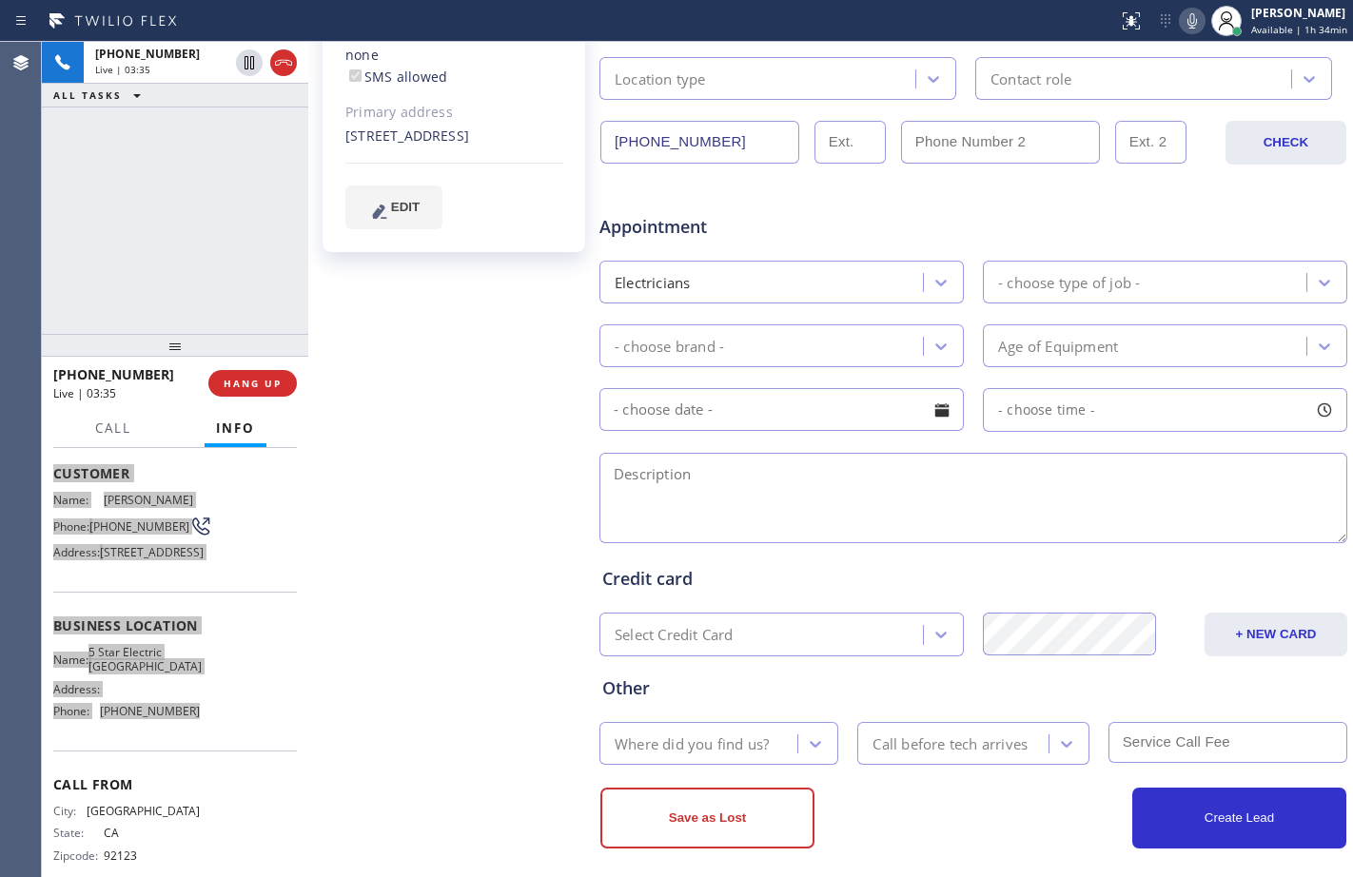
scroll to position [493, 0]
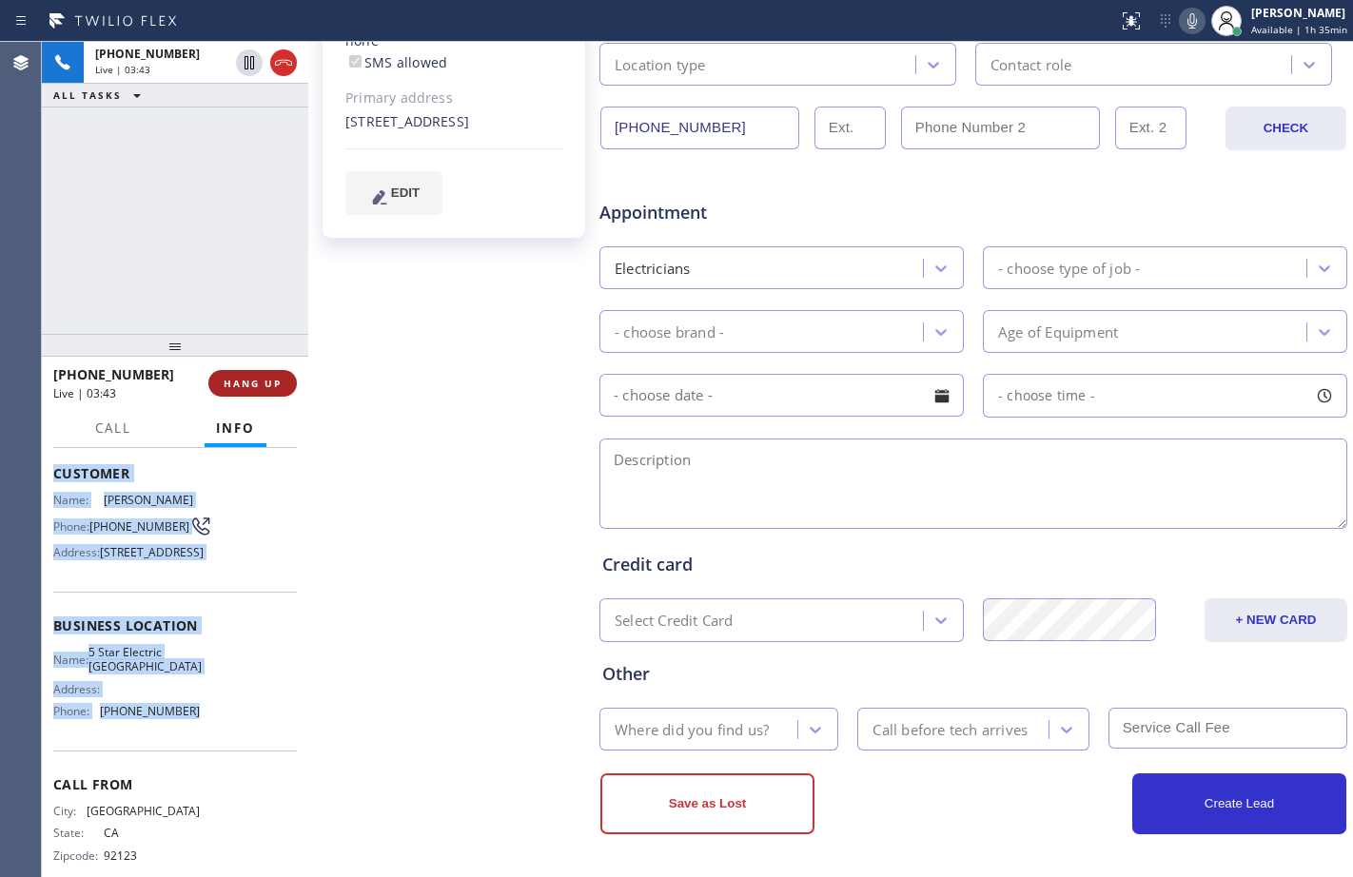
click at [257, 373] on button "HANG UP" at bounding box center [252, 383] width 88 height 27
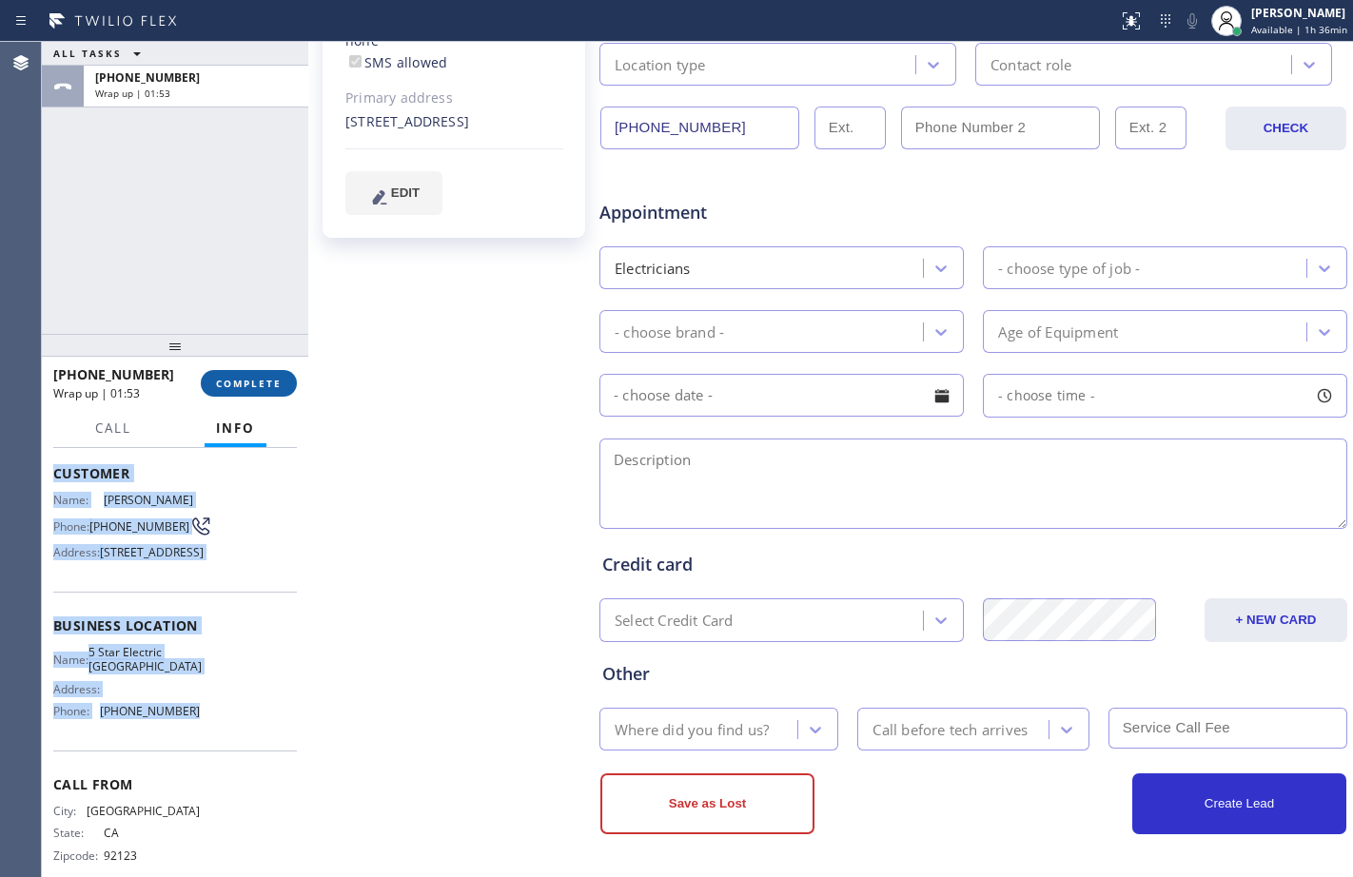
click at [273, 394] on button "COMPLETE" at bounding box center [249, 383] width 96 height 27
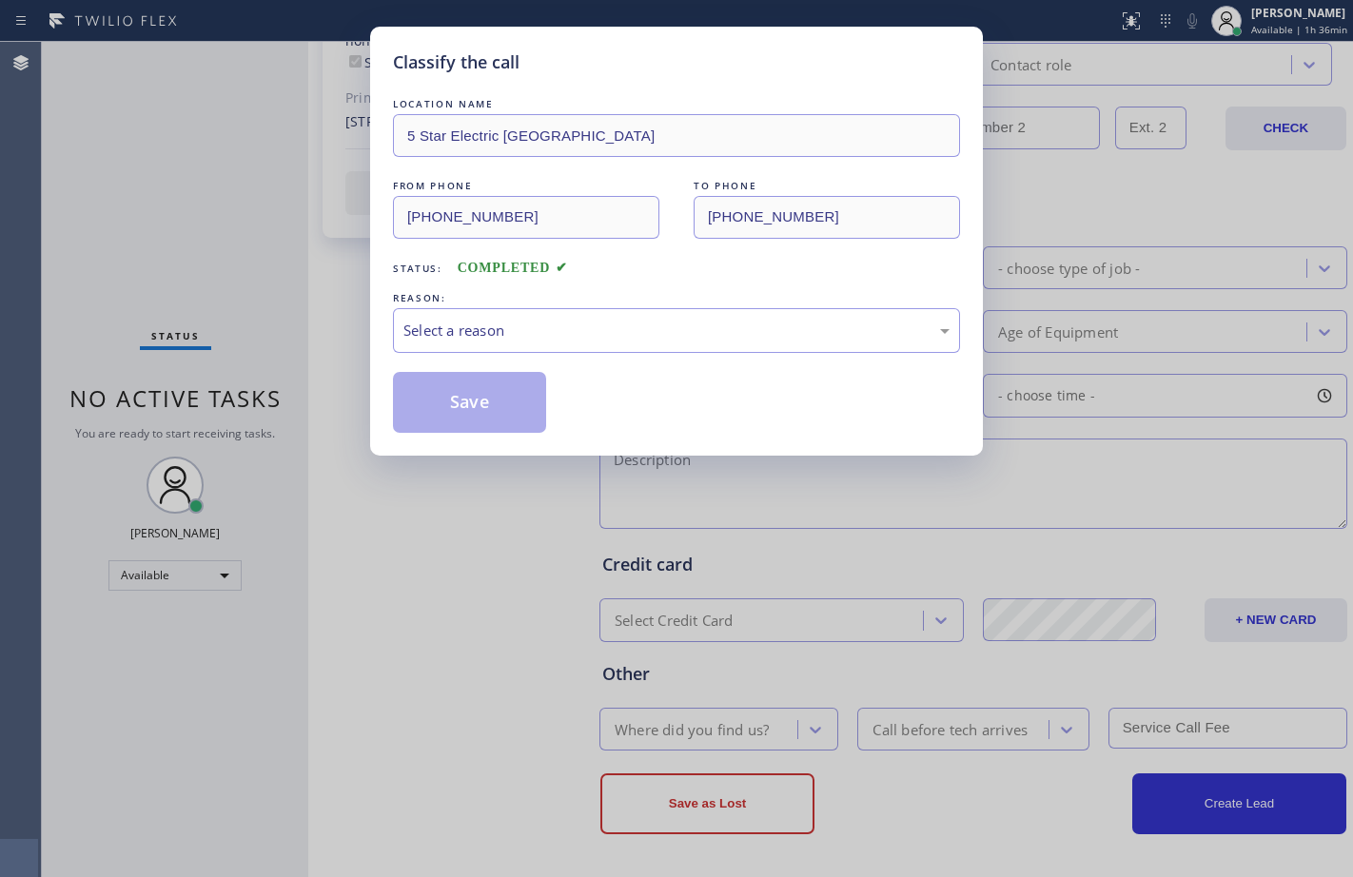
click at [556, 306] on div "REASON:" at bounding box center [676, 298] width 567 height 20
click at [537, 339] on div "Select a reason" at bounding box center [676, 331] width 546 height 22
click at [505, 396] on button "Save" at bounding box center [469, 402] width 153 height 61
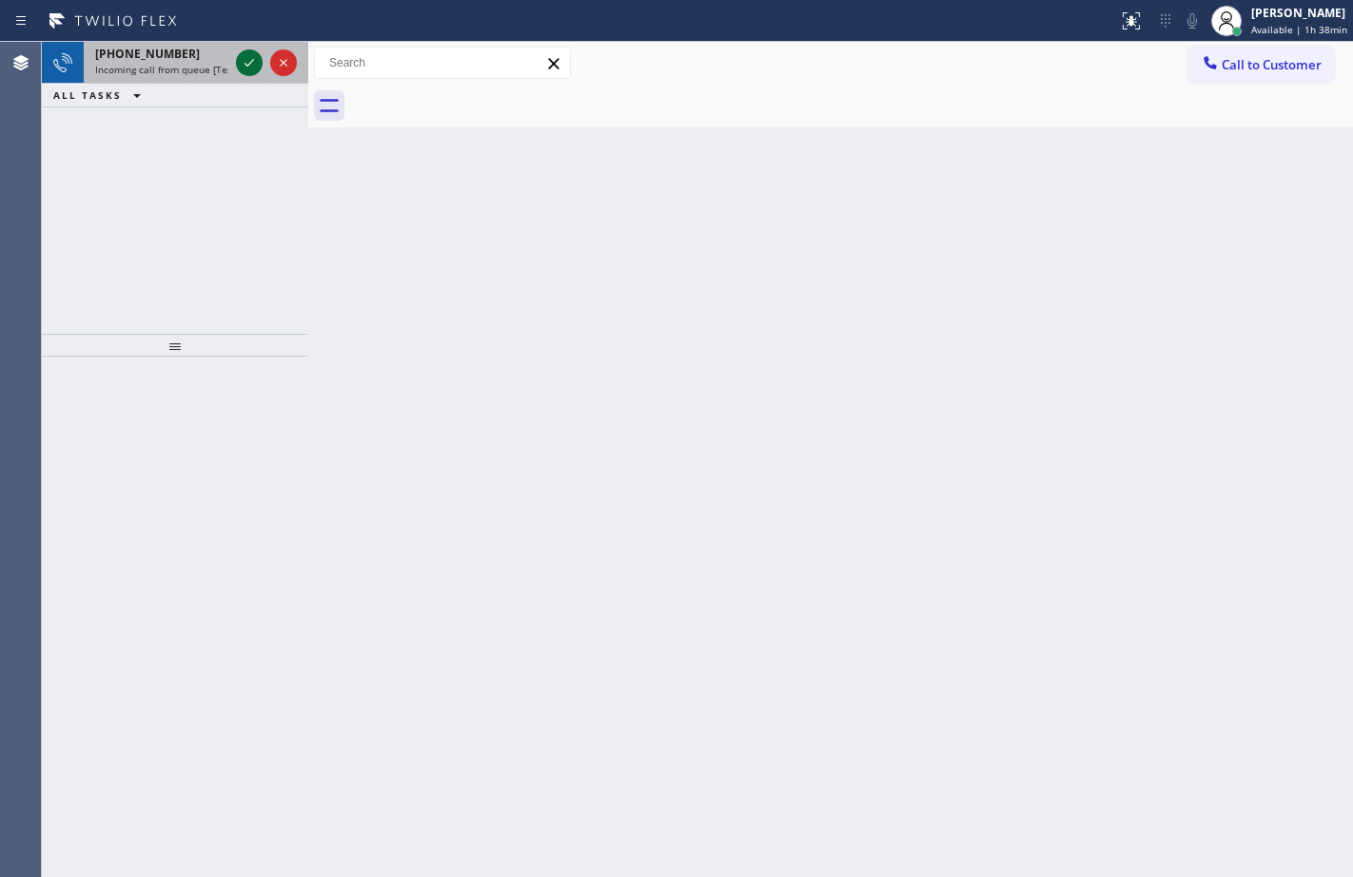
click at [245, 56] on icon at bounding box center [249, 62] width 23 height 23
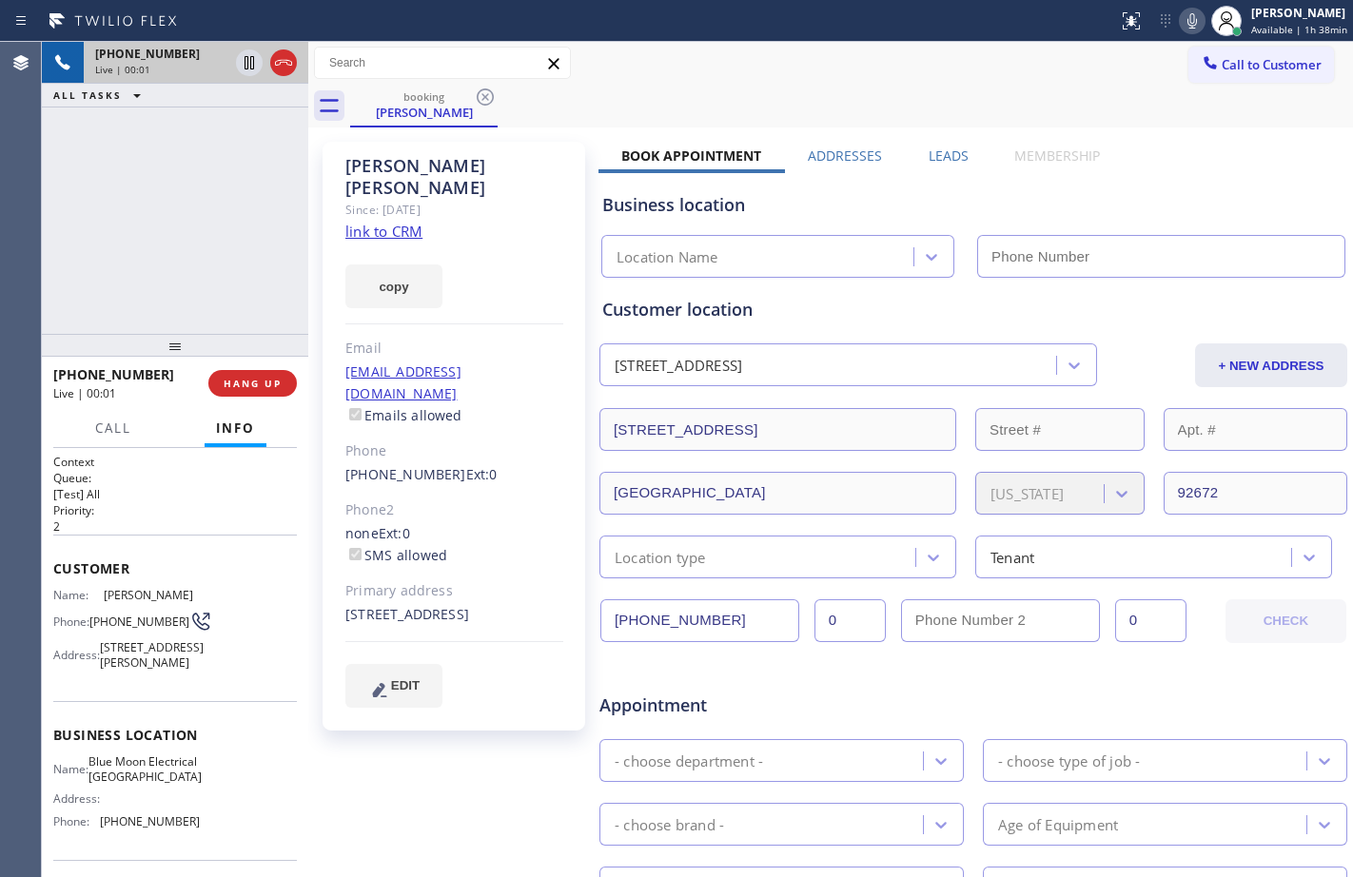
type input "[PHONE_NUMBER]"
click at [402, 222] on link "link to CRM" at bounding box center [383, 231] width 77 height 19
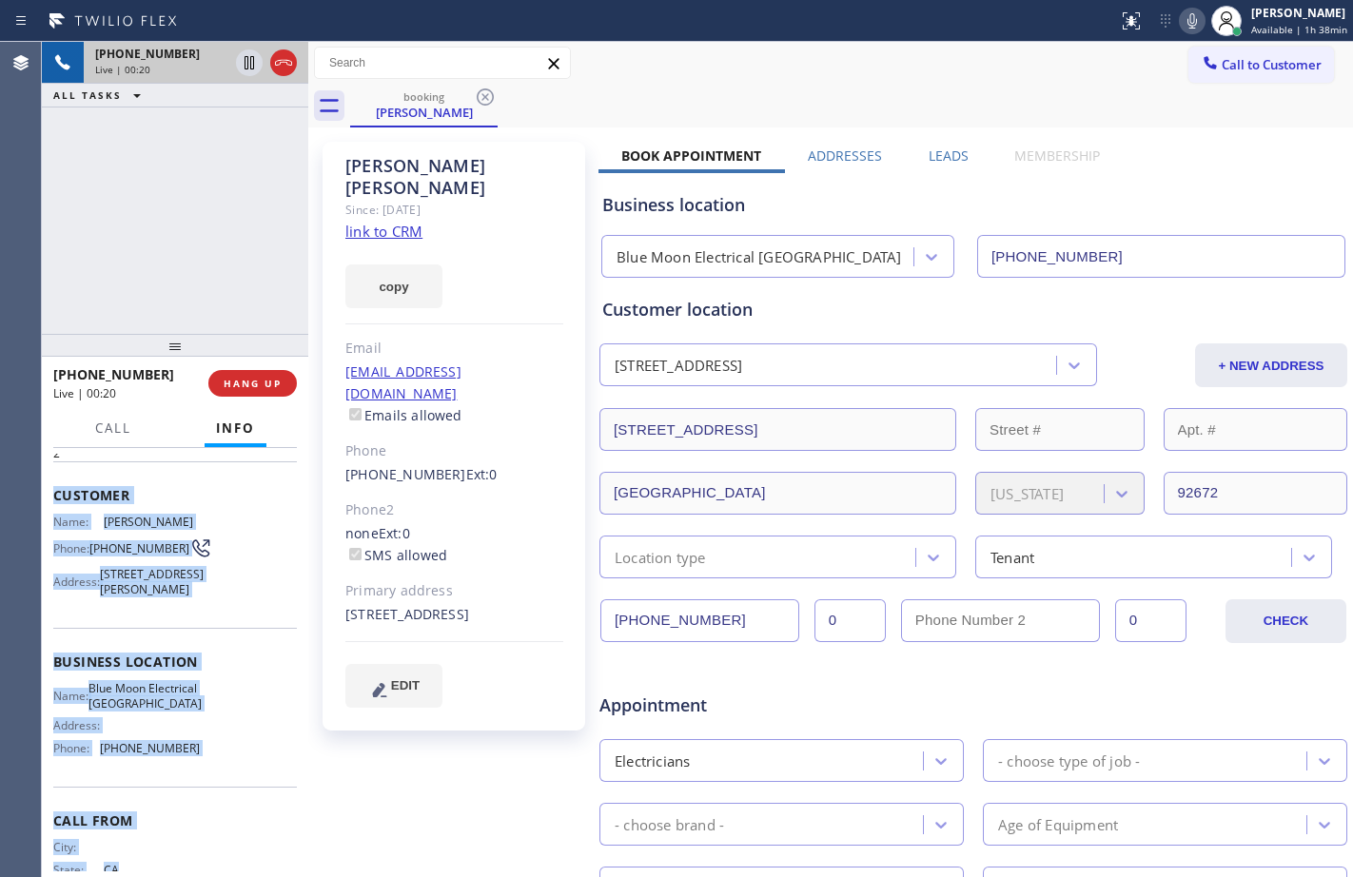
scroll to position [169, 0]
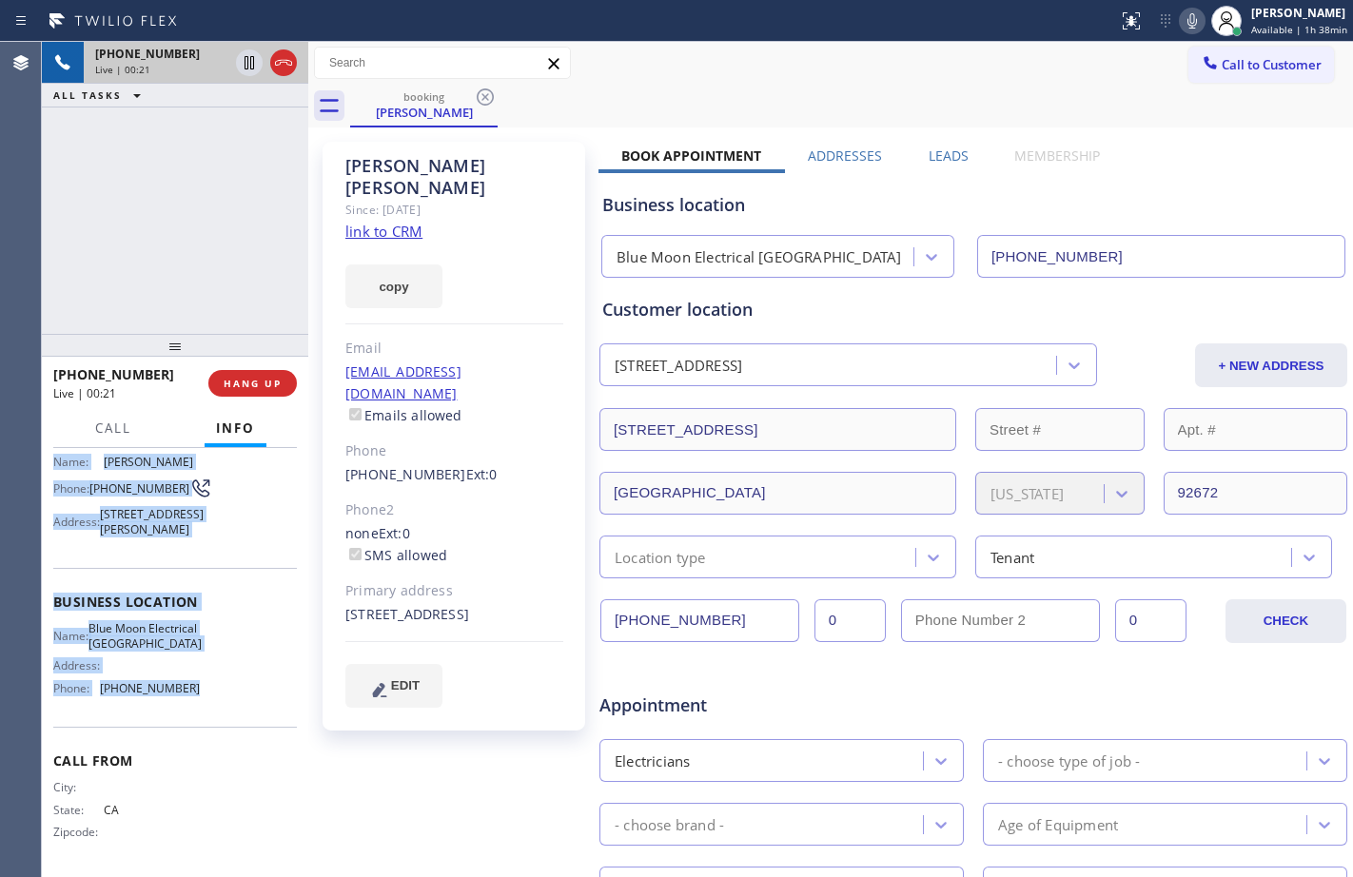
drag, startPoint x: 46, startPoint y: 569, endPoint x: 221, endPoint y: 724, distance: 233.9
click at [221, 724] on div "Context Queue: [Test] All Priority: 2 Customer Name: [PERSON_NAME] Phone: [PHON…" at bounding box center [175, 662] width 266 height 429
copy div "Customer Name: [PERSON_NAME] Phone: [PHONE_NUMBER] Address: [STREET_ADDRESS][PE…"
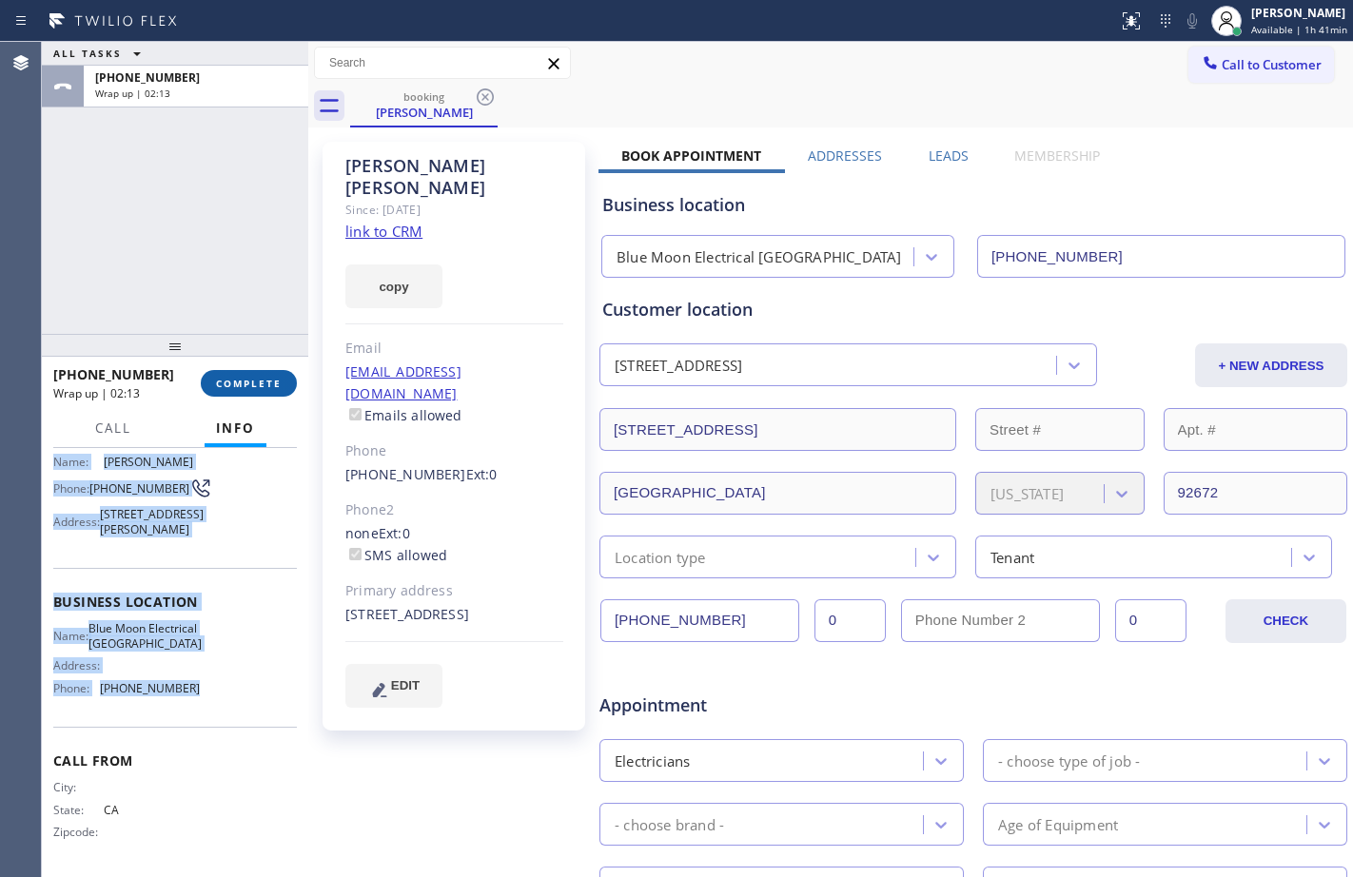
click at [256, 382] on span "COMPLETE" at bounding box center [249, 383] width 66 height 13
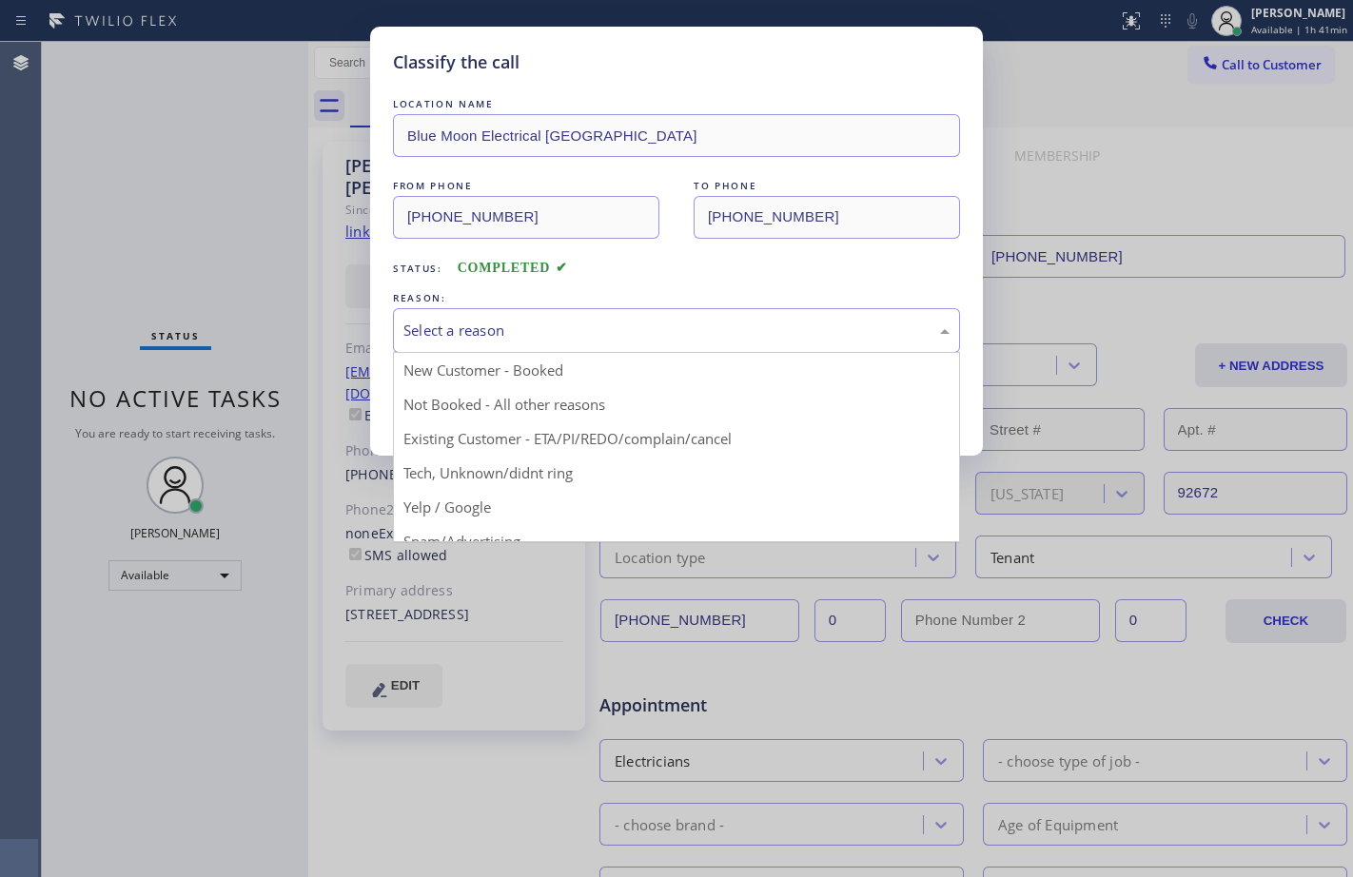
click at [598, 336] on div "Select a reason" at bounding box center [676, 331] width 546 height 22
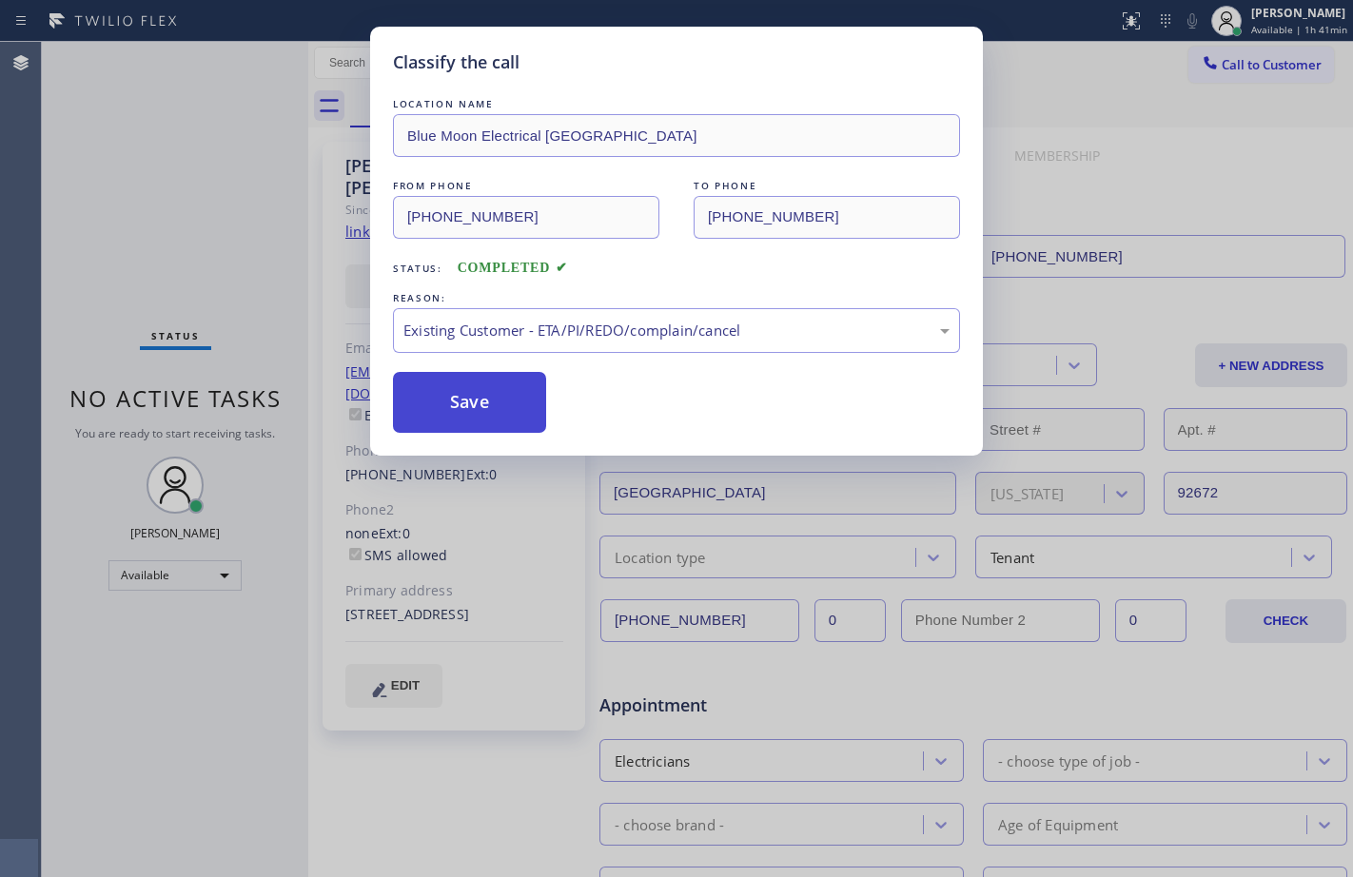
click at [466, 379] on button "Save" at bounding box center [469, 402] width 153 height 61
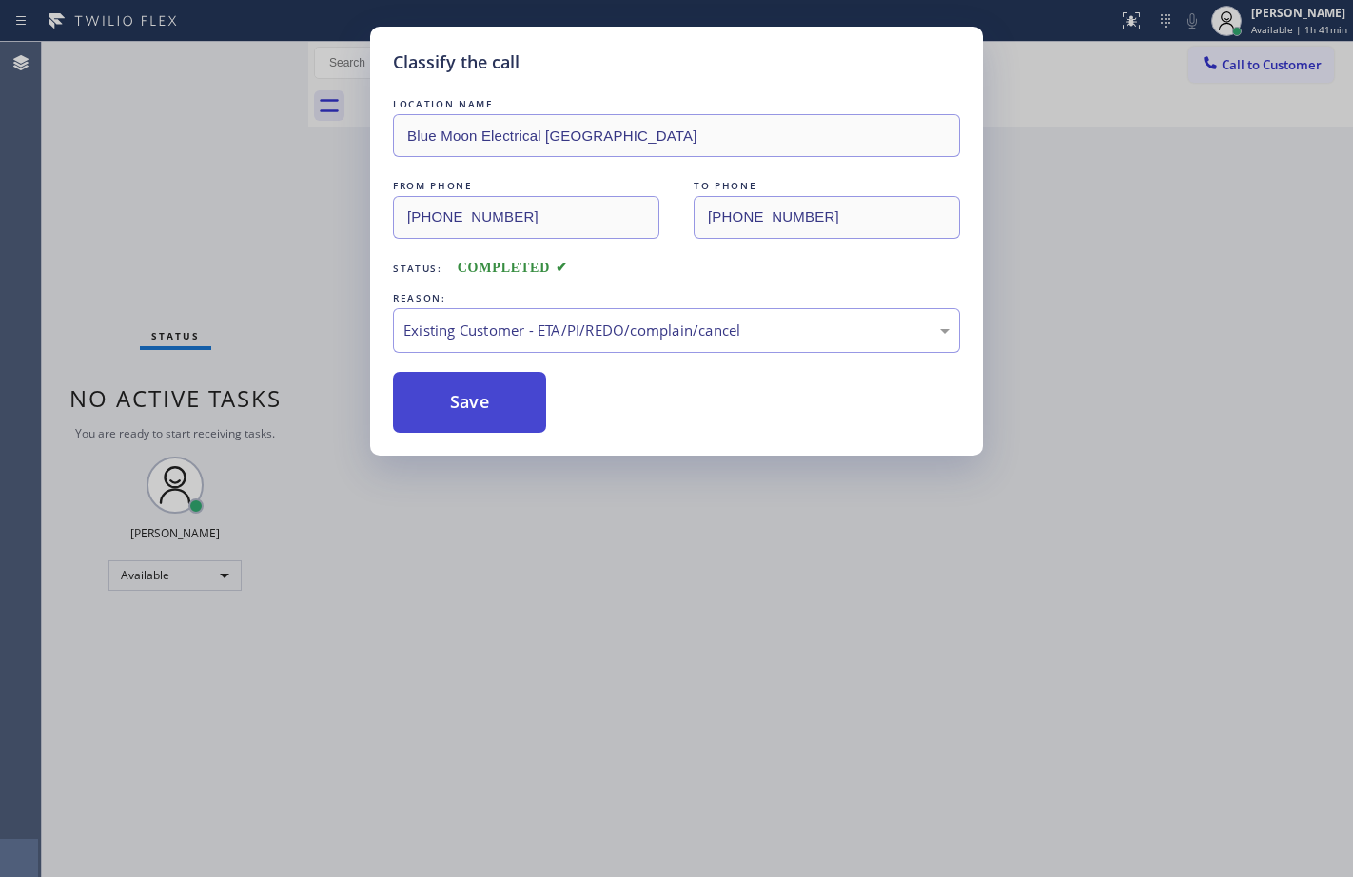
click at [462, 378] on button "Save" at bounding box center [469, 402] width 153 height 61
click at [461, 380] on button "Save" at bounding box center [469, 402] width 153 height 61
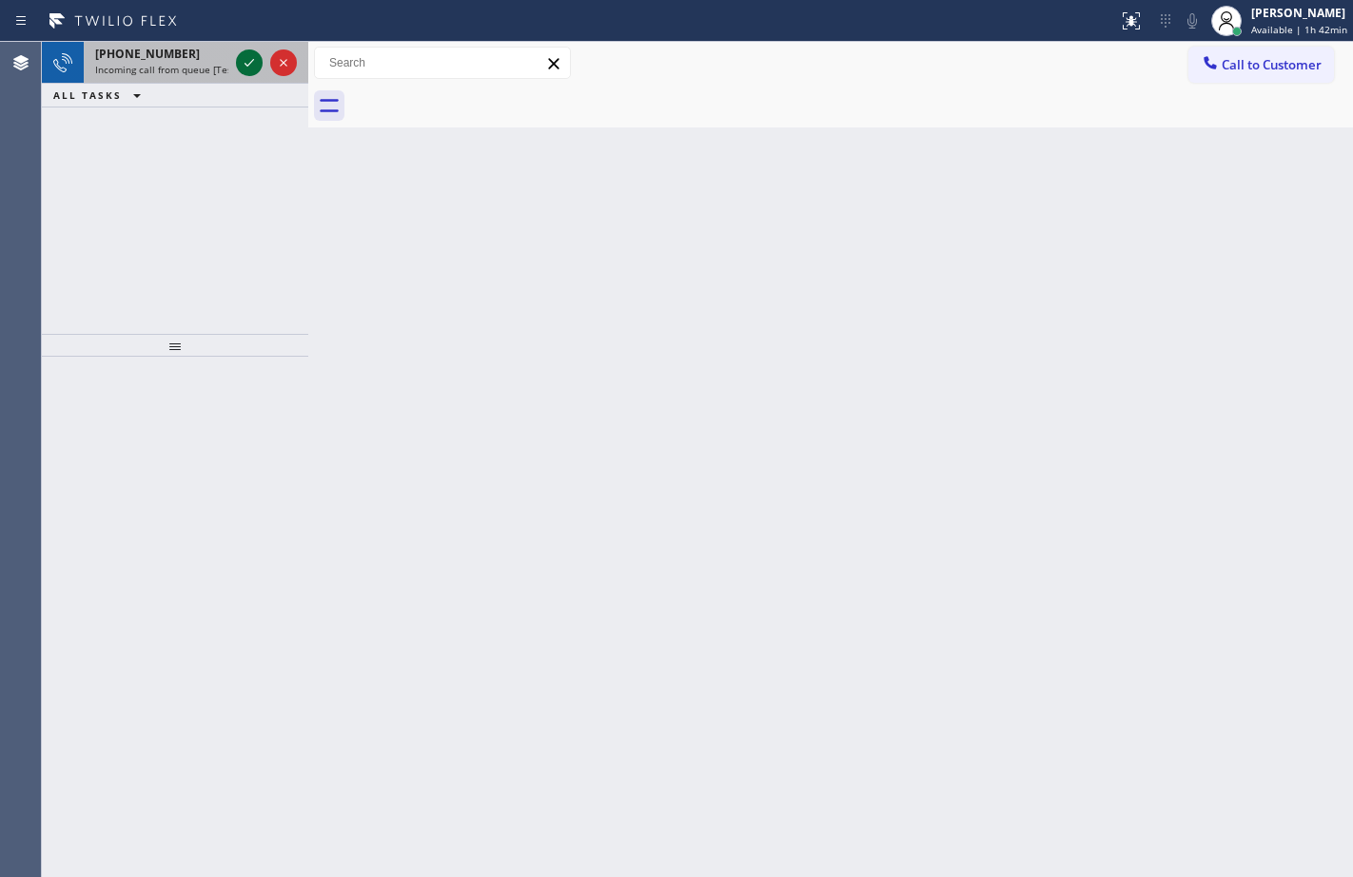
click at [261, 67] on div at bounding box center [249, 62] width 27 height 23
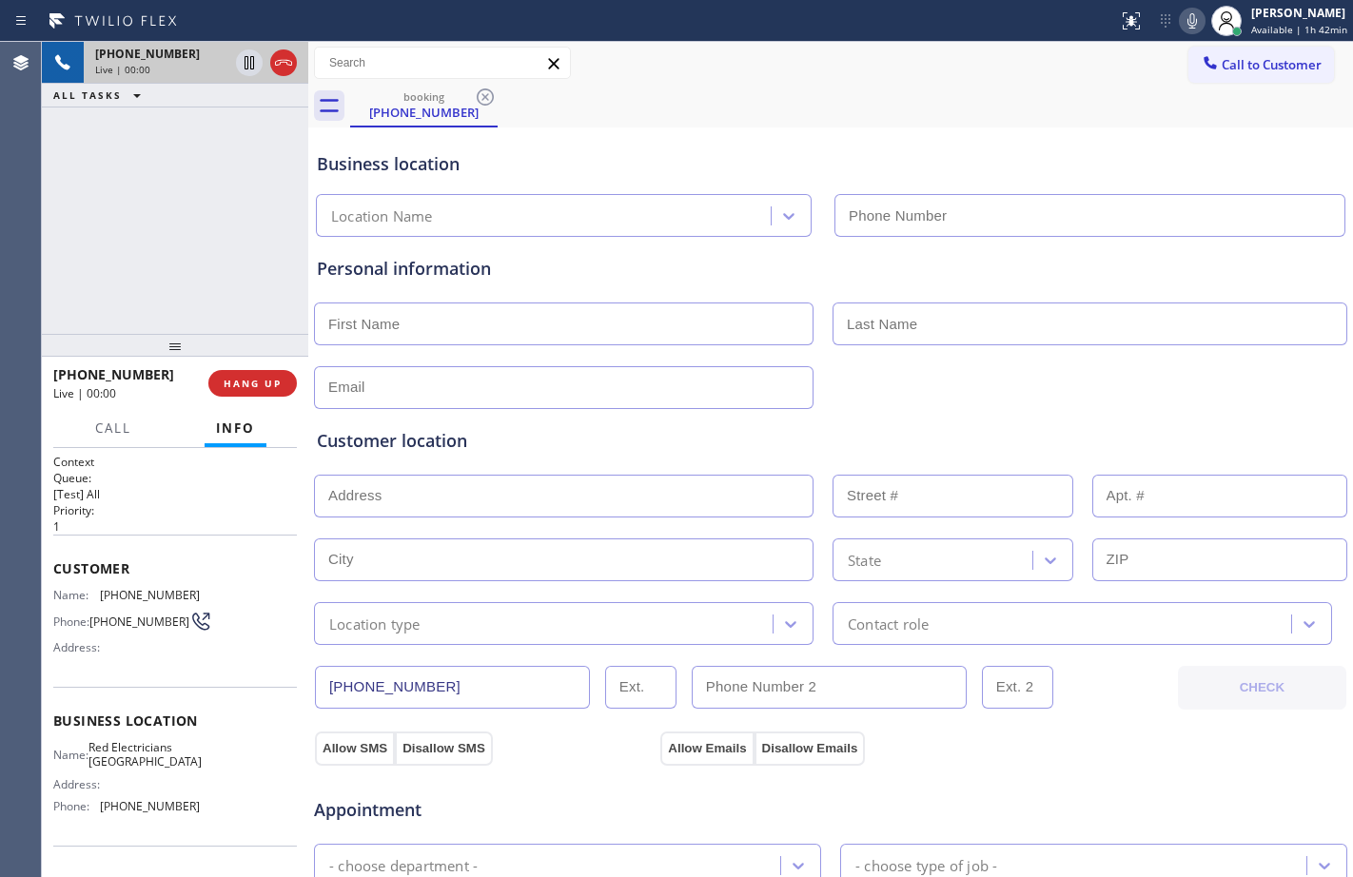
type input "[PHONE_NUMBER]"
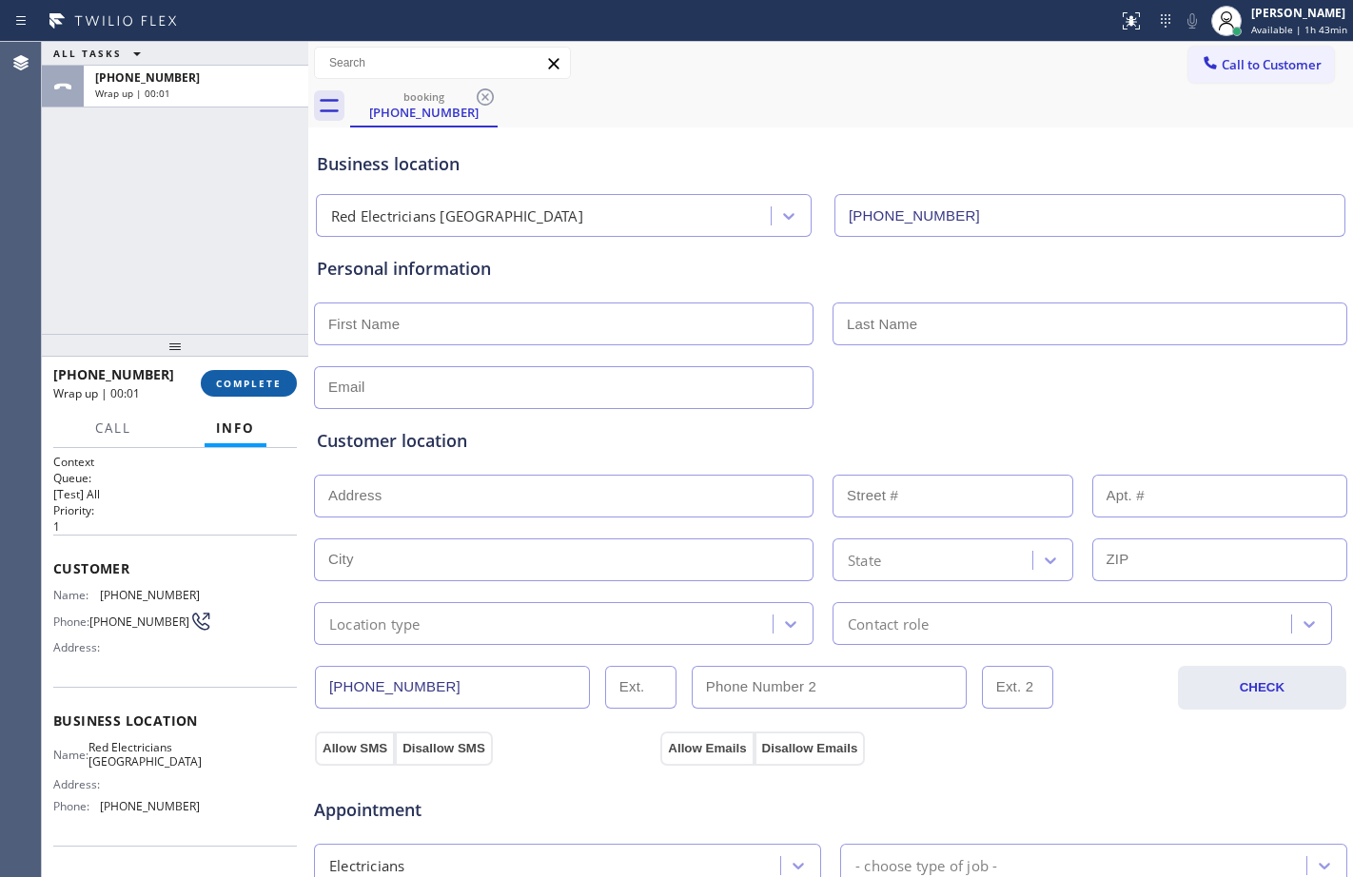
click at [261, 379] on span "COMPLETE" at bounding box center [249, 383] width 66 height 13
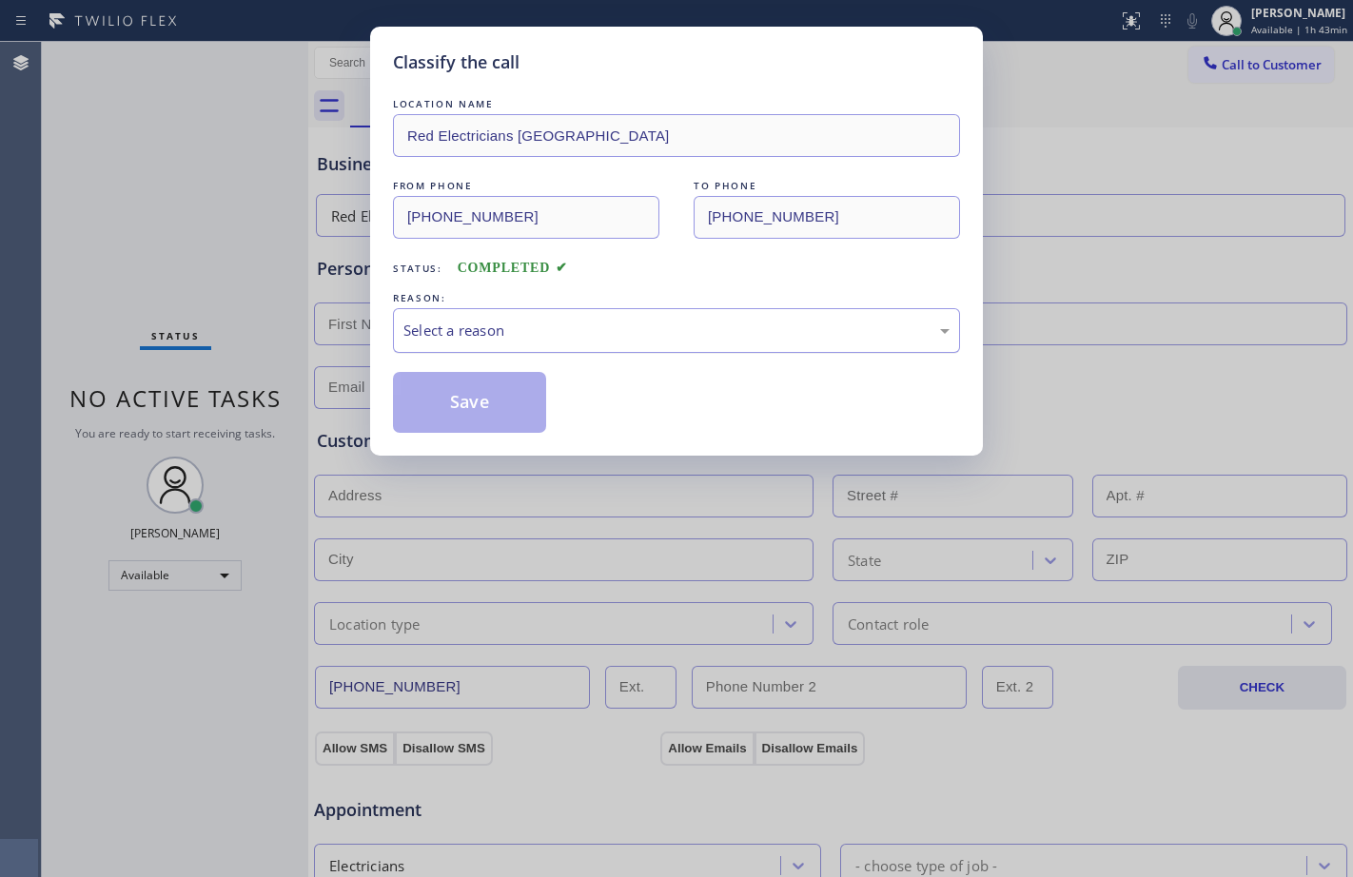
click at [800, 338] on div "Select a reason" at bounding box center [676, 331] width 546 height 22
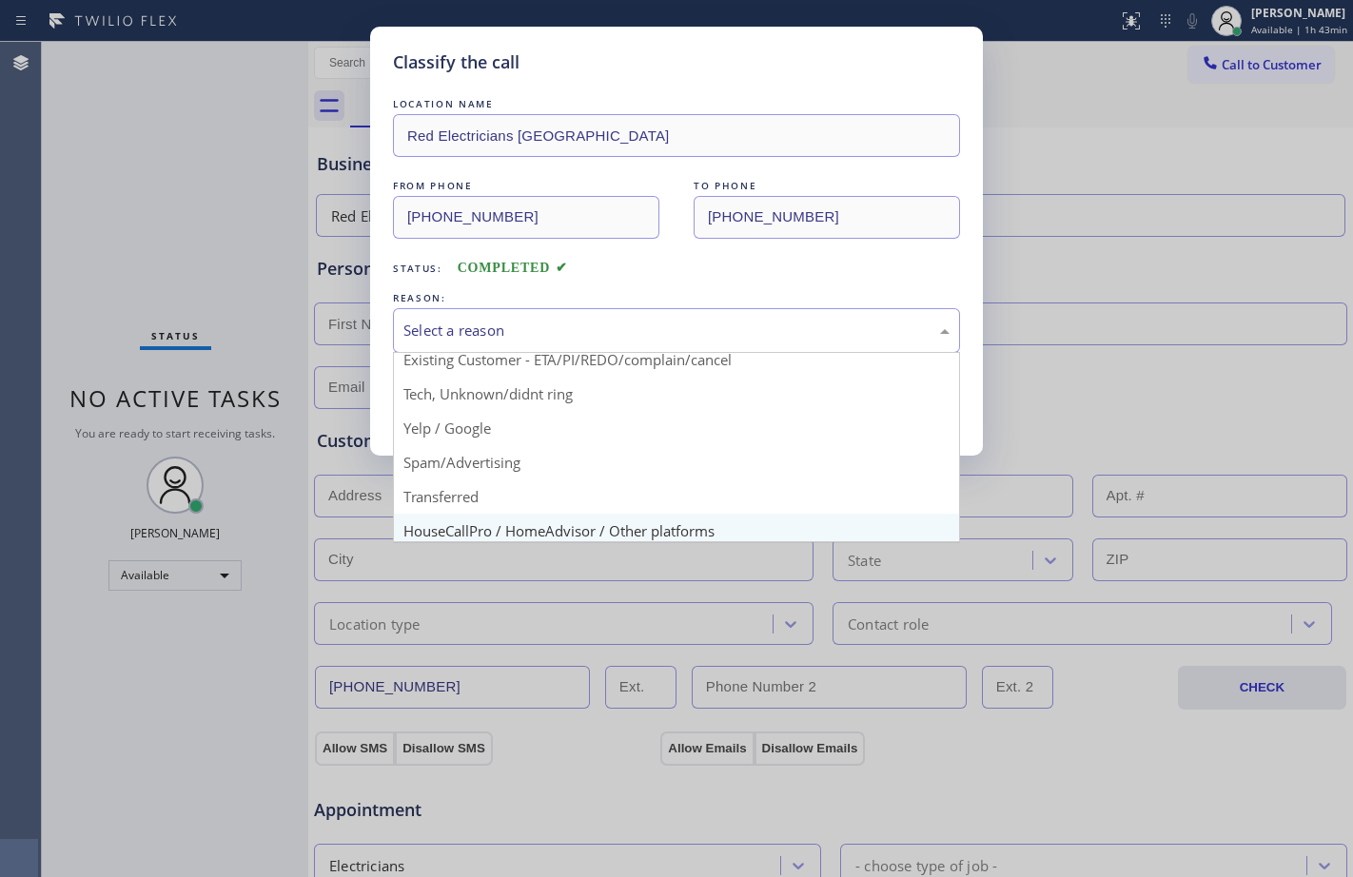
scroll to position [120, 0]
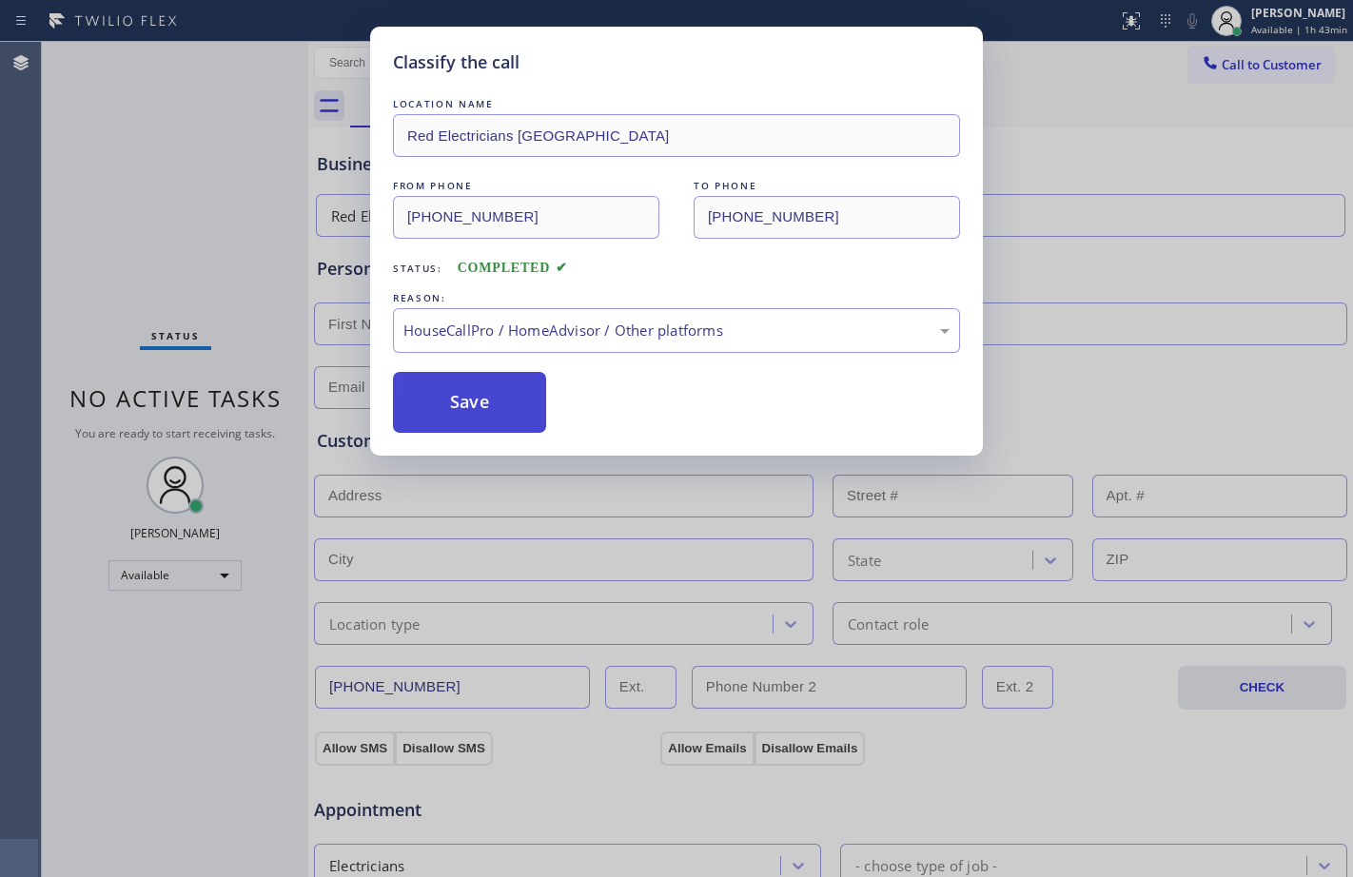
click at [468, 406] on button "Save" at bounding box center [469, 402] width 153 height 61
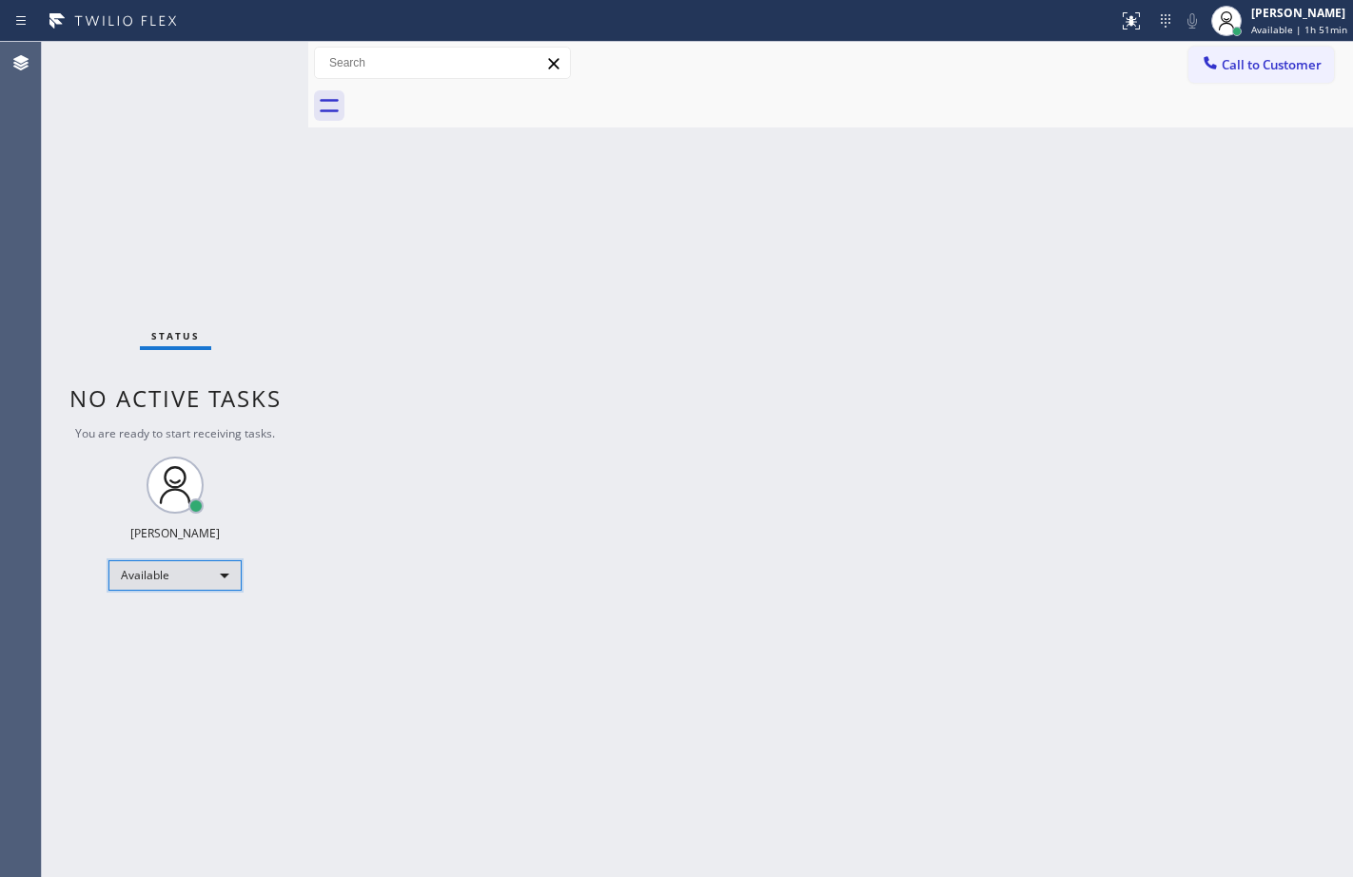
click at [205, 572] on div "Available" at bounding box center [174, 575] width 133 height 30
click at [173, 683] on li "Break" at bounding box center [173, 673] width 129 height 23
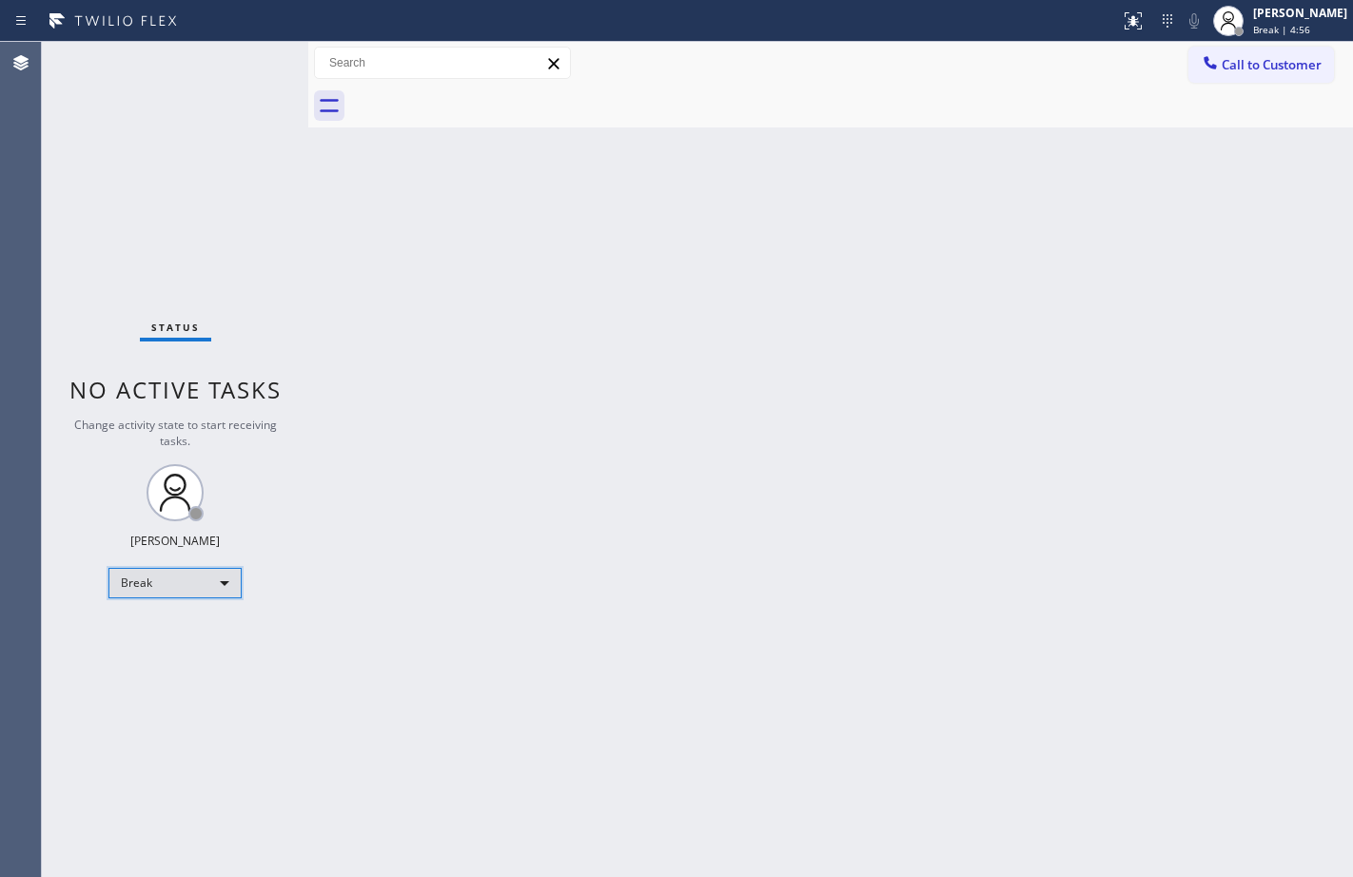
click at [200, 576] on div "Break" at bounding box center [174, 583] width 133 height 30
click at [179, 632] on li "Available" at bounding box center [173, 633] width 129 height 23
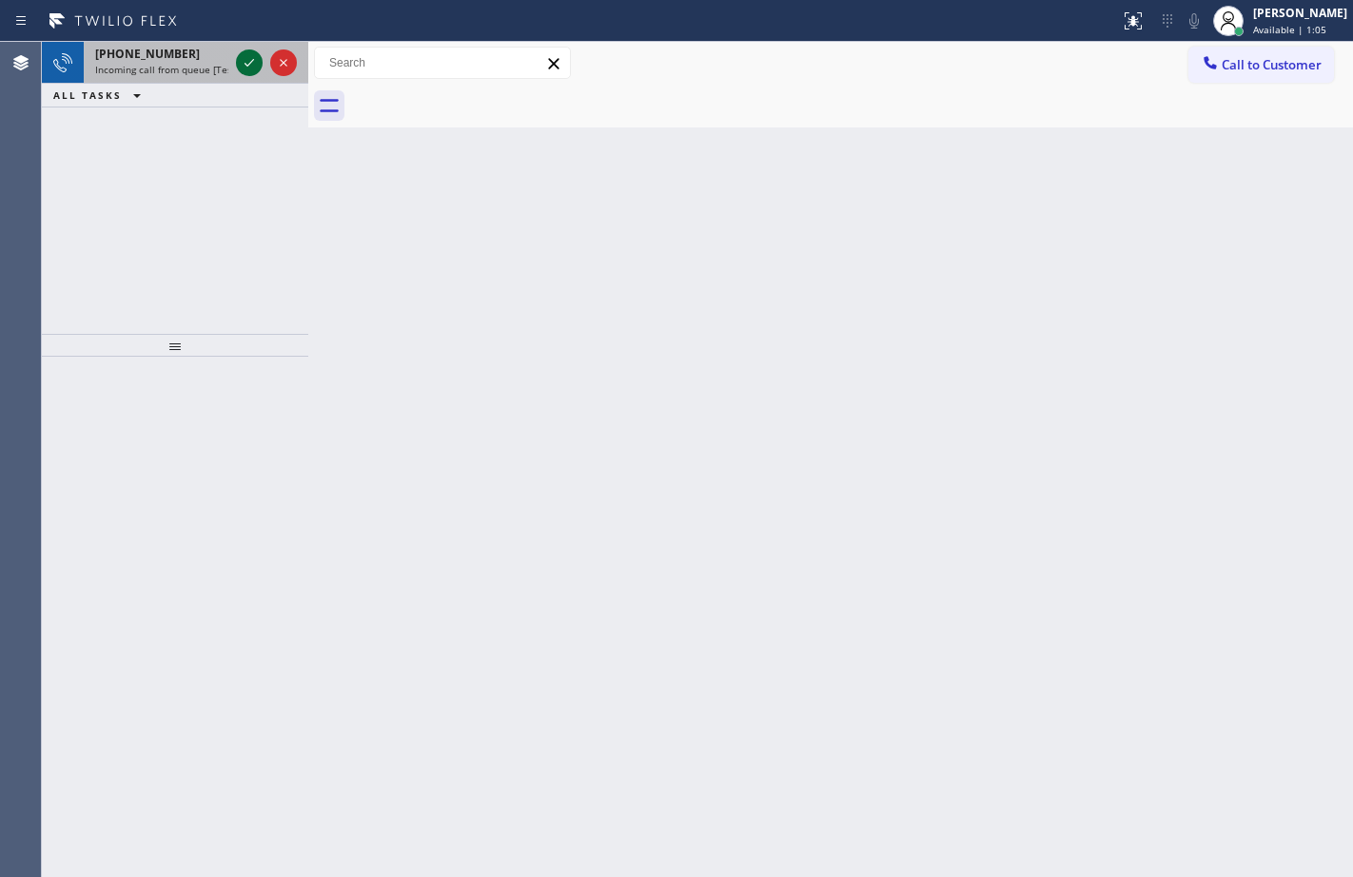
click at [253, 70] on icon at bounding box center [249, 62] width 23 height 23
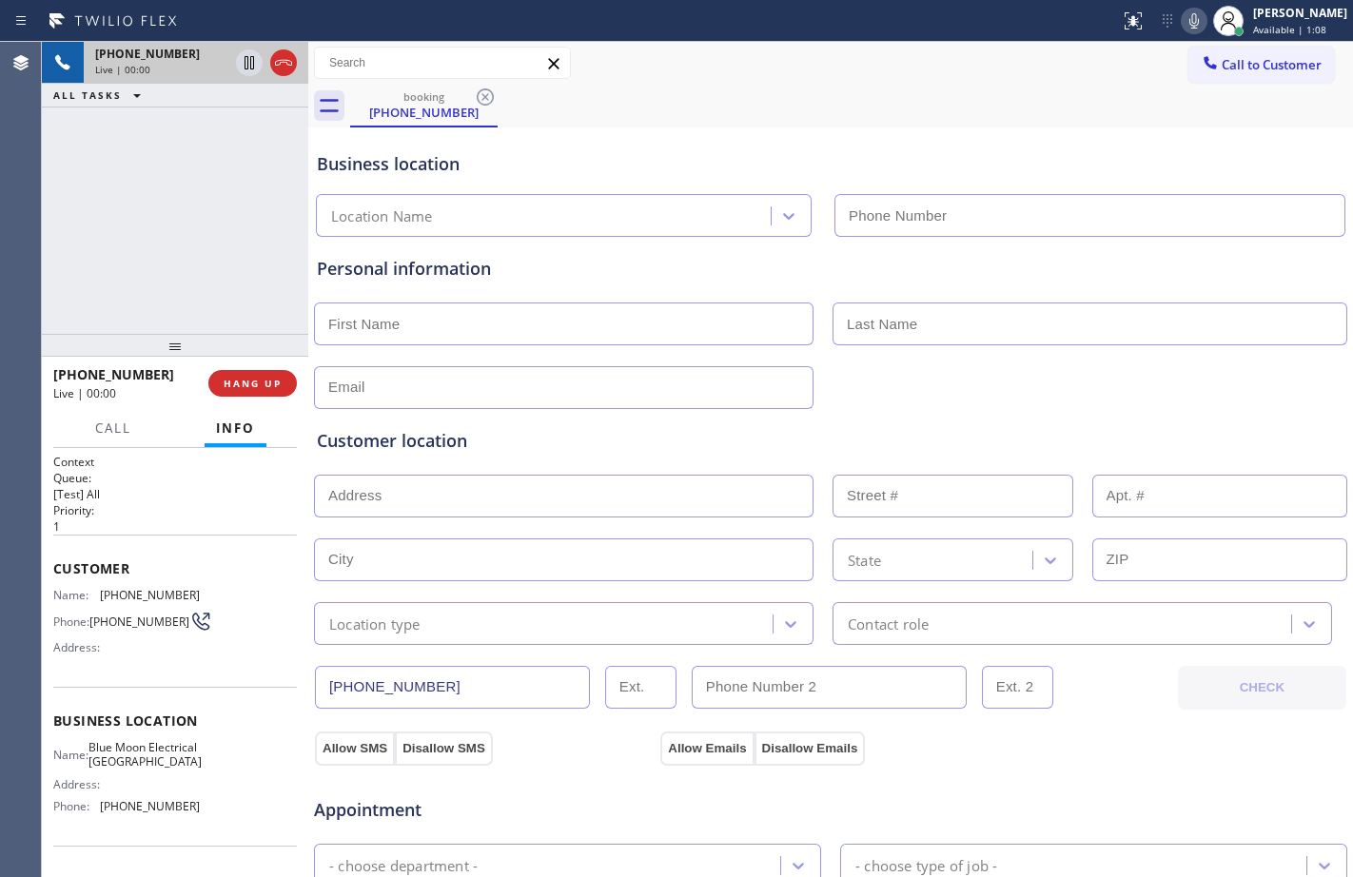
type input "[PHONE_NUMBER]"
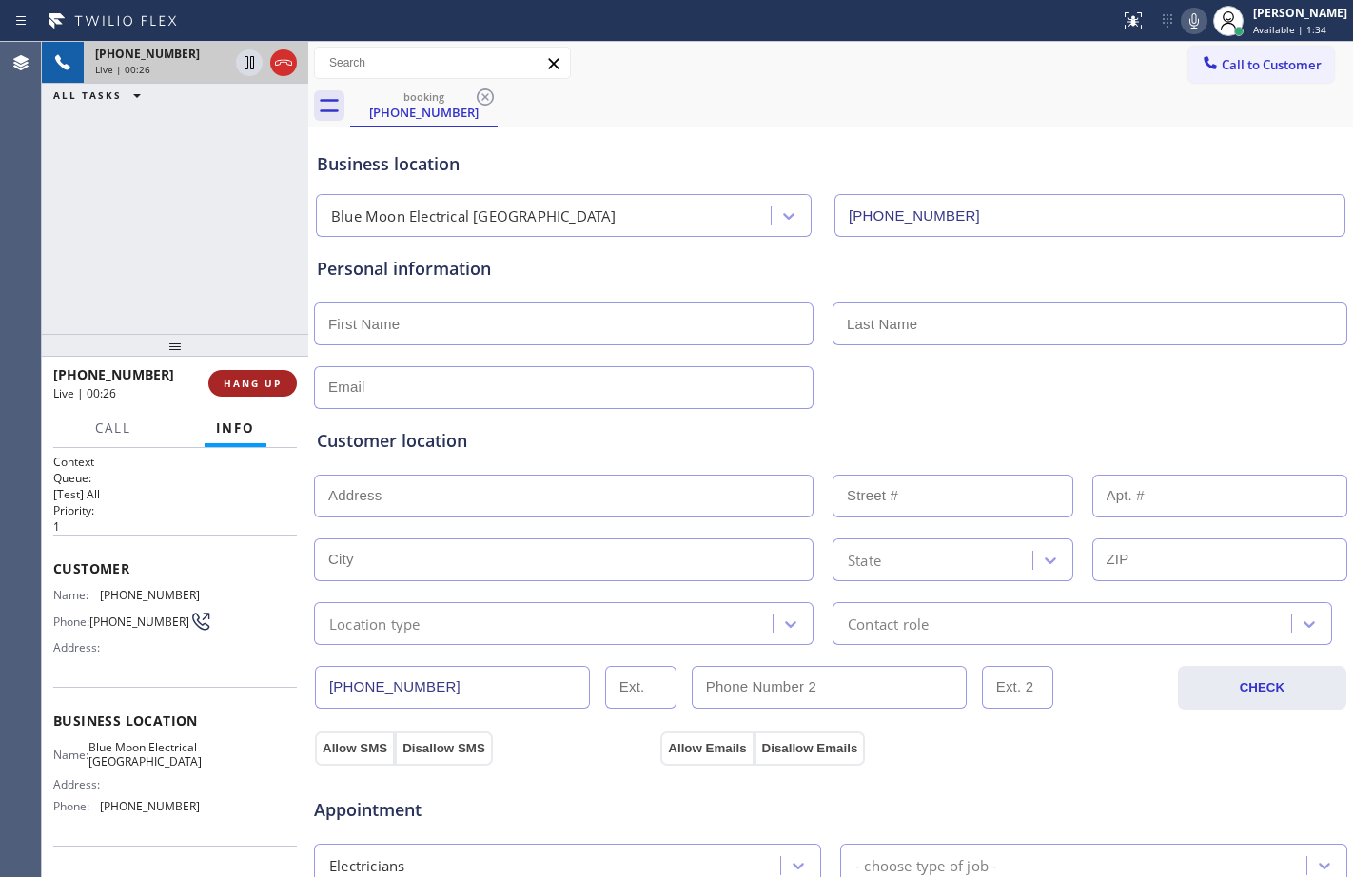
click at [255, 377] on span "HANG UP" at bounding box center [253, 383] width 58 height 13
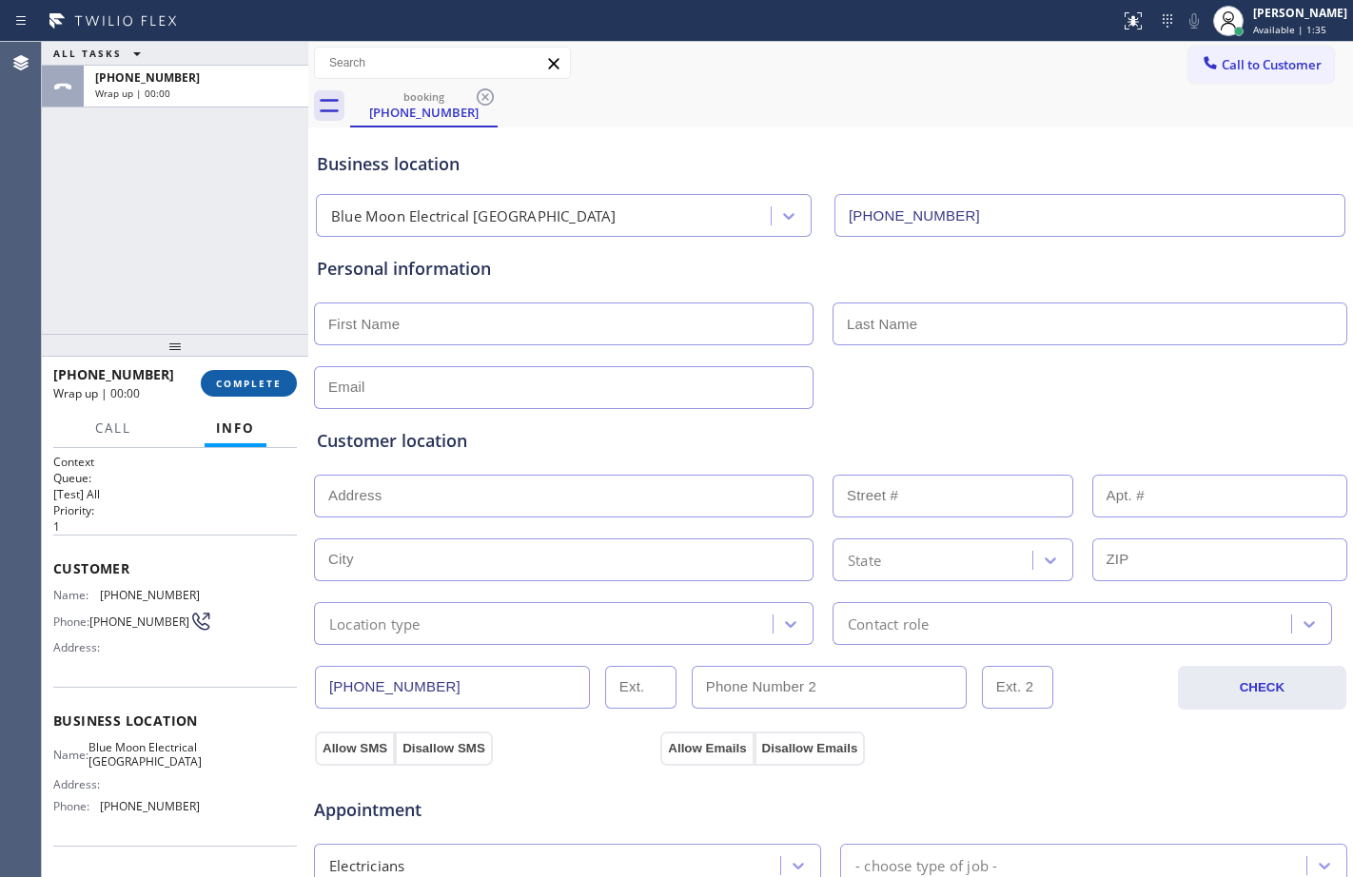
click at [255, 382] on span "COMPLETE" at bounding box center [249, 383] width 66 height 13
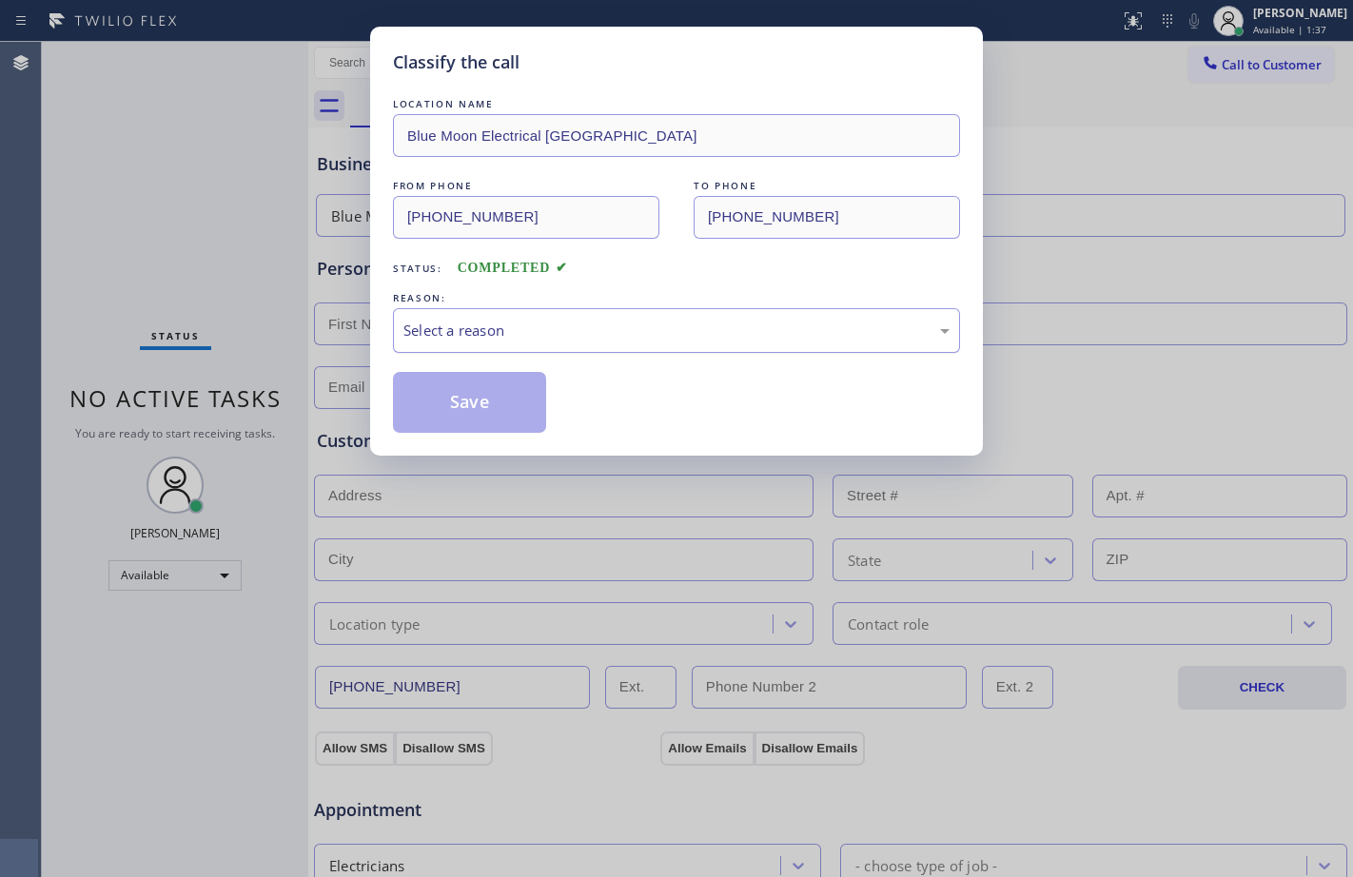
click at [785, 326] on div "Select a reason" at bounding box center [676, 331] width 546 height 22
click at [515, 405] on button "Save" at bounding box center [469, 402] width 153 height 61
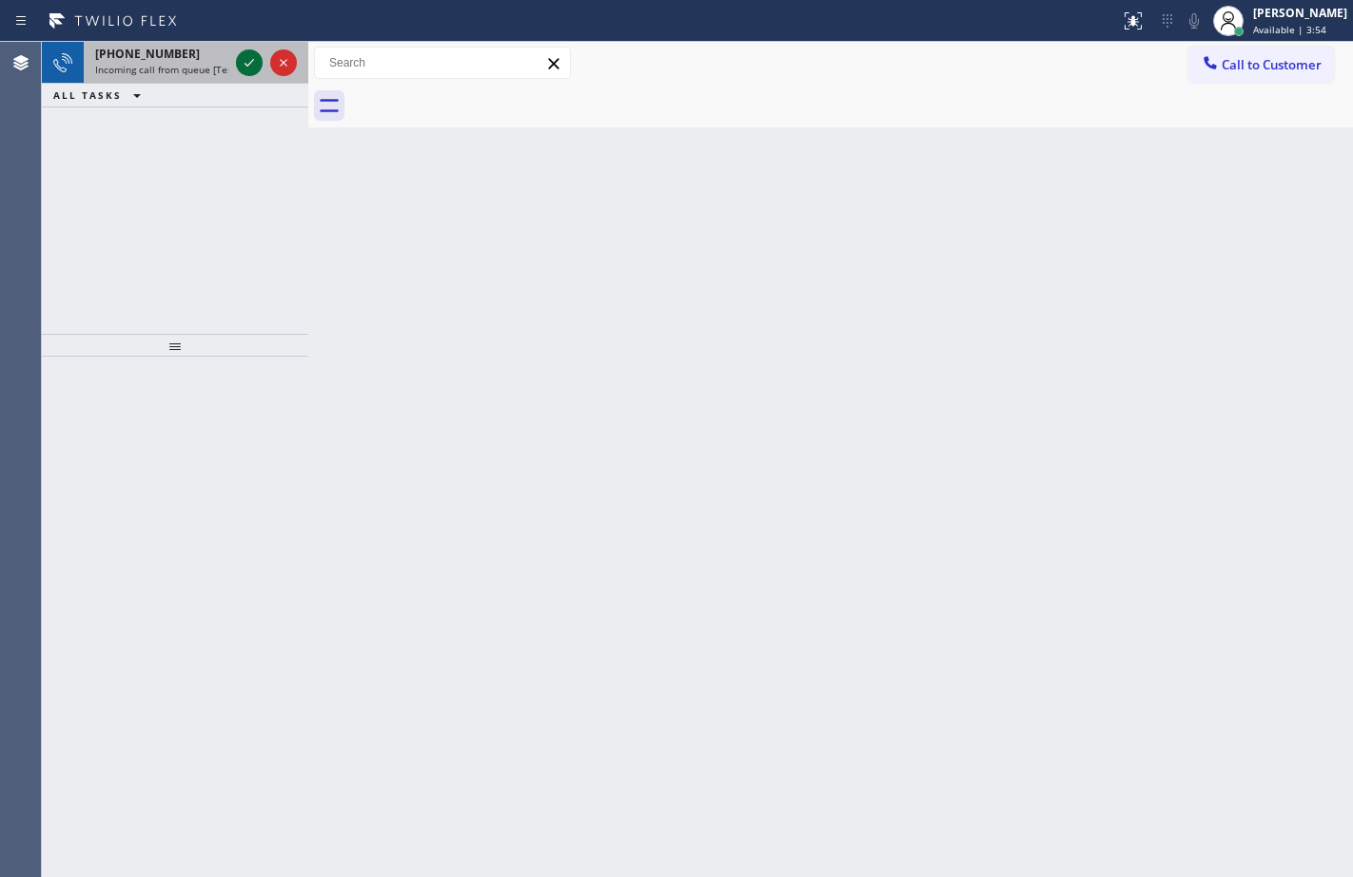
click at [254, 58] on icon at bounding box center [249, 62] width 23 height 23
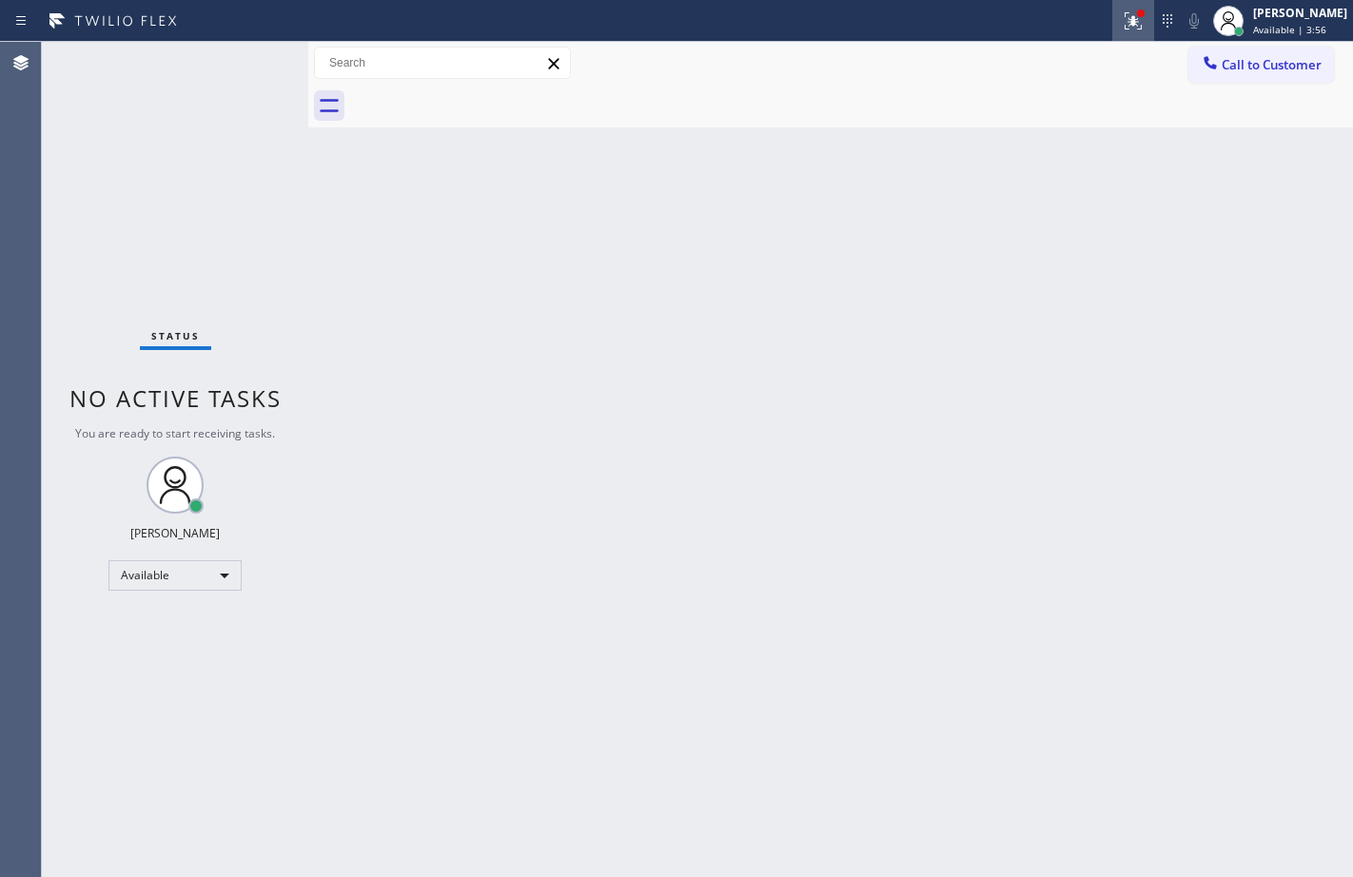
click at [1112, 26] on div at bounding box center [1133, 21] width 42 height 23
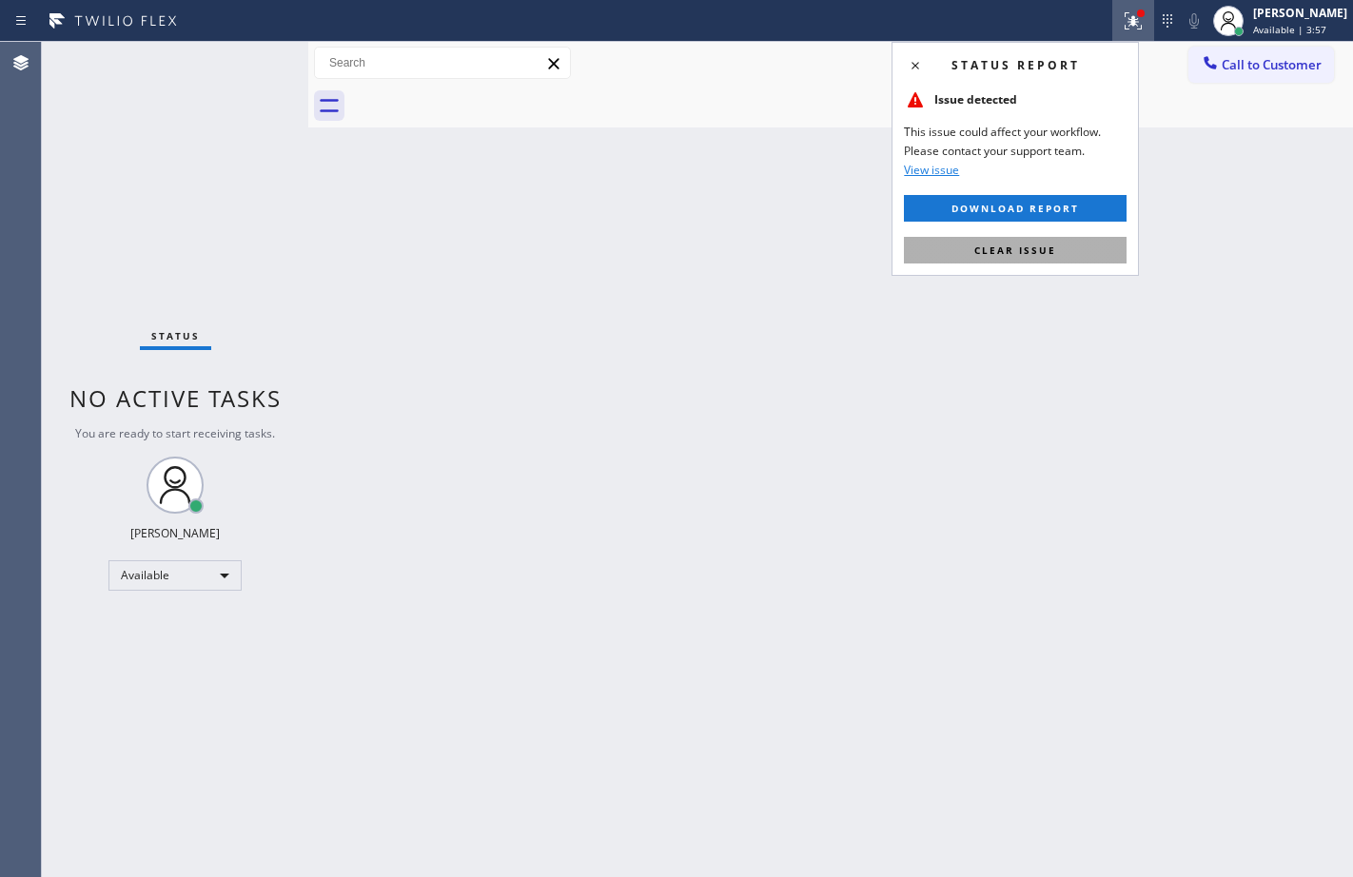
click at [1046, 241] on button "Clear issue" at bounding box center [1015, 250] width 223 height 27
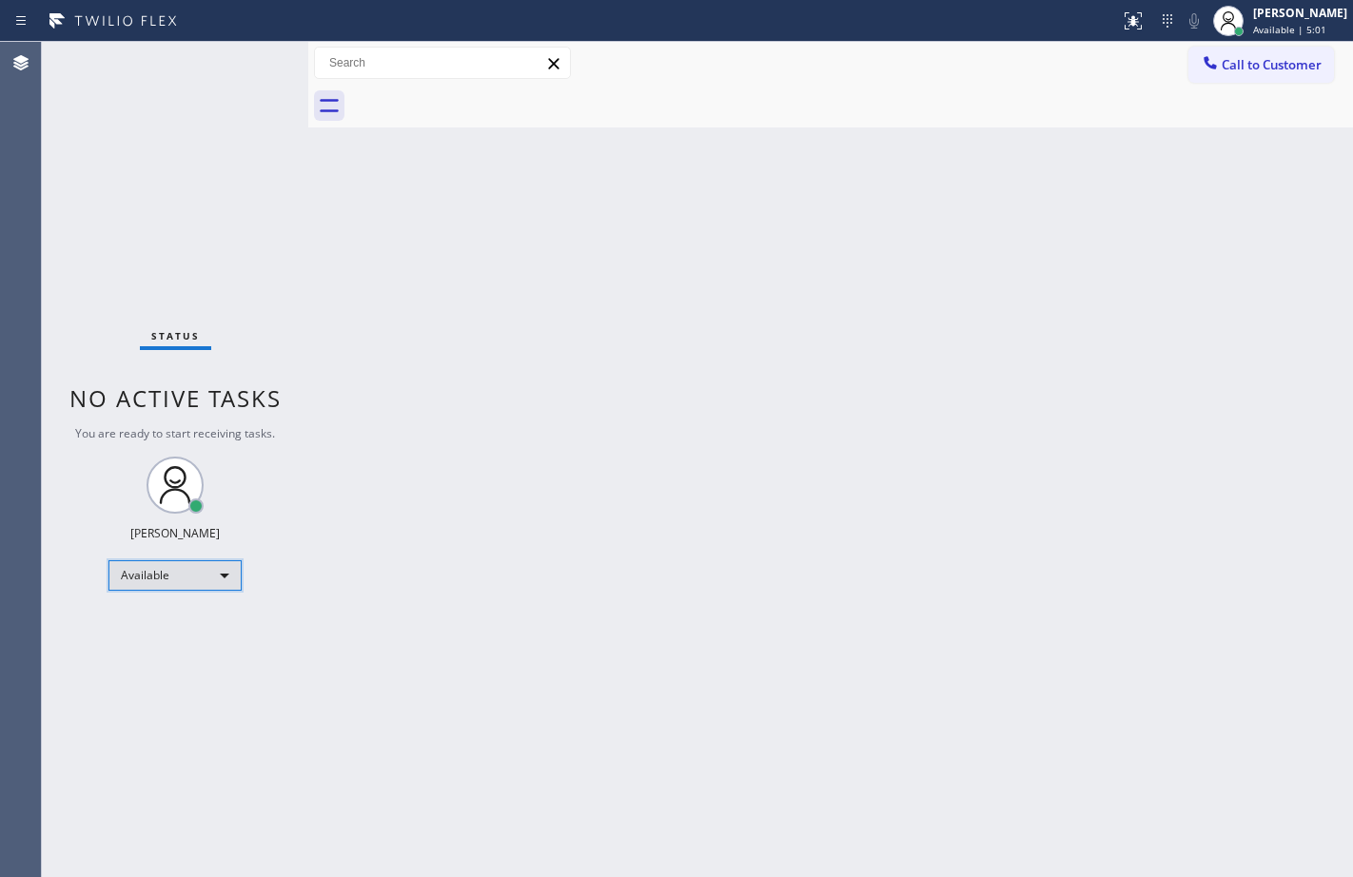
click at [226, 570] on div "Available" at bounding box center [174, 575] width 133 height 30
click at [203, 667] on li "Break" at bounding box center [173, 673] width 129 height 23
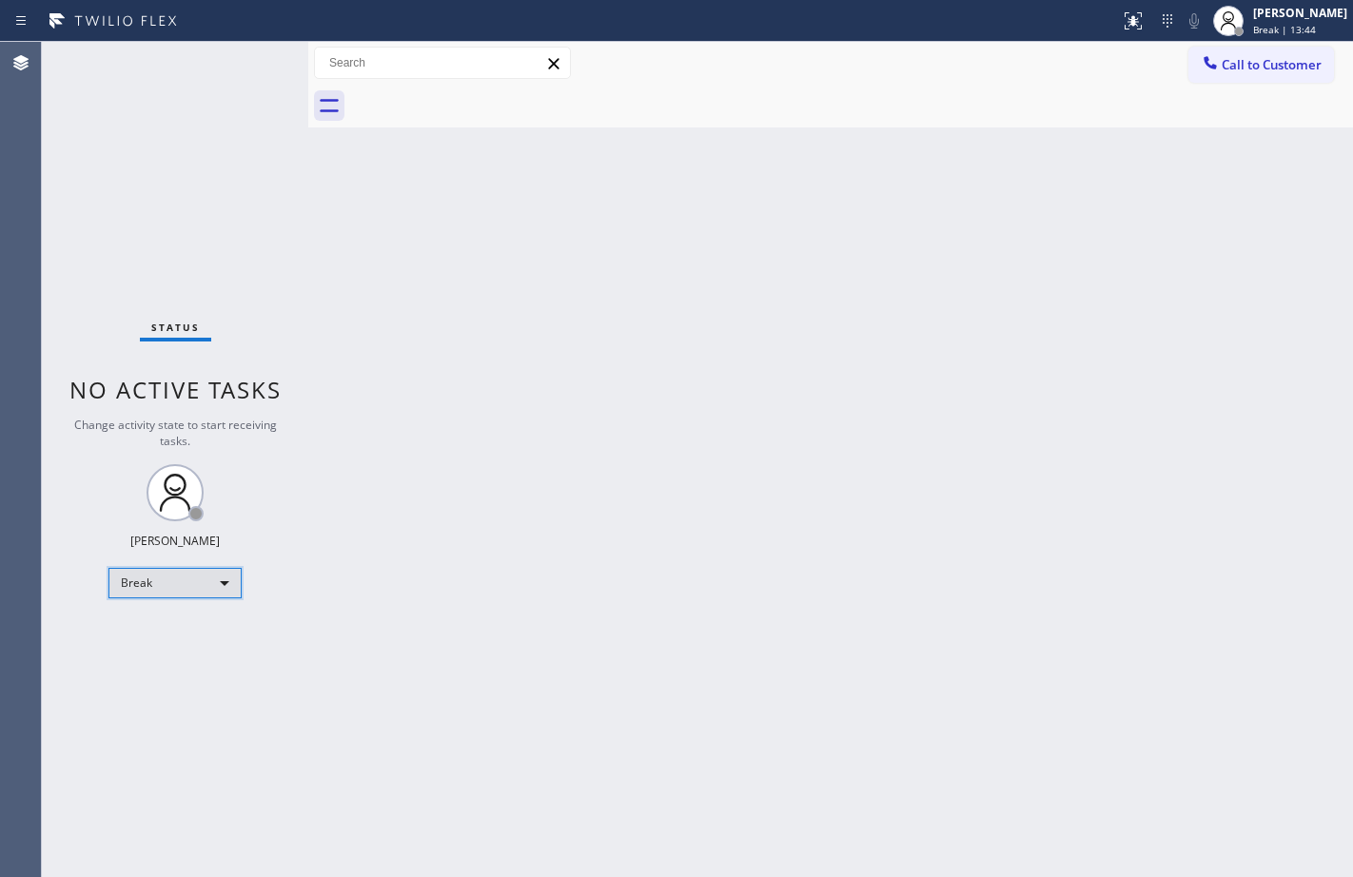
click at [208, 585] on div "Break" at bounding box center [174, 583] width 133 height 30
click at [166, 632] on li "Available" at bounding box center [173, 633] width 129 height 23
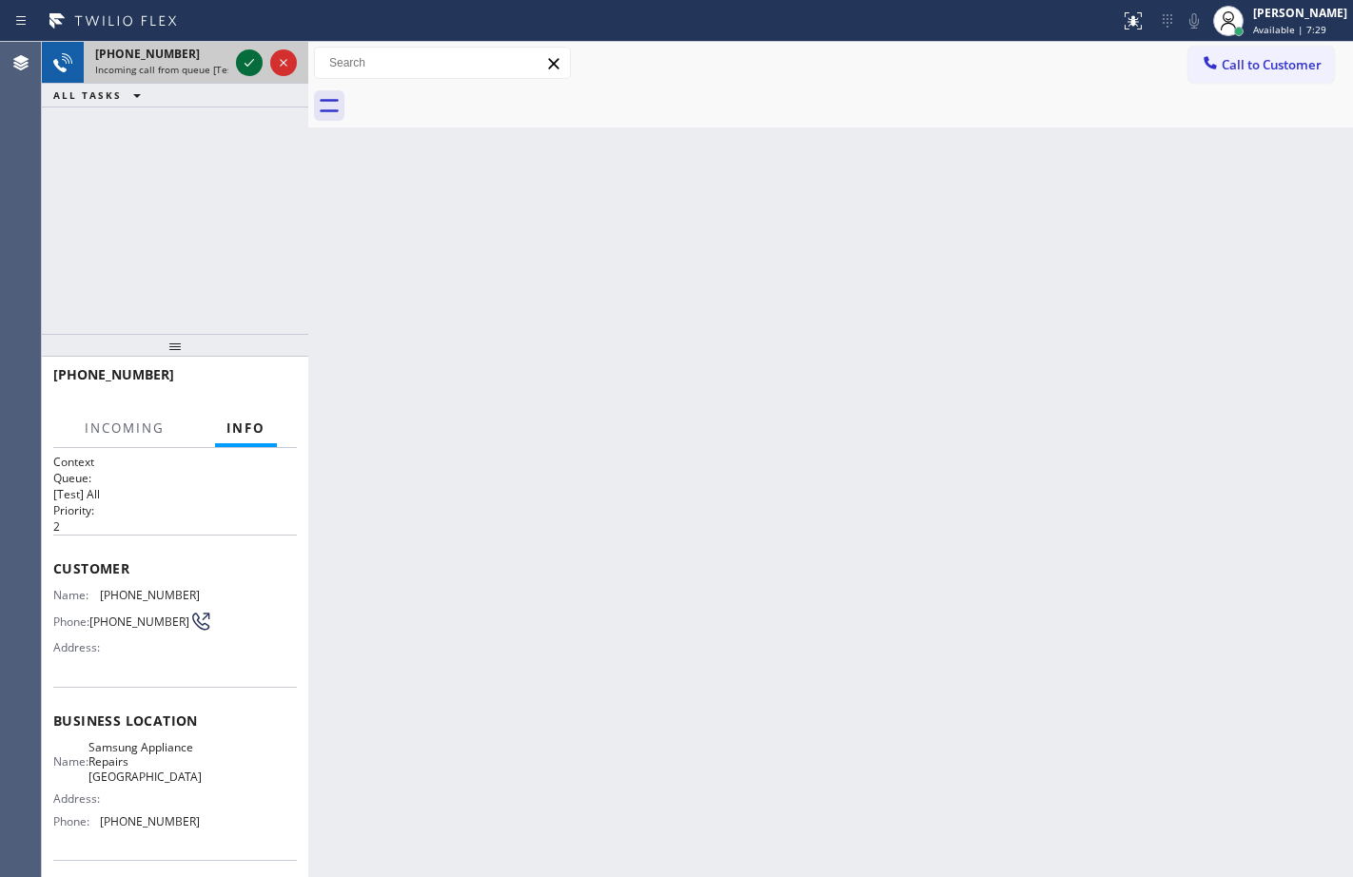
click at [261, 61] on div at bounding box center [249, 62] width 27 height 23
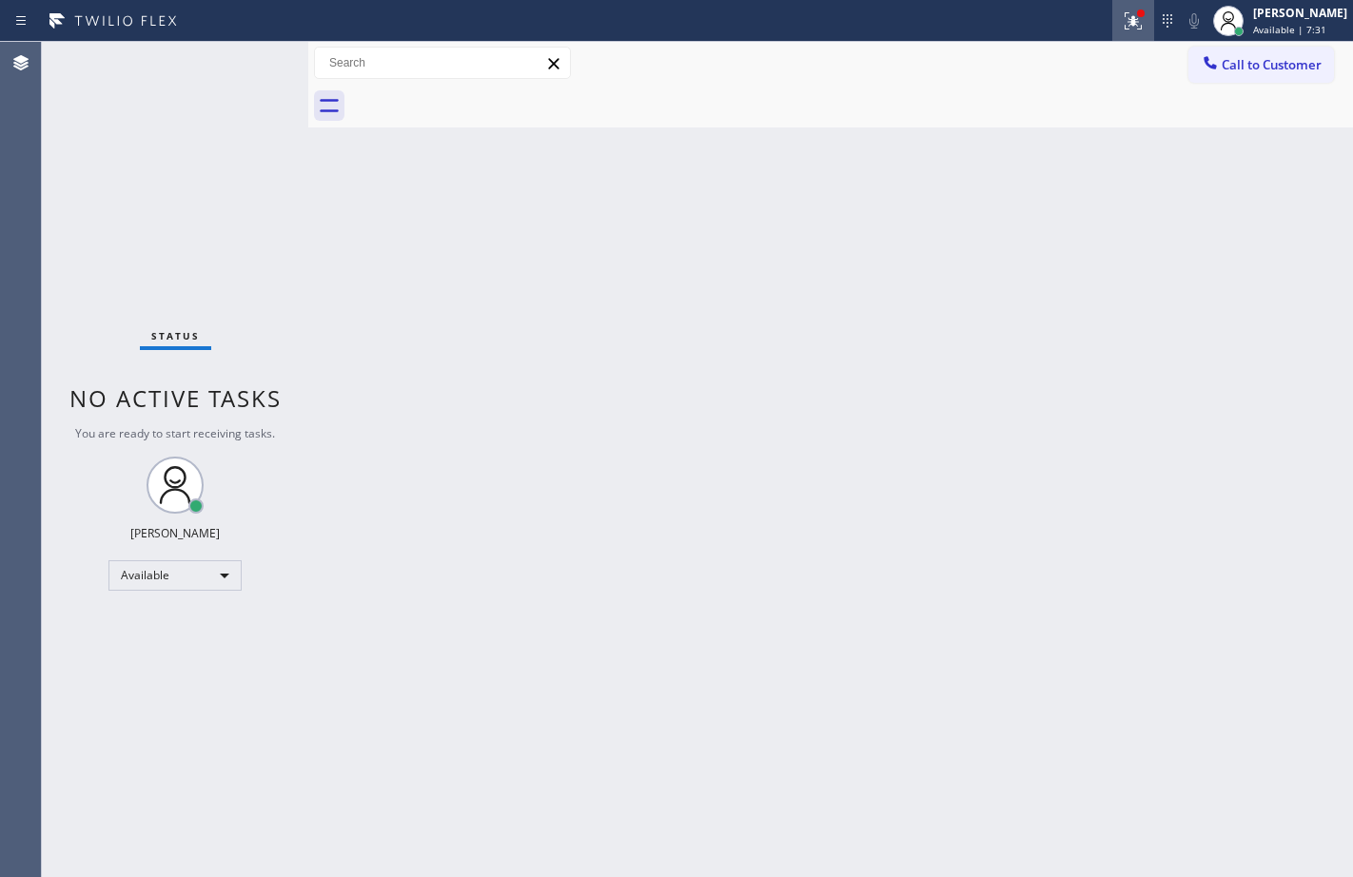
click at [1122, 25] on icon at bounding box center [1133, 21] width 23 height 23
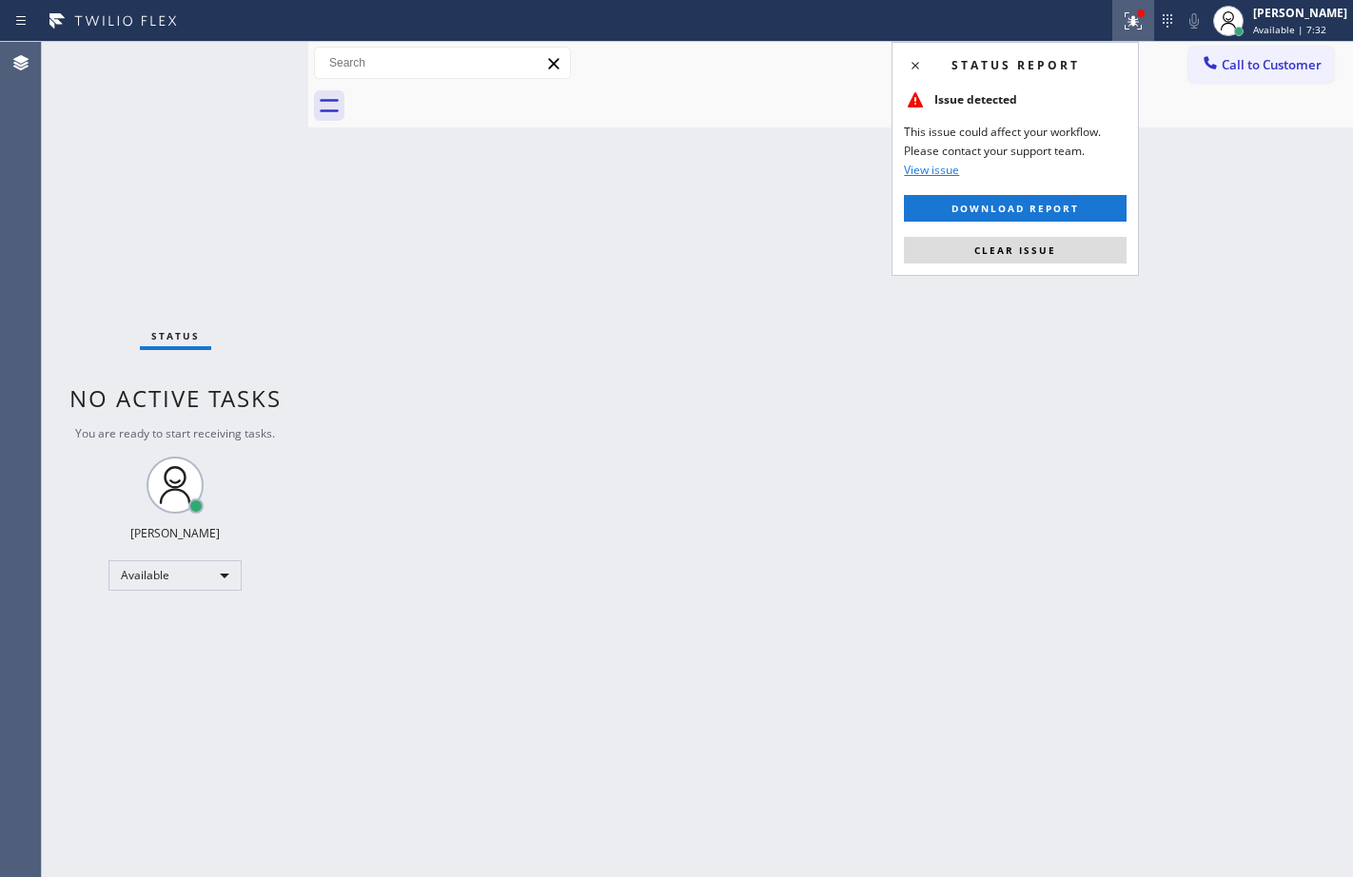
click at [1069, 235] on div "Status report Issue detected This issue could affect your workflow. Please cont…" at bounding box center [1015, 159] width 247 height 234
click at [1076, 244] on button "Clear issue" at bounding box center [1015, 250] width 223 height 27
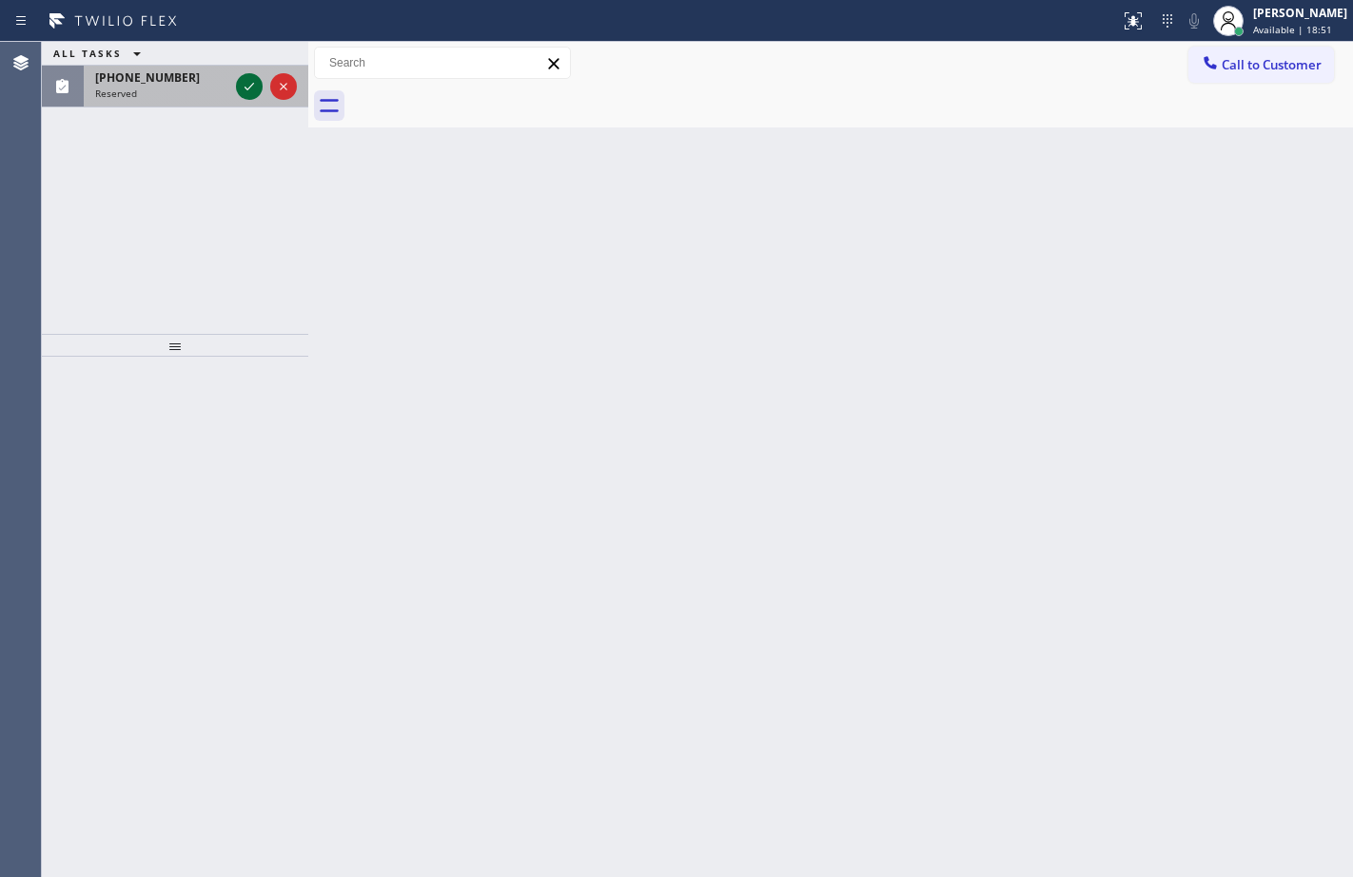
click at [251, 92] on icon at bounding box center [249, 86] width 23 height 23
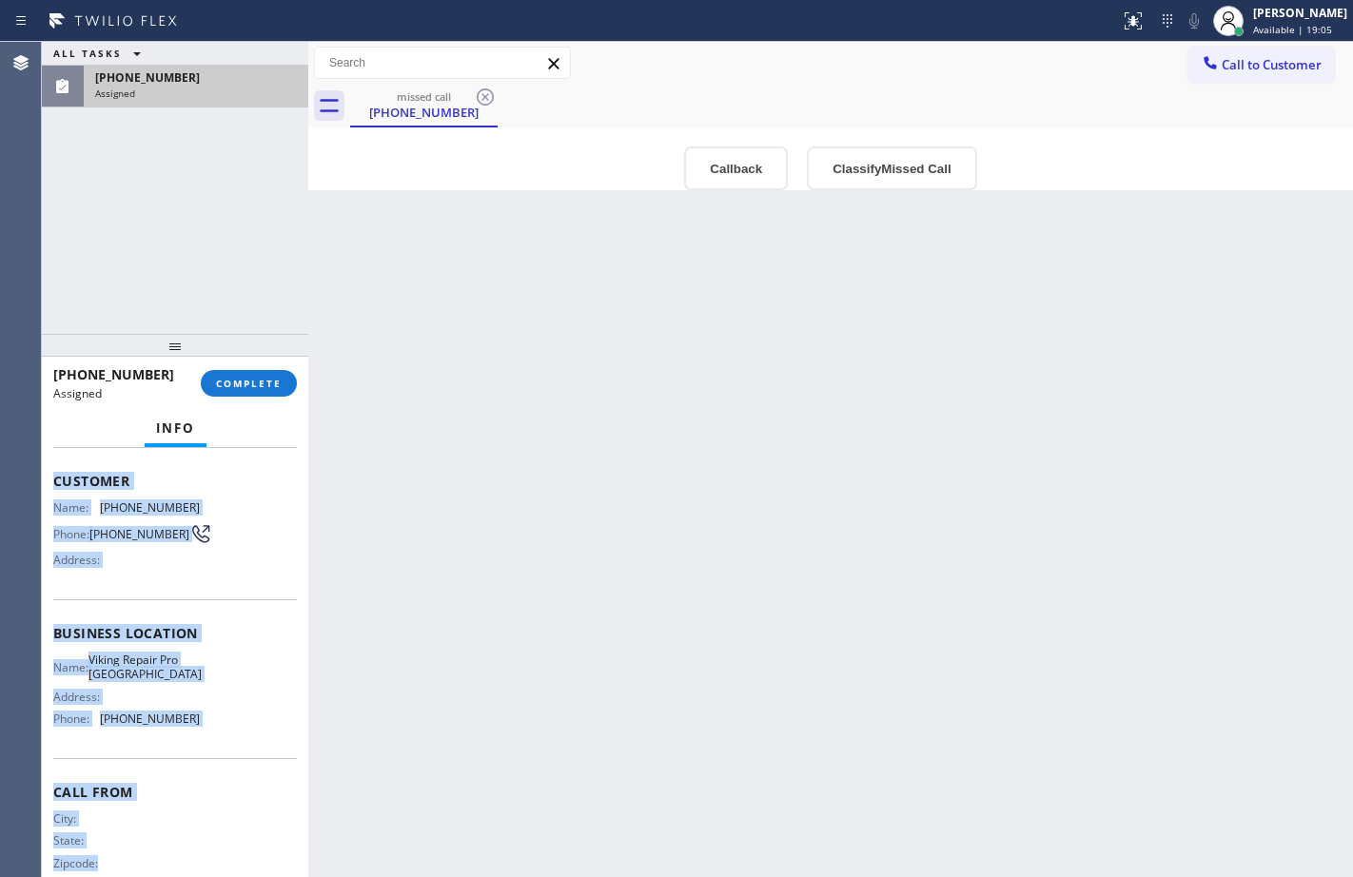
scroll to position [141, 0]
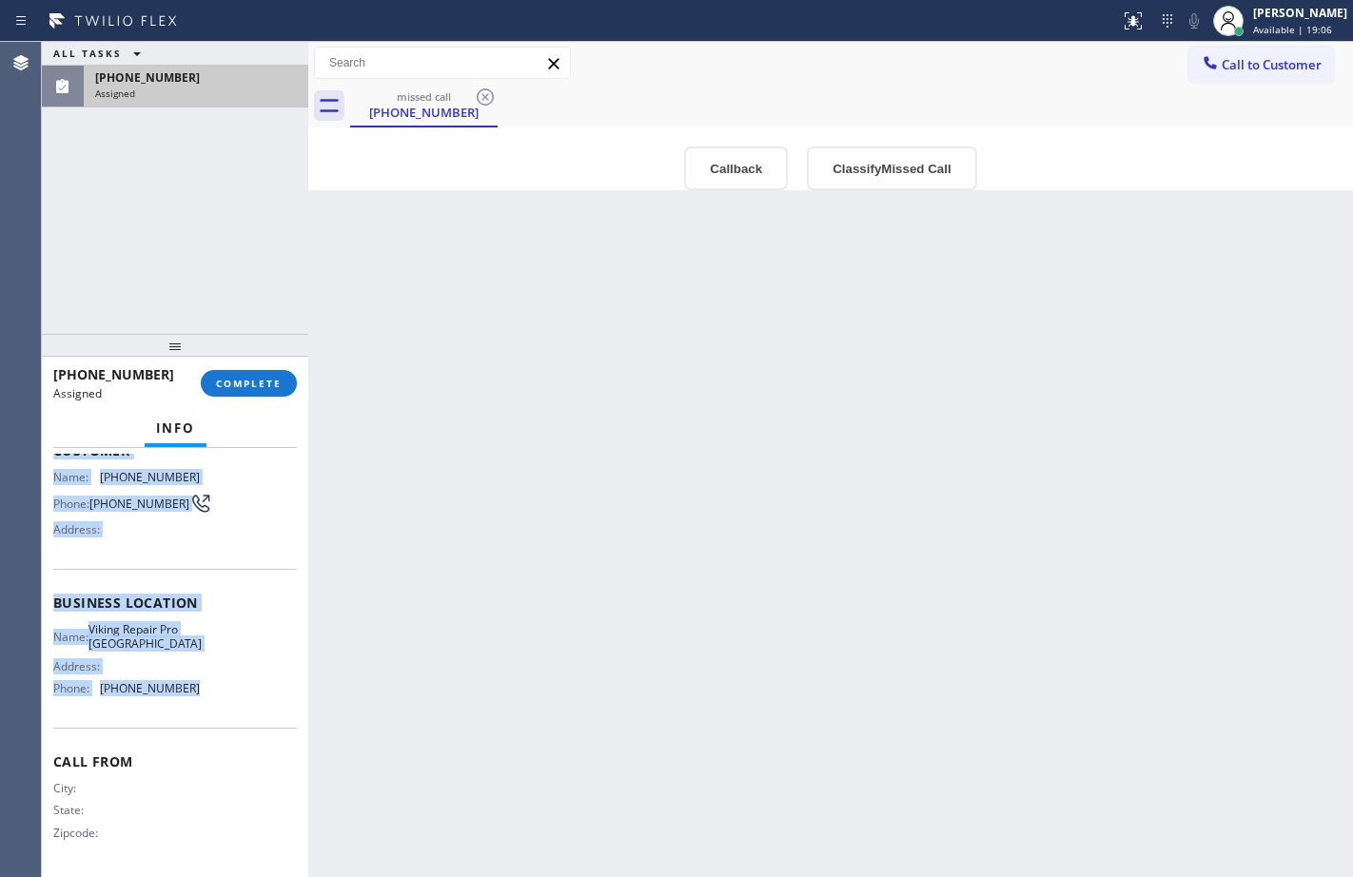
drag, startPoint x: 55, startPoint y: 586, endPoint x: 224, endPoint y: 701, distance: 204.0
click at [224, 701] on div "Context Queue: [Test] All Priority: 0 Task Age: Customer Name: [PHONE_NUMBER] P…" at bounding box center [175, 596] width 244 height 552
copy div "Customer Name: [PHONE_NUMBER] Phone: [PHONE_NUMBER] Address: Business location …"
click at [260, 392] on button "COMPLETE" at bounding box center [249, 383] width 96 height 27
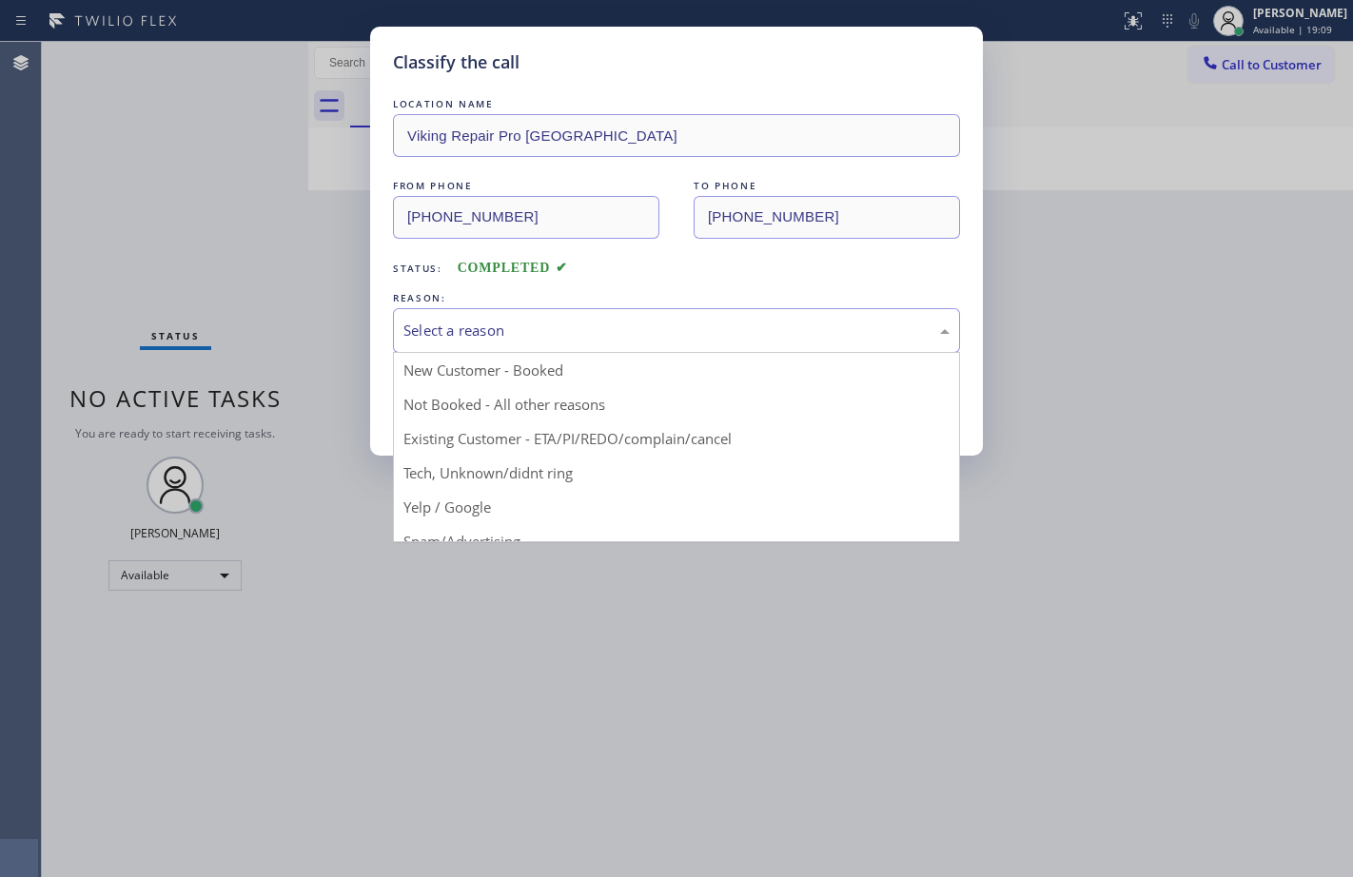
click at [514, 322] on div "Select a reason" at bounding box center [676, 331] width 546 height 22
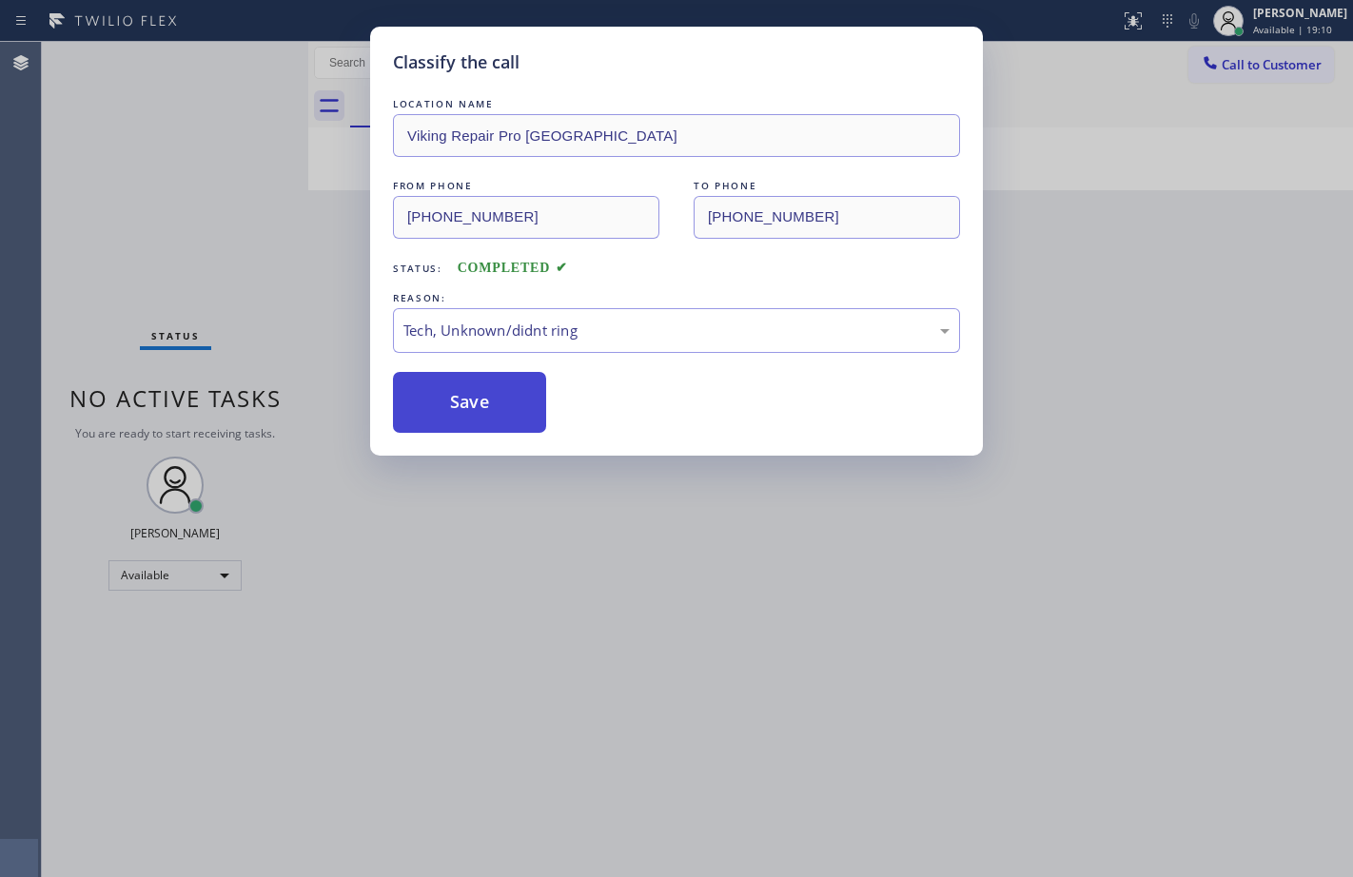
click at [472, 396] on button "Save" at bounding box center [469, 402] width 153 height 61
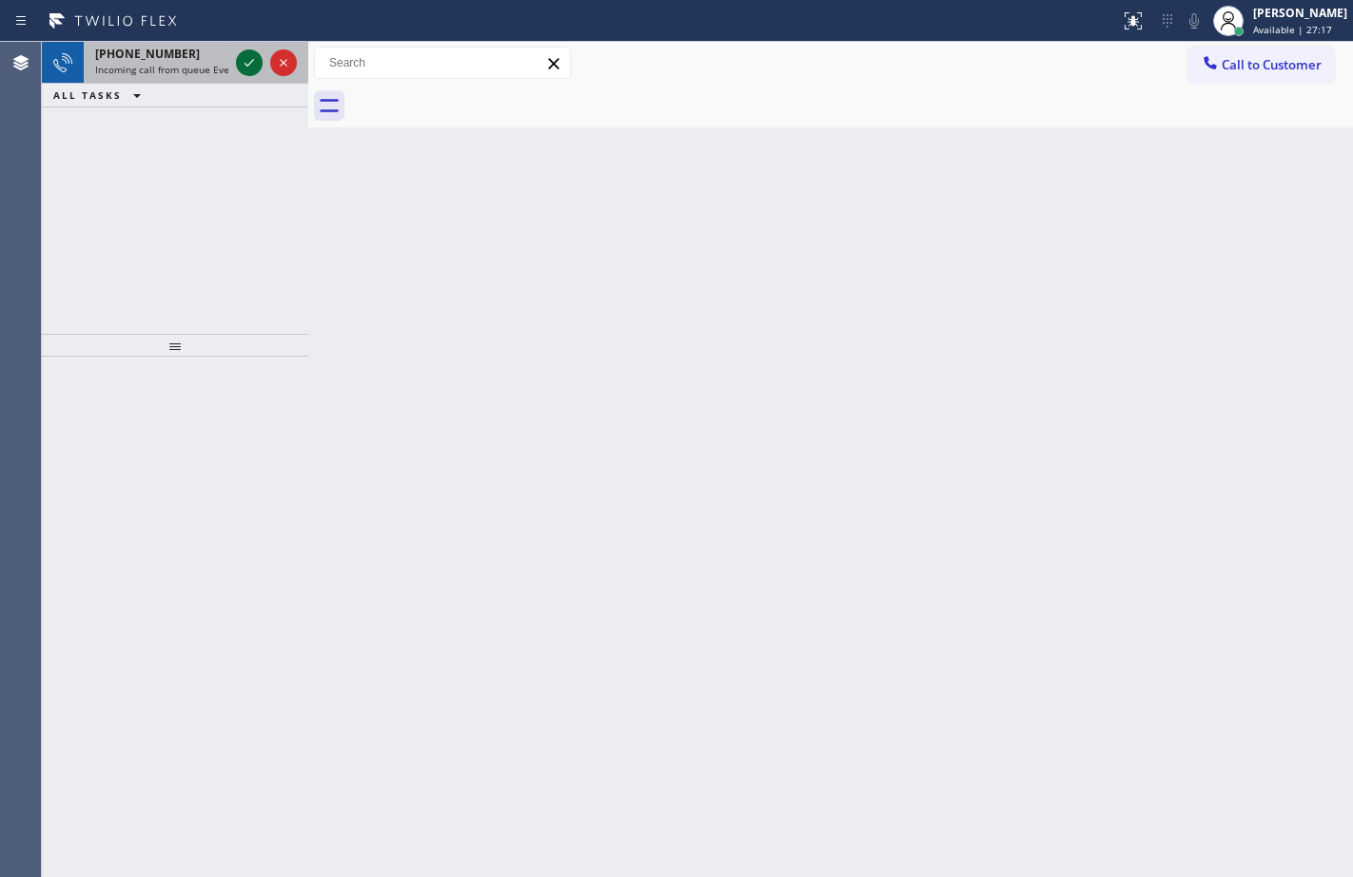
click at [243, 64] on icon at bounding box center [249, 62] width 23 height 23
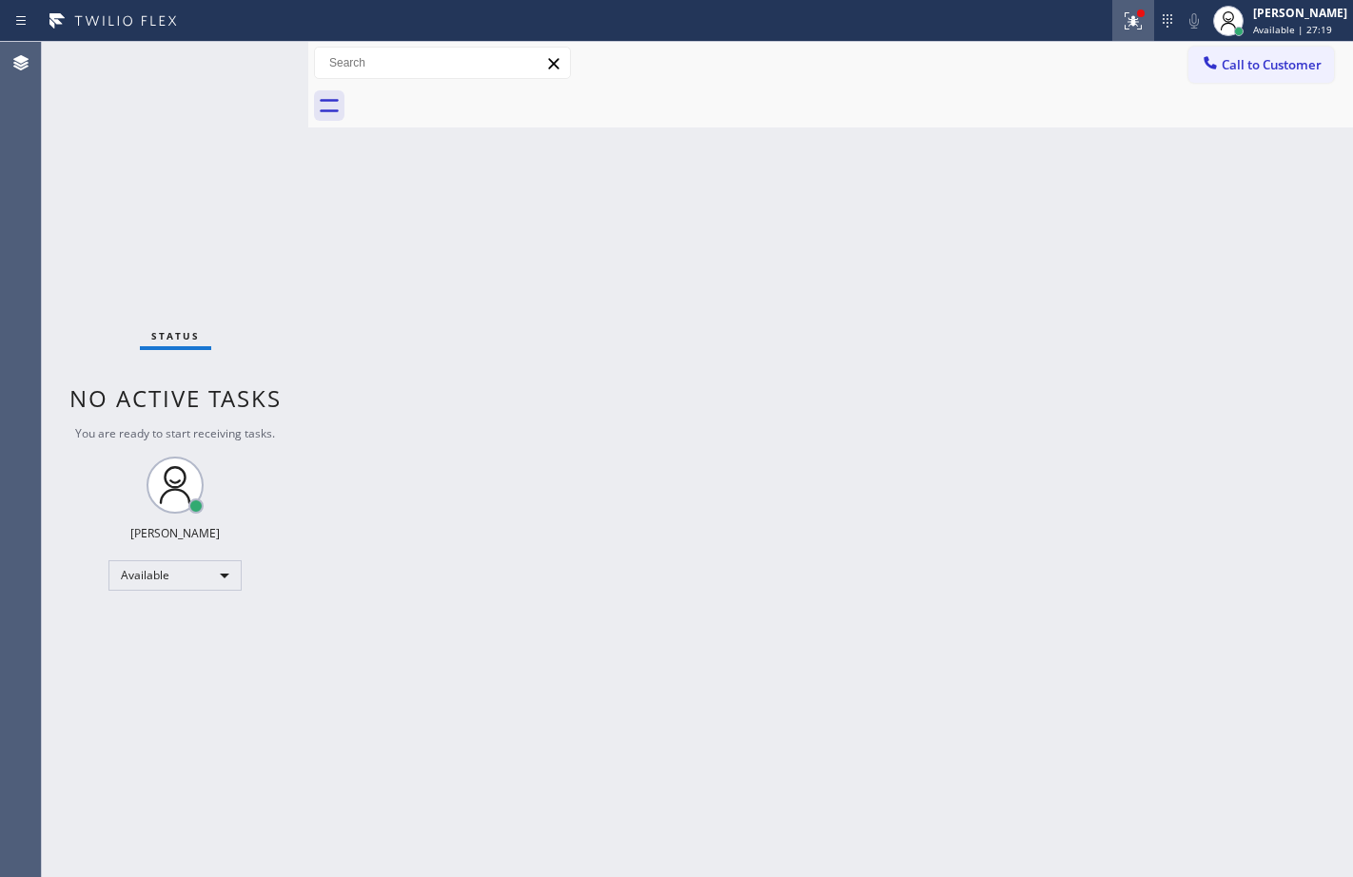
click at [1138, 15] on div at bounding box center [1133, 21] width 42 height 23
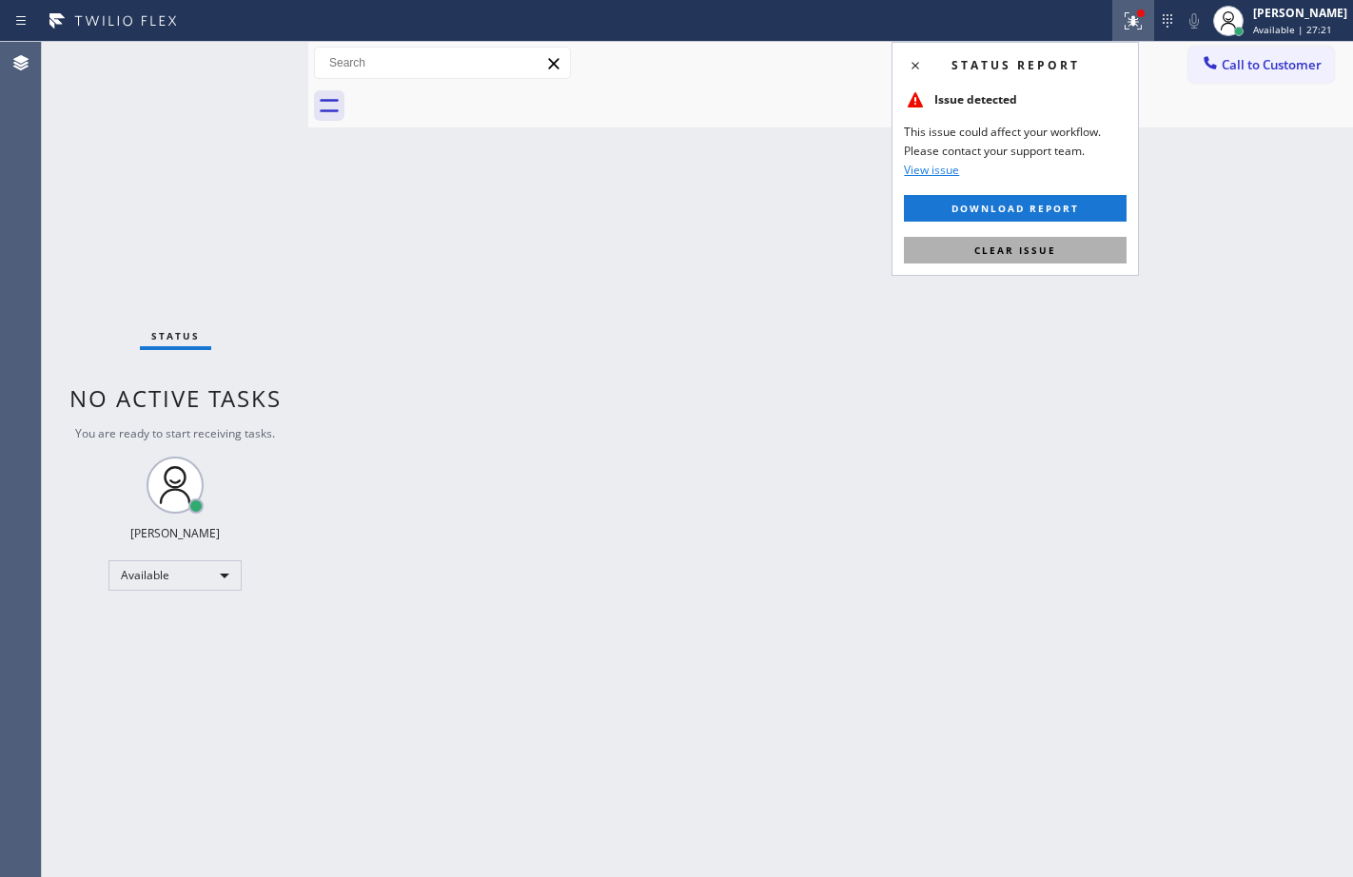
click at [1069, 262] on button "Clear issue" at bounding box center [1015, 250] width 223 height 27
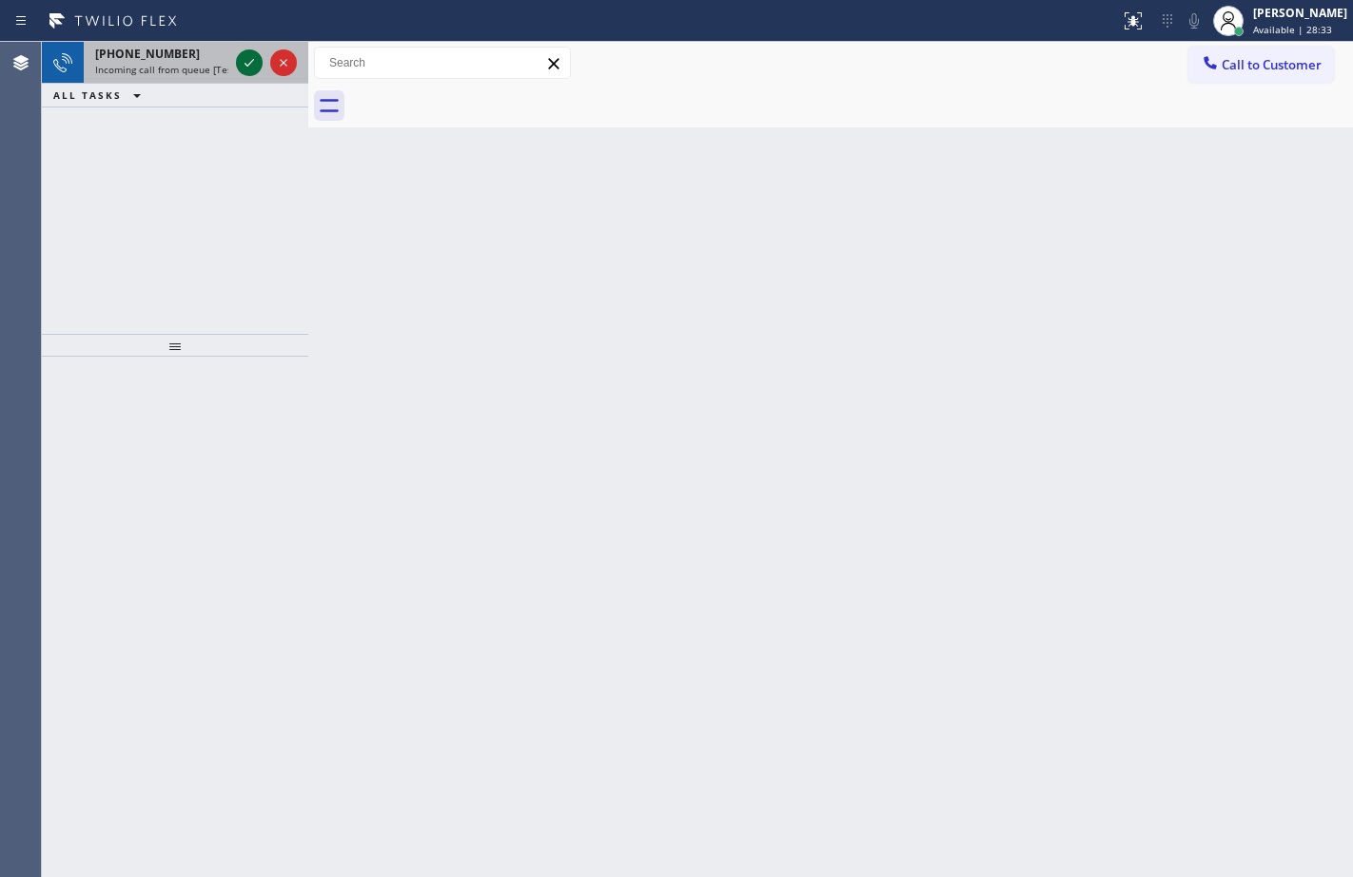
click at [249, 58] on icon at bounding box center [249, 62] width 23 height 23
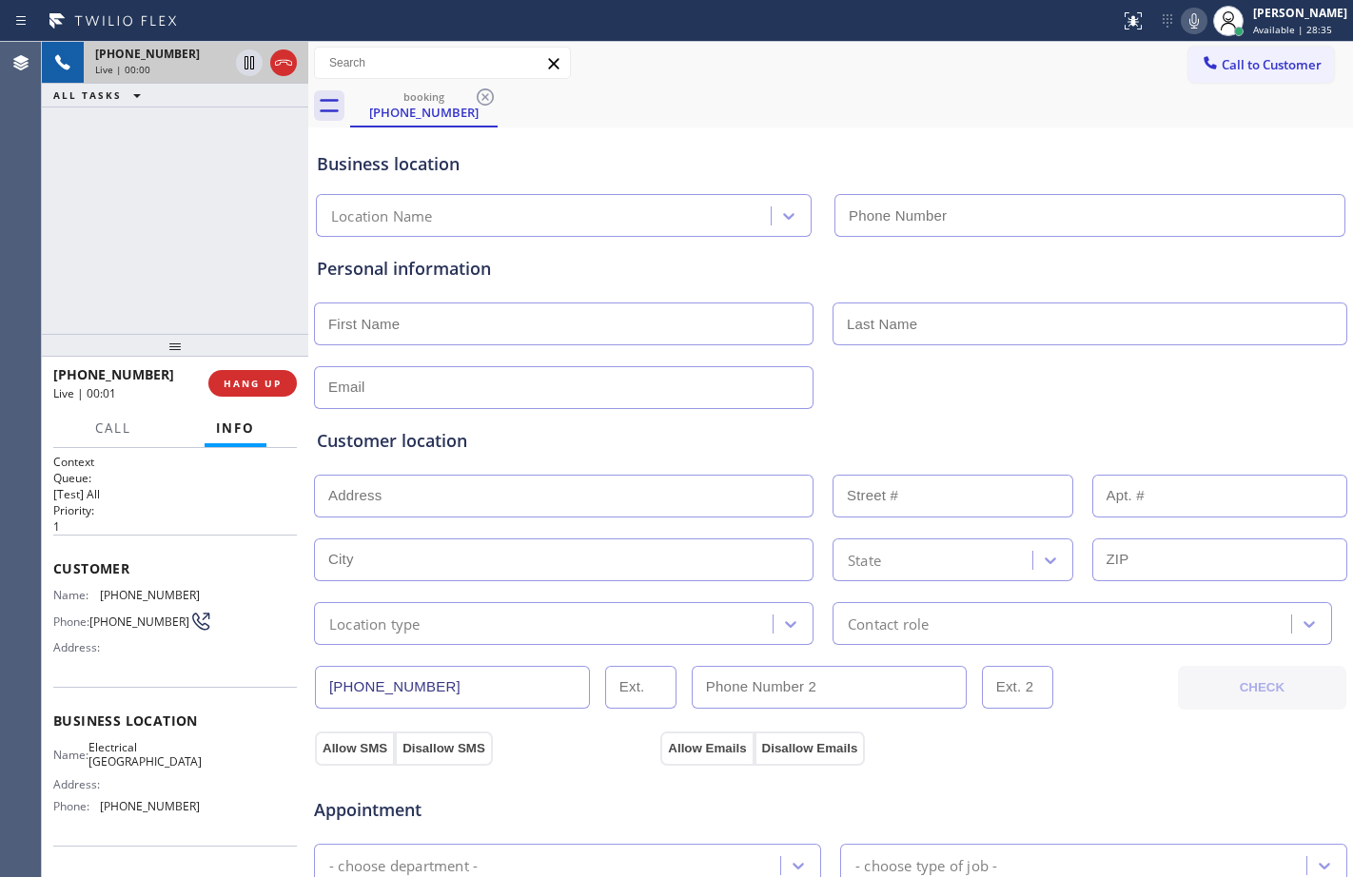
type input "[PHONE_NUMBER]"
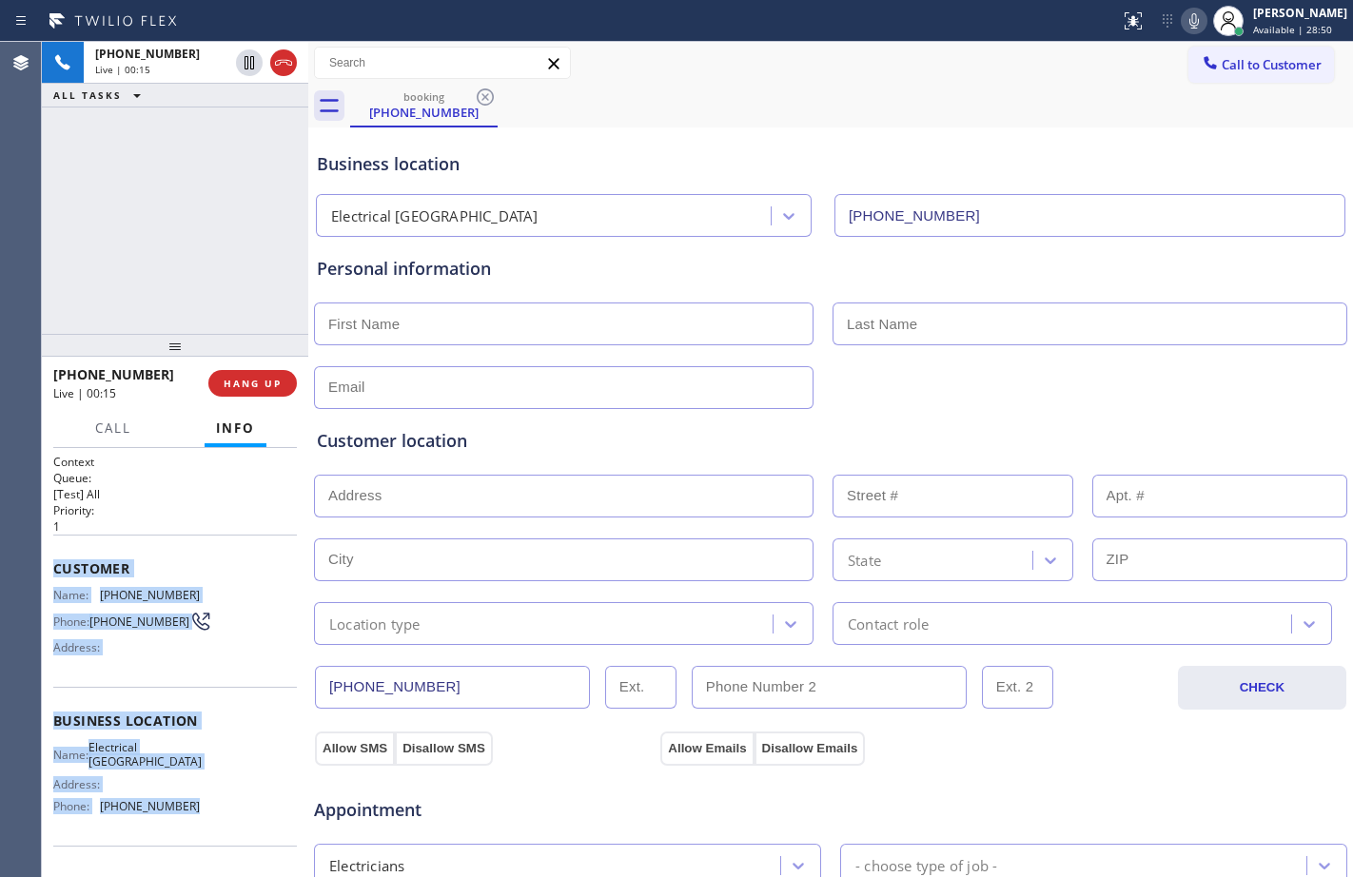
drag, startPoint x: 57, startPoint y: 557, endPoint x: 229, endPoint y: 825, distance: 318.8
click at [229, 825] on div "Context Queue: [Test] All Priority: 1 Customer Name: [PHONE_NUMBER] Phone: [PHO…" at bounding box center [175, 722] width 244 height 536
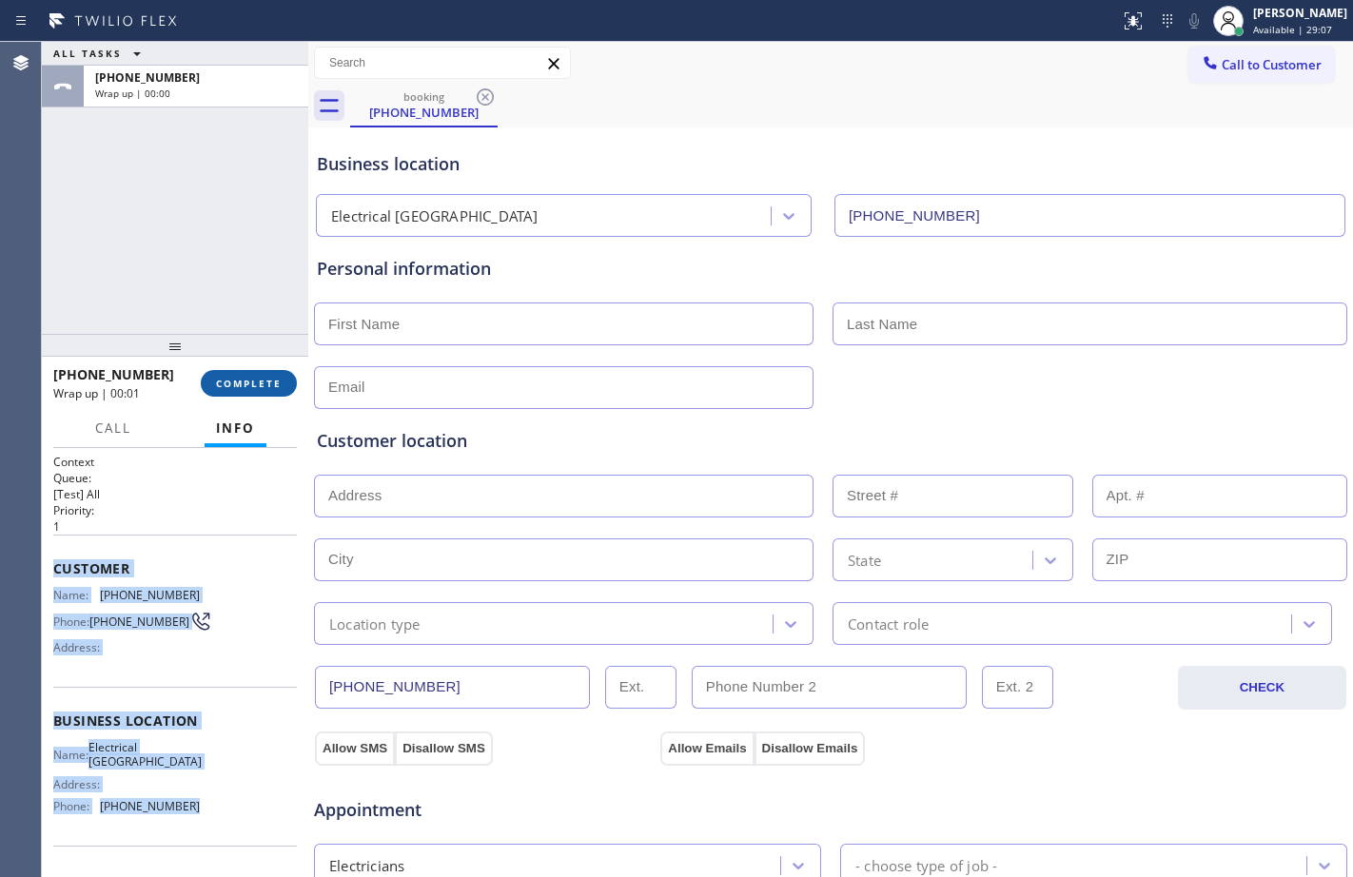
click at [260, 382] on span "COMPLETE" at bounding box center [249, 383] width 66 height 13
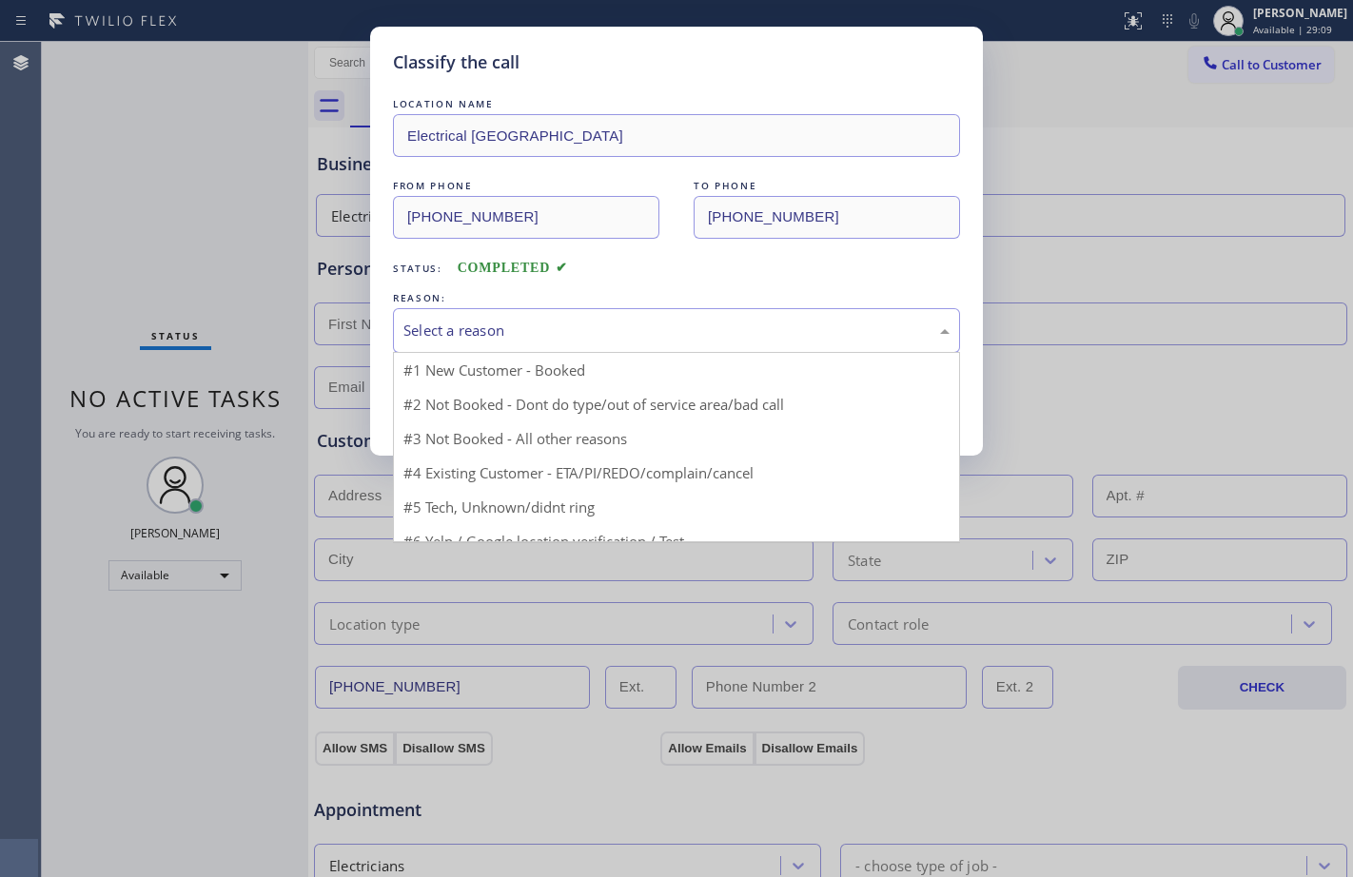
click at [652, 339] on div "Select a reason" at bounding box center [676, 331] width 546 height 22
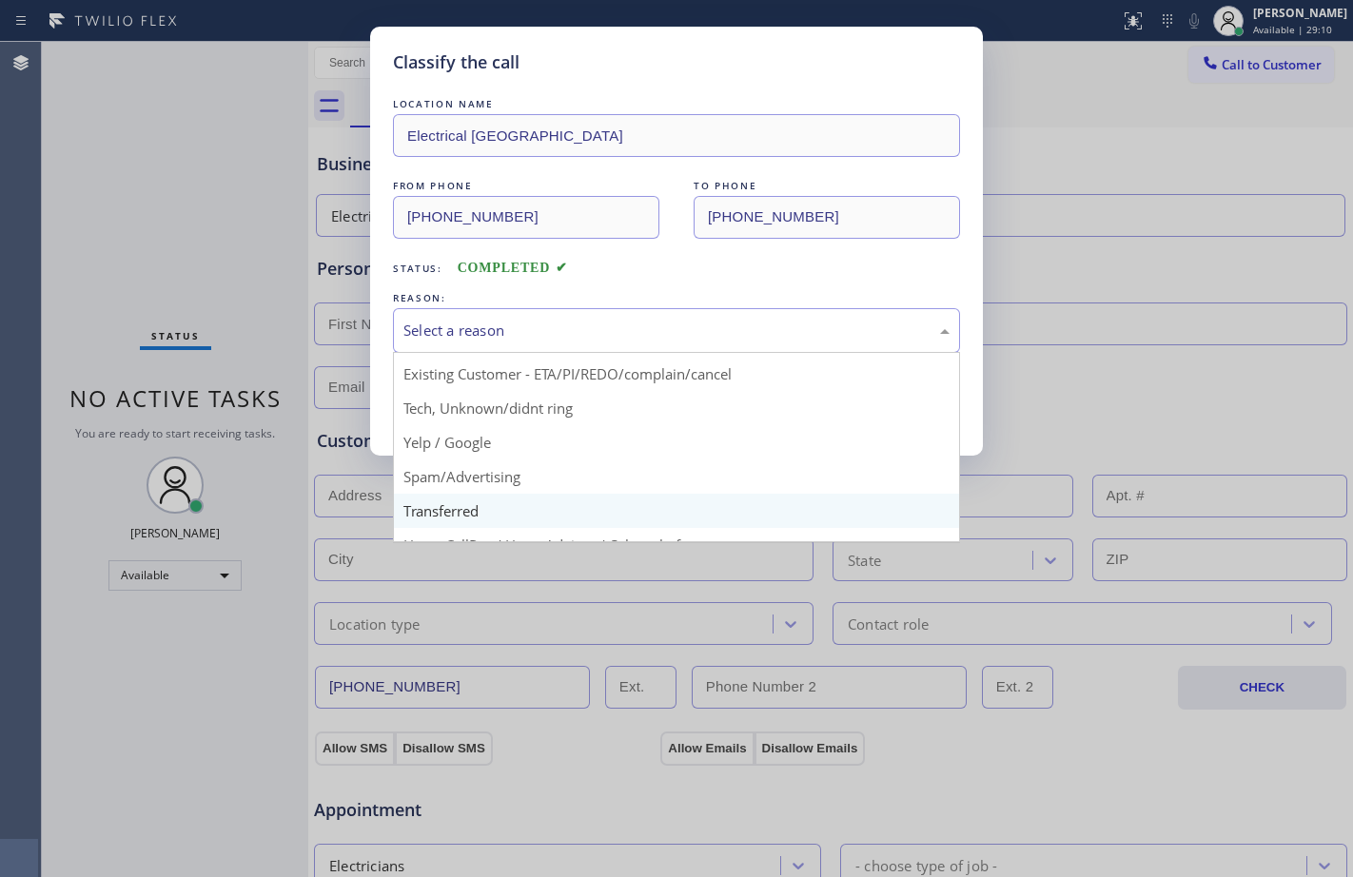
scroll to position [120, 0]
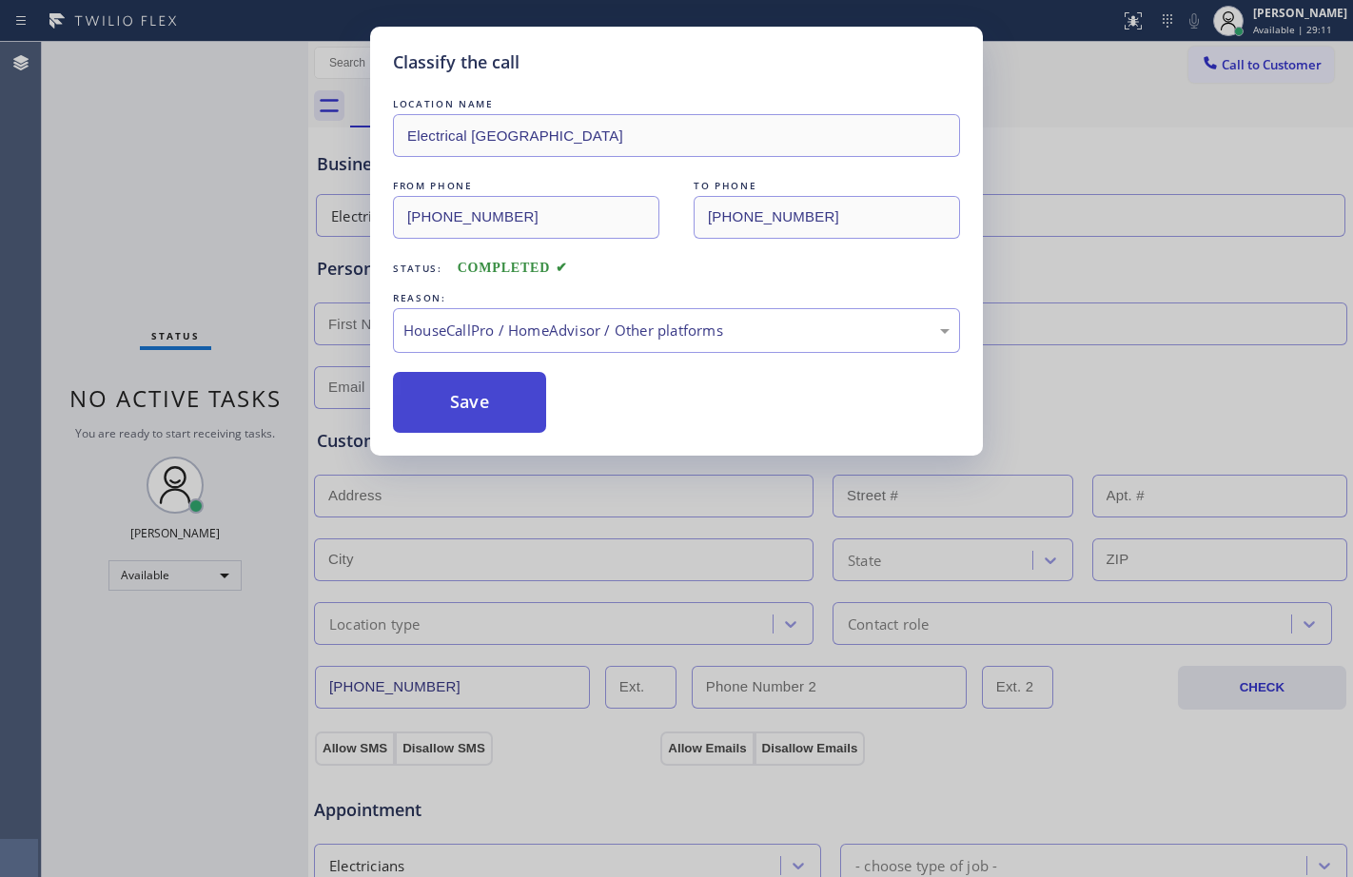
click at [515, 389] on button "Save" at bounding box center [469, 402] width 153 height 61
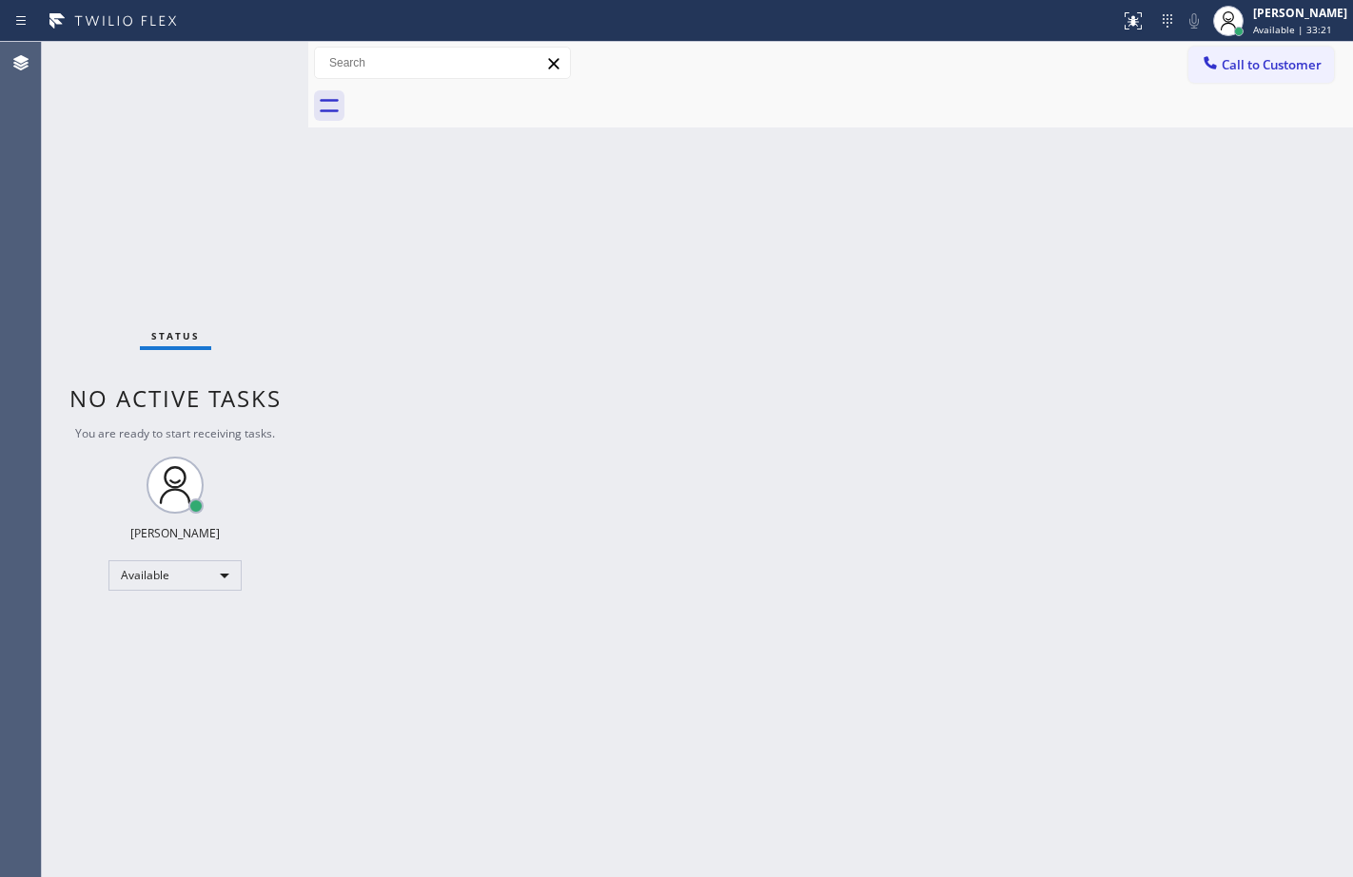
click at [138, 180] on div "Status No active tasks You are ready to start receiving tasks. [PERSON_NAME] Av…" at bounding box center [175, 459] width 266 height 835
click at [329, 411] on div "Back to Dashboard Change Sender ID Customers Technicians Select a contact Outbo…" at bounding box center [830, 459] width 1045 height 835
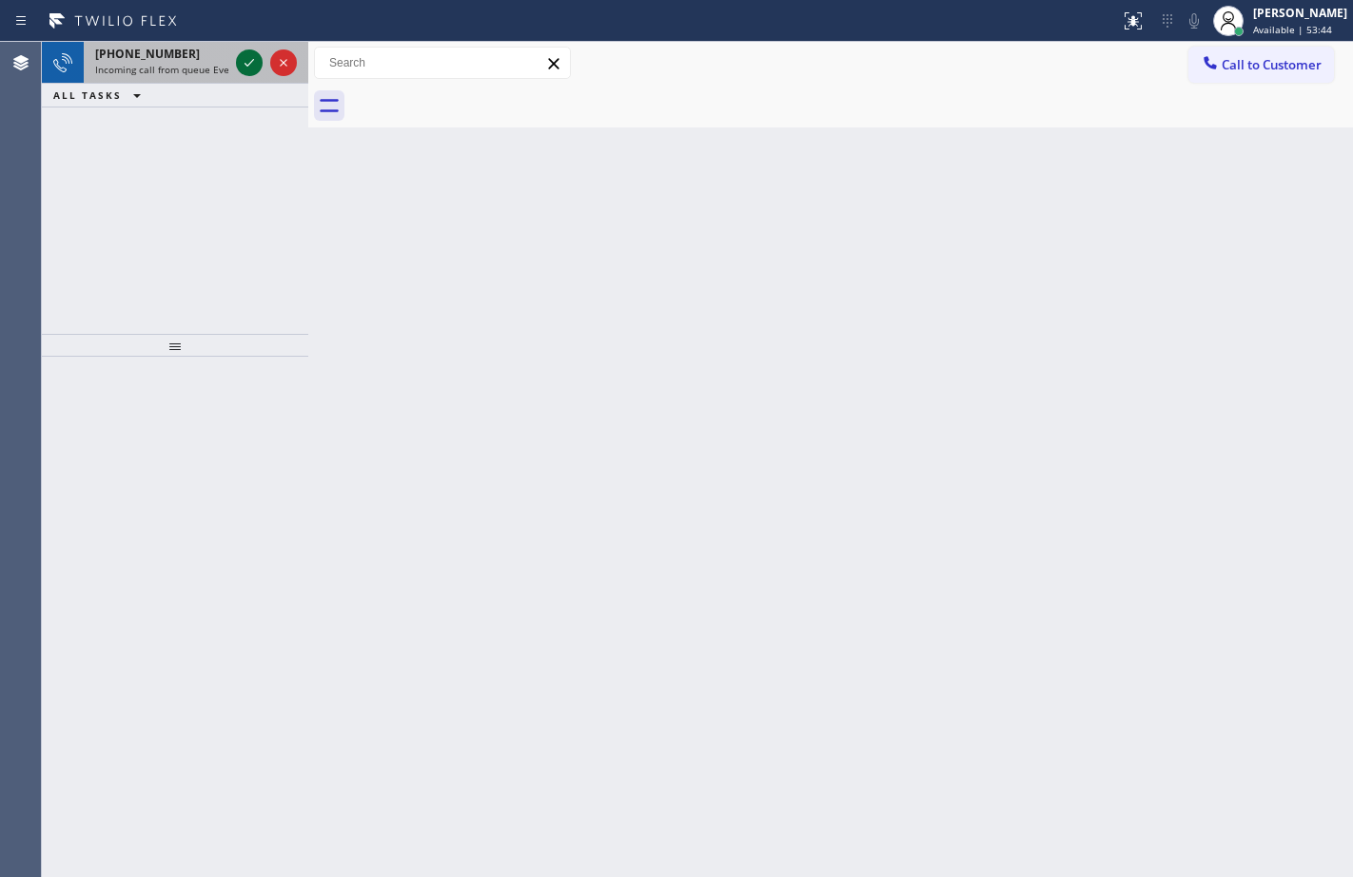
click at [255, 59] on icon at bounding box center [249, 62] width 23 height 23
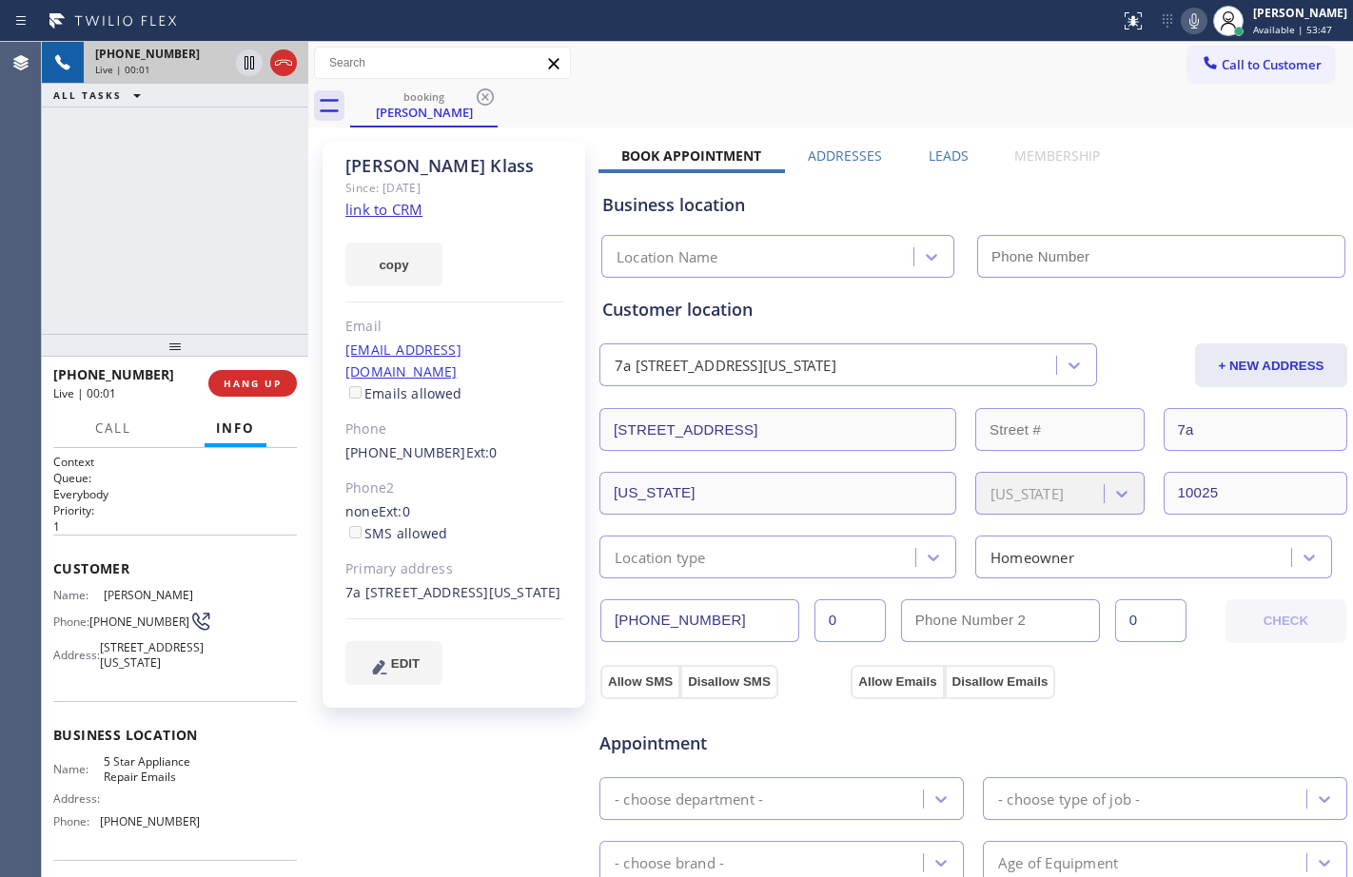
type input "[PHONE_NUMBER]"
click at [386, 214] on link "link to CRM" at bounding box center [383, 209] width 77 height 19
click at [251, 69] on icon at bounding box center [250, 62] width 10 height 13
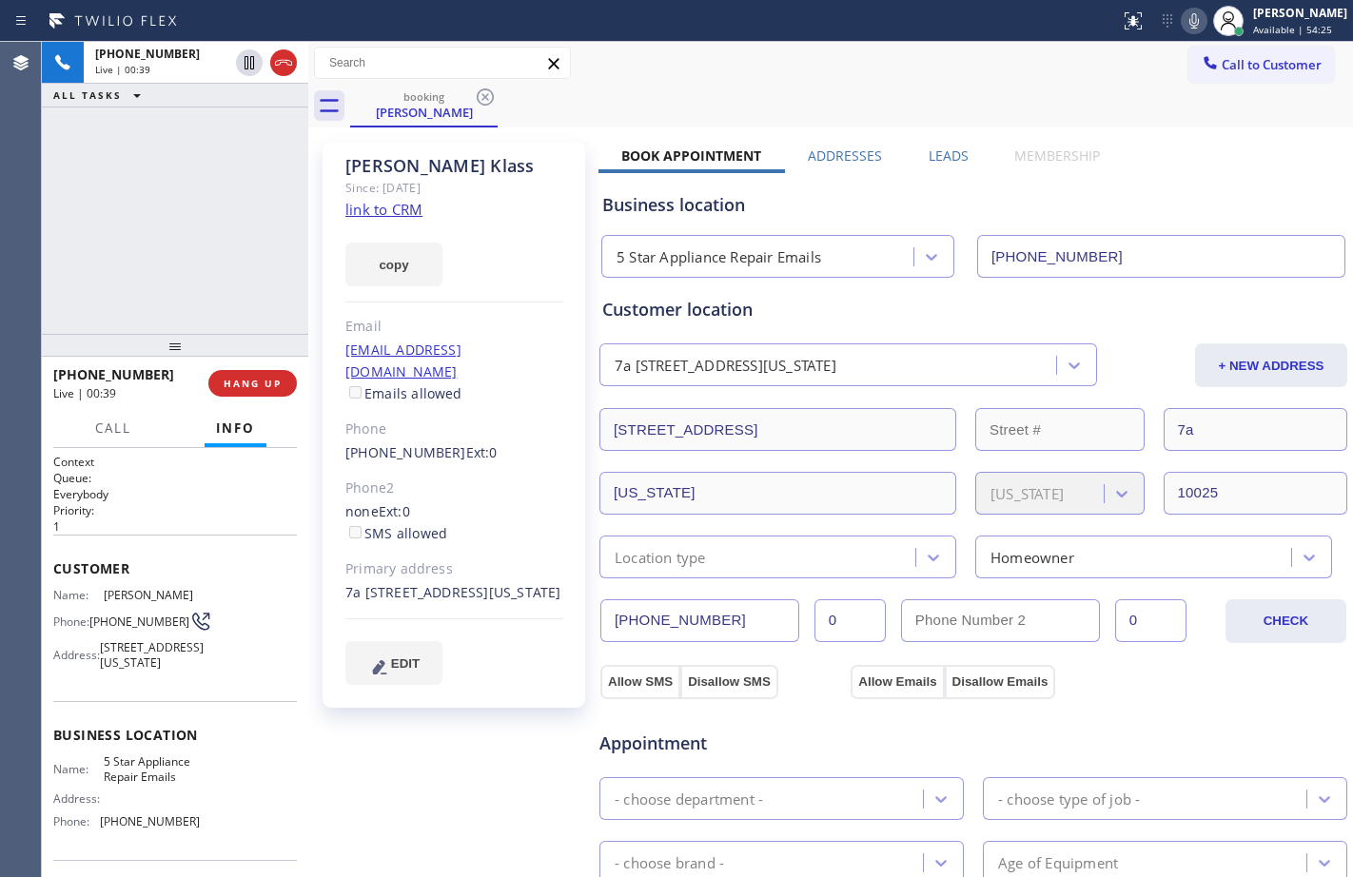
click at [1183, 10] on icon at bounding box center [1194, 21] width 23 height 23
click at [258, 69] on icon at bounding box center [249, 62] width 23 height 23
click at [1183, 18] on icon at bounding box center [1194, 21] width 23 height 23
click at [255, 68] on icon at bounding box center [249, 62] width 23 height 23
click at [1186, 20] on icon at bounding box center [1194, 21] width 23 height 23
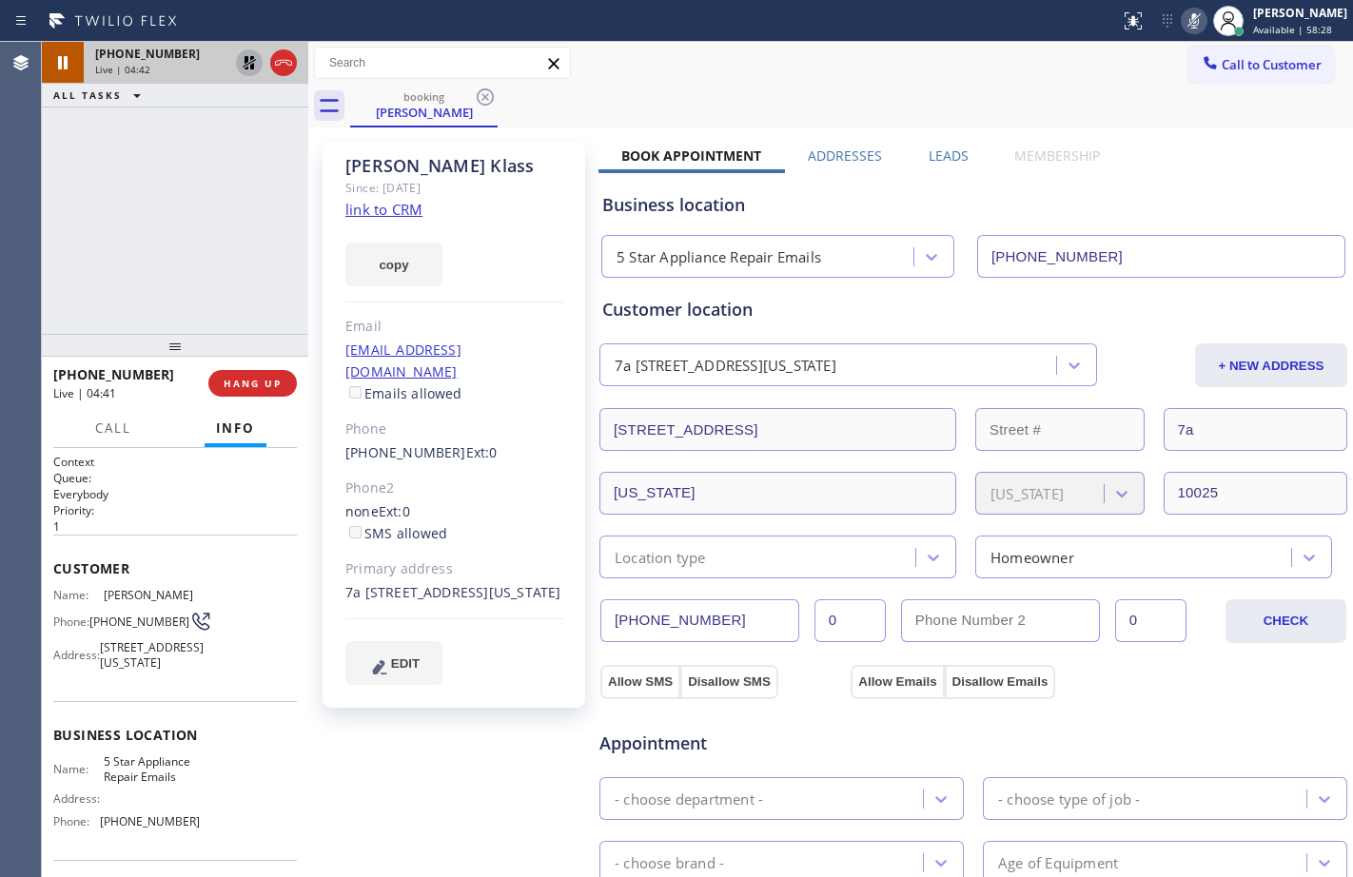
click at [254, 65] on icon at bounding box center [249, 62] width 13 height 13
click at [1183, 31] on icon at bounding box center [1194, 21] width 23 height 23
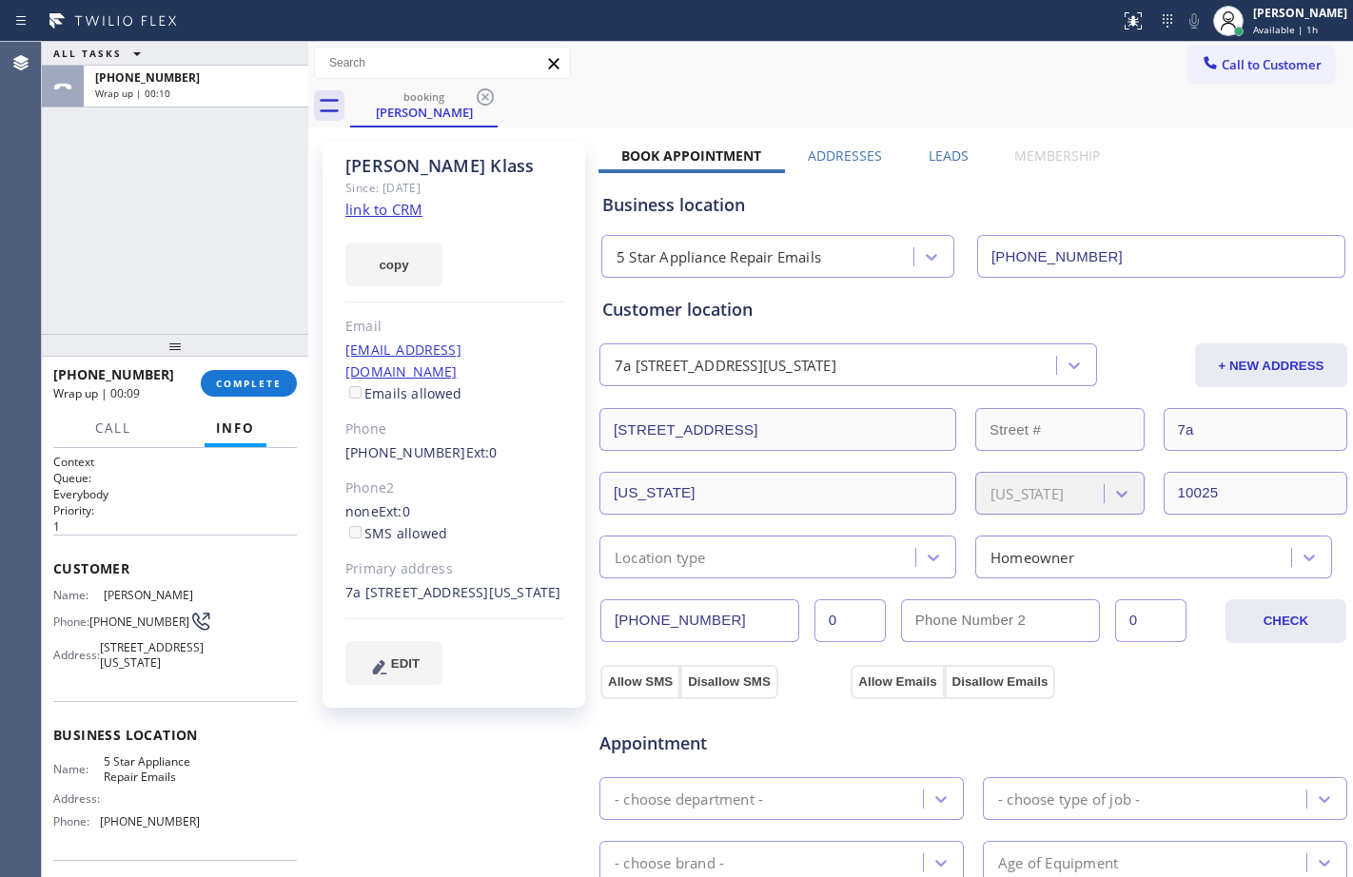
click at [220, 298] on div "ALL TASKS ALL TASKS ACTIVE TASKS TASKS IN WRAP UP [PHONE_NUMBER] Wrap up | 00:10" at bounding box center [175, 188] width 266 height 292
click at [232, 385] on span "COMPLETE" at bounding box center [249, 383] width 66 height 13
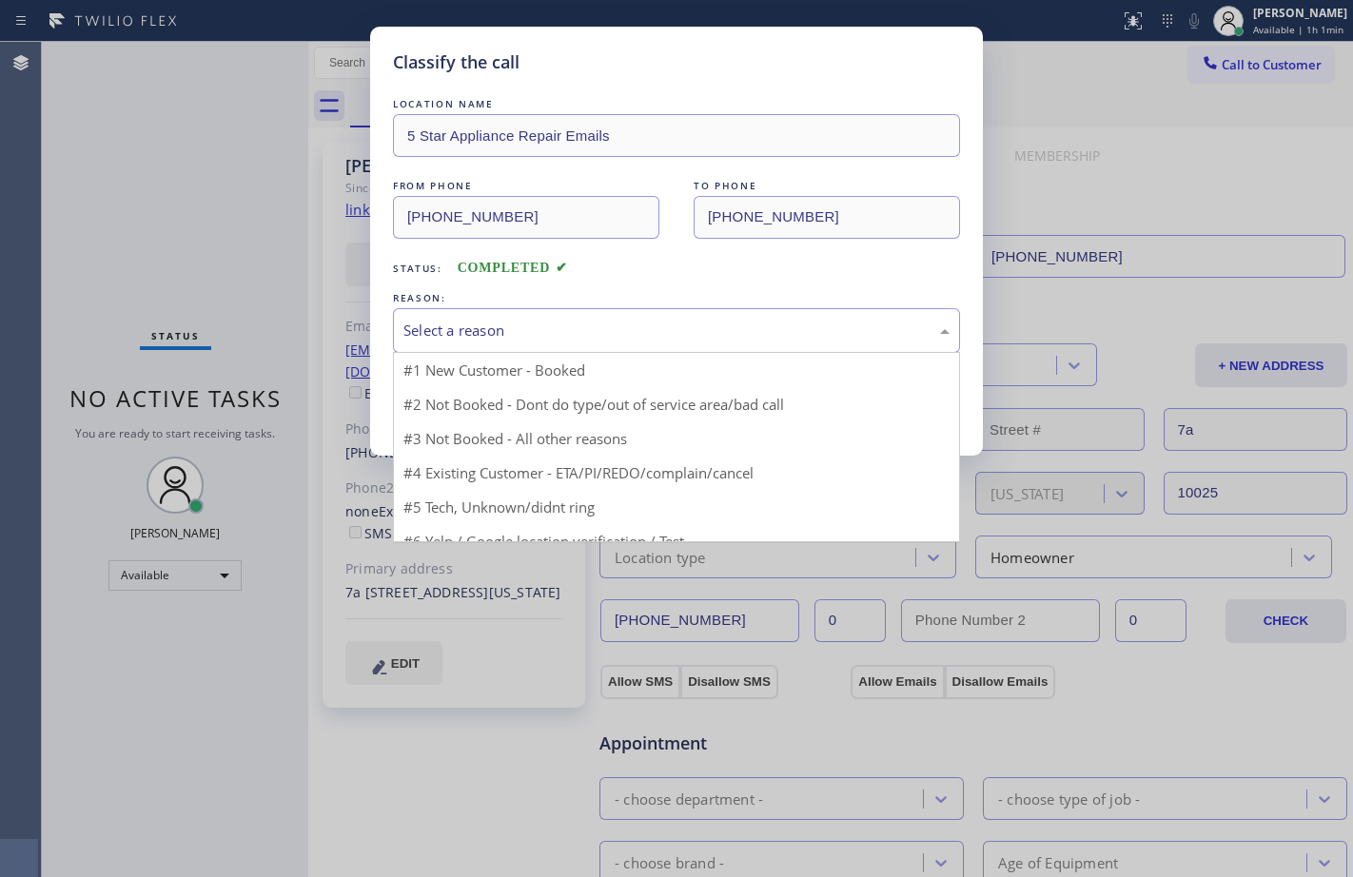
click at [479, 350] on div "Select a reason" at bounding box center [676, 330] width 567 height 45
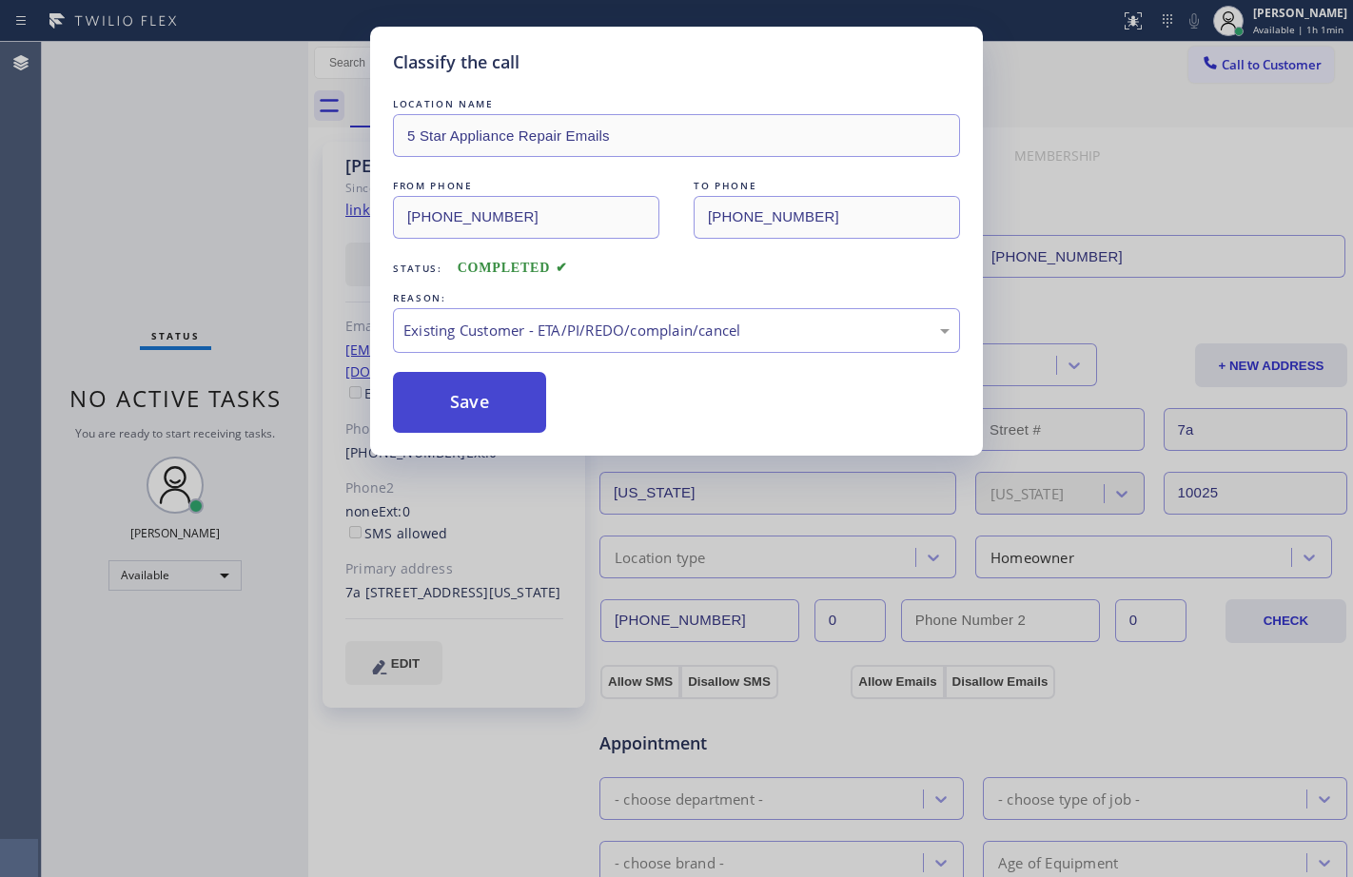
click at [471, 411] on button "Save" at bounding box center [469, 402] width 153 height 61
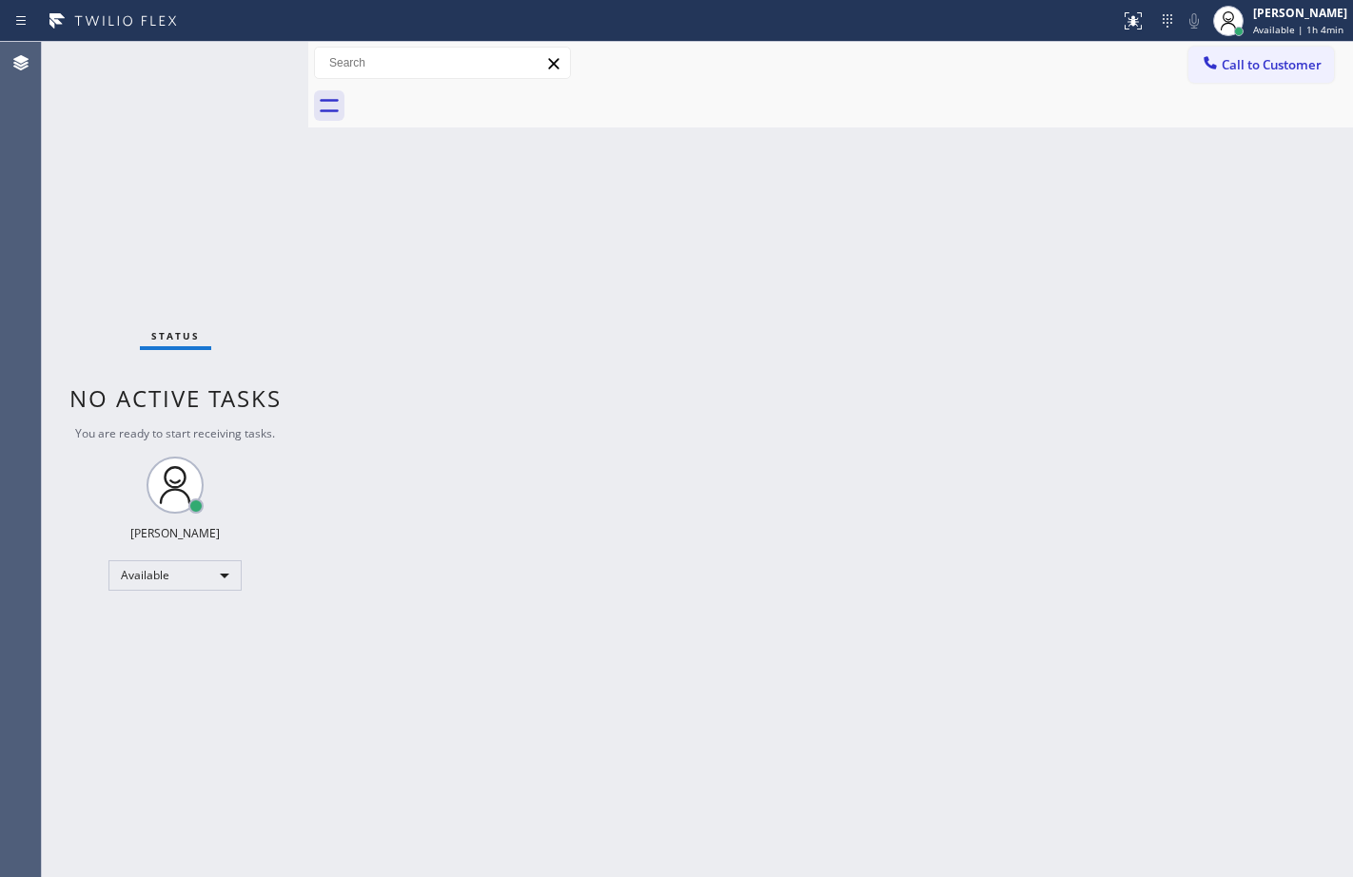
click at [251, 581] on div "Status No active tasks You are ready to start receiving tasks. [PERSON_NAME] Av…" at bounding box center [175, 459] width 266 height 835
click at [218, 594] on div "Status No active tasks You are ready to start receiving tasks. [PERSON_NAME] Av…" at bounding box center [175, 459] width 266 height 835
click at [198, 585] on div "Available" at bounding box center [174, 575] width 133 height 30
click at [153, 674] on li "Break" at bounding box center [173, 673] width 129 height 23
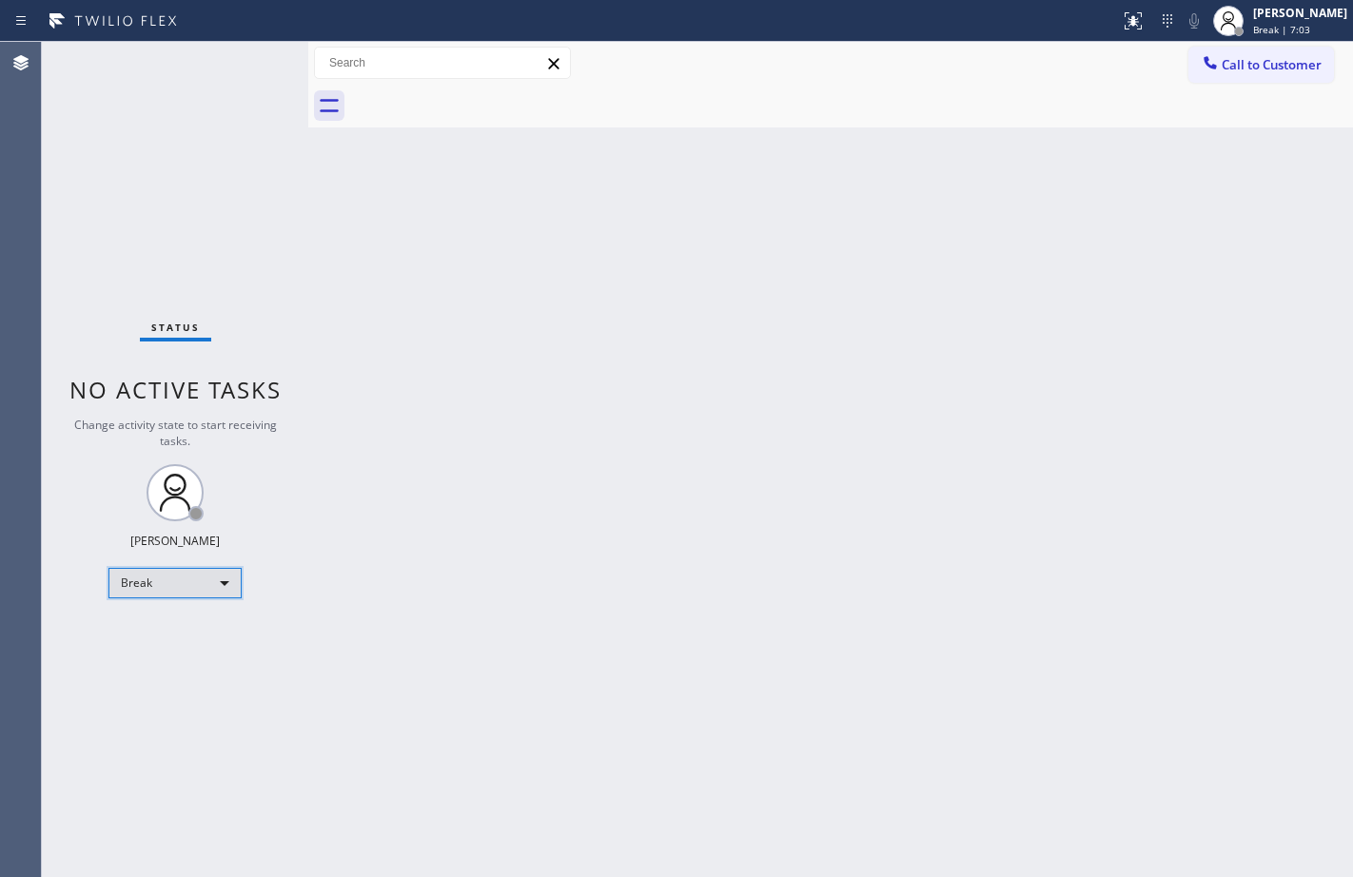
click at [226, 591] on div "Break" at bounding box center [174, 583] width 133 height 30
click at [204, 633] on li "Available" at bounding box center [173, 633] width 129 height 23
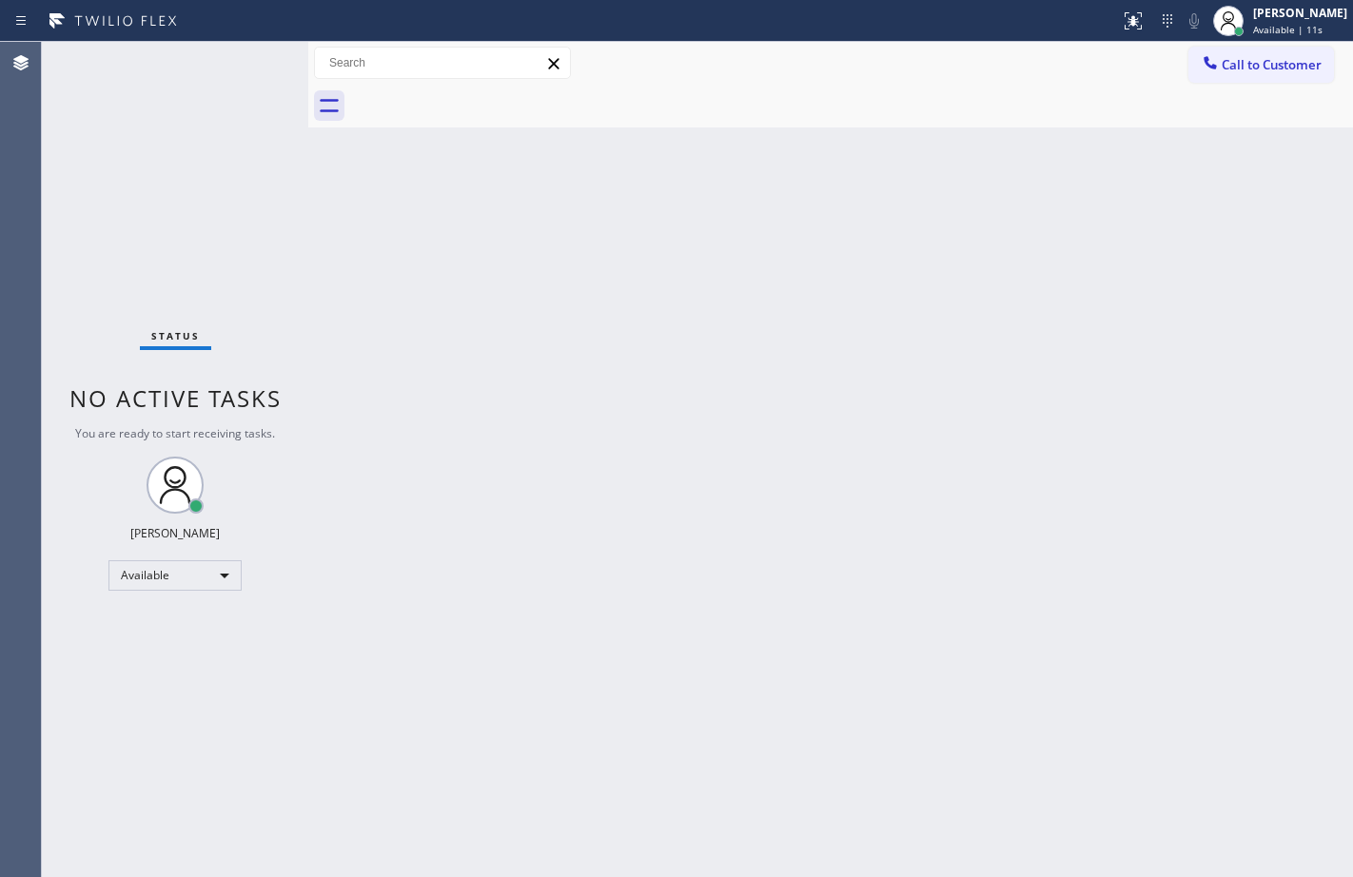
click at [226, 282] on div "Status No active tasks You are ready to start receiving tasks. [PERSON_NAME] Av…" at bounding box center [175, 459] width 266 height 835
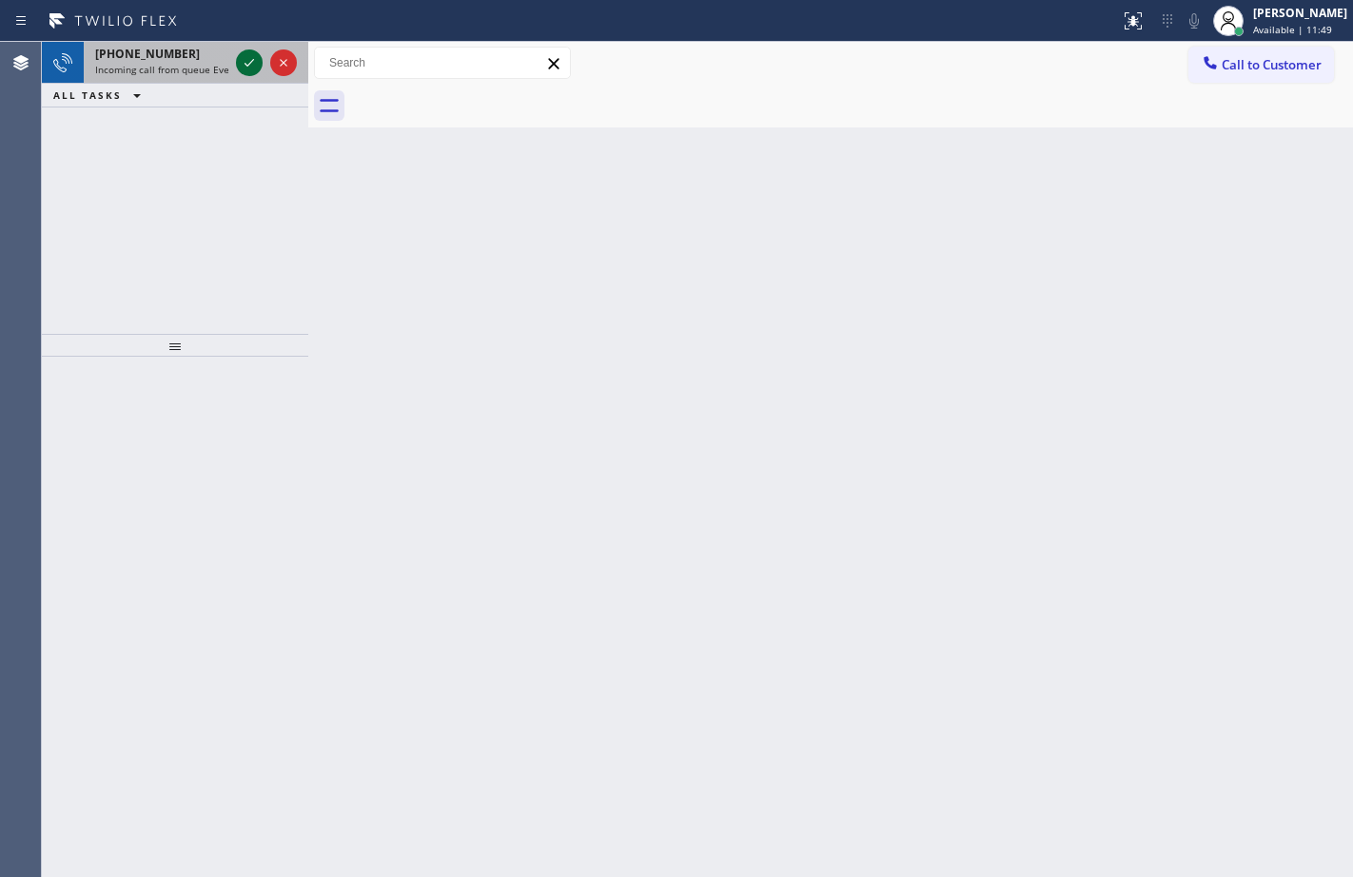
click at [253, 62] on icon at bounding box center [249, 62] width 23 height 23
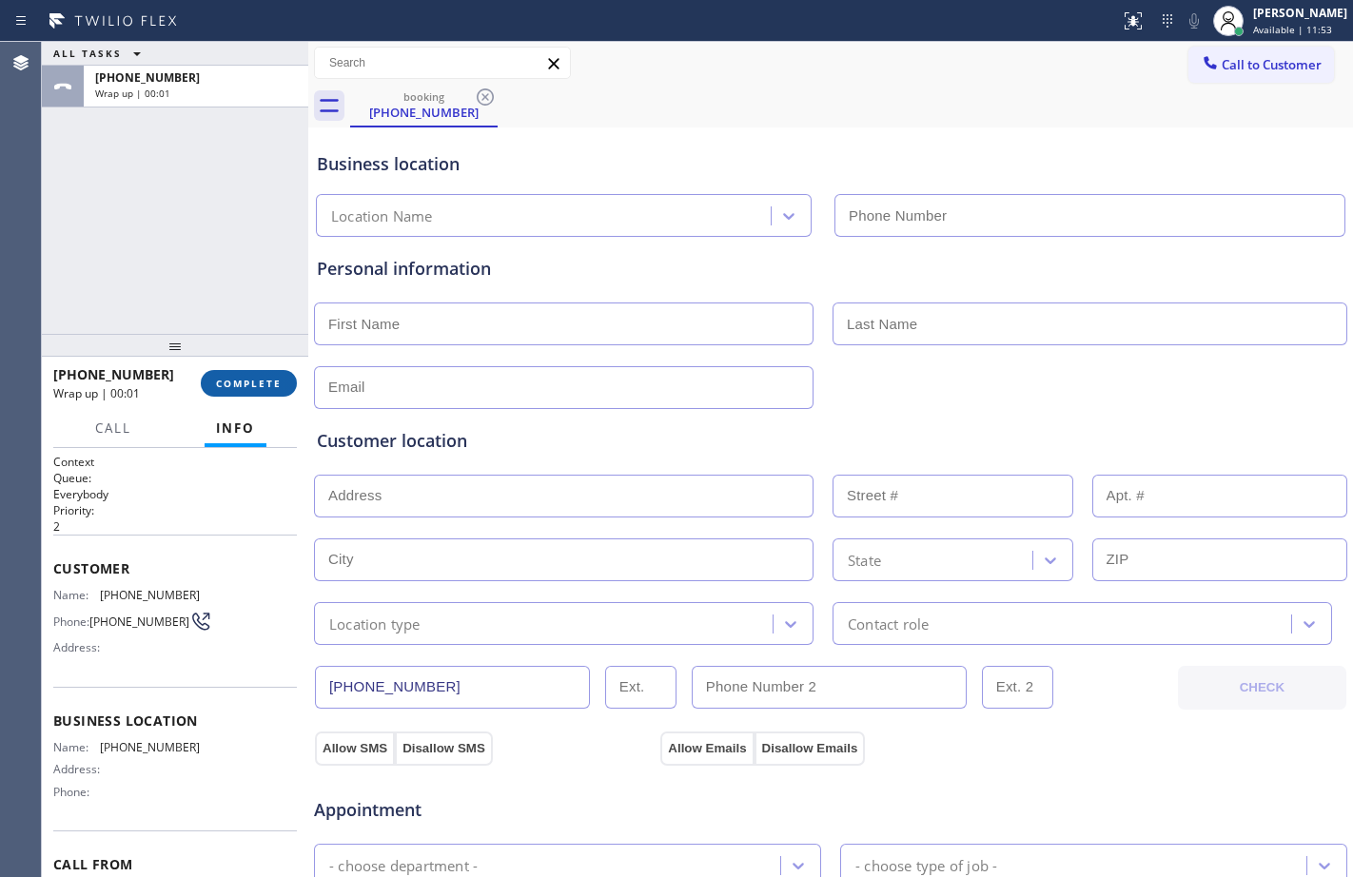
click at [264, 377] on span "COMPLETE" at bounding box center [249, 383] width 66 height 13
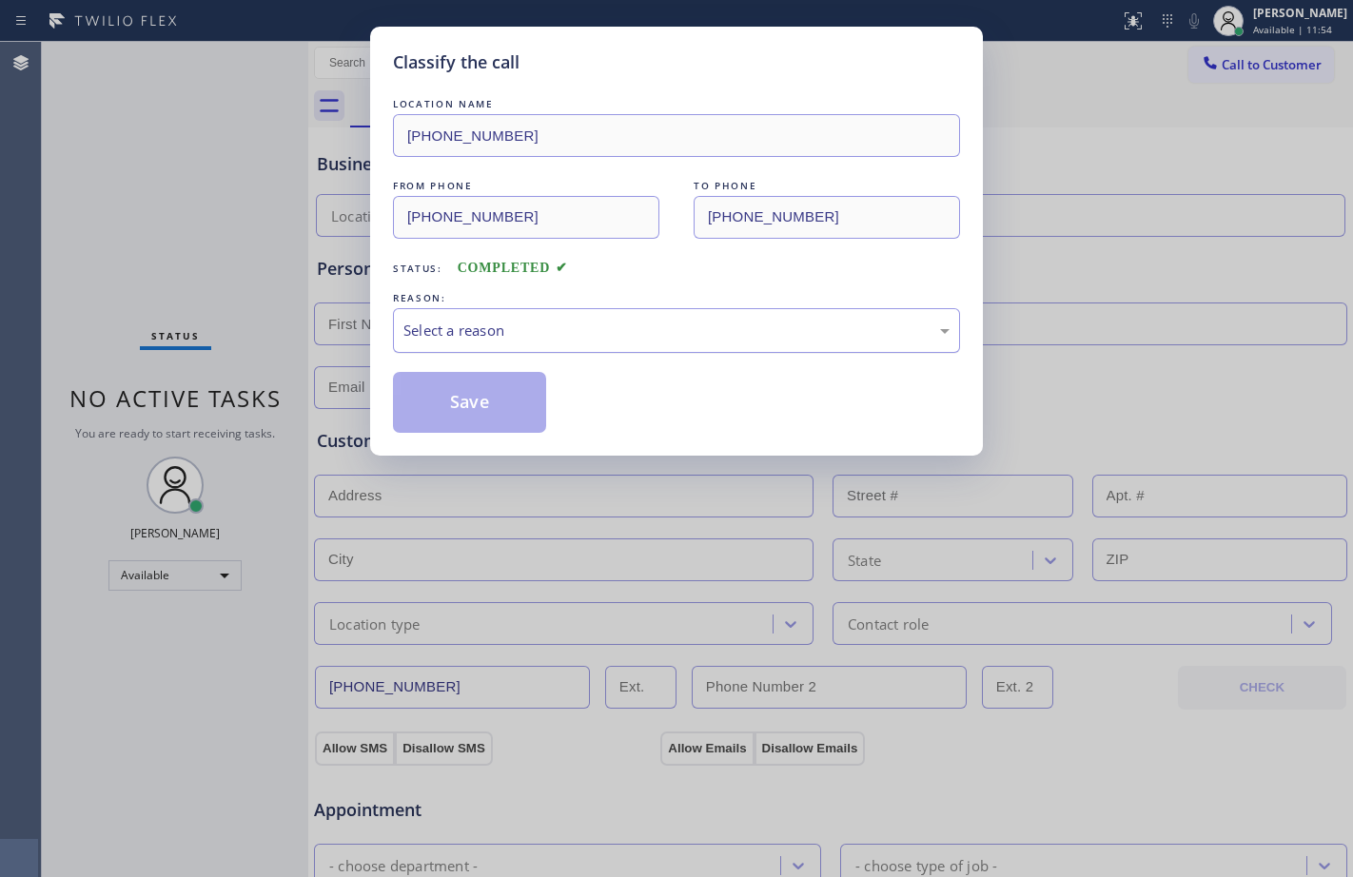
click at [548, 328] on div "Select a reason" at bounding box center [676, 331] width 546 height 22
click at [475, 387] on button "Save" at bounding box center [469, 402] width 153 height 61
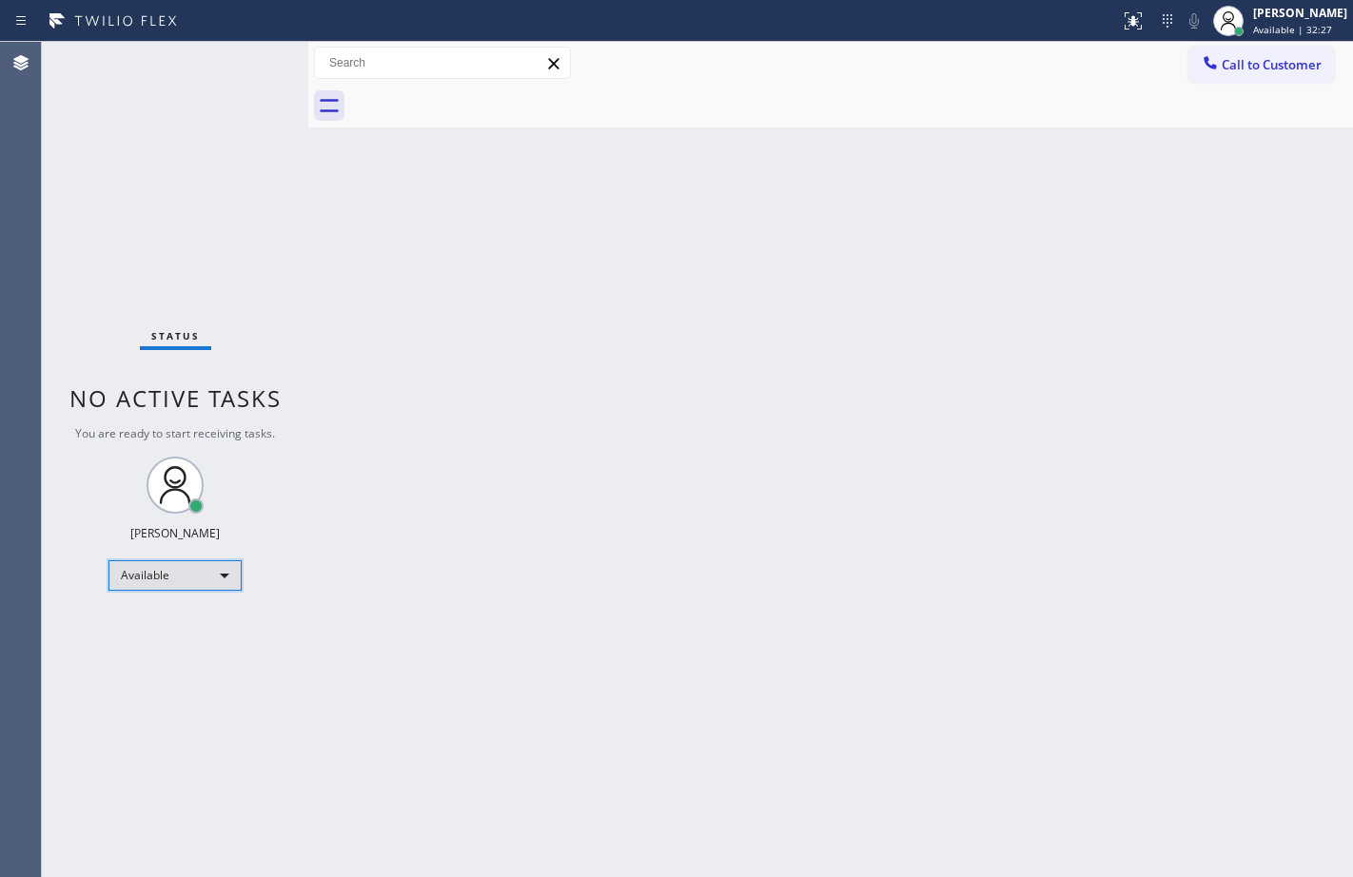
click at [127, 564] on div "Available" at bounding box center [174, 575] width 133 height 30
click at [182, 601] on li "Offline" at bounding box center [173, 602] width 129 height 23
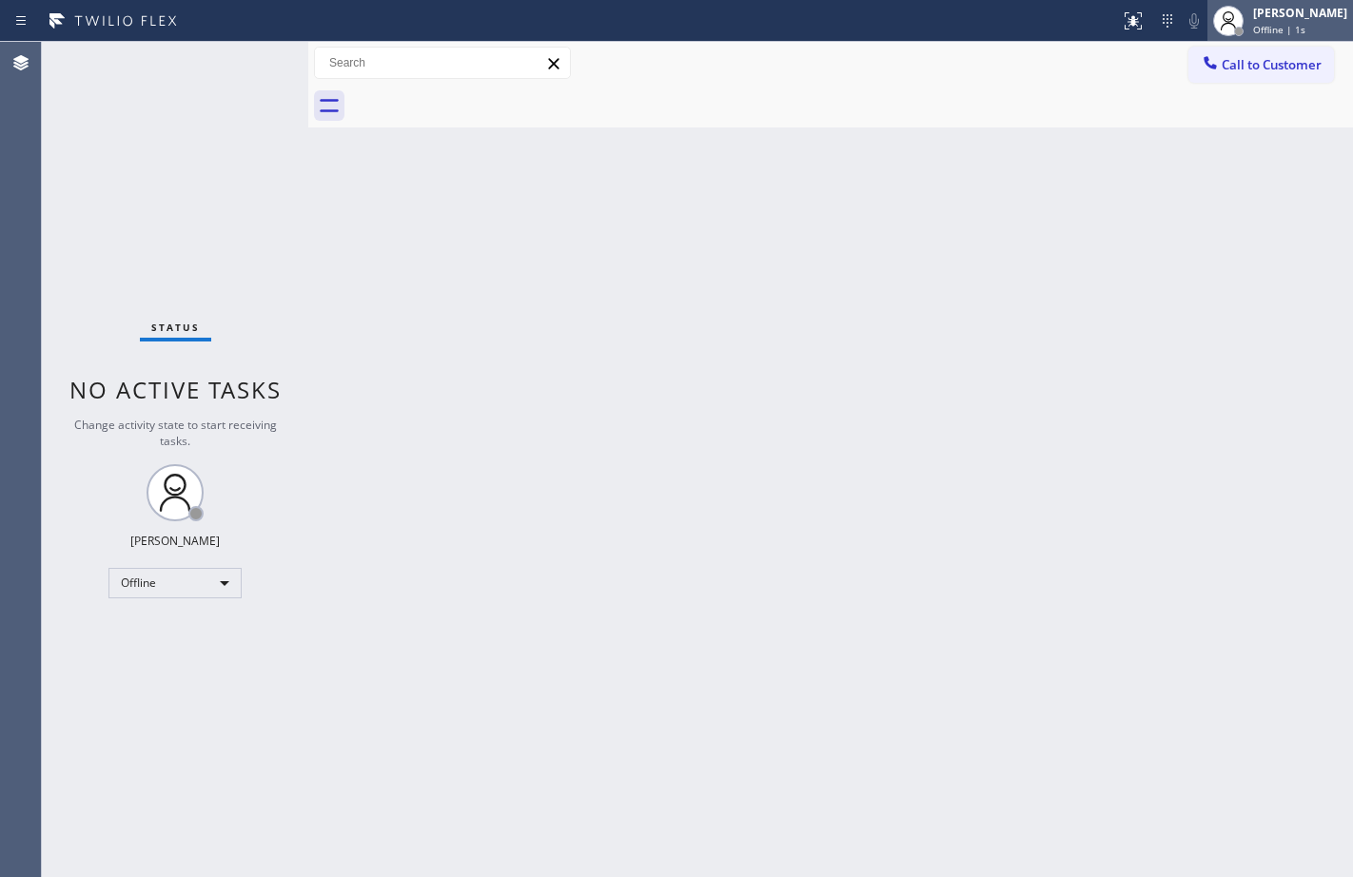
click at [1288, 8] on div "[PERSON_NAME]" at bounding box center [1300, 13] width 94 height 16
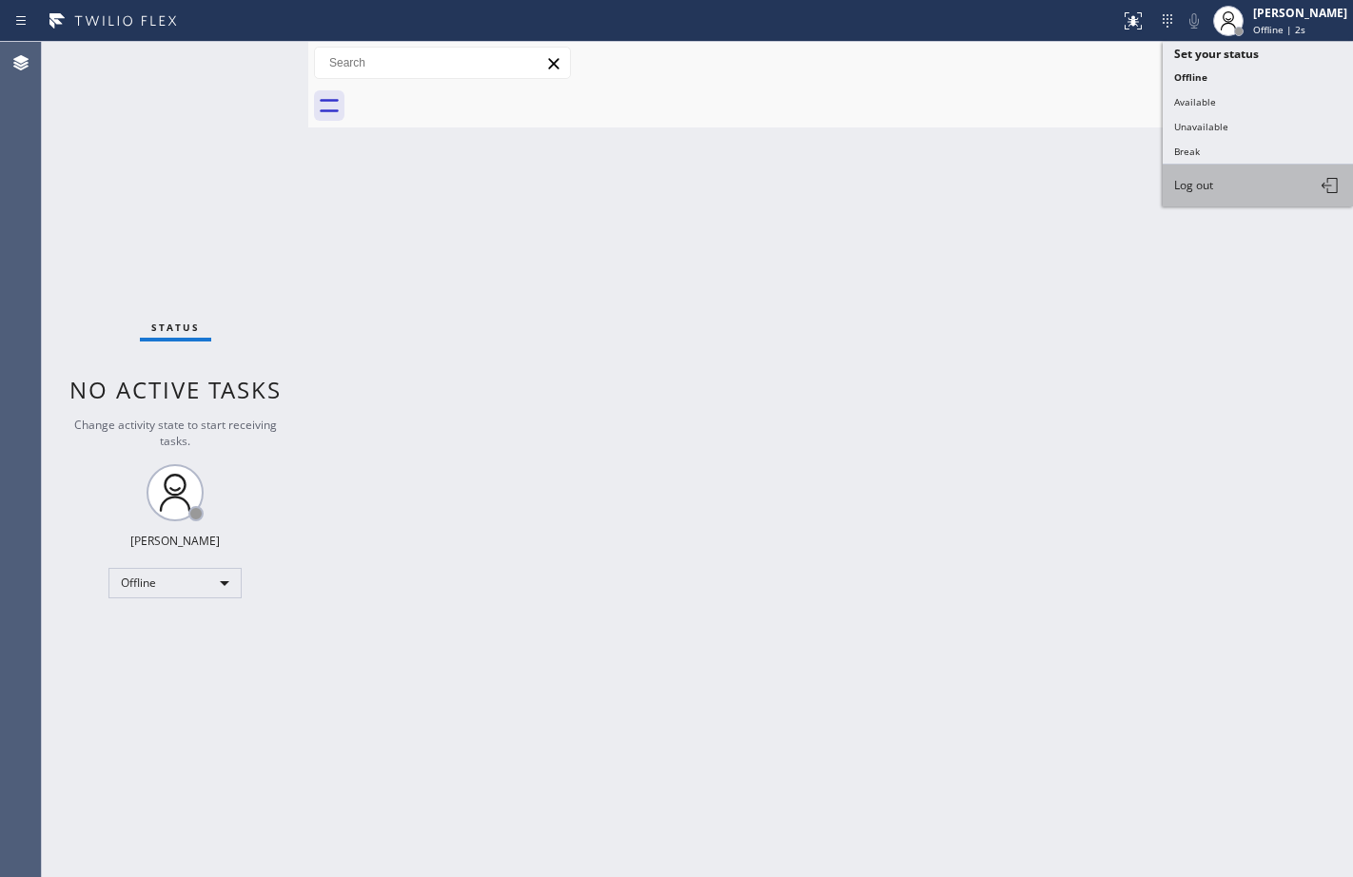
click at [1240, 188] on button "Log out" at bounding box center [1258, 186] width 190 height 42
